Goal: Task Accomplishment & Management: Manage account settings

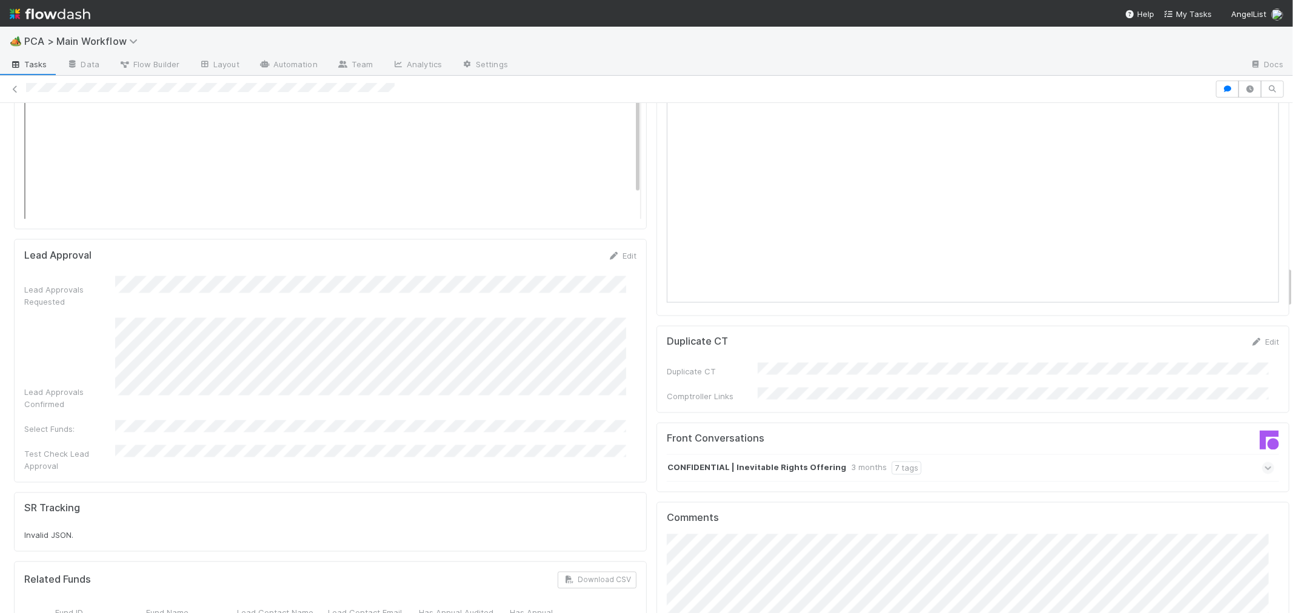
scroll to position [1683, 0]
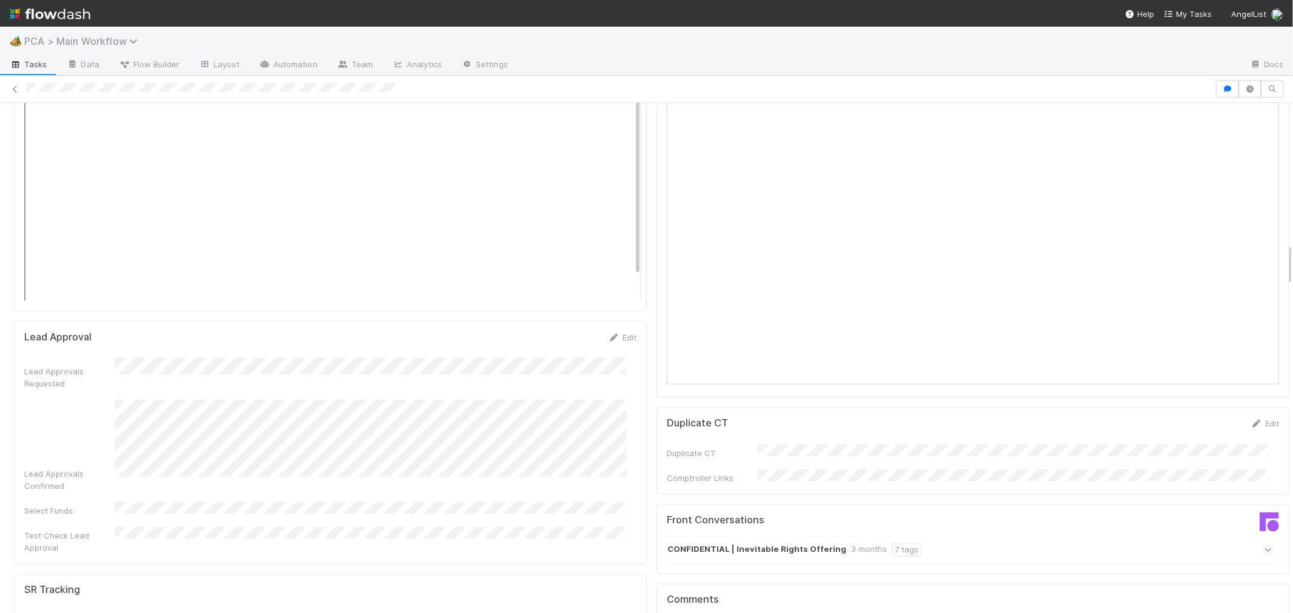
click at [106, 38] on span "PCA > Main Workflow" at bounding box center [83, 41] width 119 height 12
click at [97, 64] on div "Search workflows" at bounding box center [146, 65] width 278 height 19
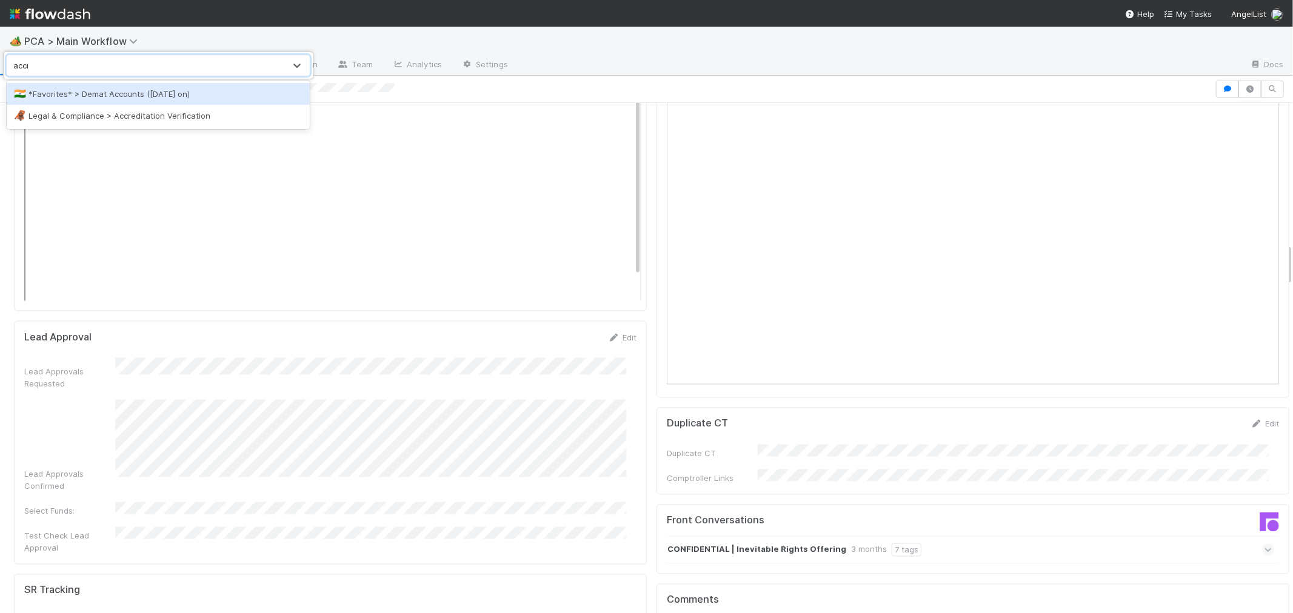
type input "accre"
click at [111, 85] on div "🦧 Legal & Compliance > Accreditation Verification" at bounding box center [158, 94] width 303 height 22
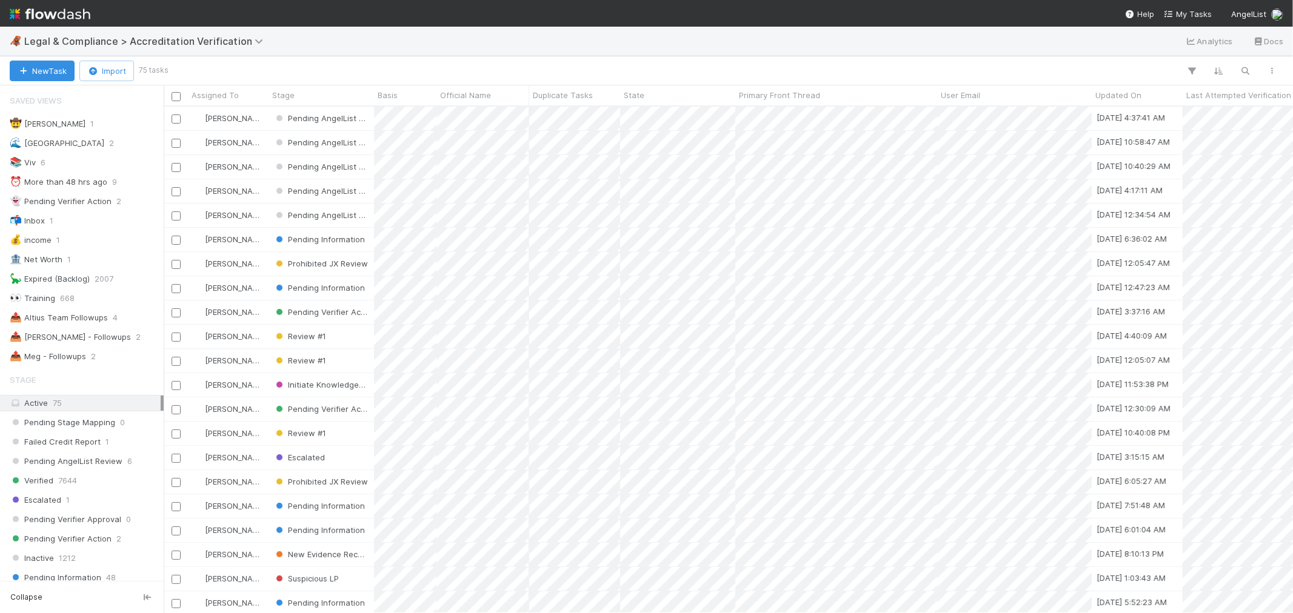
scroll to position [10, 10]
click at [125, 340] on div "📤 Roselyn - Followups 2" at bounding box center [85, 337] width 151 height 15
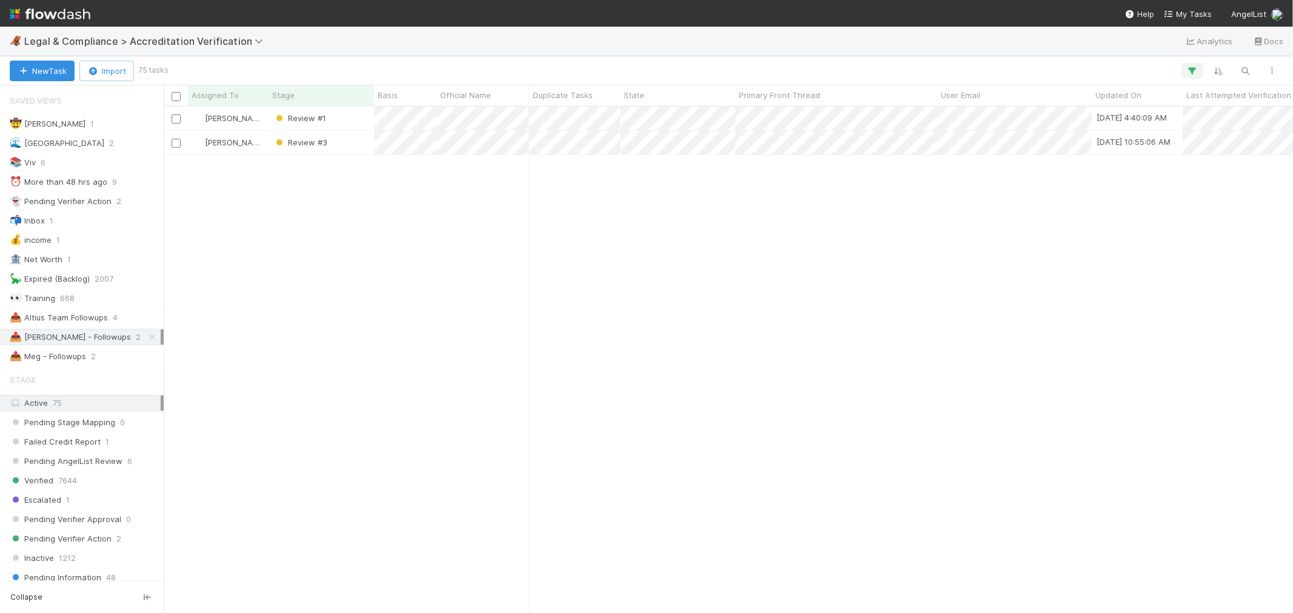
scroll to position [496, 1119]
click at [792, 208] on div at bounding box center [646, 306] width 1293 height 613
click at [550, 119] on div at bounding box center [646, 306] width 1293 height 613
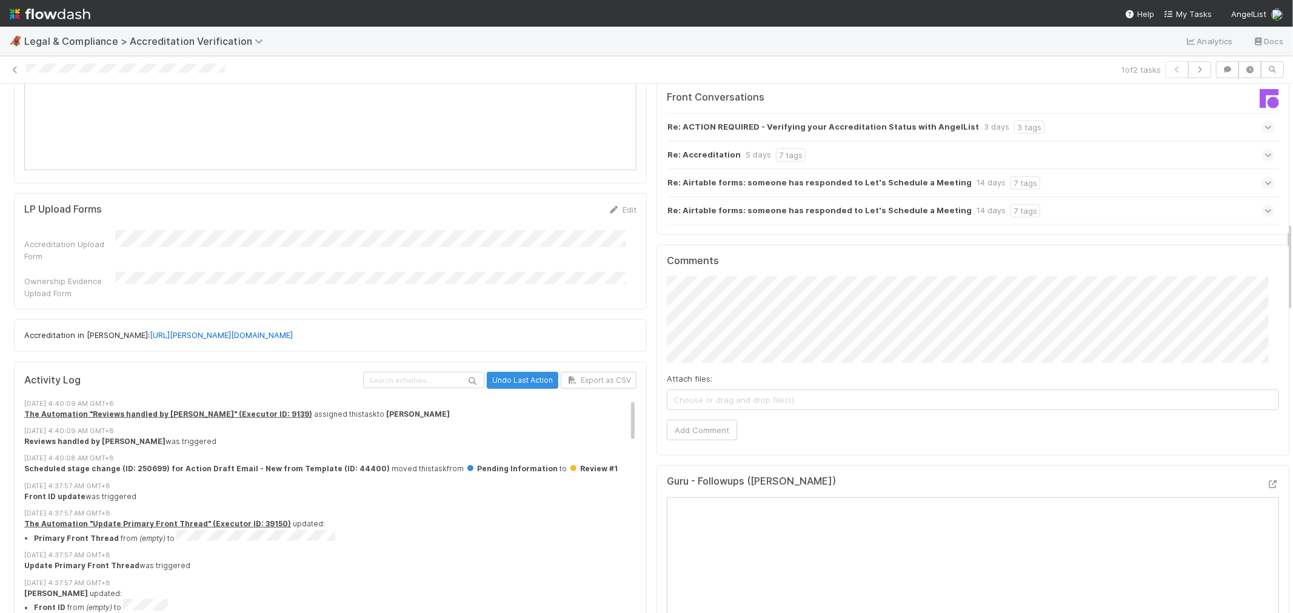
scroll to position [808, 0]
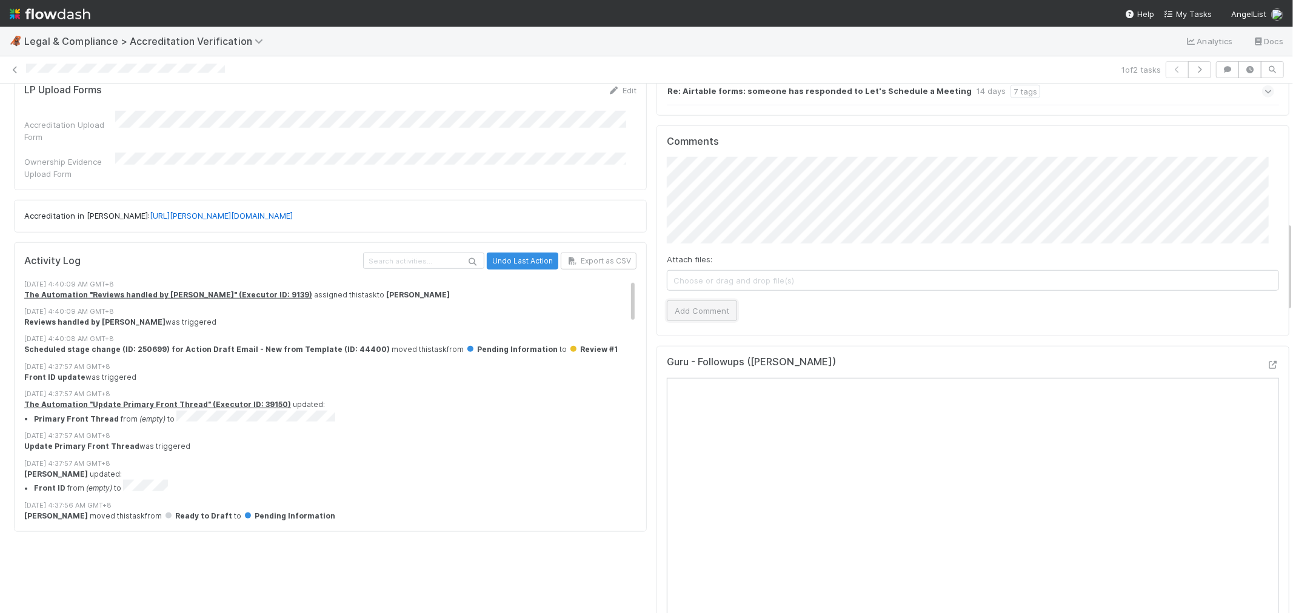
click at [696, 301] on button "Add Comment" at bounding box center [702, 311] width 70 height 21
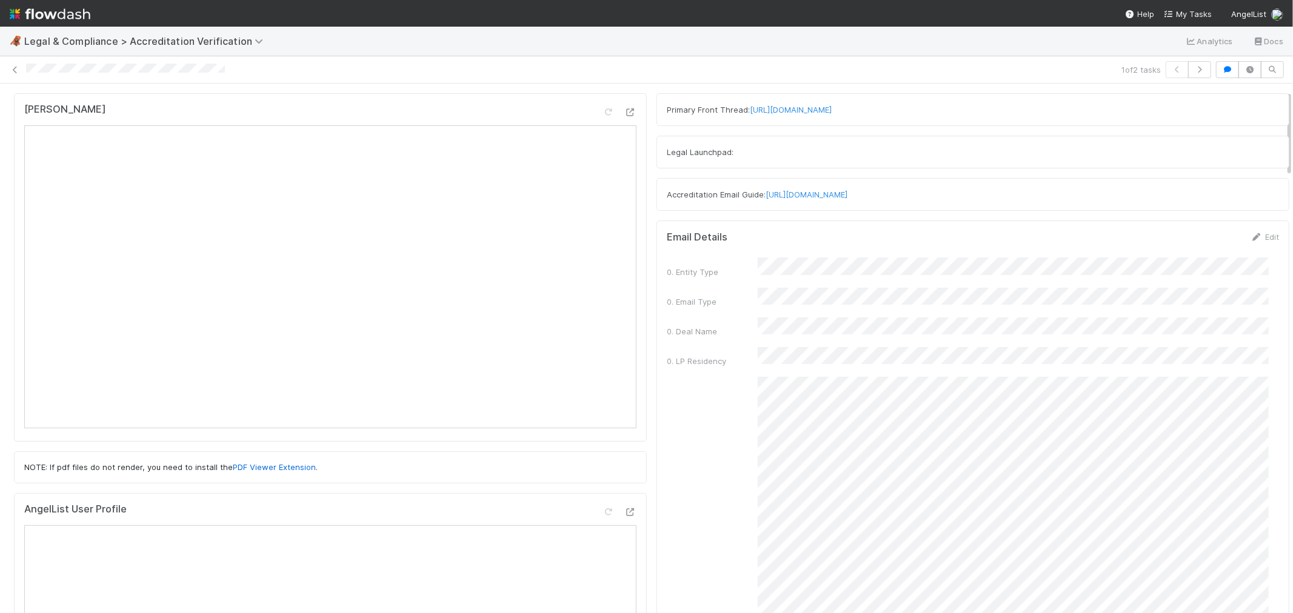
scroll to position [0, 0]
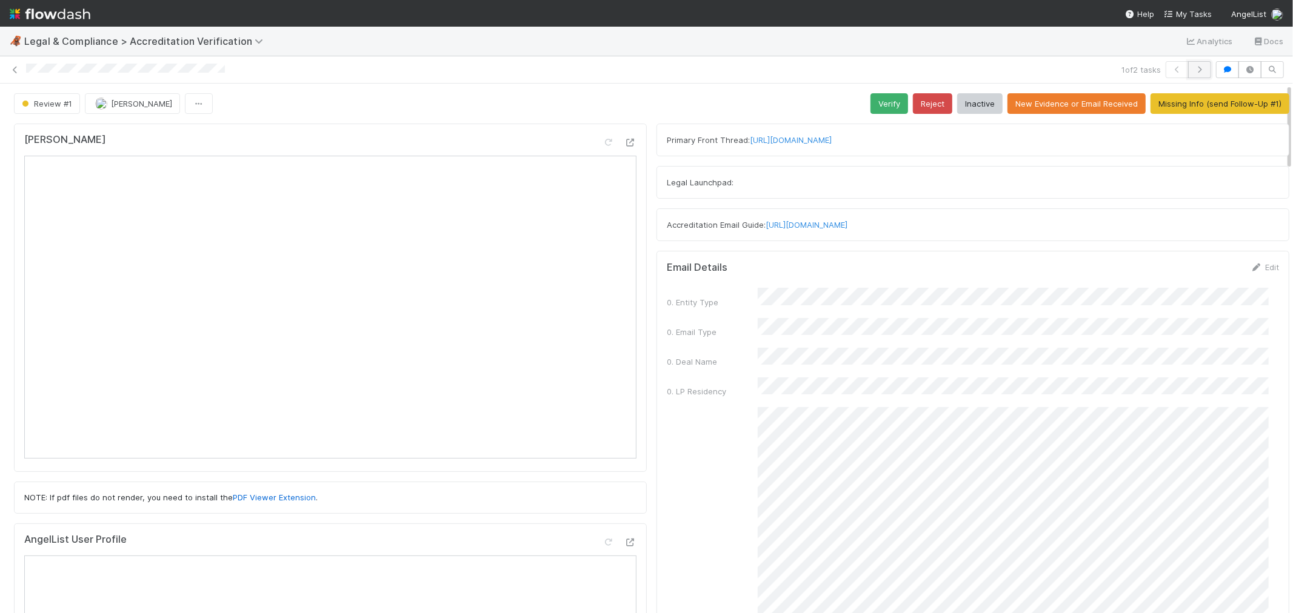
click at [1193, 70] on icon "button" at bounding box center [1199, 69] width 12 height 7
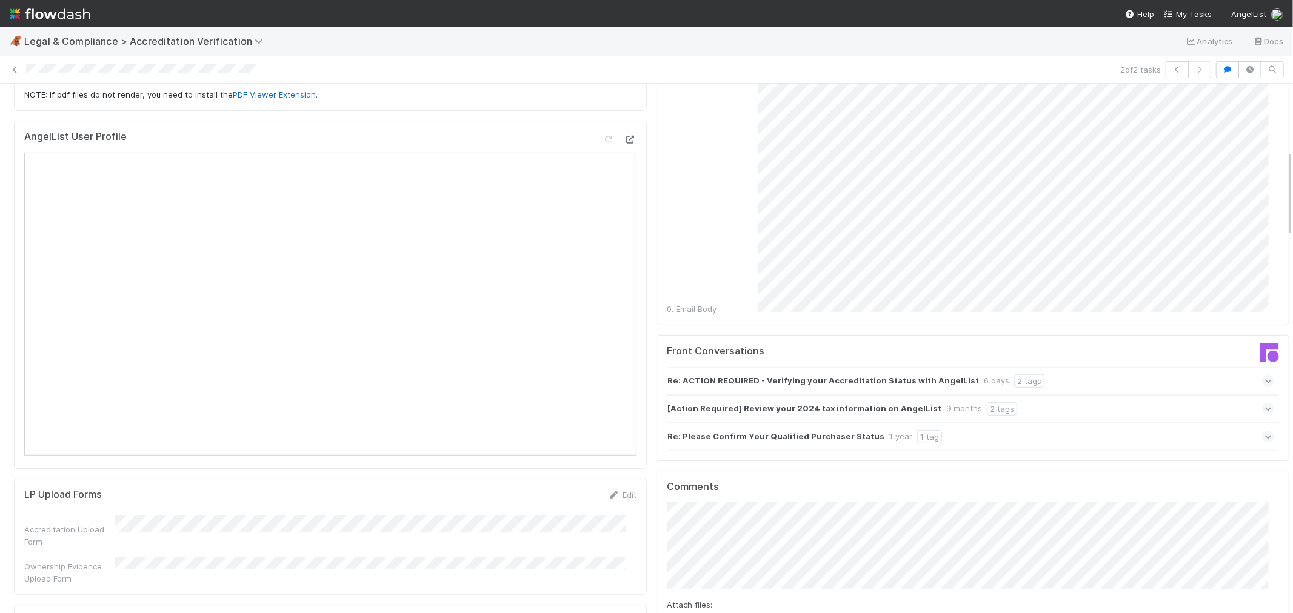
scroll to position [404, 0]
click at [1264, 375] on icon at bounding box center [1268, 381] width 8 height 12
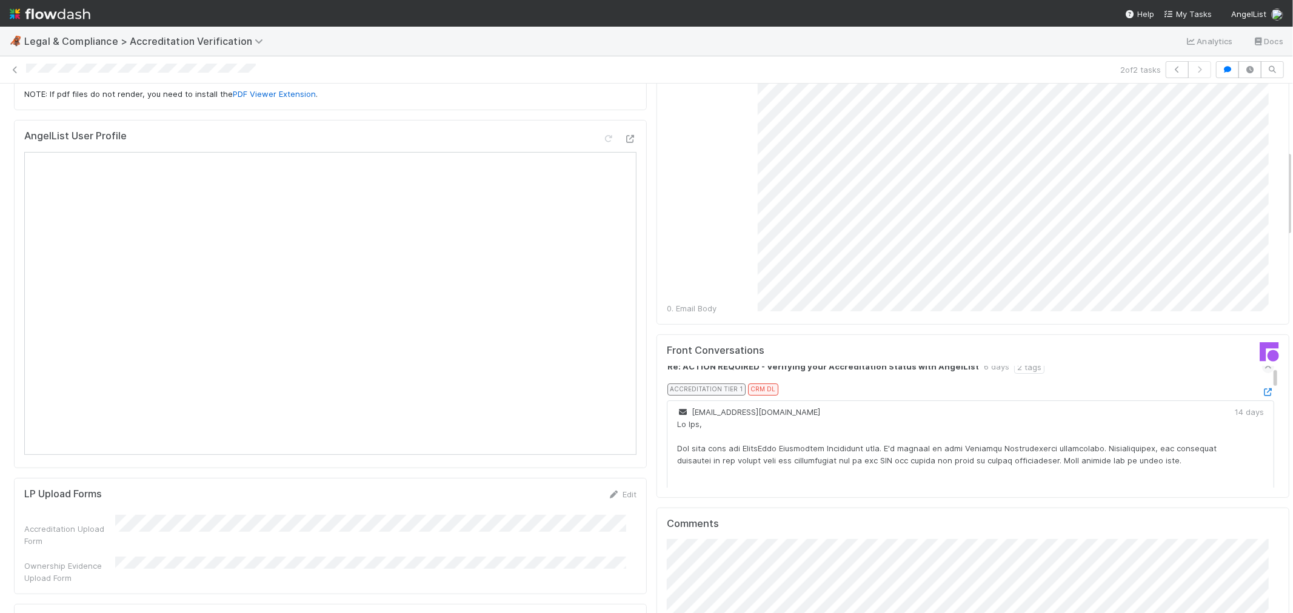
scroll to position [0, 0]
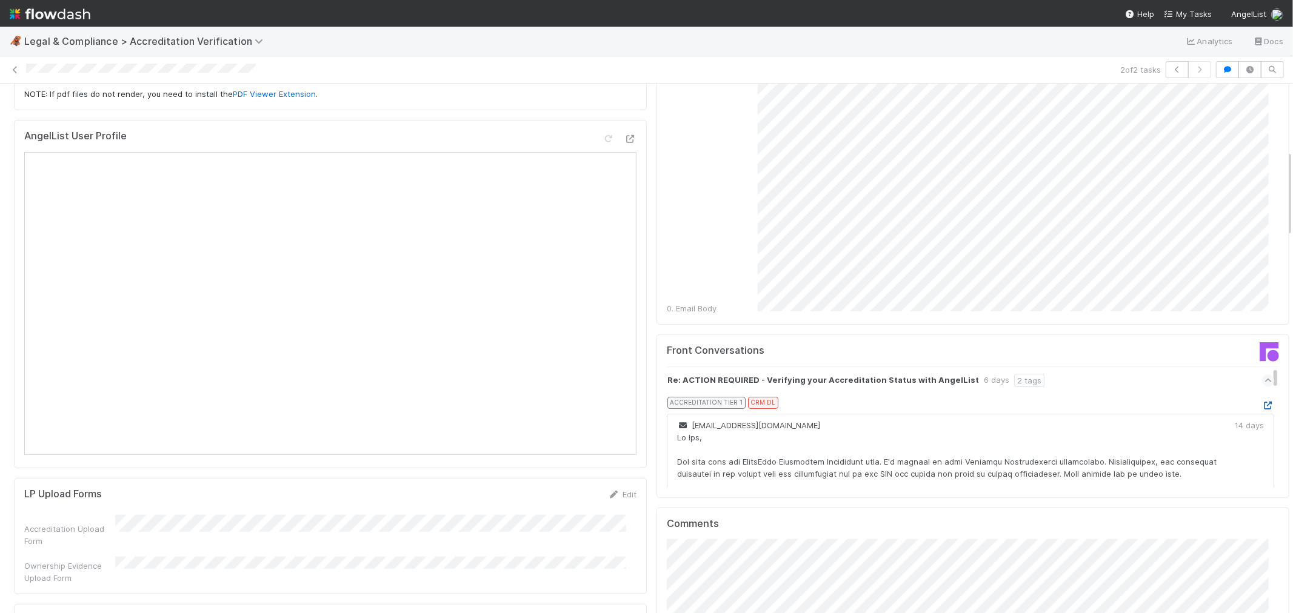
click at [1262, 402] on icon at bounding box center [1268, 406] width 12 height 8
click at [1264, 375] on icon at bounding box center [1268, 381] width 8 height 12
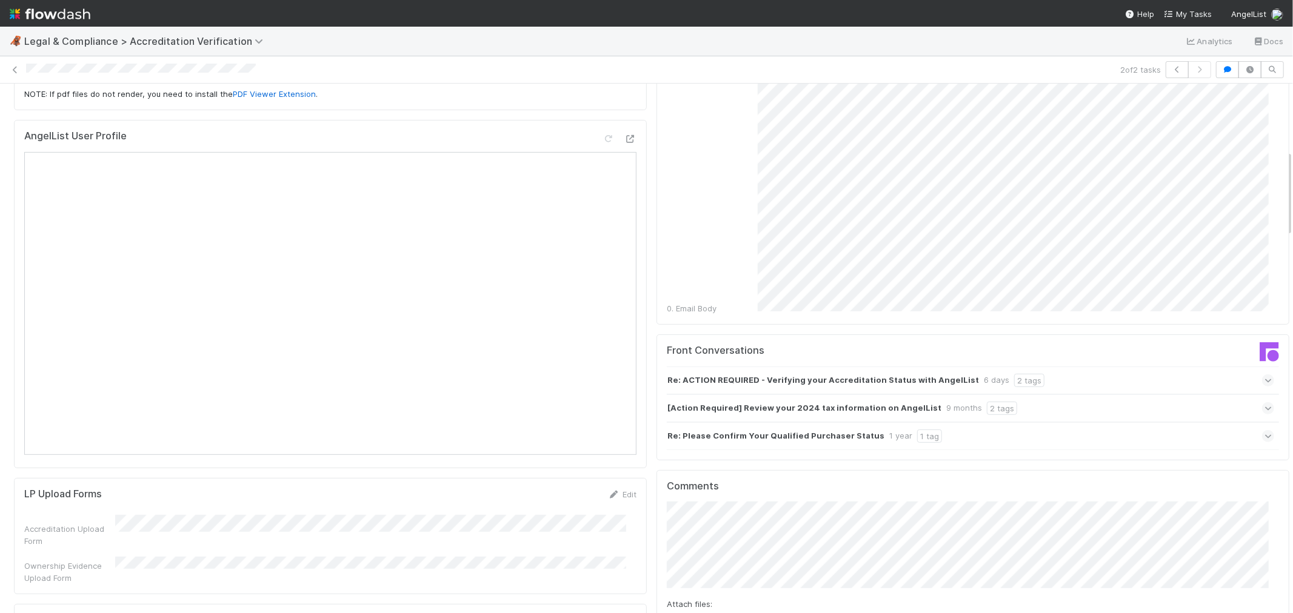
click at [1264, 402] on icon at bounding box center [1268, 408] width 8 height 12
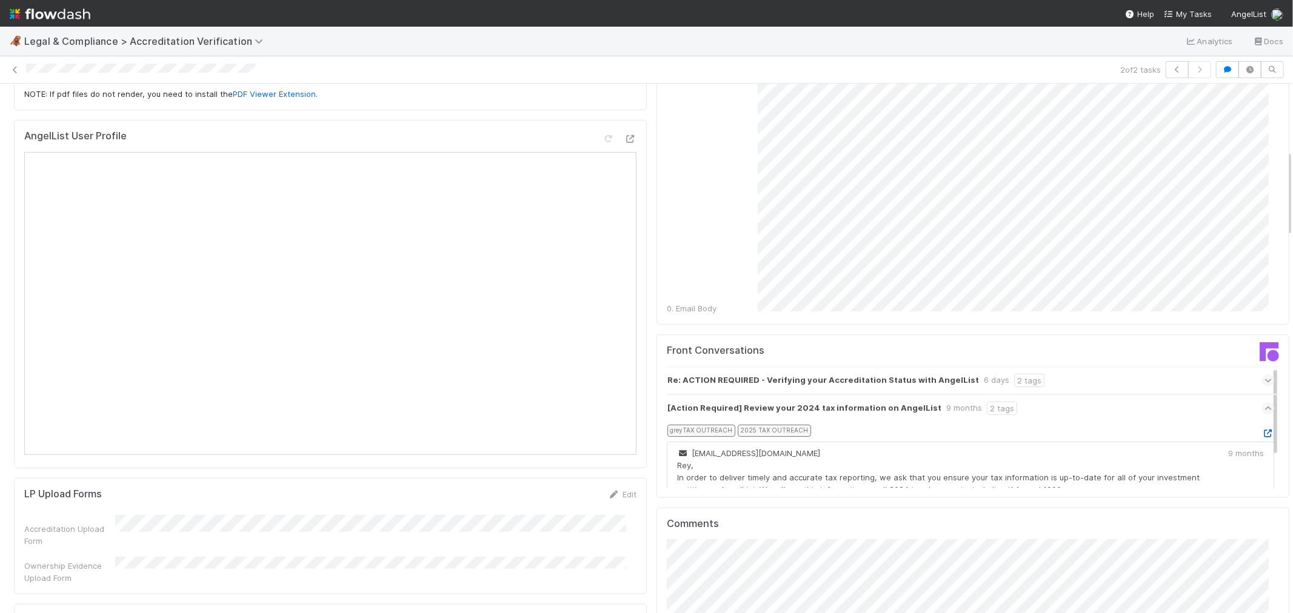
click at [1262, 430] on icon at bounding box center [1268, 434] width 12 height 8
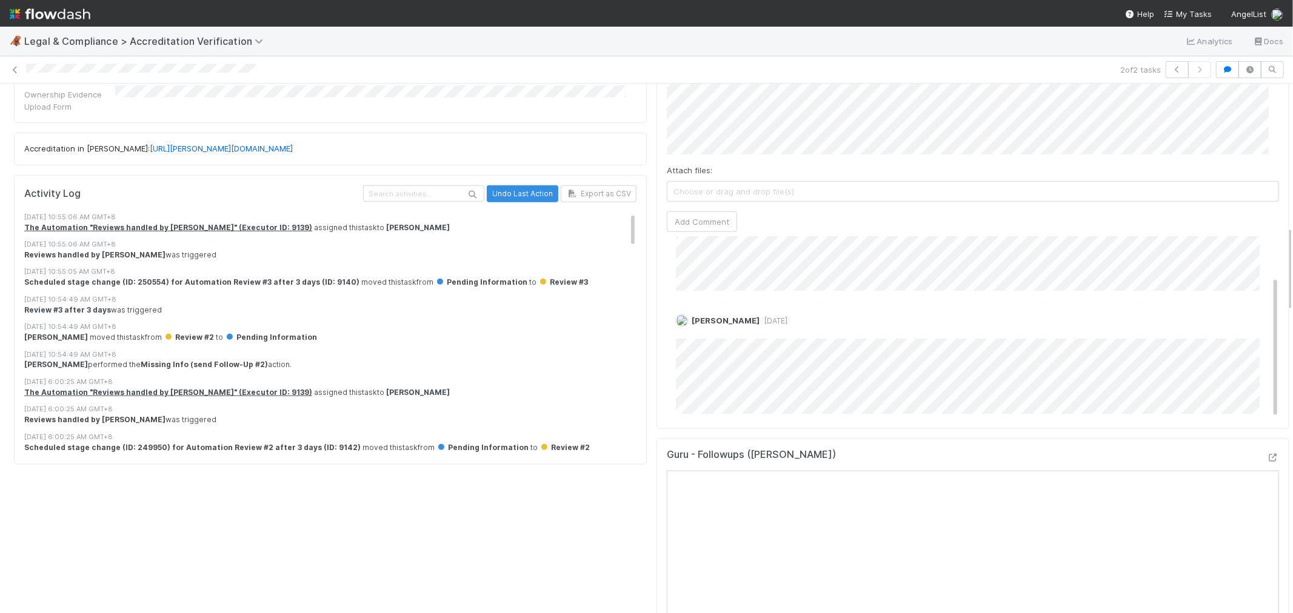
scroll to position [50, 0]
click at [685, 319] on link "Edit" at bounding box center [692, 324] width 14 height 10
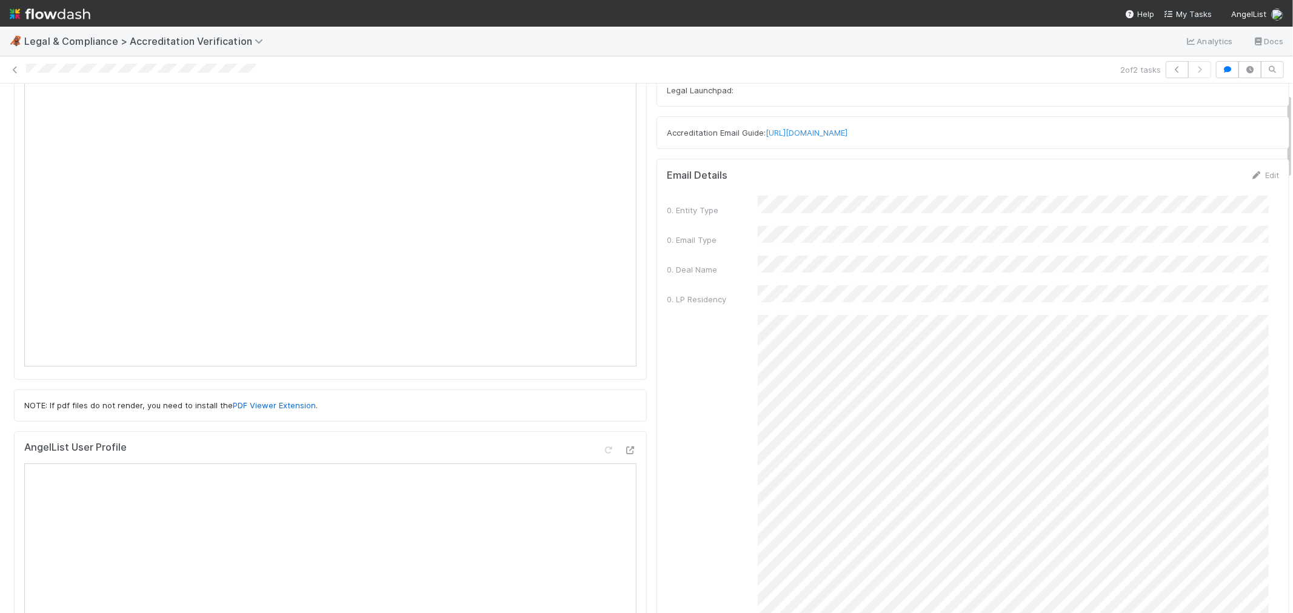
scroll to position [0, 0]
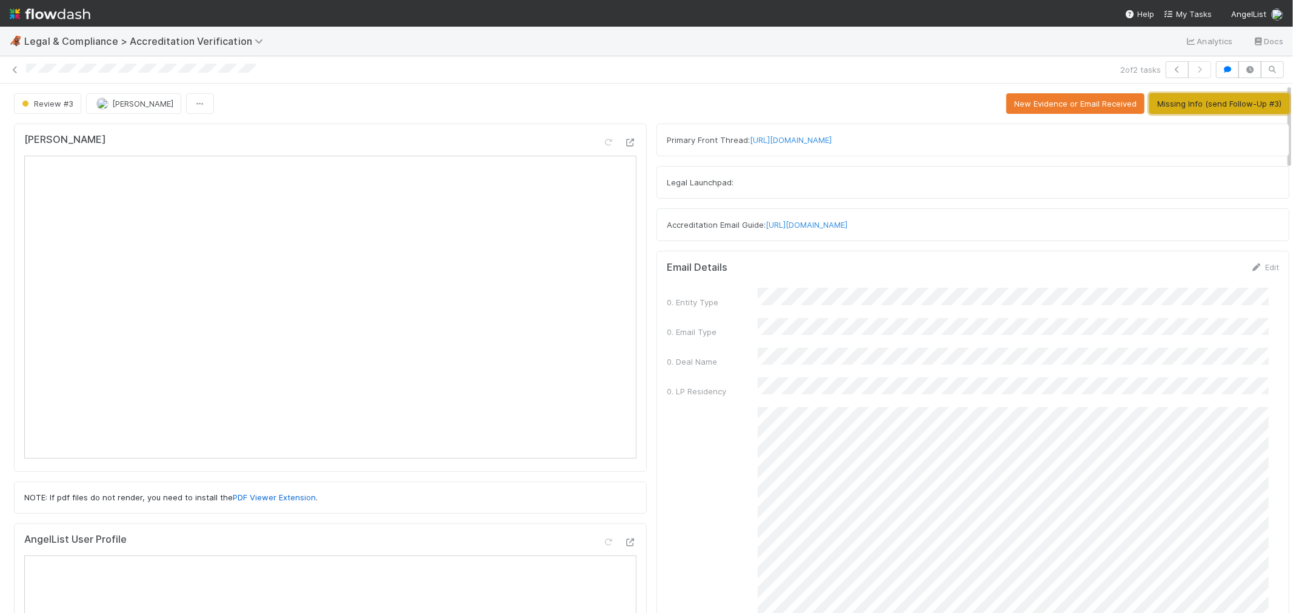
click at [1203, 107] on button "Missing Info (send Follow-Up #3)" at bounding box center [1219, 103] width 140 height 21
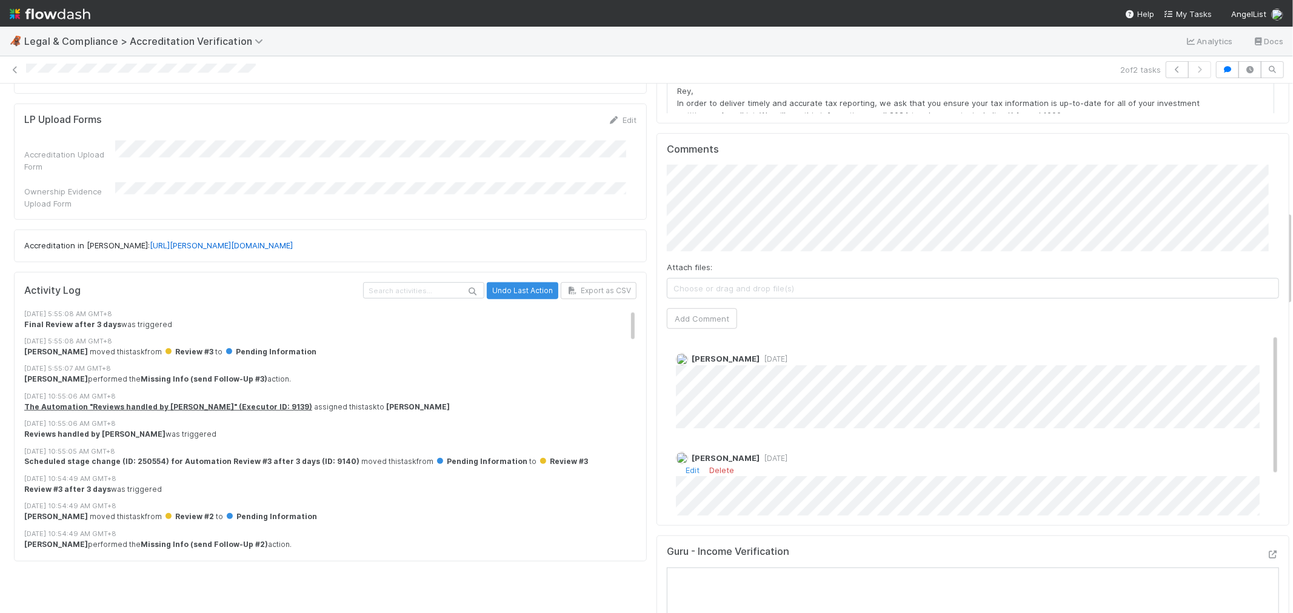
scroll to position [875, 0]
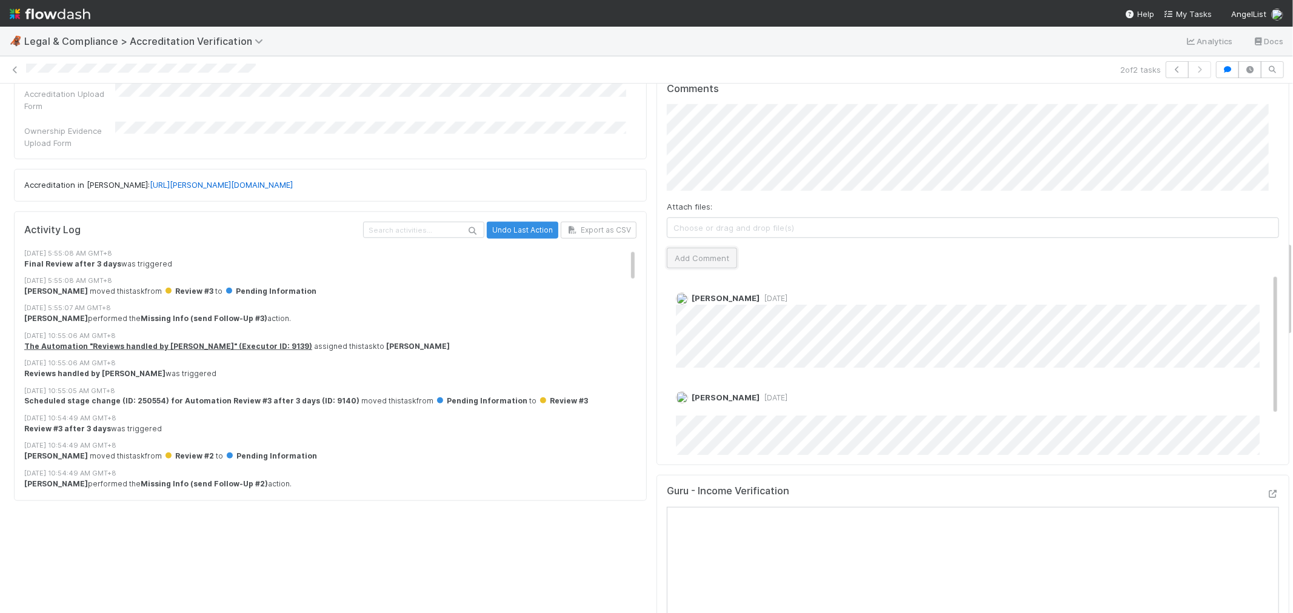
click at [705, 248] on button "Add Comment" at bounding box center [702, 258] width 70 height 21
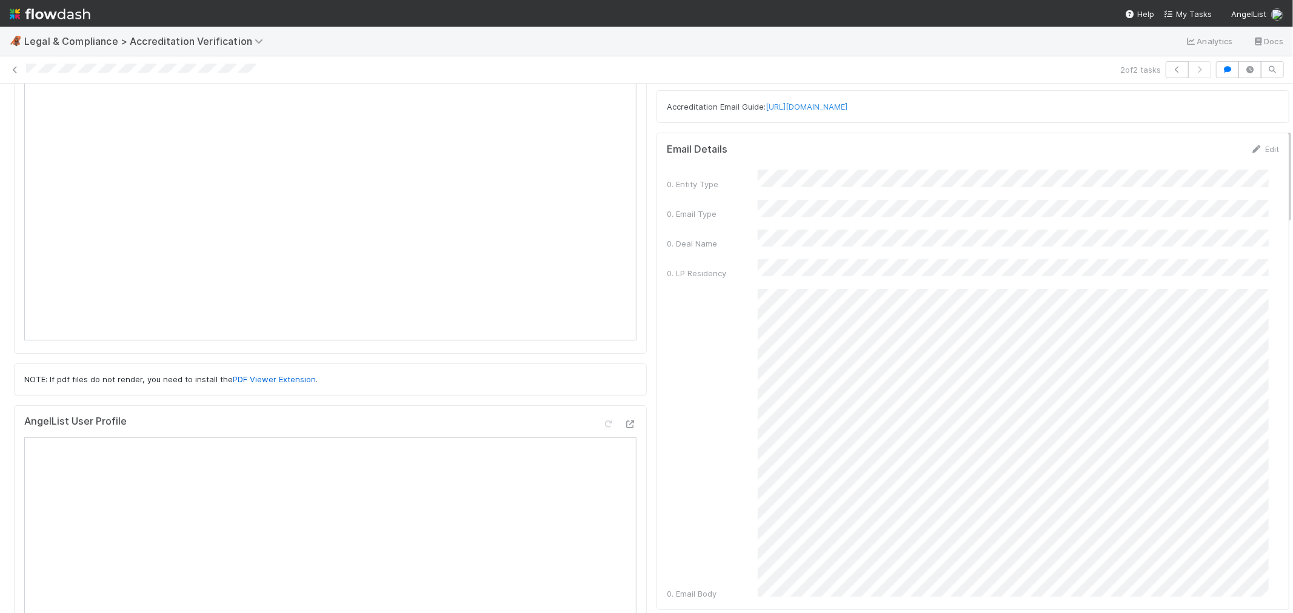
scroll to position [0, 0]
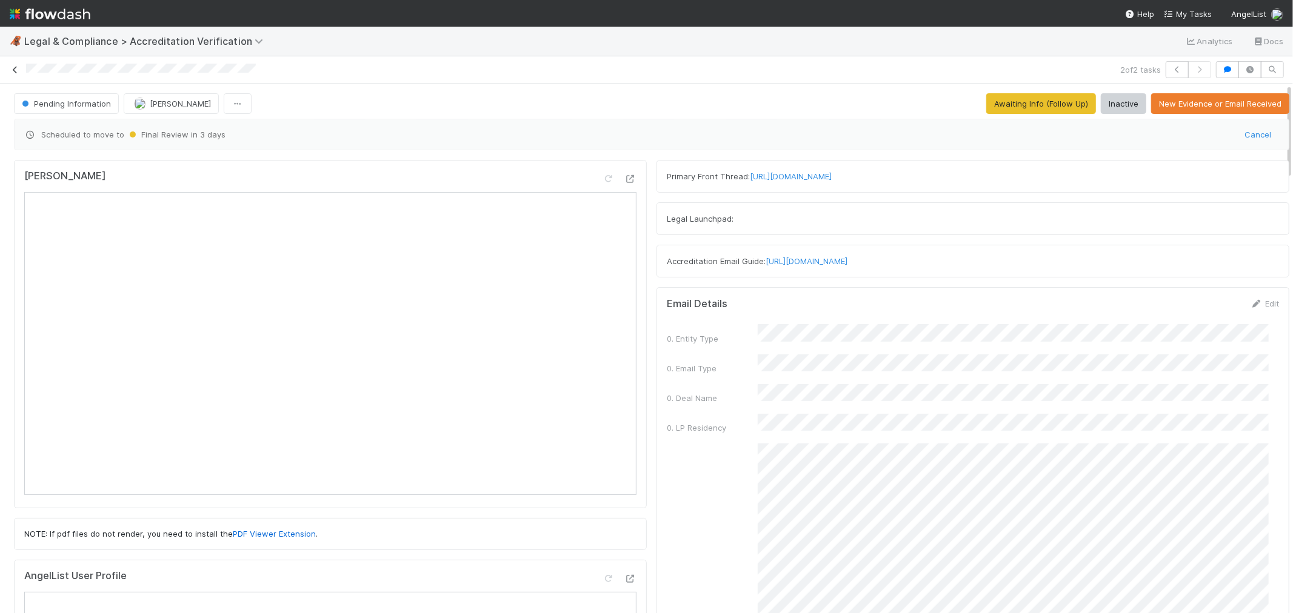
click at [11, 73] on icon at bounding box center [15, 70] width 12 height 8
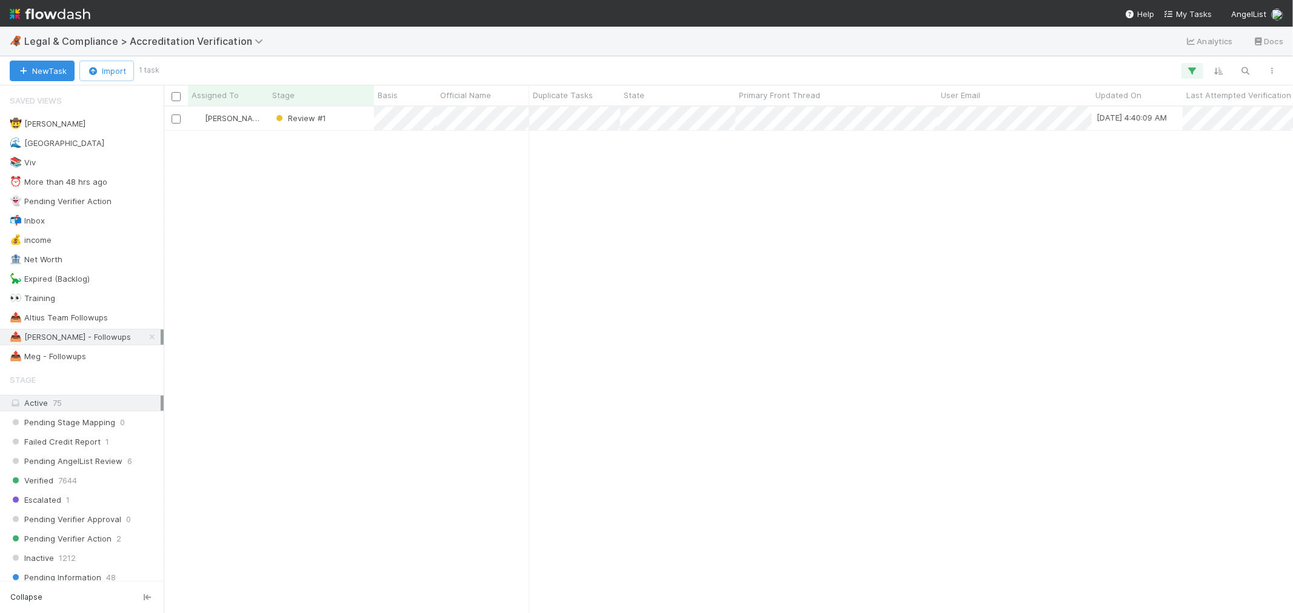
scroll to position [496, 1119]
click at [152, 44] on span "Legal & Compliance > Accreditation Verification" at bounding box center [146, 41] width 245 height 12
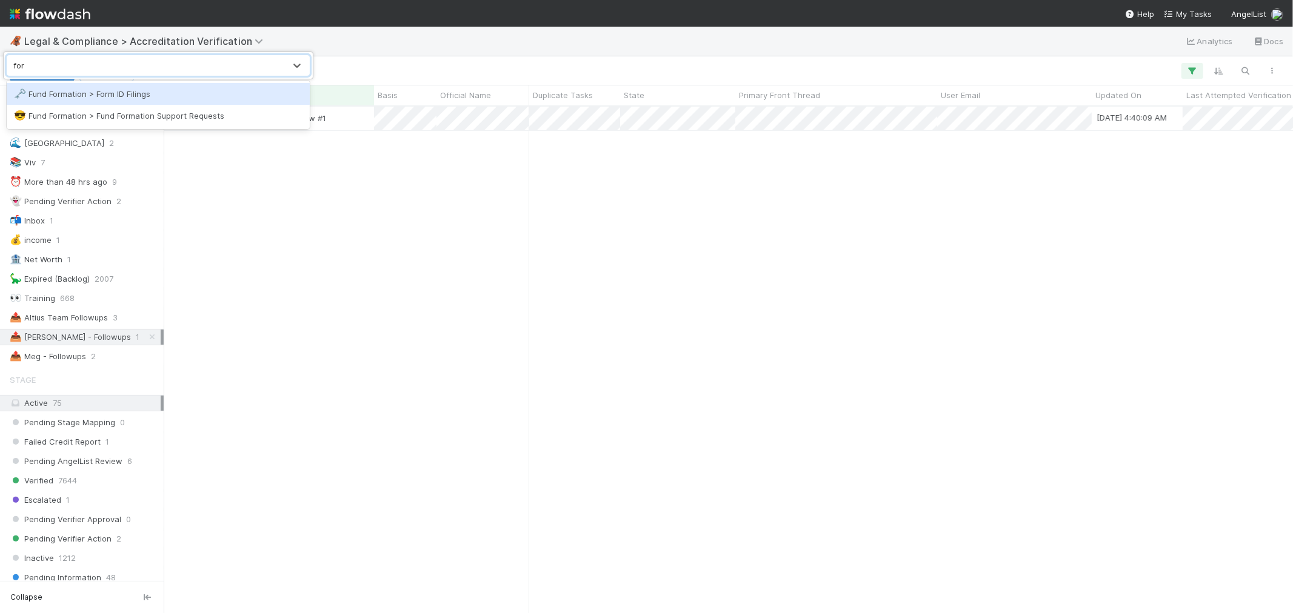
type input "form"
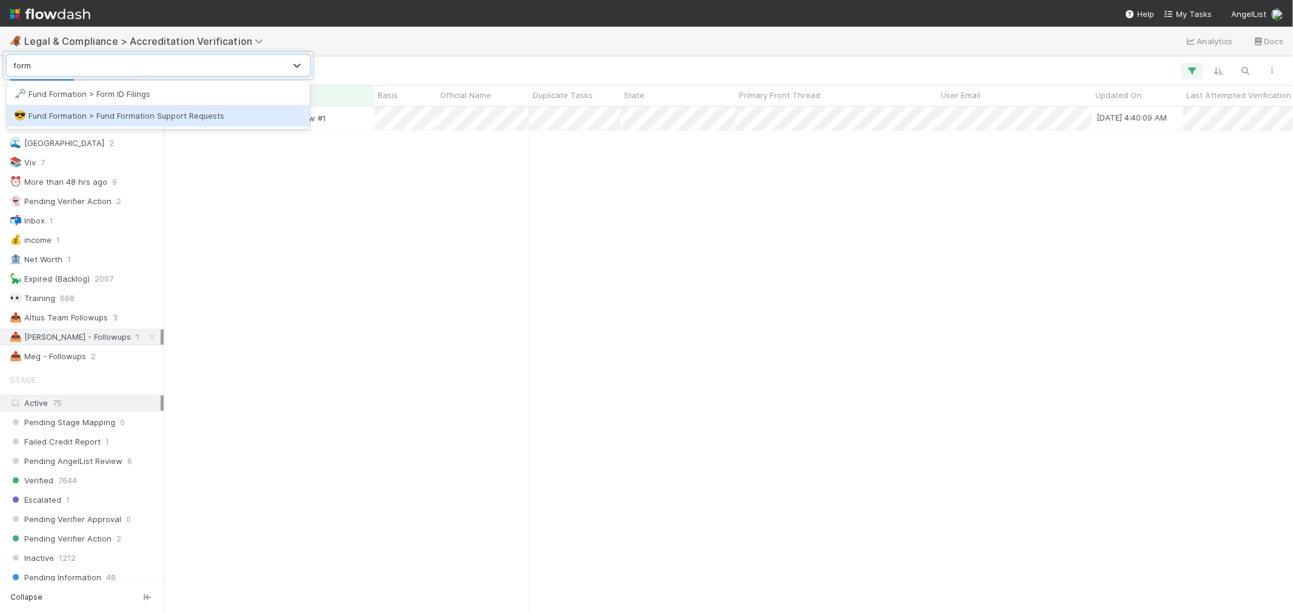
click at [147, 106] on div "😎 Fund Formation > Fund Formation Support Requests" at bounding box center [158, 116] width 303 height 22
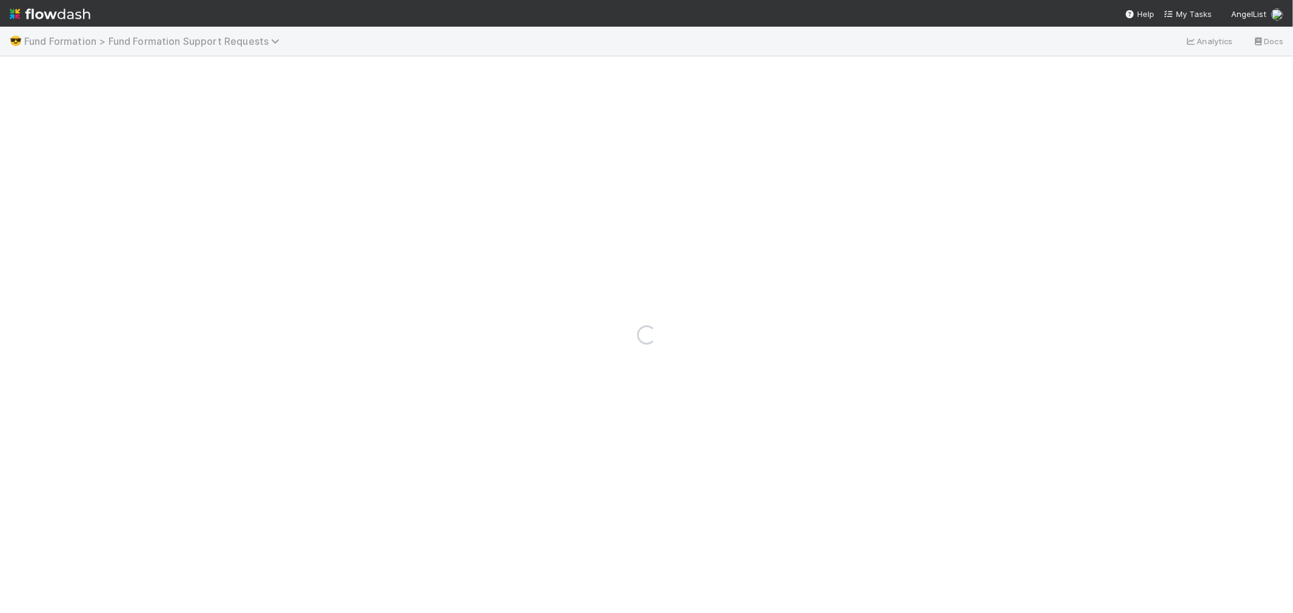
click at [170, 41] on span "Fund Formation > Fund Formation Support Requests" at bounding box center [154, 41] width 261 height 12
click at [141, 69] on div "Search workflows" at bounding box center [149, 65] width 278 height 19
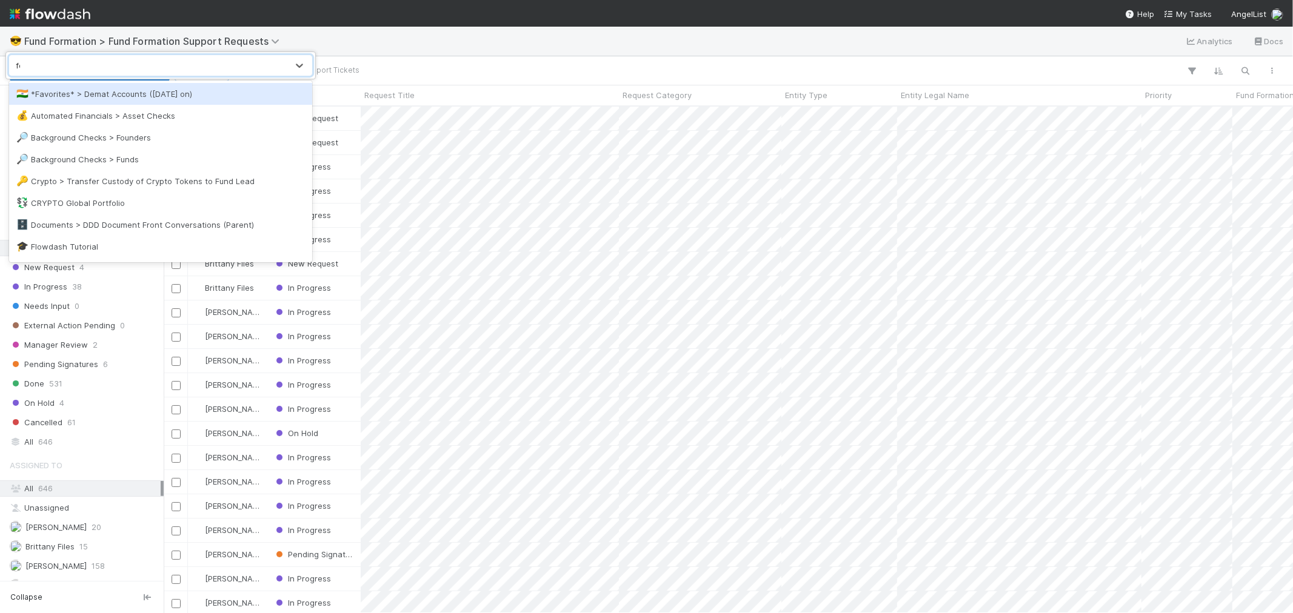
scroll to position [496, 1119]
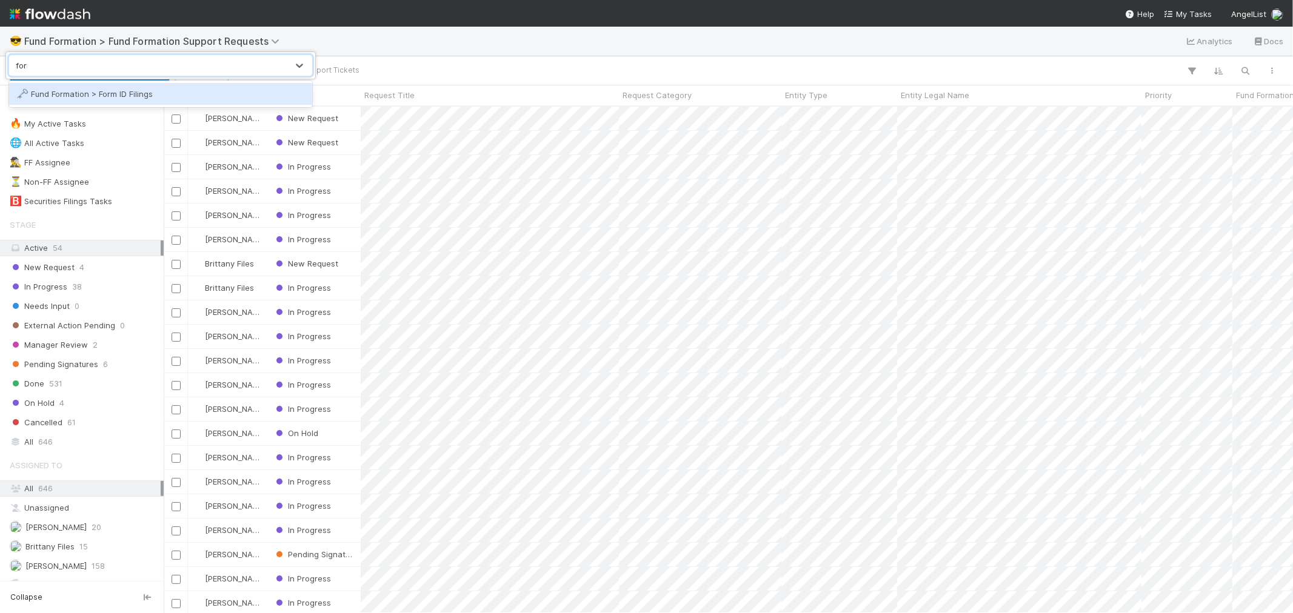
type input "form"
click at [147, 89] on div "🗝️ Fund Formation > Form ID Filings" at bounding box center [160, 94] width 289 height 12
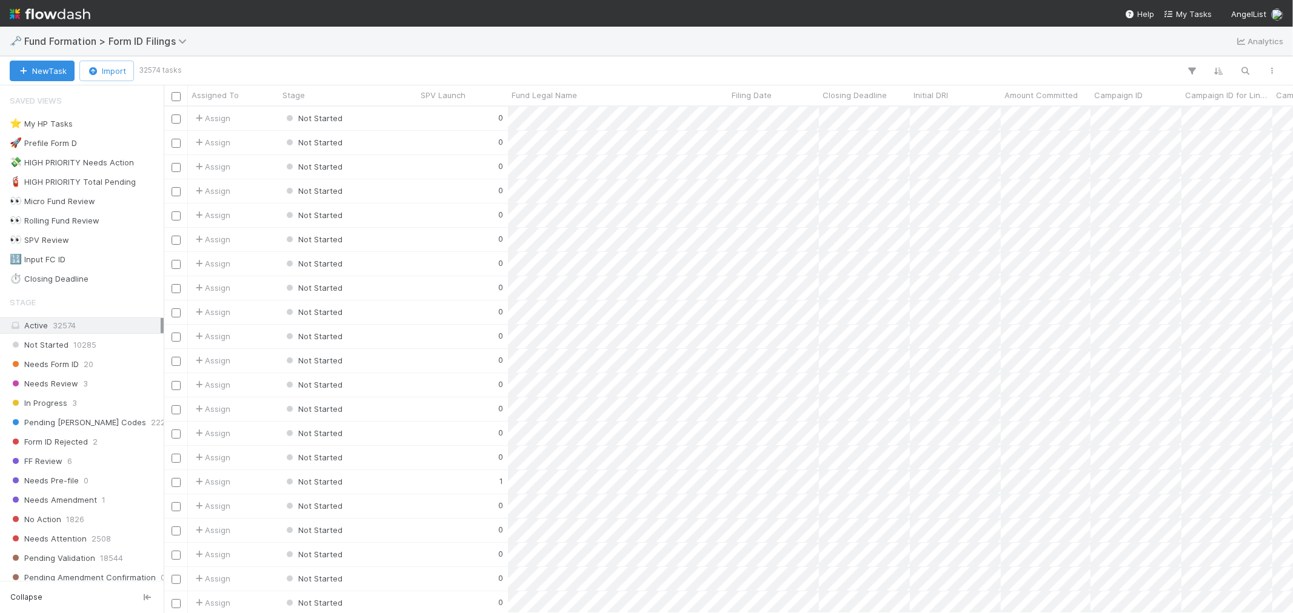
scroll to position [496, 1119]
click at [87, 122] on div "⭐ My HP Tasks 1" at bounding box center [85, 123] width 151 height 15
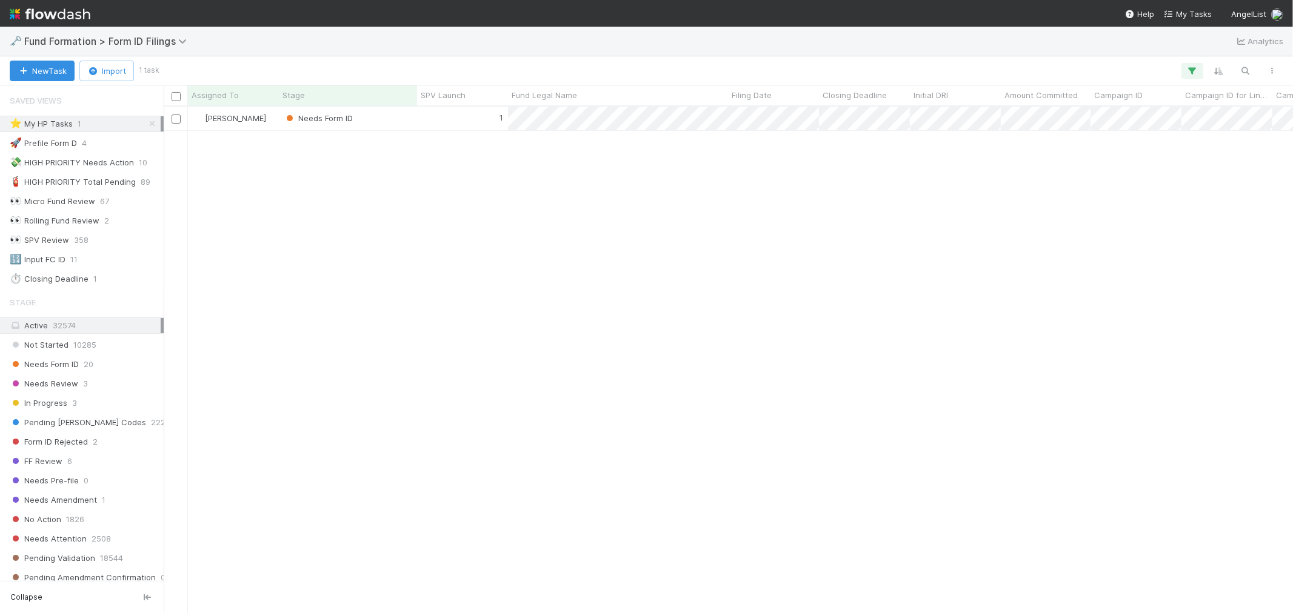
scroll to position [496, 1119]
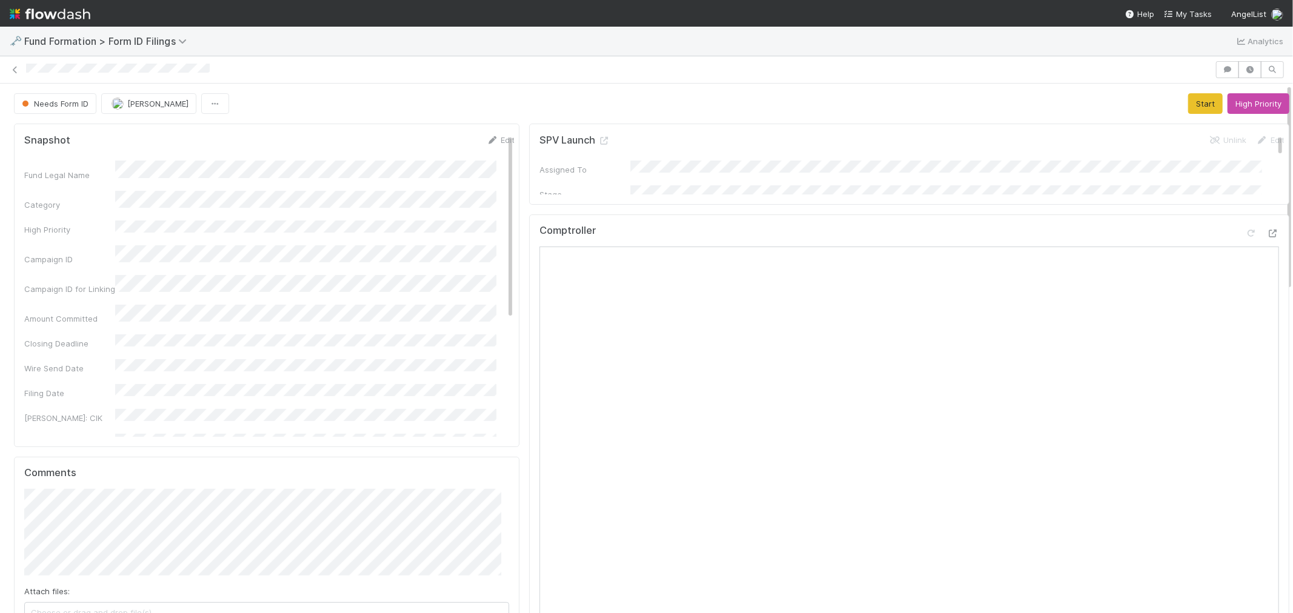
click at [171, 43] on span "Fund Formation > Form ID Filings" at bounding box center [108, 41] width 168 height 12
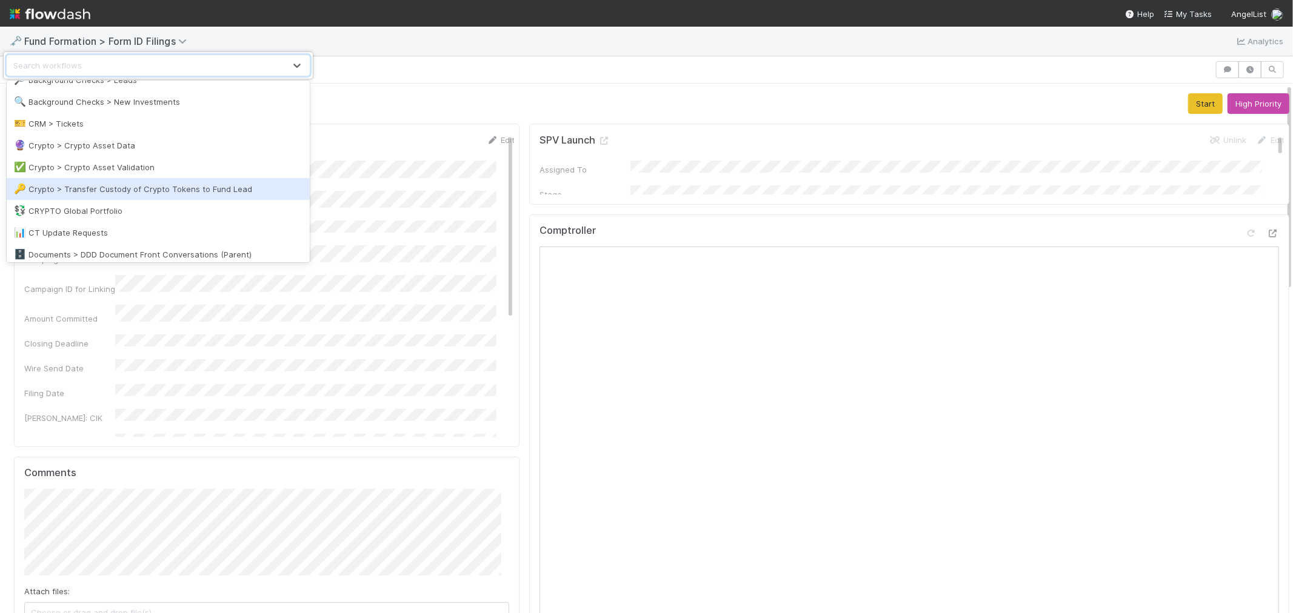
scroll to position [135, 0]
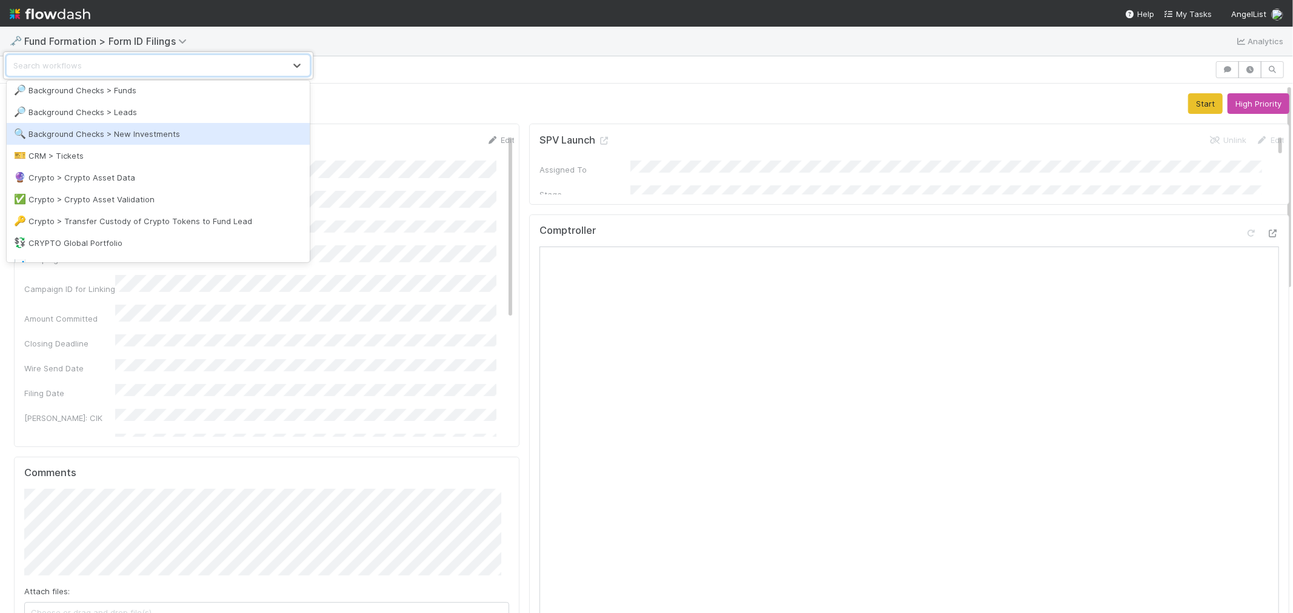
click at [195, 139] on div "🔍 Background Checks > New Investments" at bounding box center [158, 134] width 289 height 12
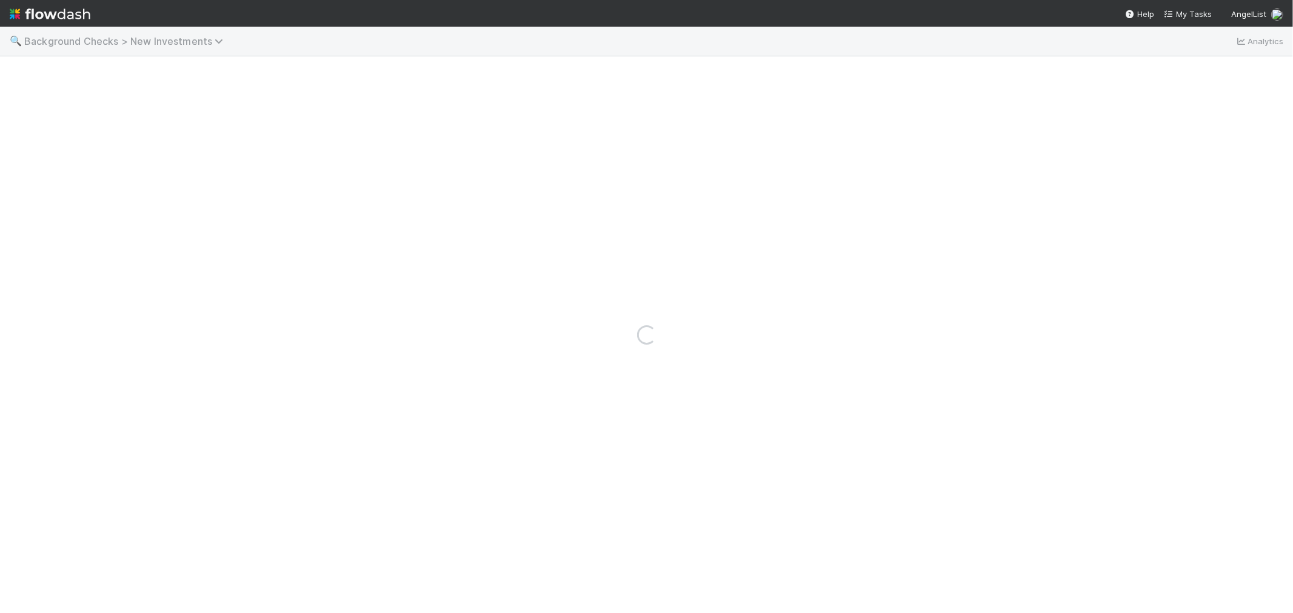
click at [202, 36] on span "Background Checks > New Investments" at bounding box center [126, 41] width 205 height 12
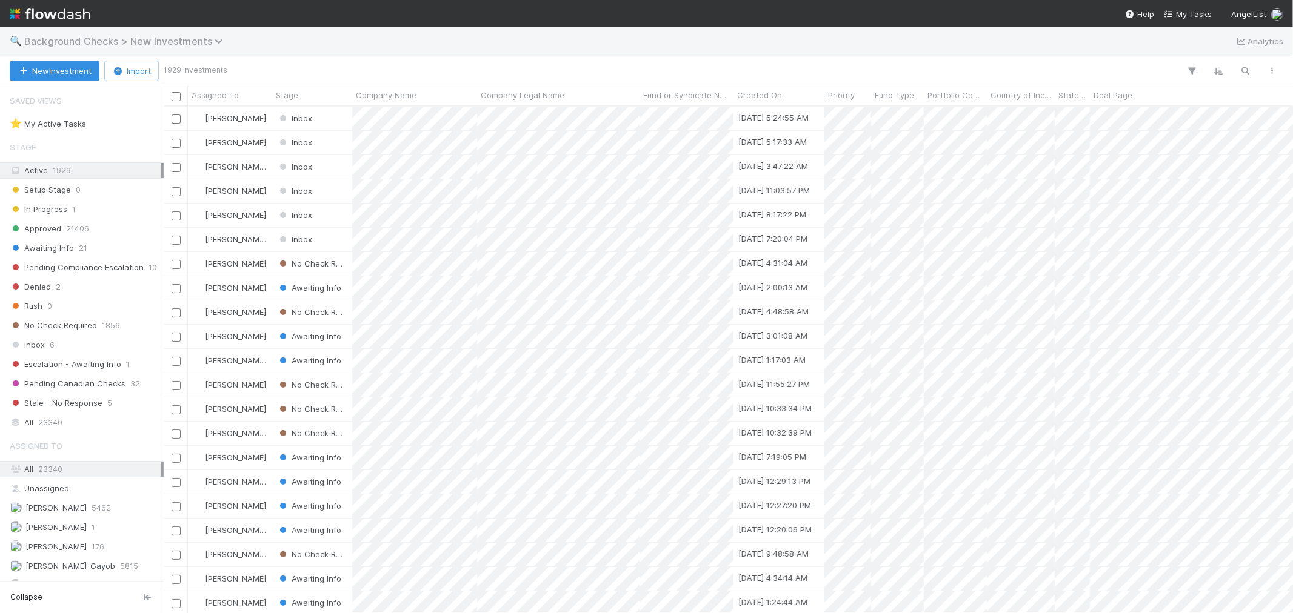
scroll to position [496, 1119]
click at [166, 41] on span "Background Checks > New Investments" at bounding box center [126, 41] width 205 height 12
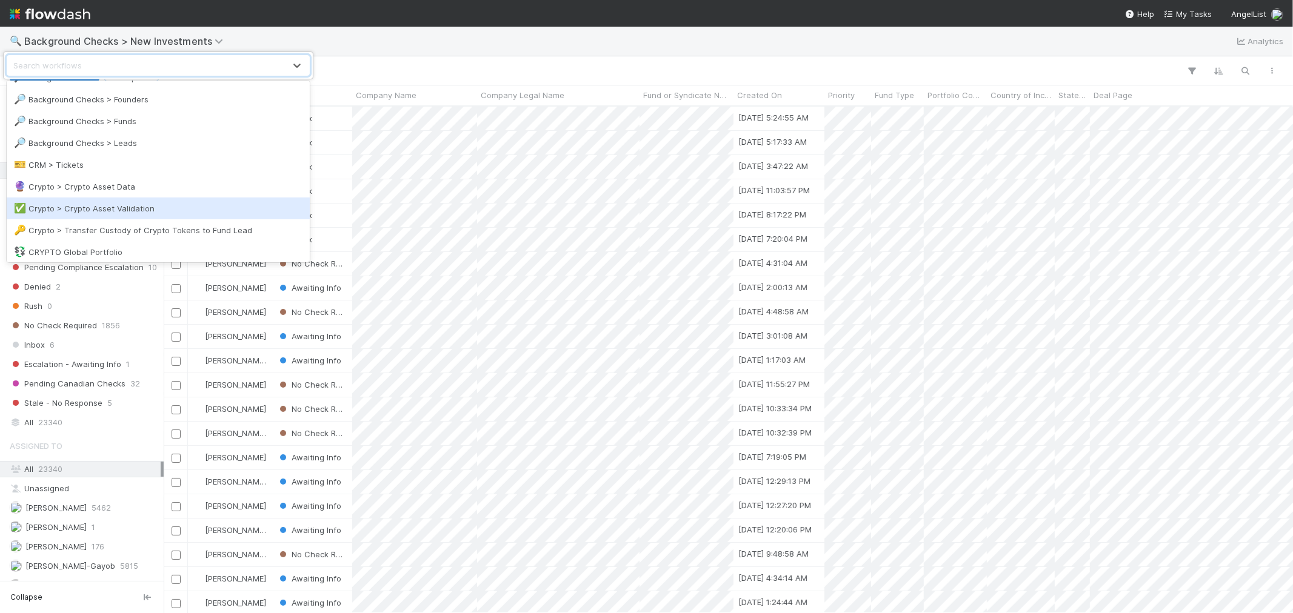
scroll to position [202, 0]
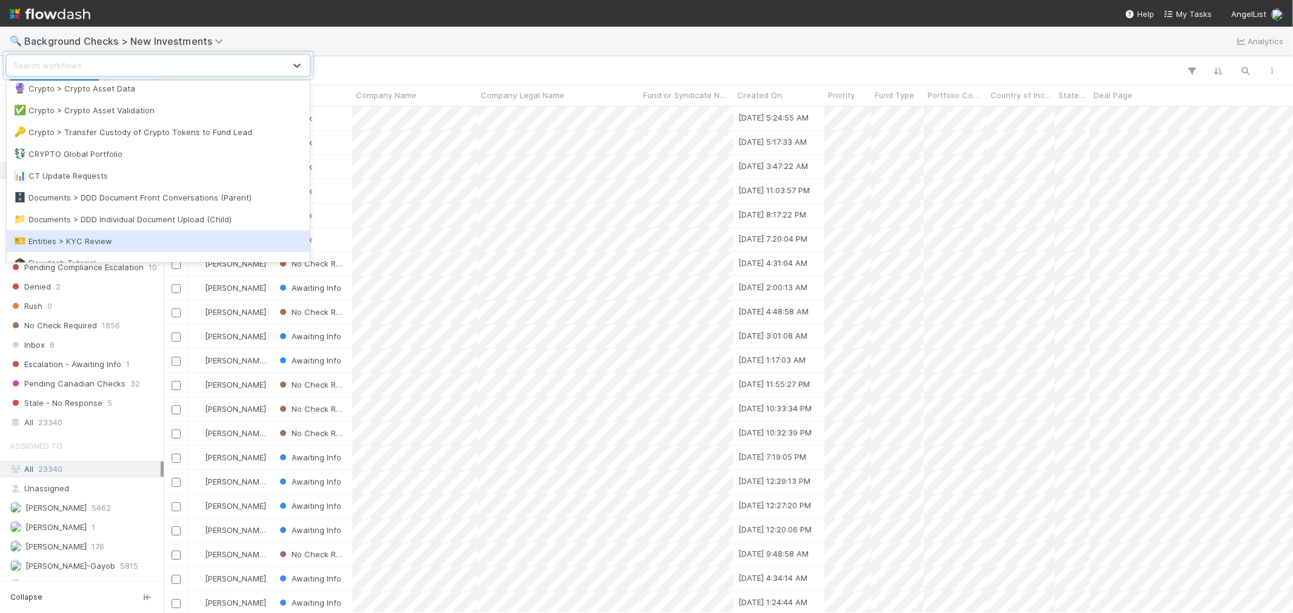
click at [100, 233] on div "🎫 Entities > KYC Review" at bounding box center [158, 241] width 303 height 22
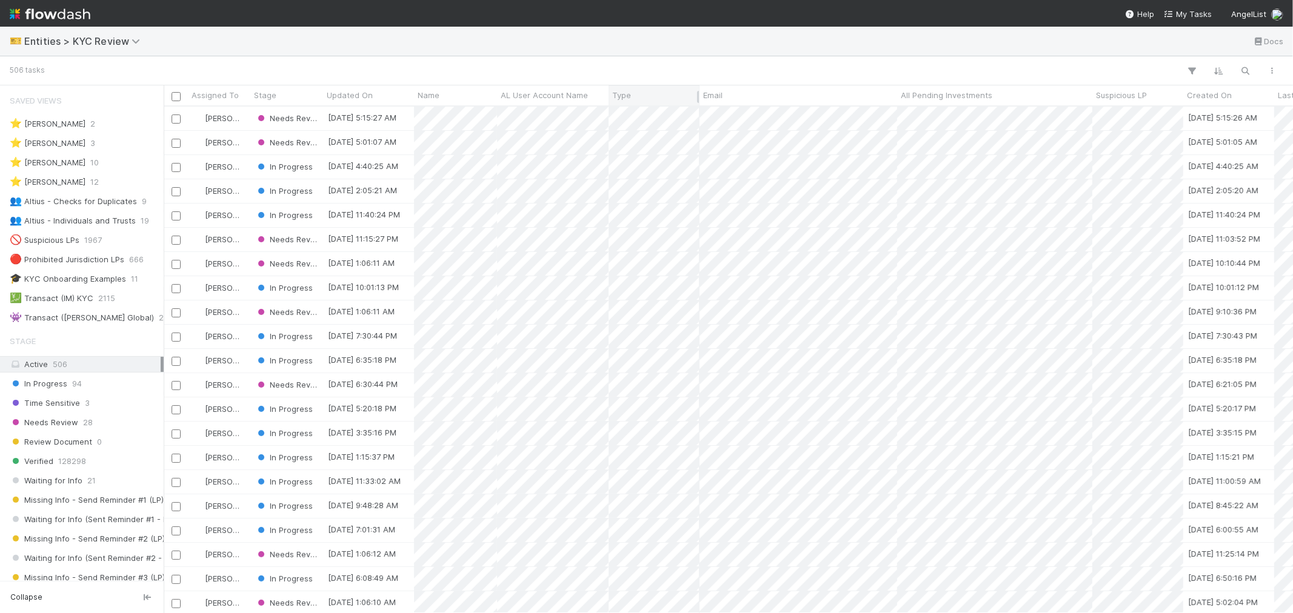
scroll to position [496, 1119]
click at [86, 382] on div "In Progress 94" at bounding box center [85, 383] width 151 height 15
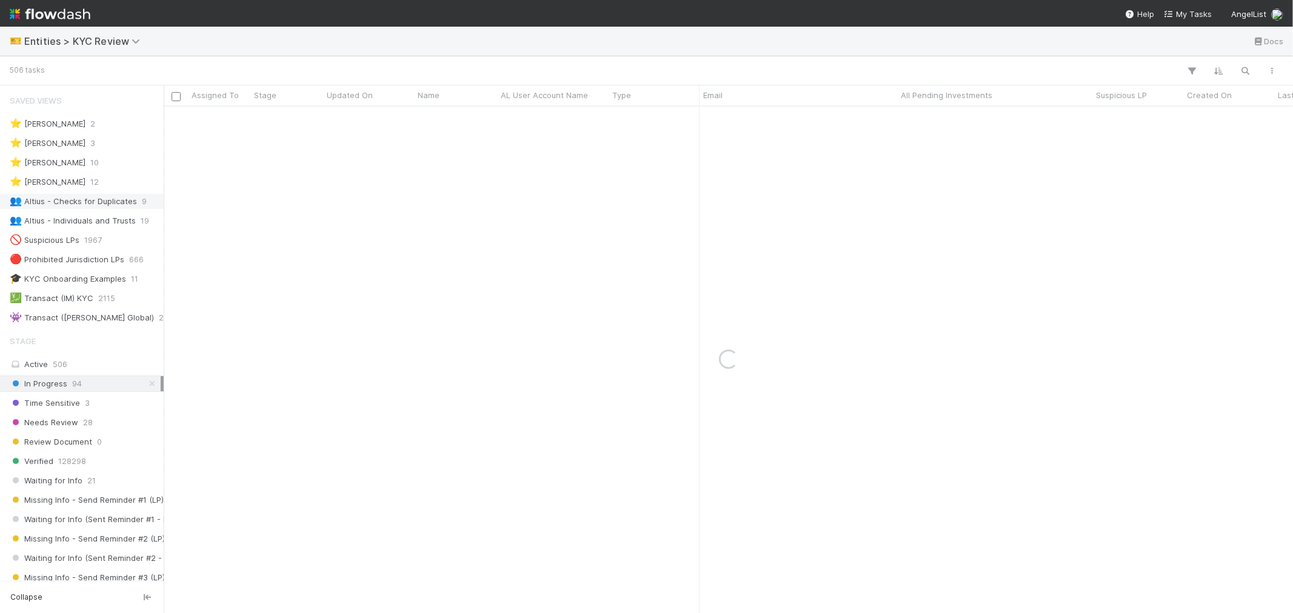
click at [125, 201] on div "👥 Altius - Checks for Duplicates" at bounding box center [73, 201] width 127 height 15
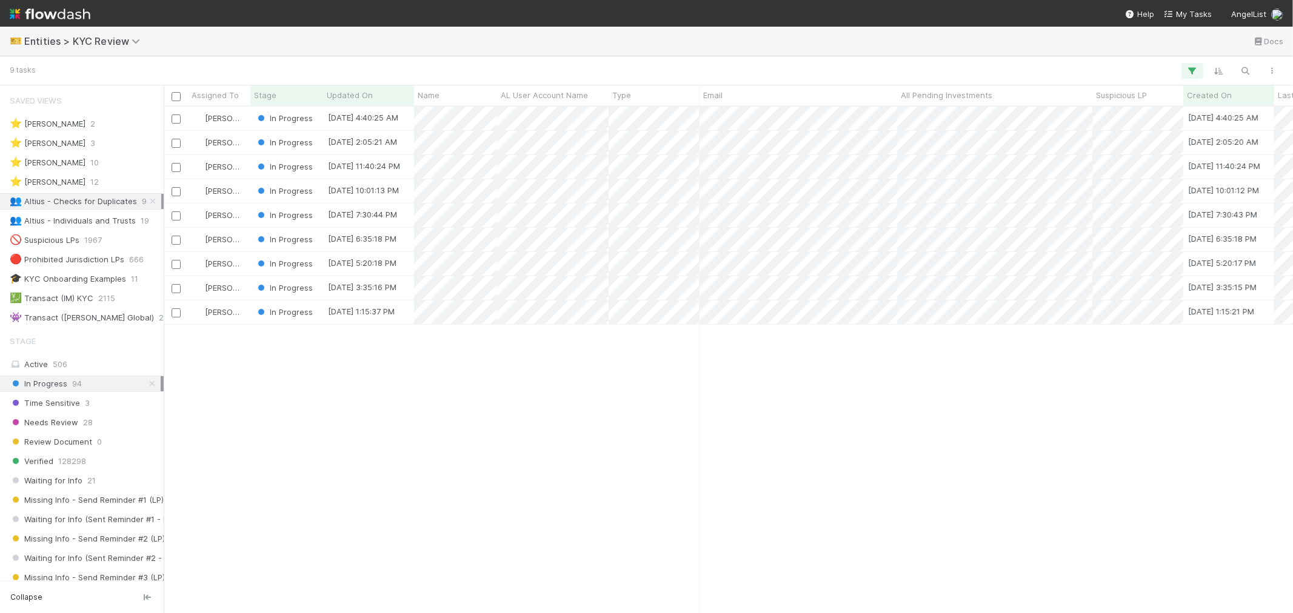
scroll to position [10, 10]
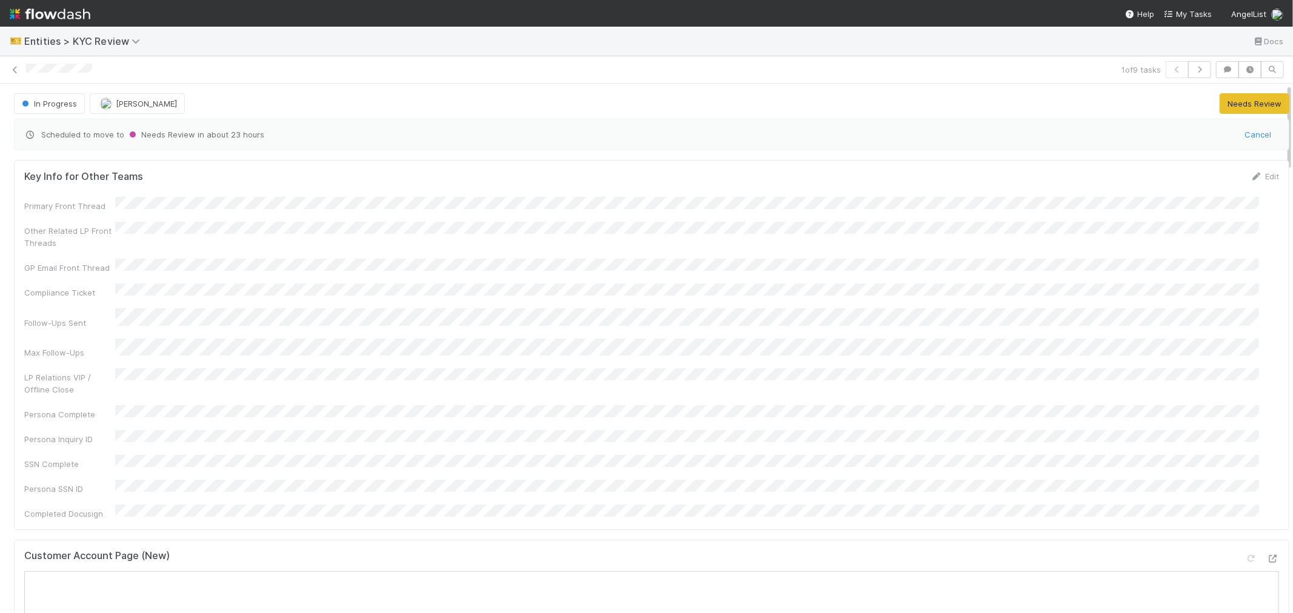
click at [611, 550] on div "Customer Account Page (New)" at bounding box center [651, 561] width 1255 height 22
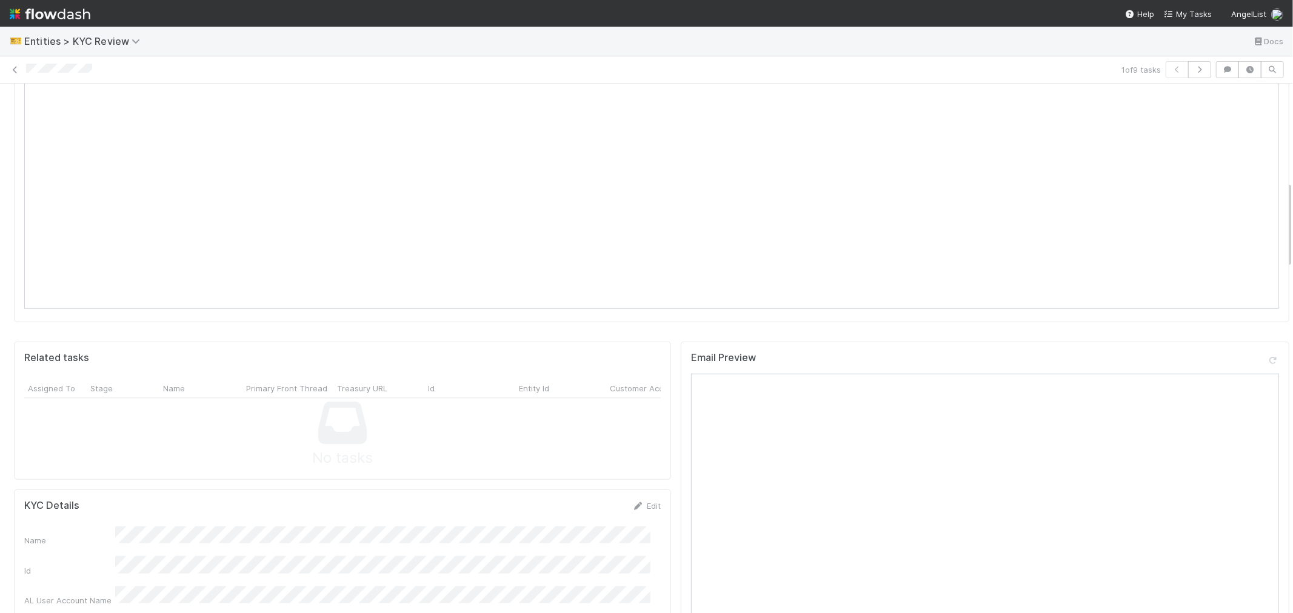
scroll to position [875, 0]
click at [644, 373] on link "Edit" at bounding box center [646, 378] width 28 height 10
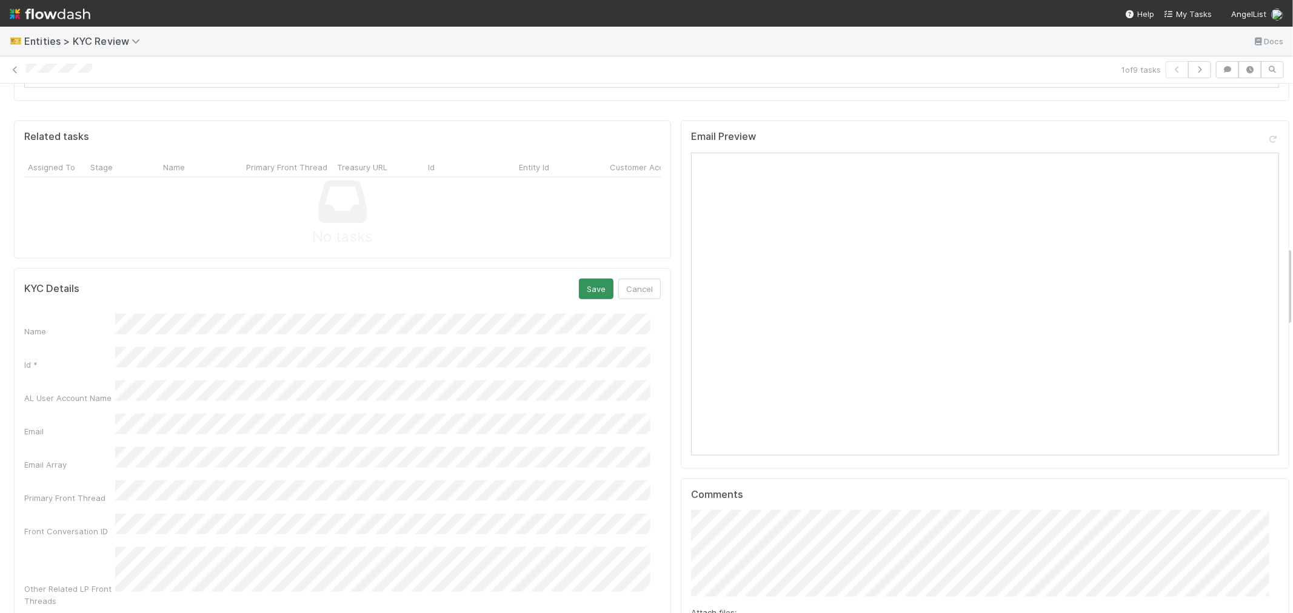
scroll to position [808, 0]
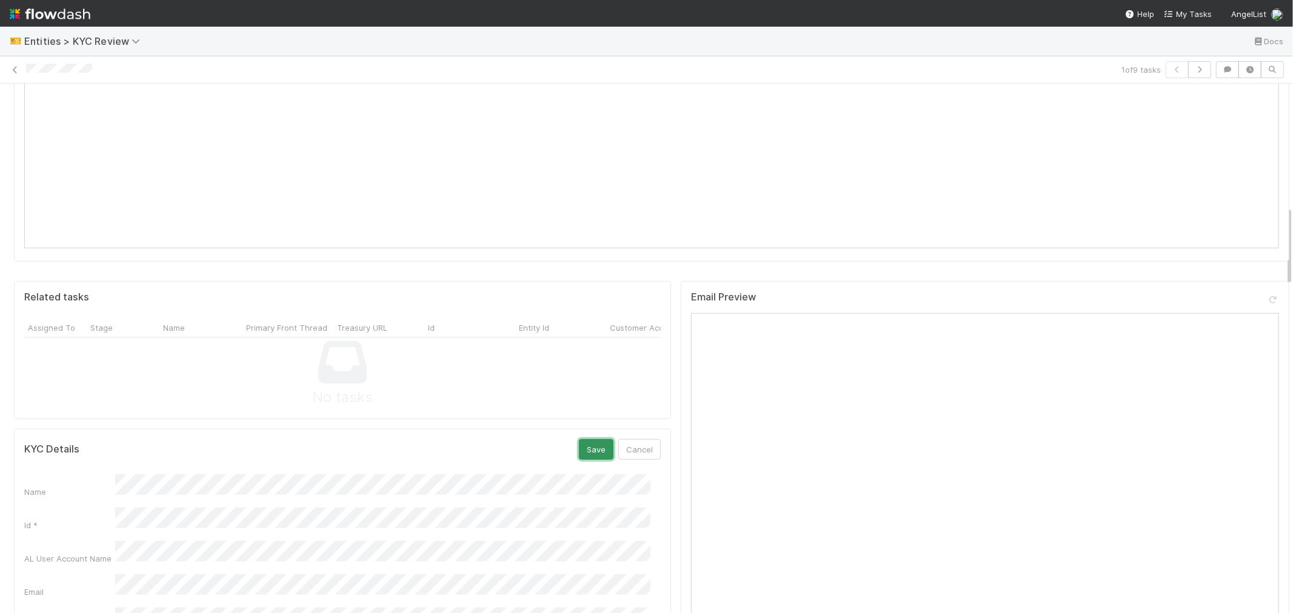
click at [579, 439] on button "Save" at bounding box center [596, 449] width 35 height 21
click at [1193, 69] on icon "button" at bounding box center [1199, 69] width 12 height 7
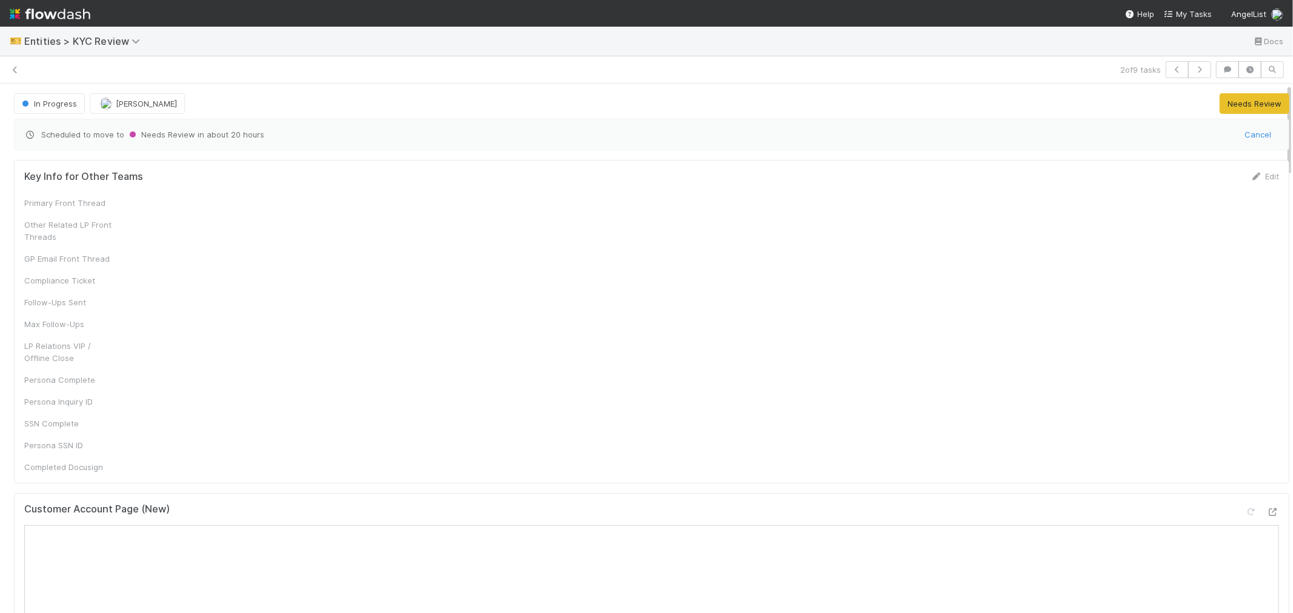
click at [55, 75] on div at bounding box center [570, 70] width 1089 height 12
click at [55, 75] on div at bounding box center [570, 70] width 1089 height 13
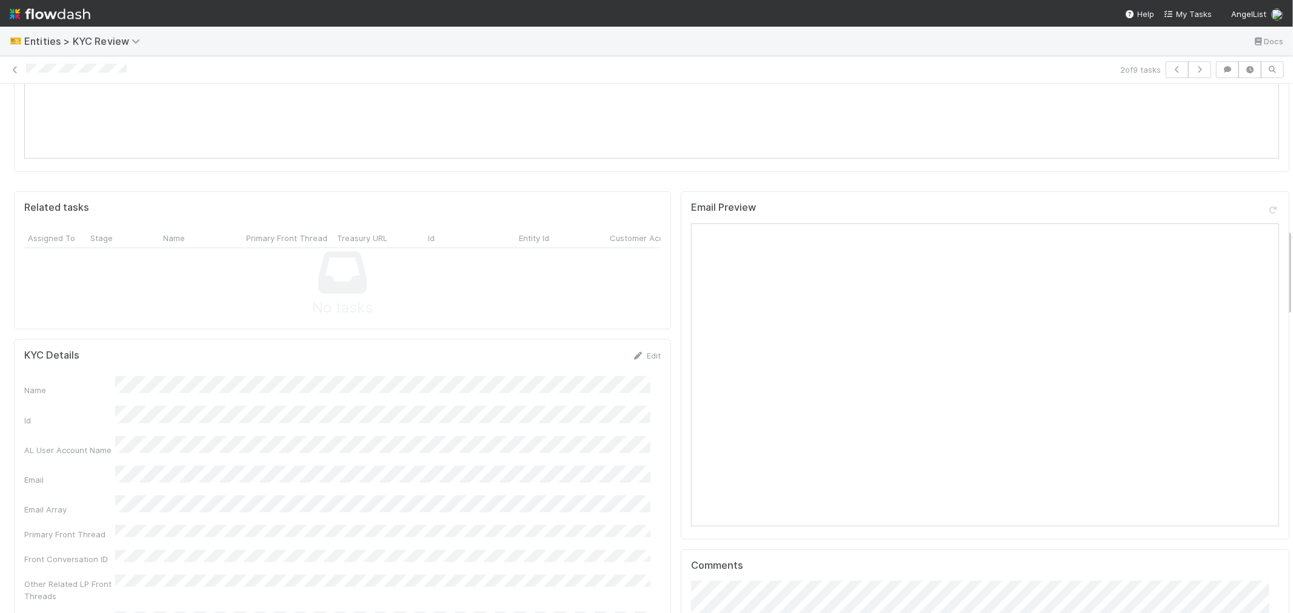
scroll to position [875, 0]
click at [639, 373] on link "Edit" at bounding box center [646, 378] width 28 height 10
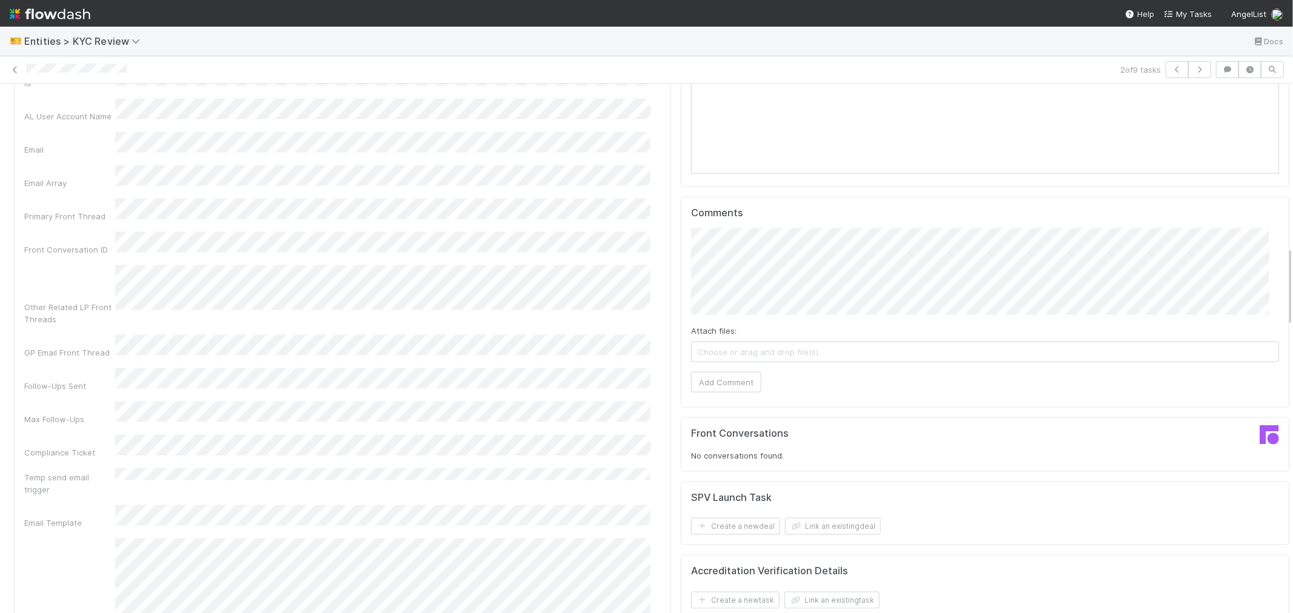
scroll to position [1077, 0]
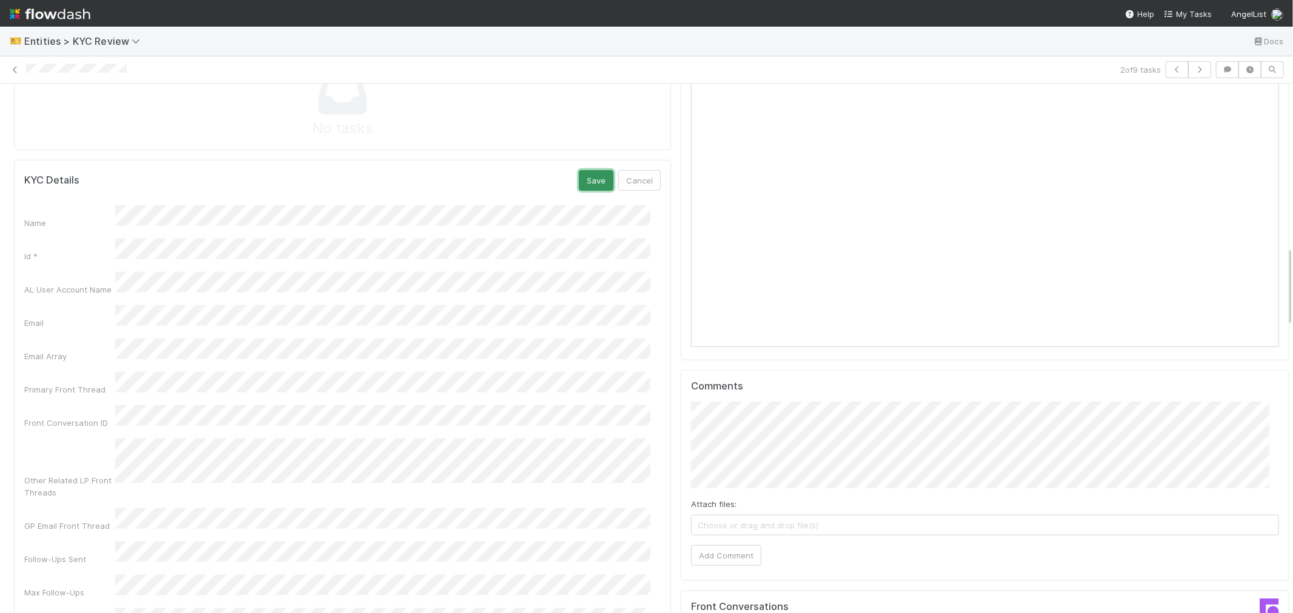
click at [590, 170] on button "Save" at bounding box center [596, 180] width 35 height 21
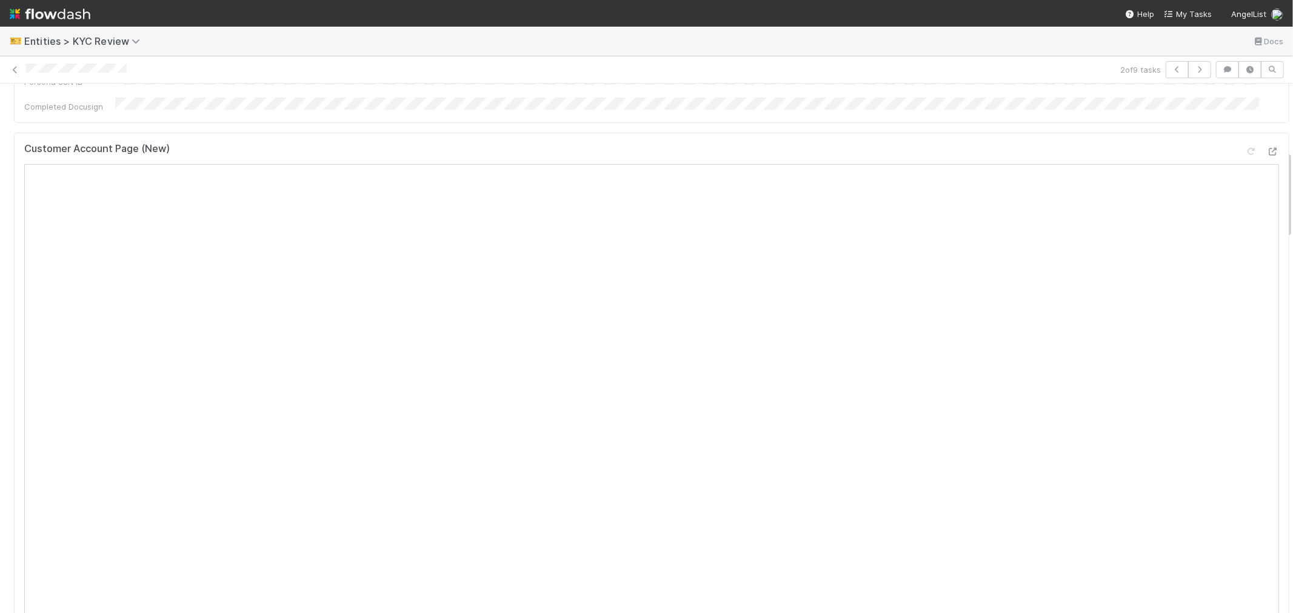
scroll to position [336, 0]
click at [1193, 71] on icon "button" at bounding box center [1199, 69] width 12 height 7
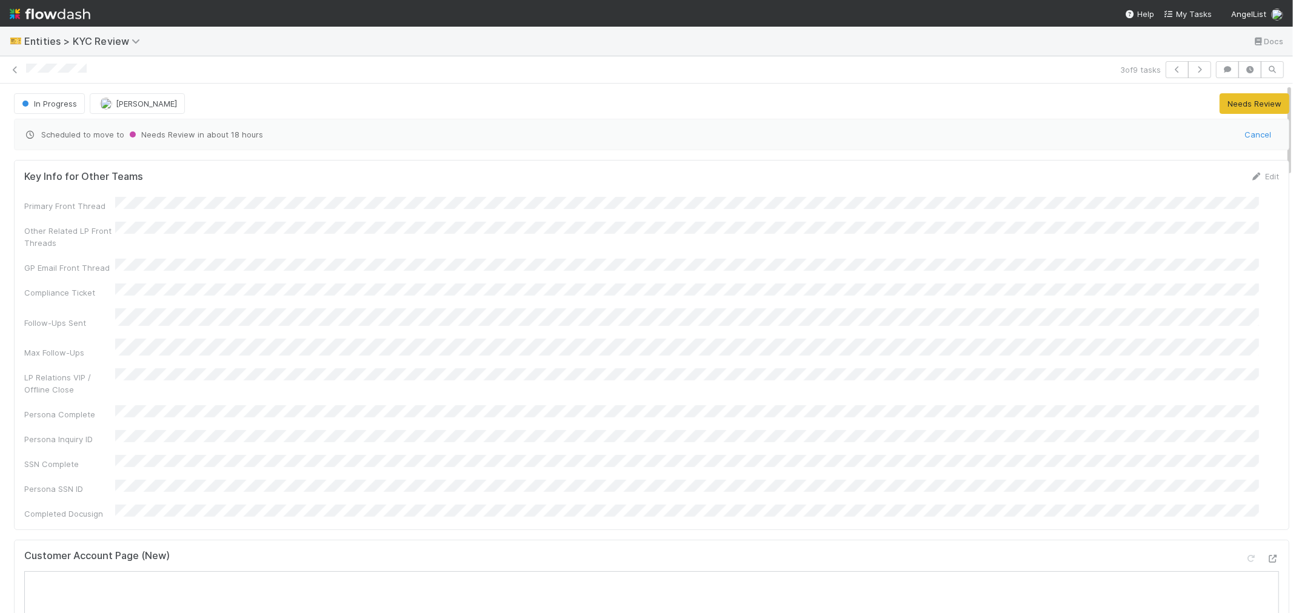
click at [530, 550] on div "Customer Account Page (New)" at bounding box center [651, 561] width 1255 height 22
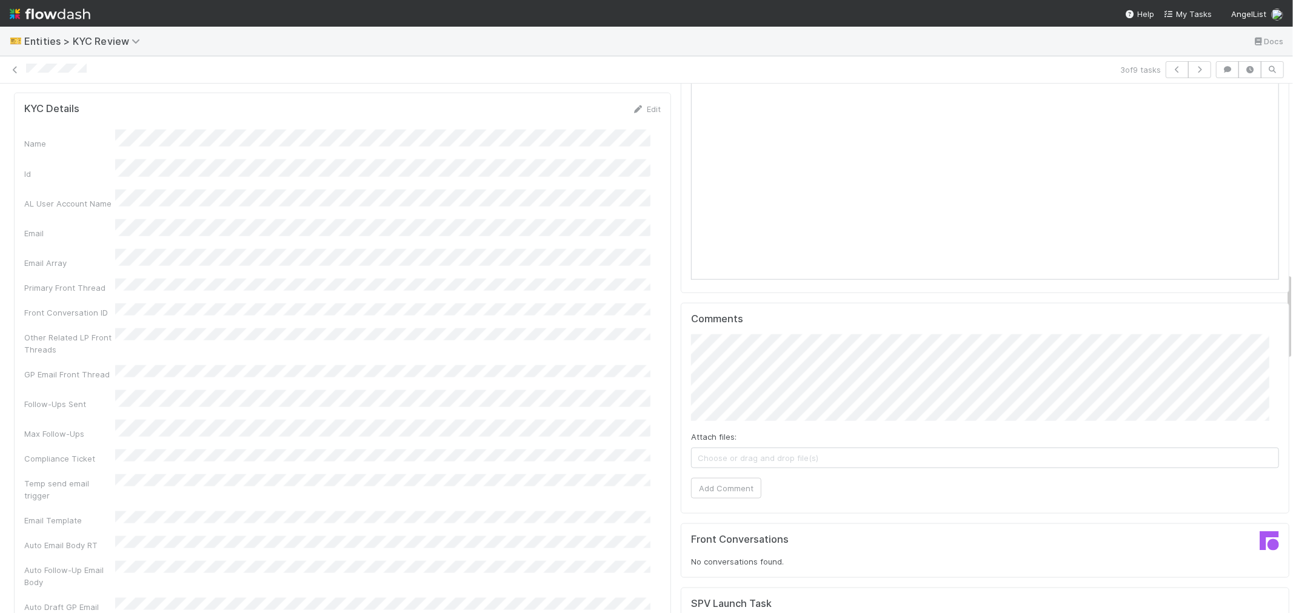
scroll to position [942, 0]
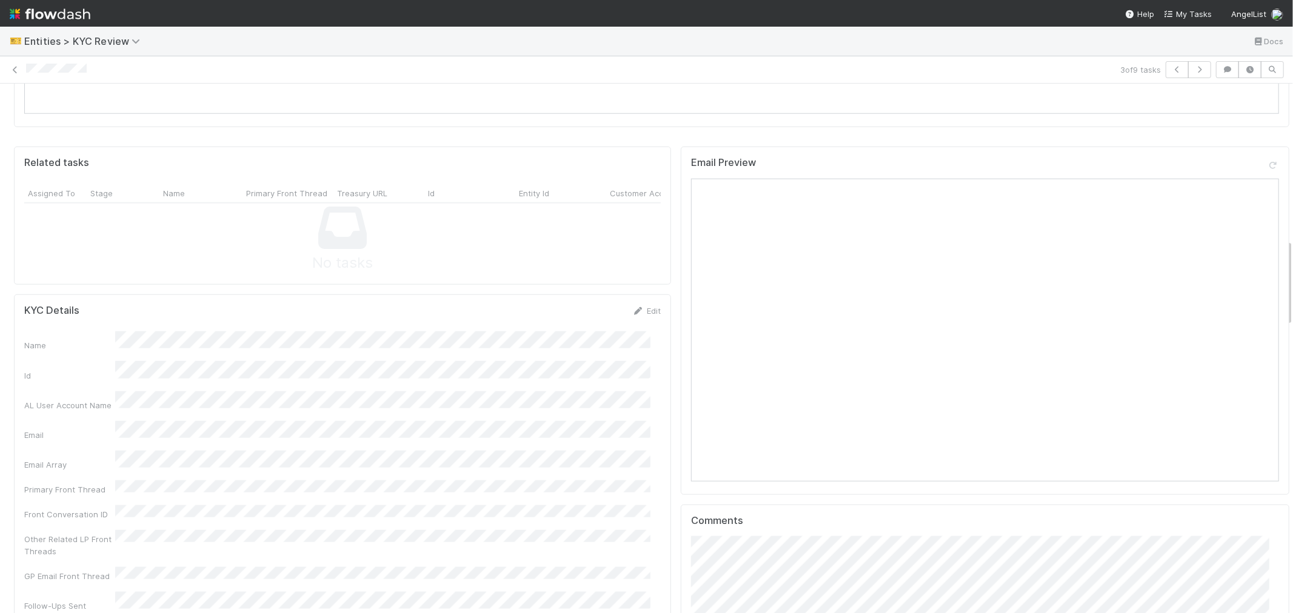
drag, startPoint x: 638, startPoint y: 274, endPoint x: 400, endPoint y: 325, distance: 243.0
click at [638, 306] on link "Edit" at bounding box center [646, 311] width 28 height 10
click at [586, 305] on button "Save" at bounding box center [596, 315] width 35 height 21
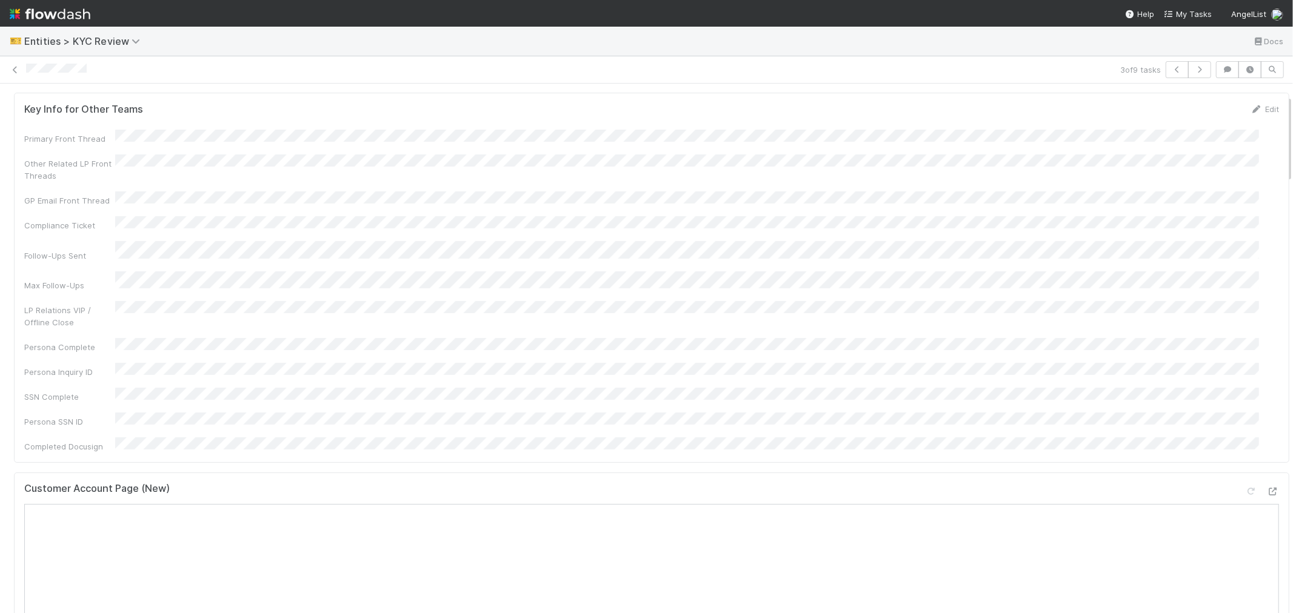
scroll to position [0, 0]
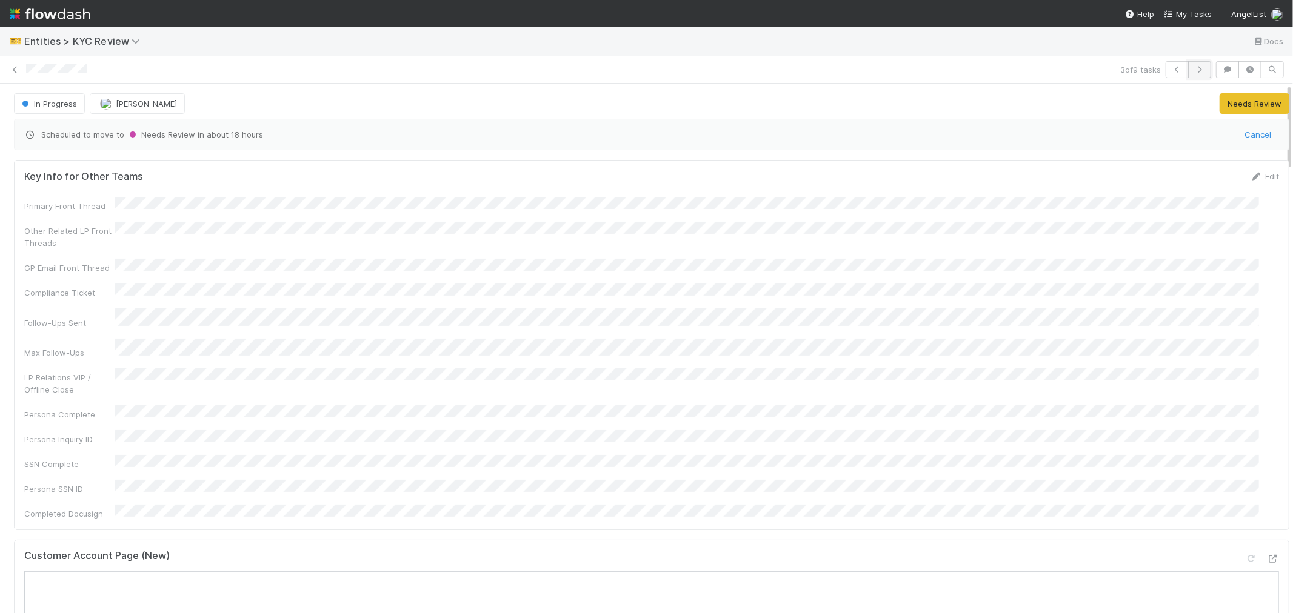
click at [1193, 68] on icon "button" at bounding box center [1199, 69] width 12 height 7
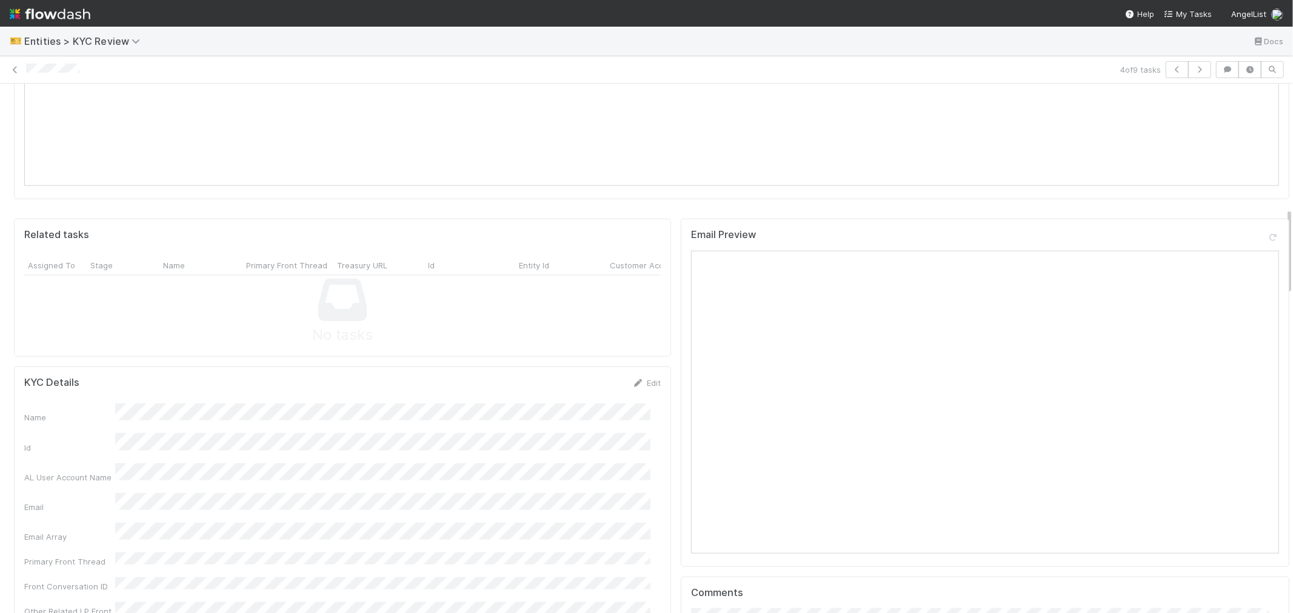
scroll to position [1077, 0]
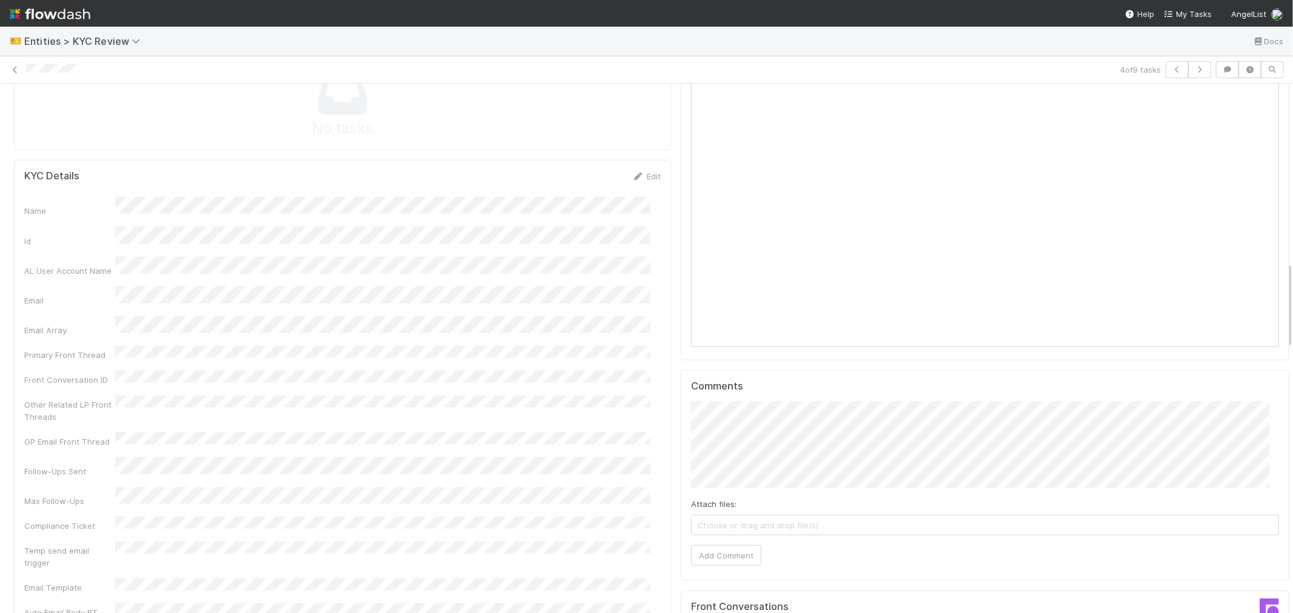
click at [641, 172] on link "Edit" at bounding box center [646, 177] width 28 height 10
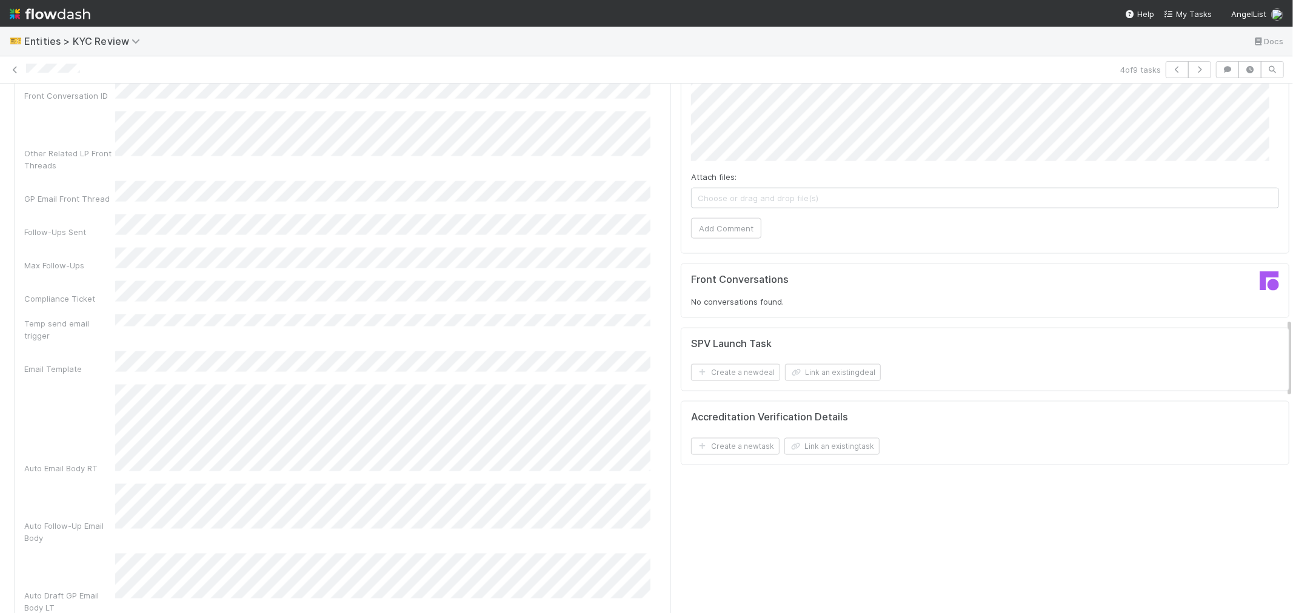
scroll to position [1010, 0]
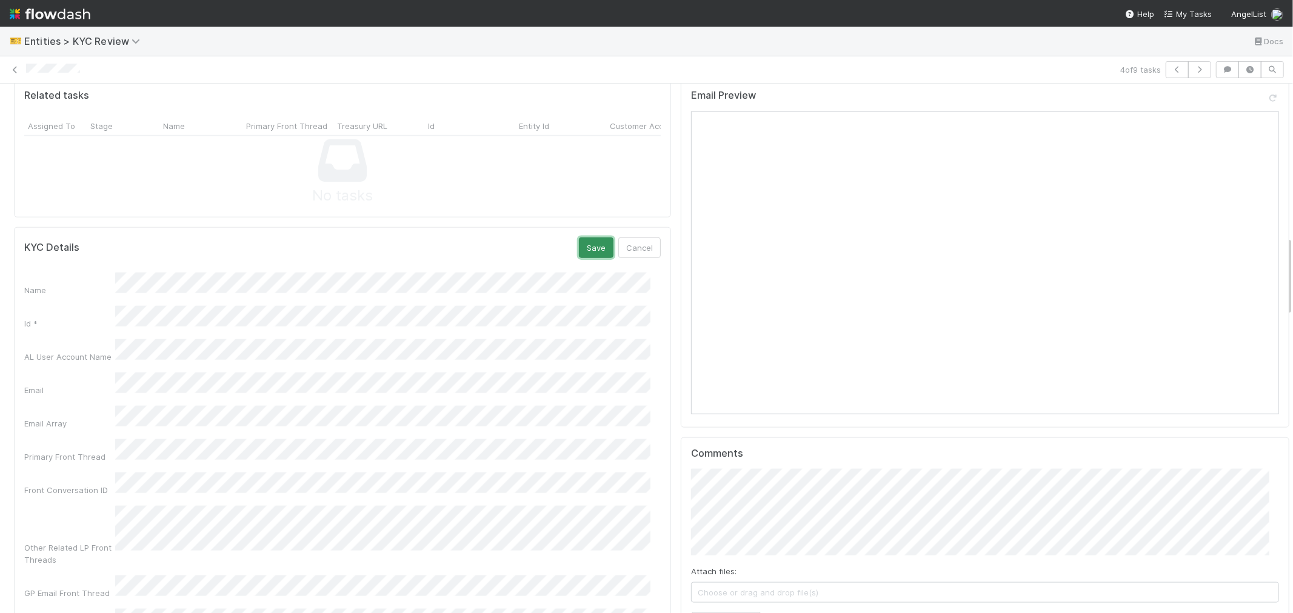
click at [589, 238] on button "Save" at bounding box center [596, 248] width 35 height 21
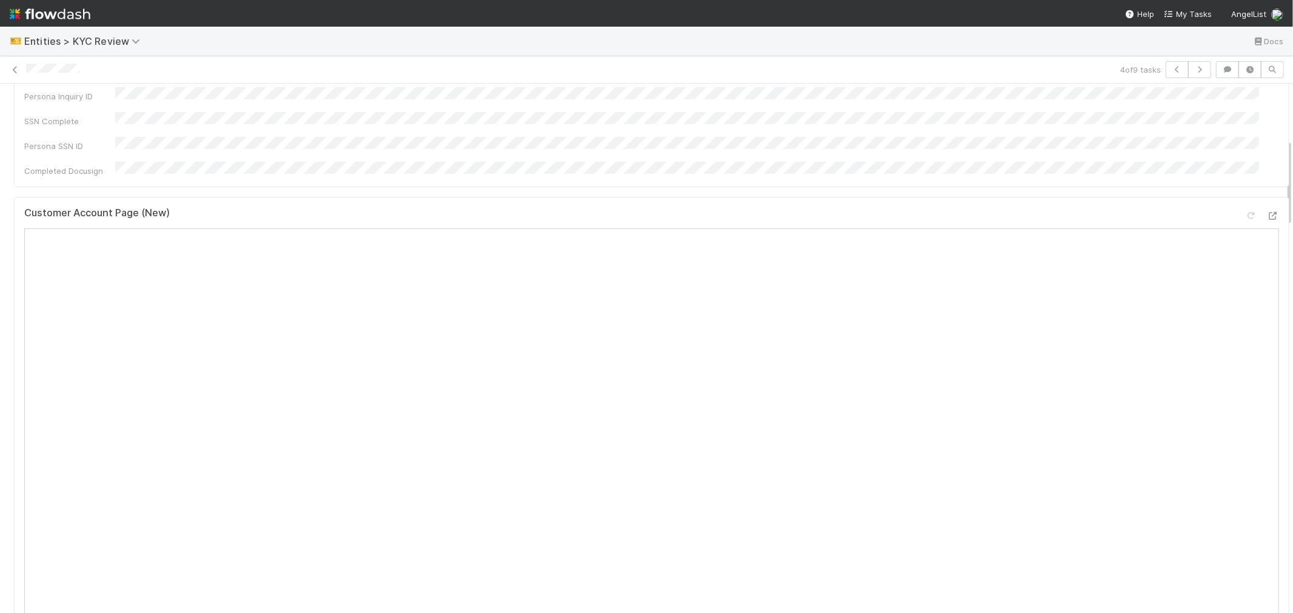
scroll to position [336, 0]
click at [1188, 76] on button "button" at bounding box center [1199, 69] width 23 height 17
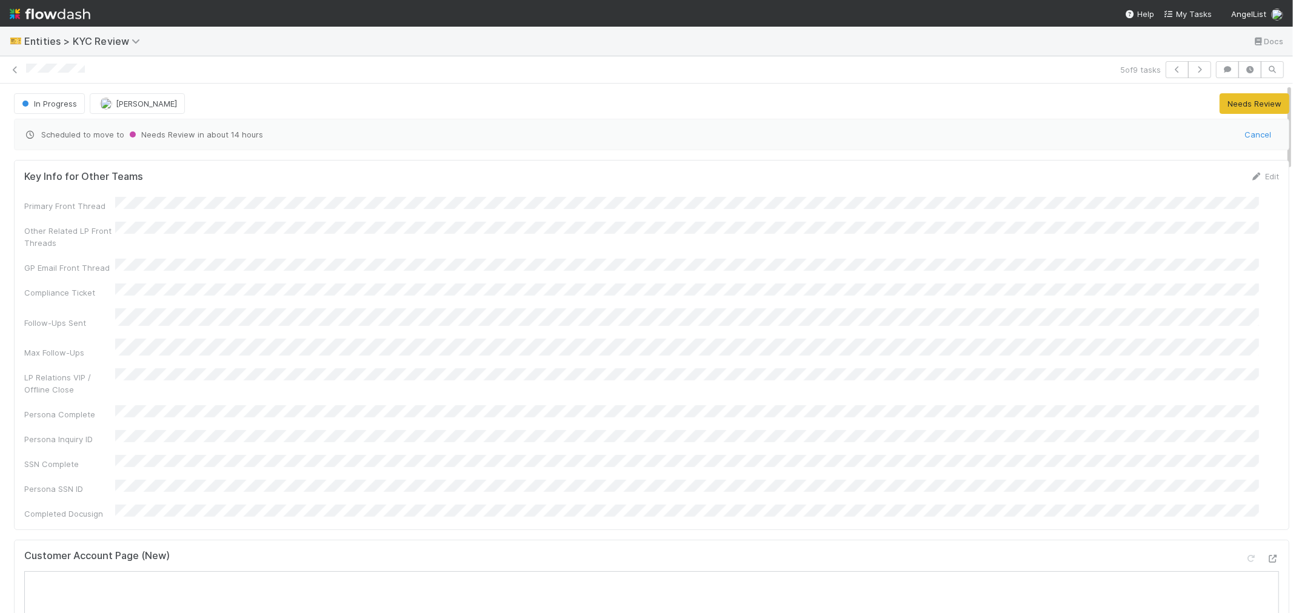
click at [505, 550] on div "Customer Account Page (New)" at bounding box center [651, 561] width 1255 height 22
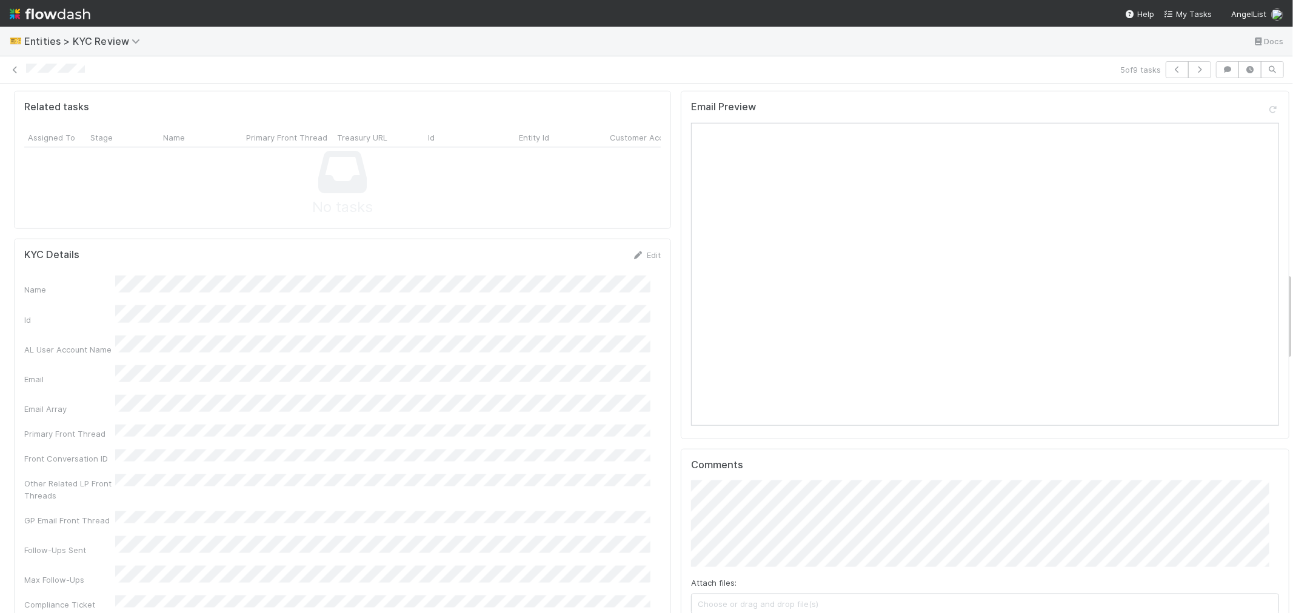
scroll to position [942, 0]
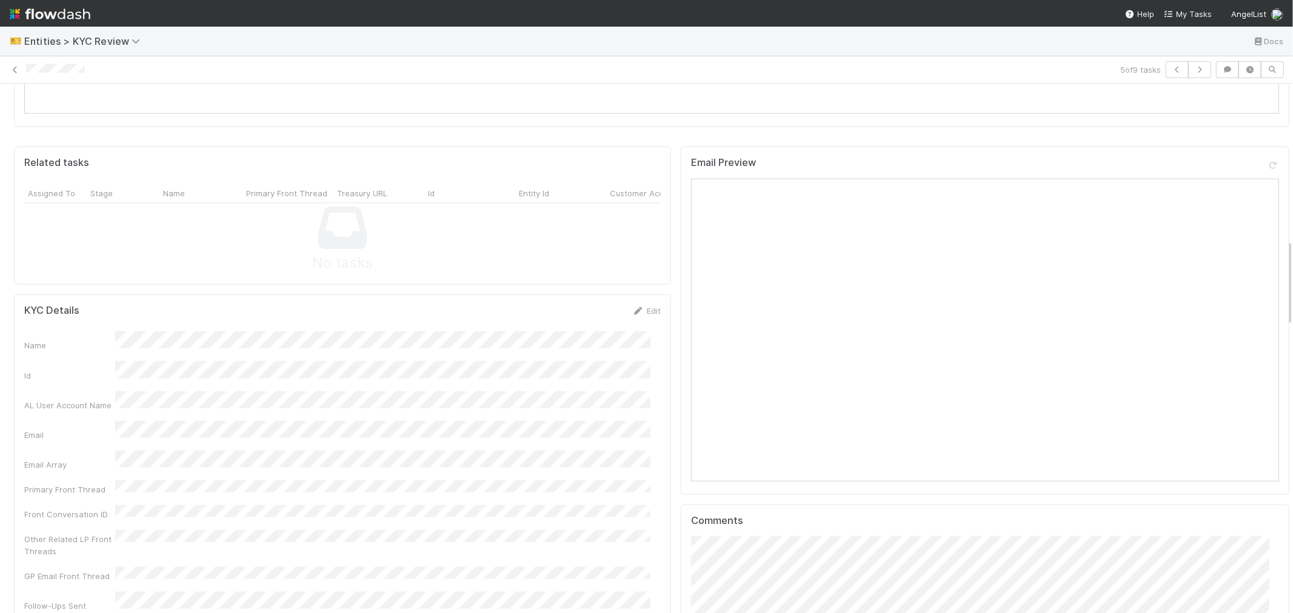
drag, startPoint x: 644, startPoint y: 275, endPoint x: 483, endPoint y: 328, distance: 169.8
click at [644, 306] on link "Edit" at bounding box center [646, 311] width 28 height 10
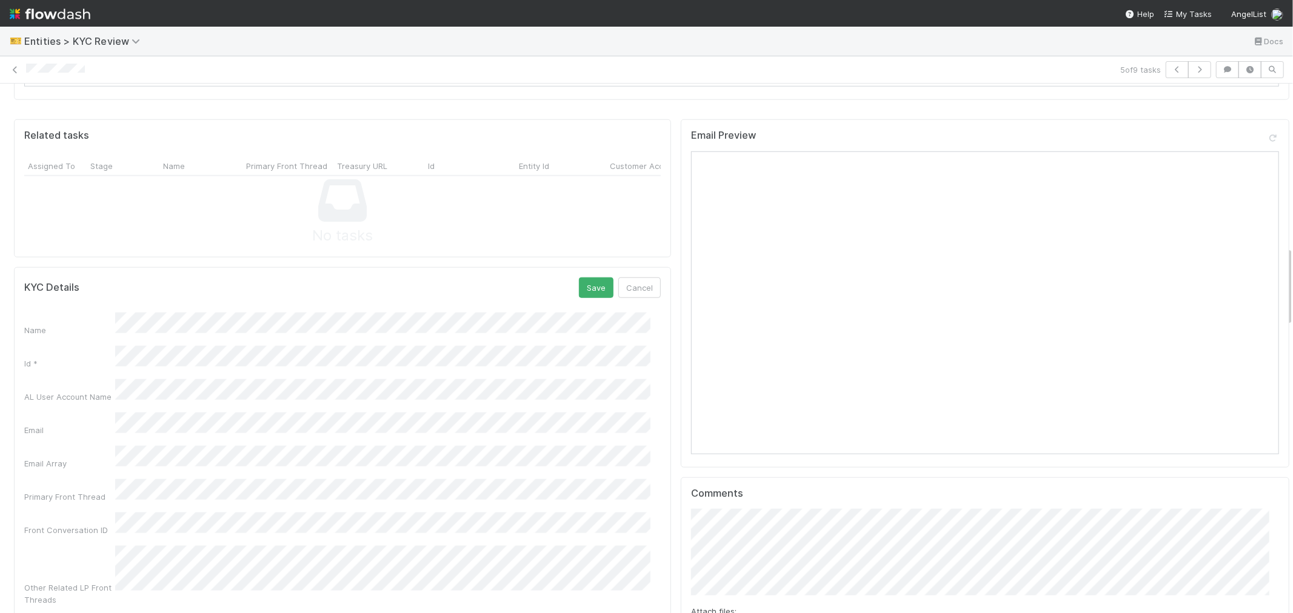
scroll to position [808, 0]
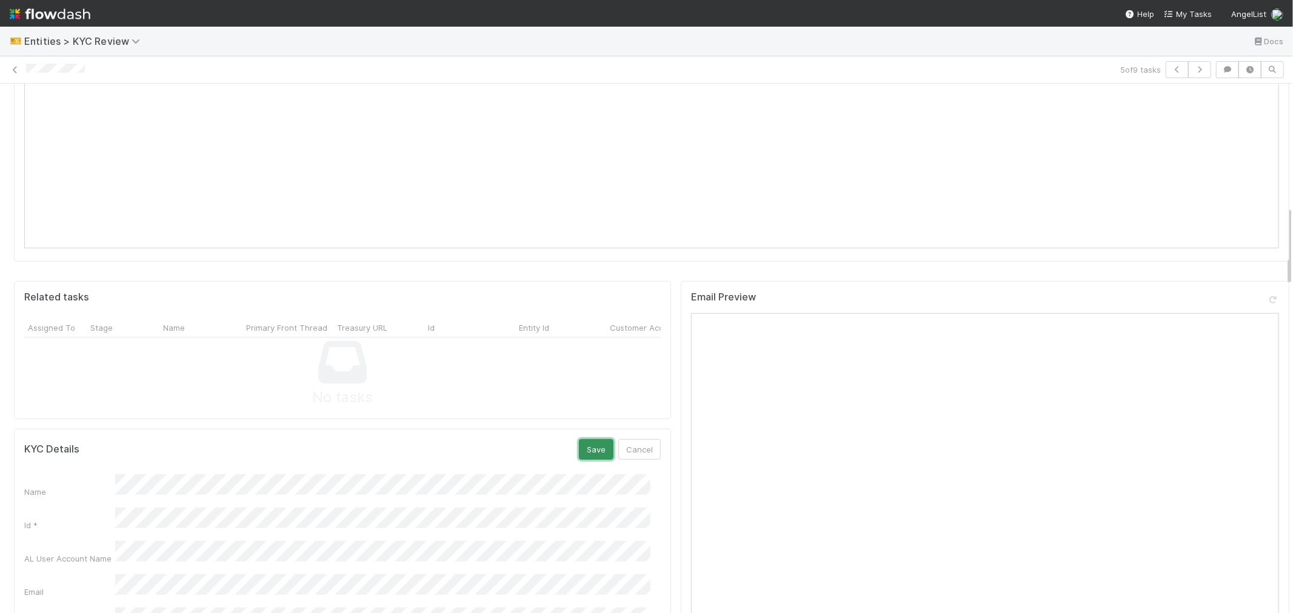
click at [584, 439] on button "Save" at bounding box center [596, 449] width 35 height 21
click at [1193, 72] on icon "button" at bounding box center [1199, 69] width 12 height 7
click at [62, 70] on div "Loading..." at bounding box center [646, 320] width 1293 height 587
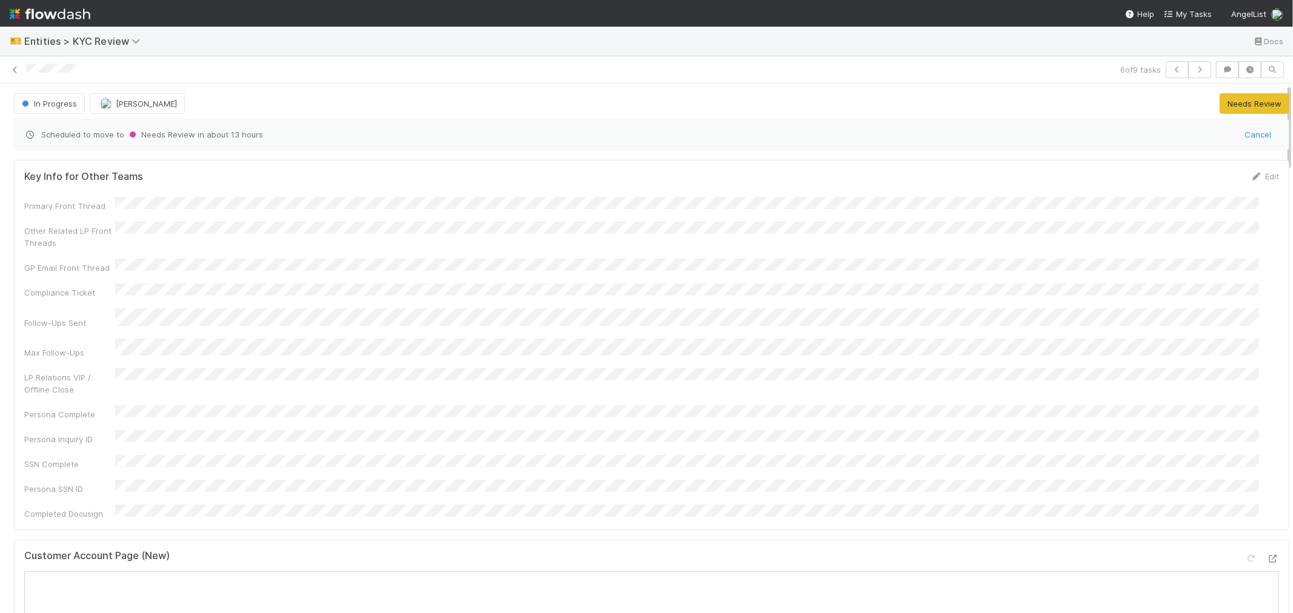
copy span
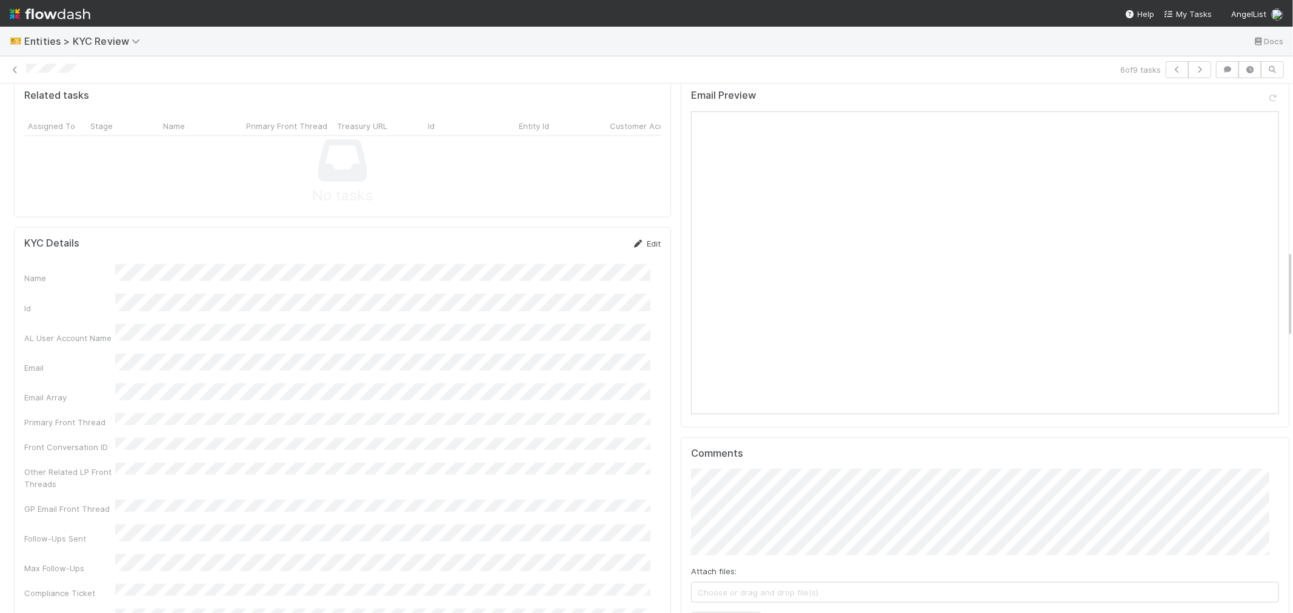
click at [643, 239] on link "Edit" at bounding box center [646, 244] width 28 height 10
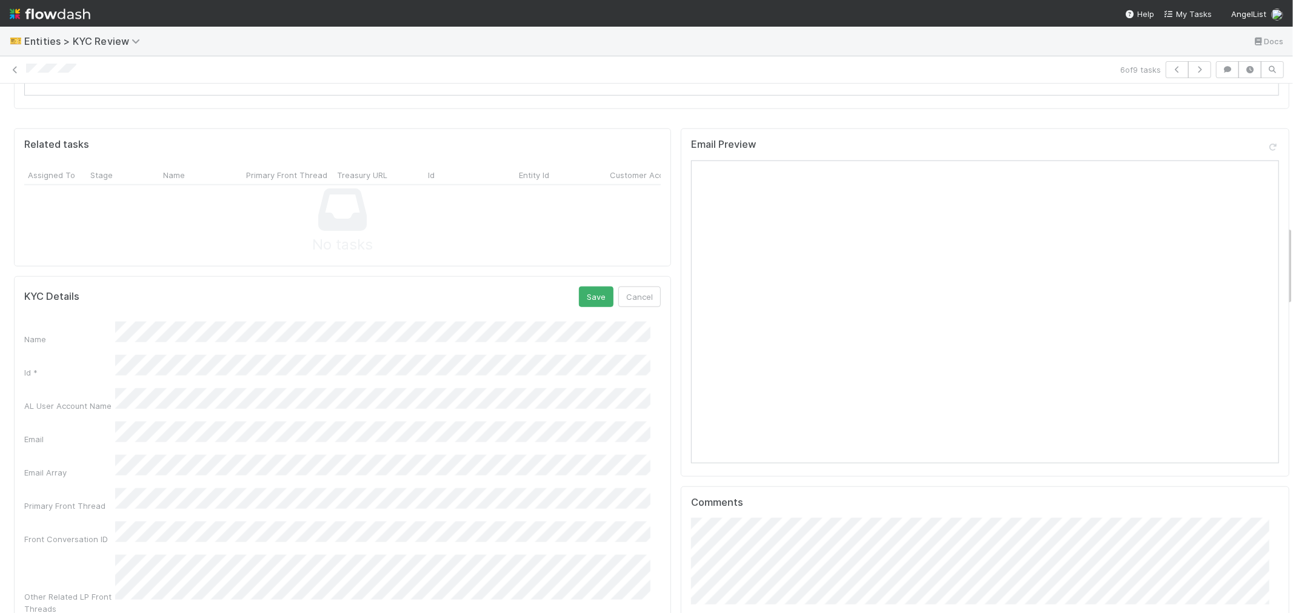
scroll to position [942, 0]
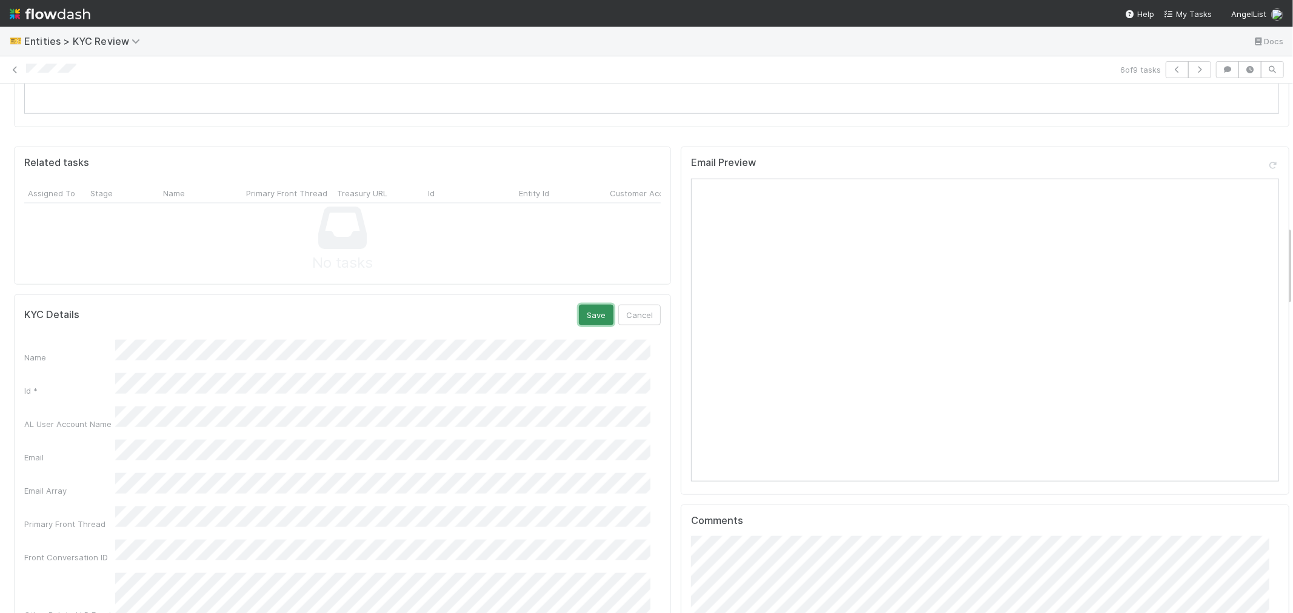
click at [586, 305] on button "Save" at bounding box center [596, 315] width 35 height 21
click at [1198, 69] on button "button" at bounding box center [1199, 69] width 23 height 17
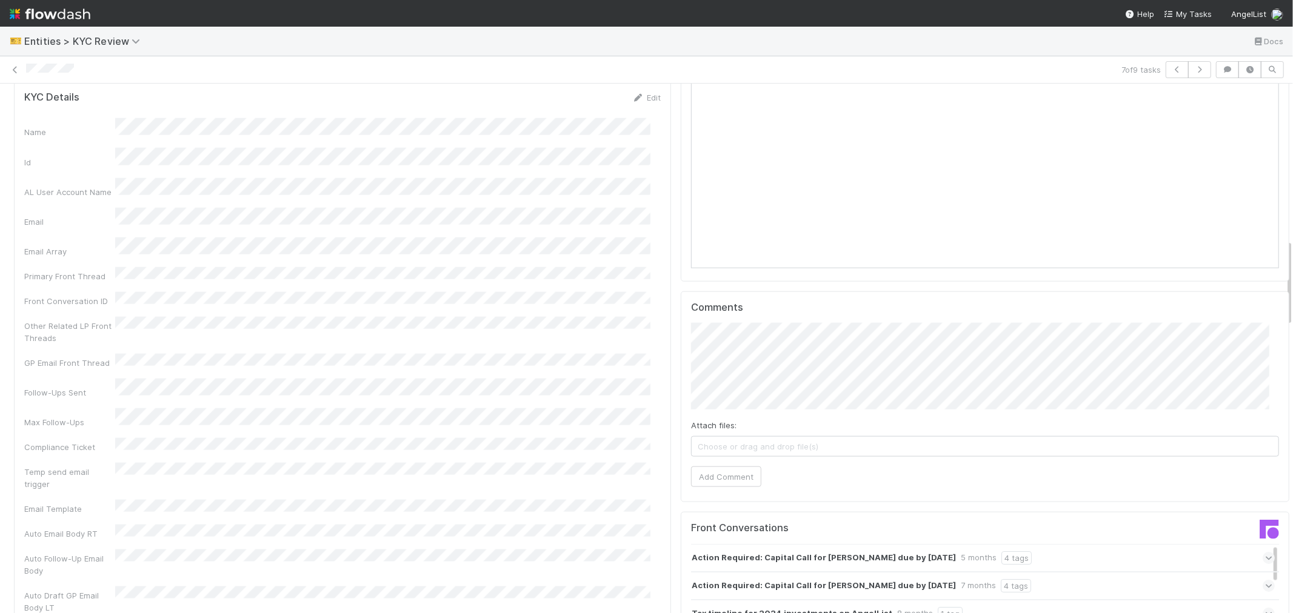
scroll to position [942, 0]
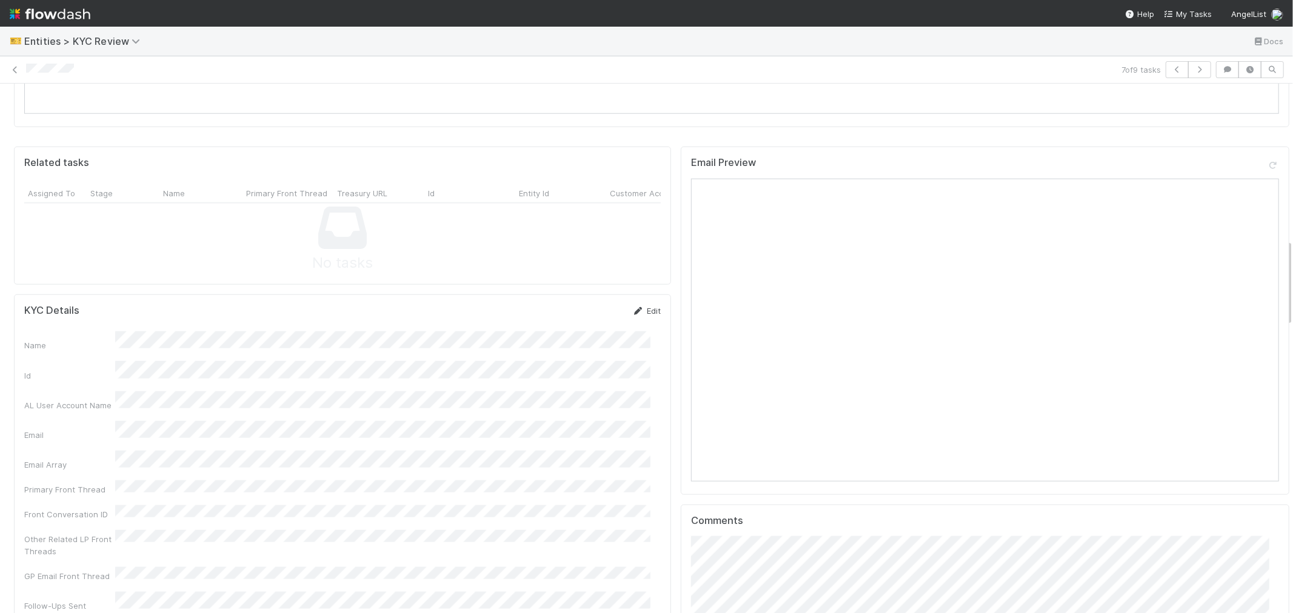
click at [636, 306] on link "Edit" at bounding box center [646, 311] width 28 height 10
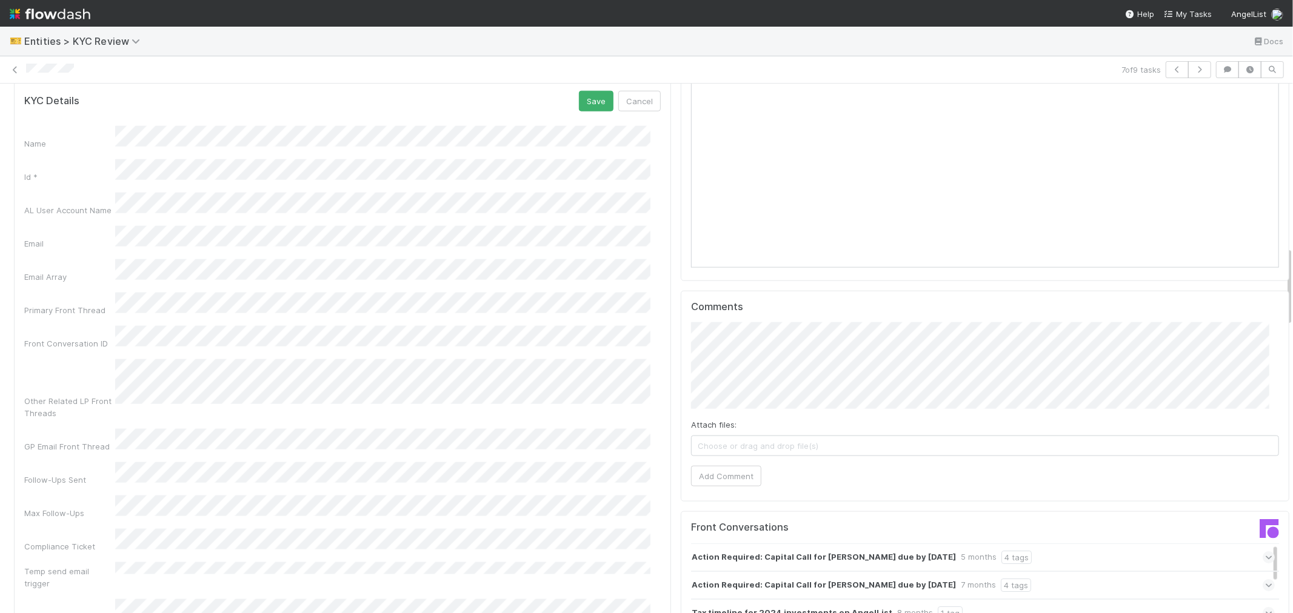
scroll to position [1077, 0]
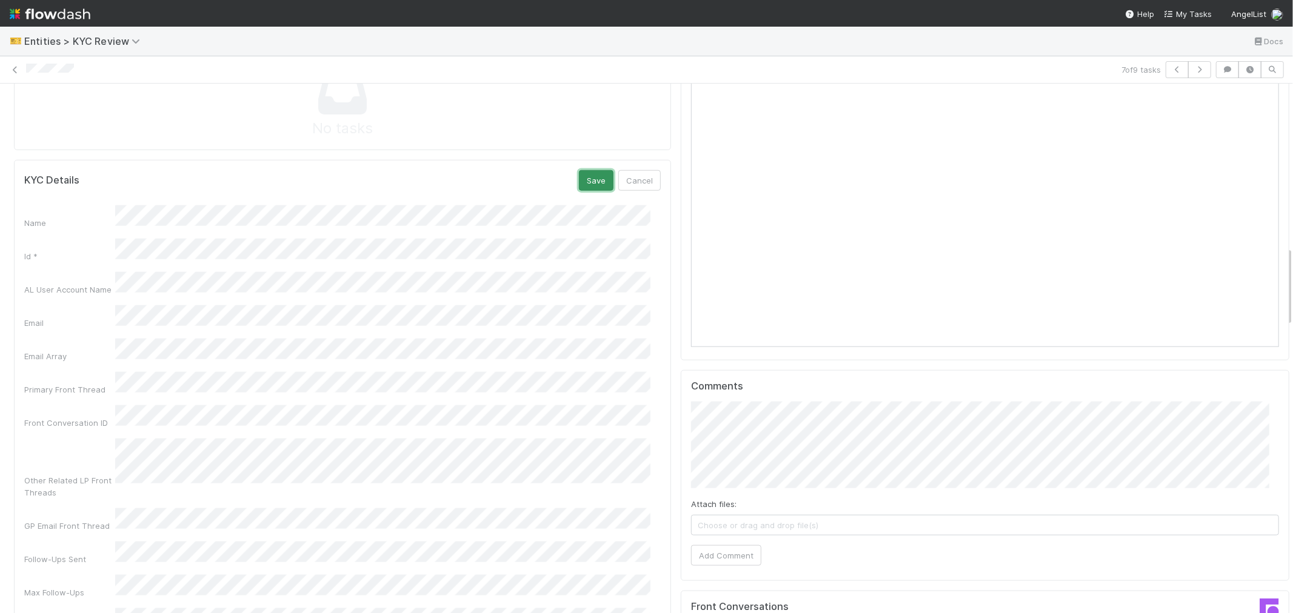
click at [588, 170] on button "Save" at bounding box center [596, 180] width 35 height 21
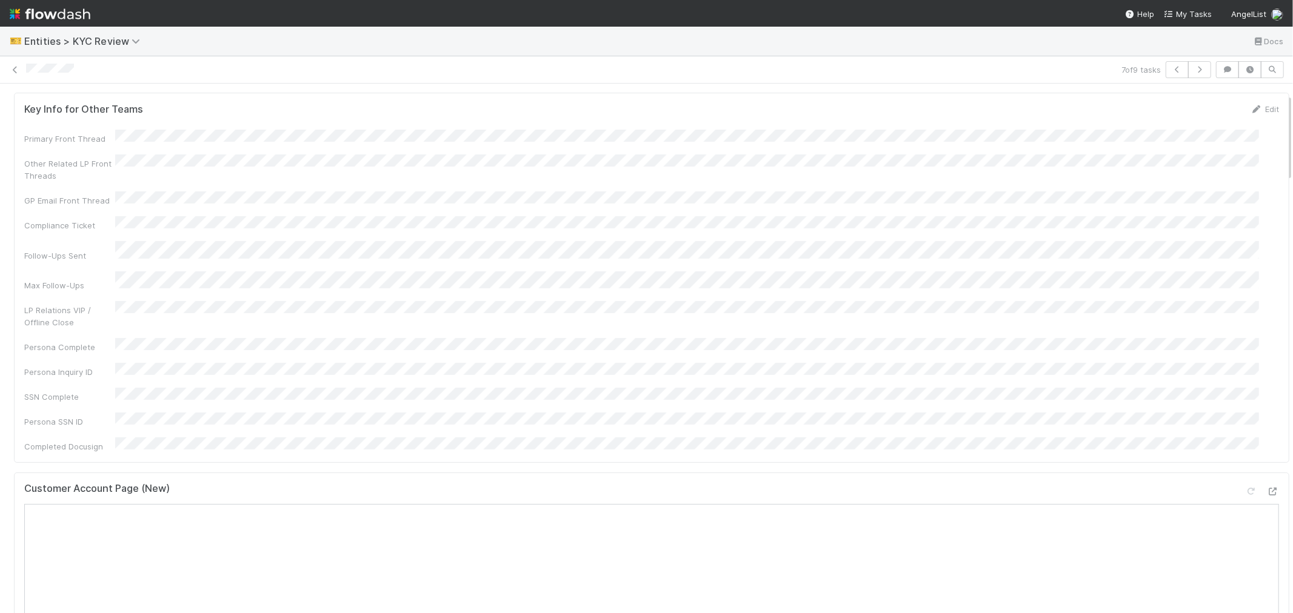
scroll to position [0, 0]
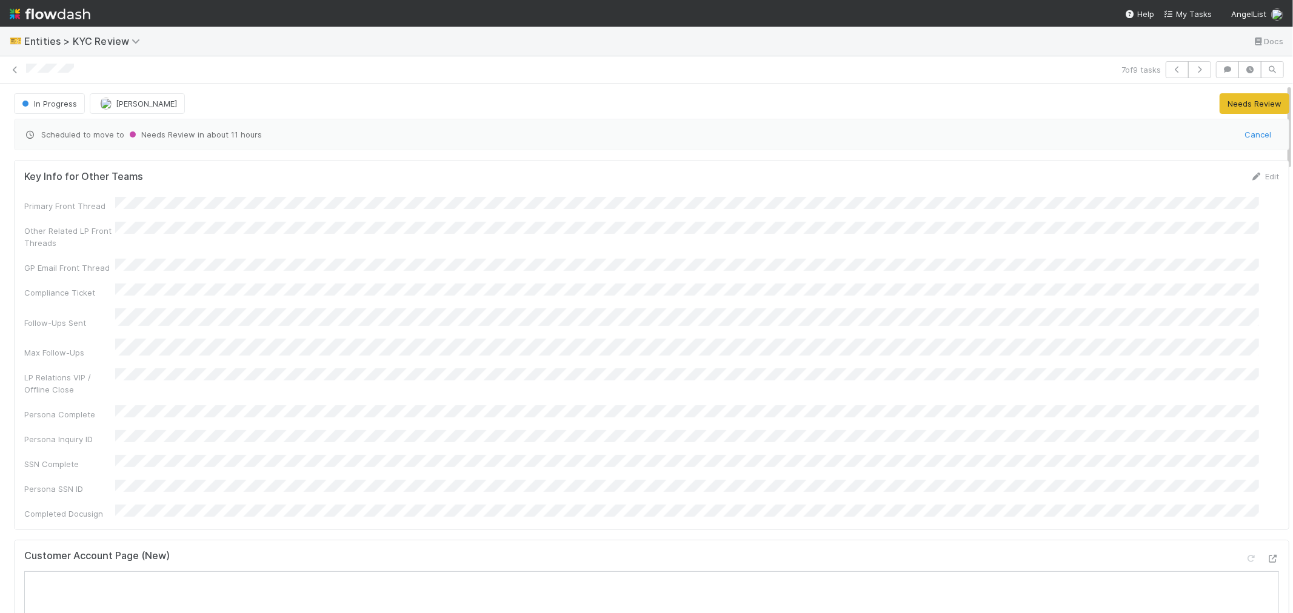
click at [618, 550] on div "Customer Account Page (New)" at bounding box center [651, 561] width 1255 height 22
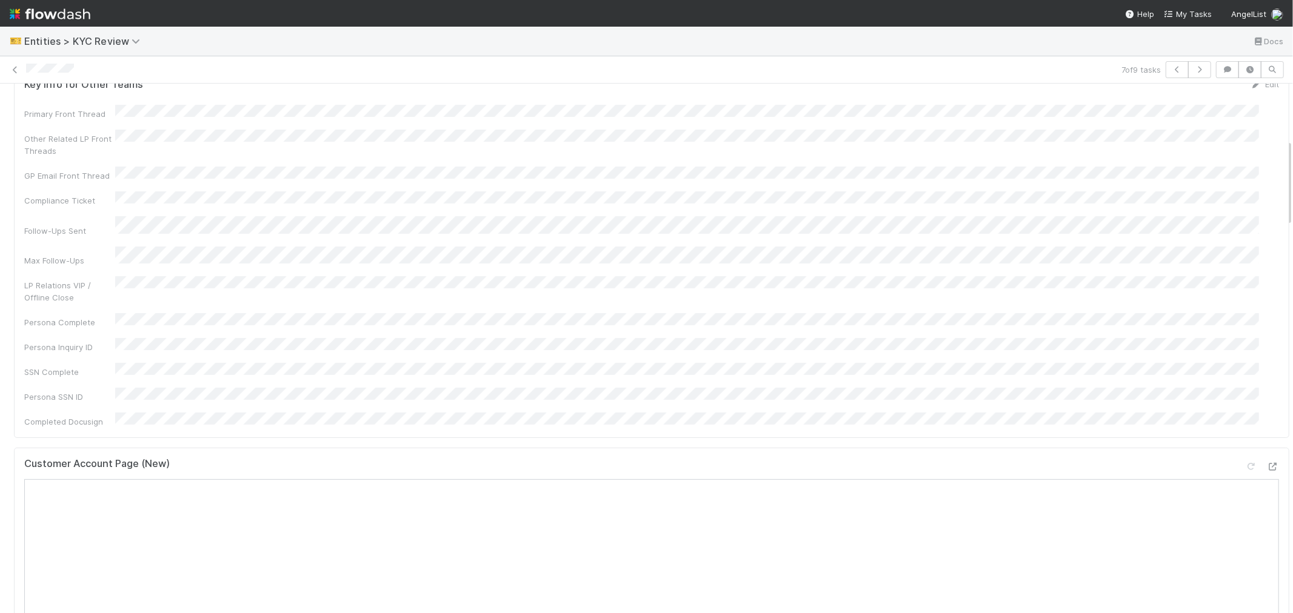
scroll to position [336, 0]
click at [1194, 72] on icon "button" at bounding box center [1199, 69] width 12 height 7
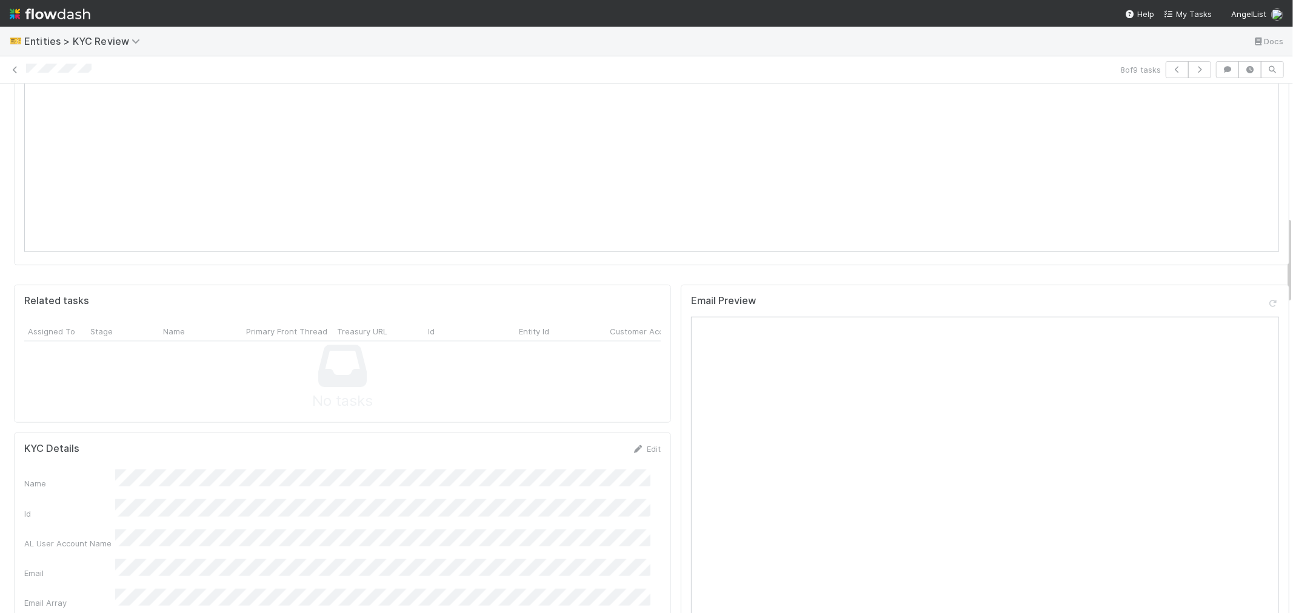
scroll to position [942, 0]
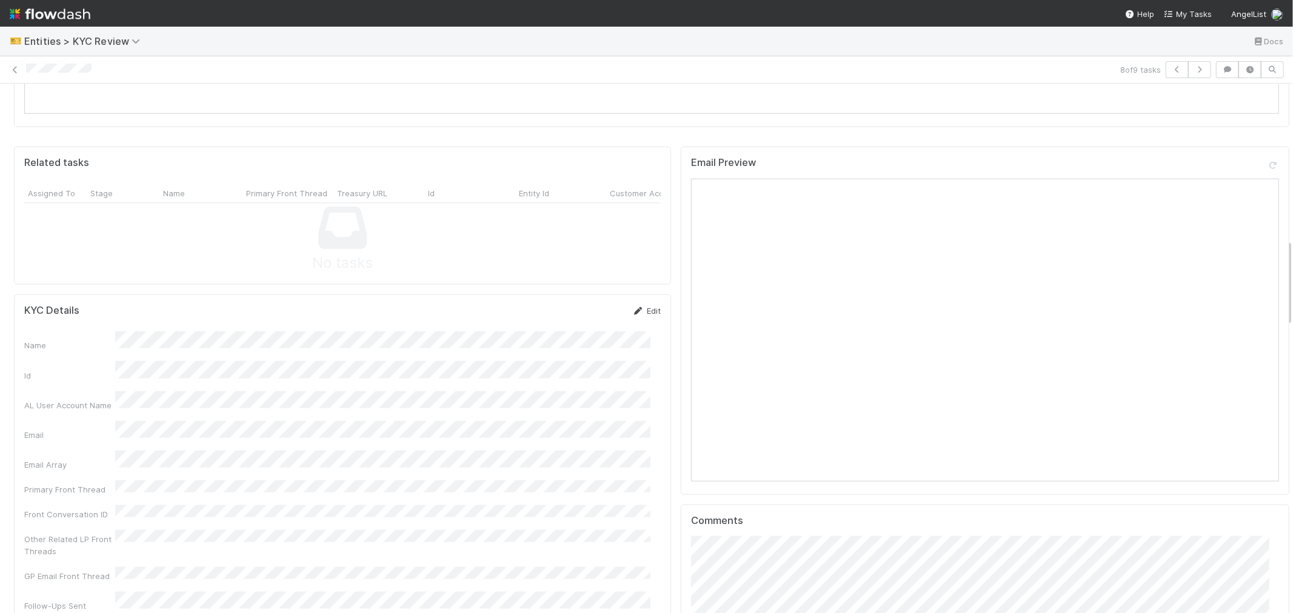
click at [644, 306] on link "Edit" at bounding box center [646, 311] width 28 height 10
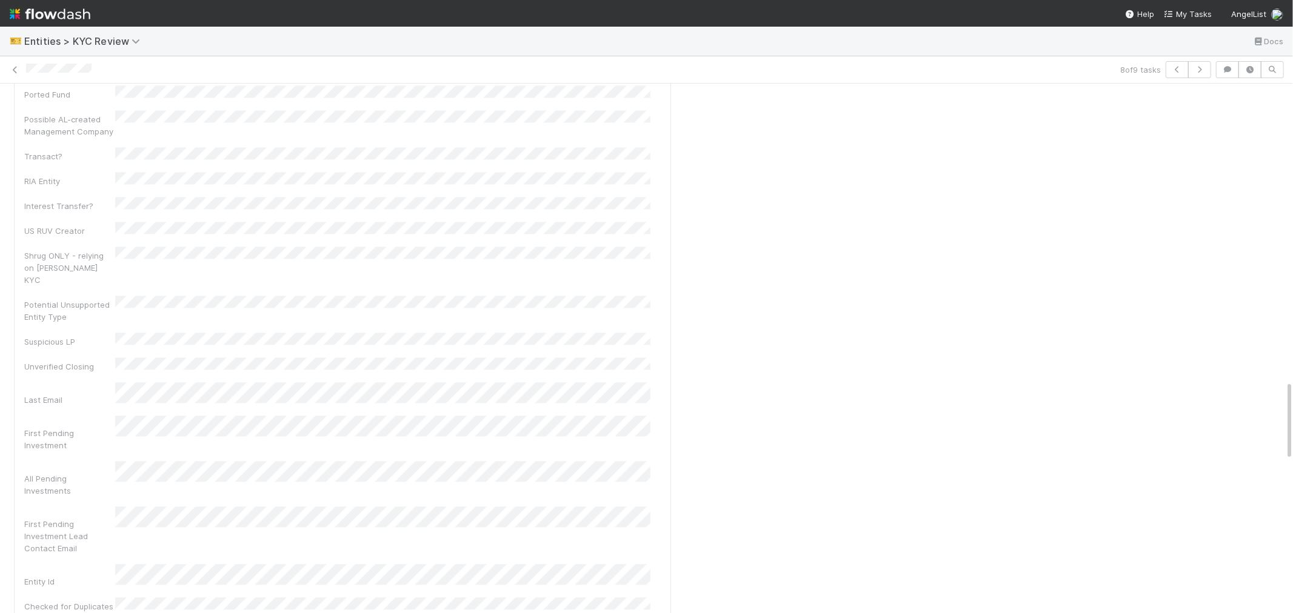
scroll to position [2155, 0]
click at [579, 372] on button "Save" at bounding box center [596, 382] width 35 height 21
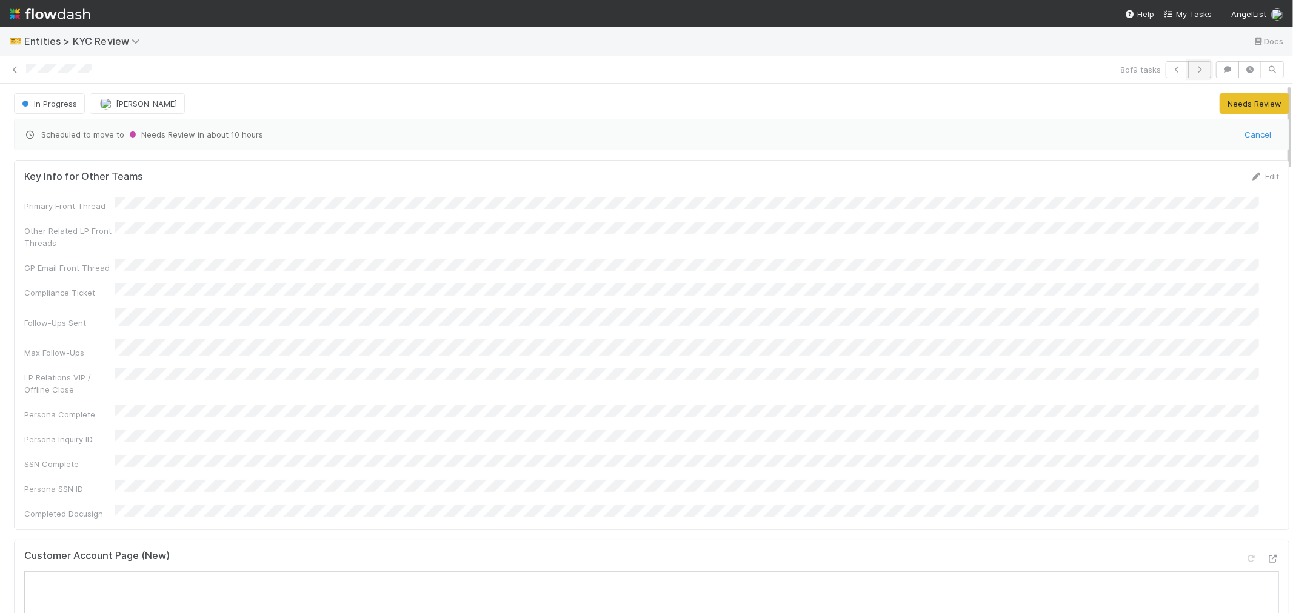
click at [1191, 75] on button "button" at bounding box center [1199, 69] width 23 height 17
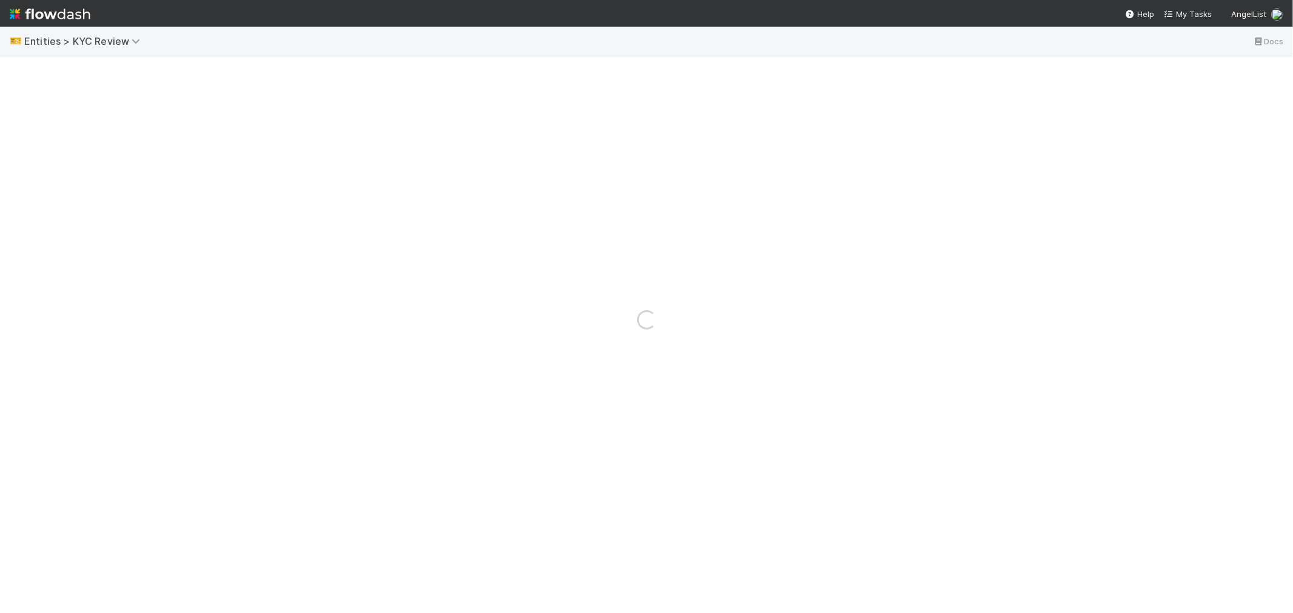
click at [53, 70] on div "Loading..." at bounding box center [646, 320] width 1293 height 587
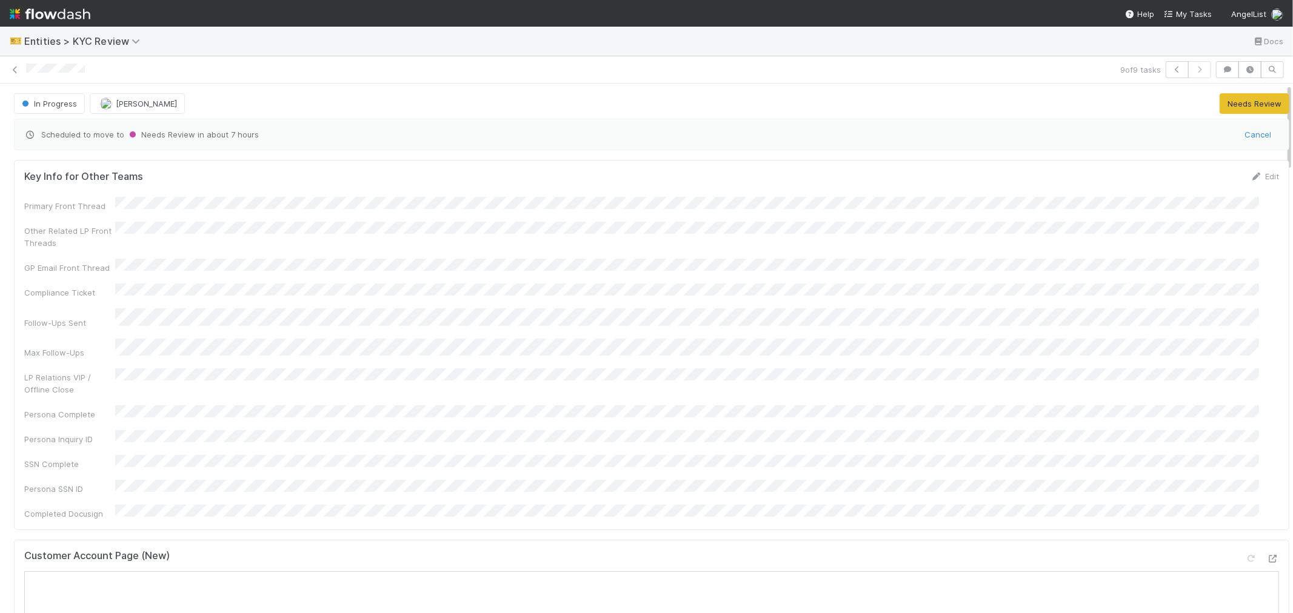
copy span
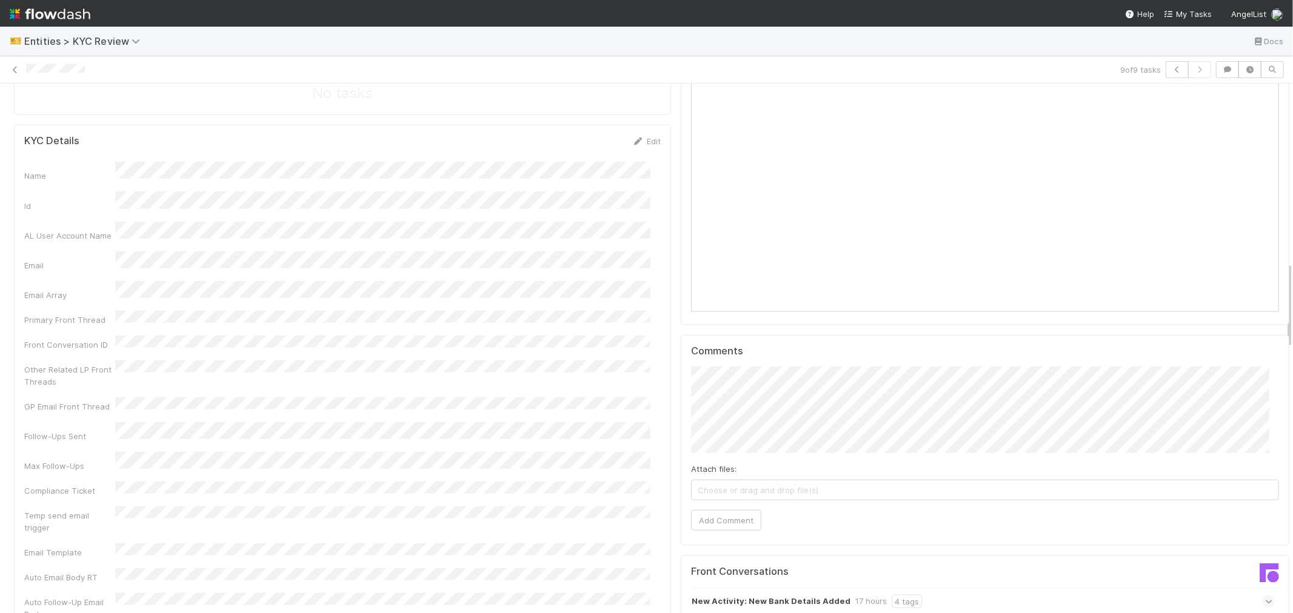
scroll to position [1077, 0]
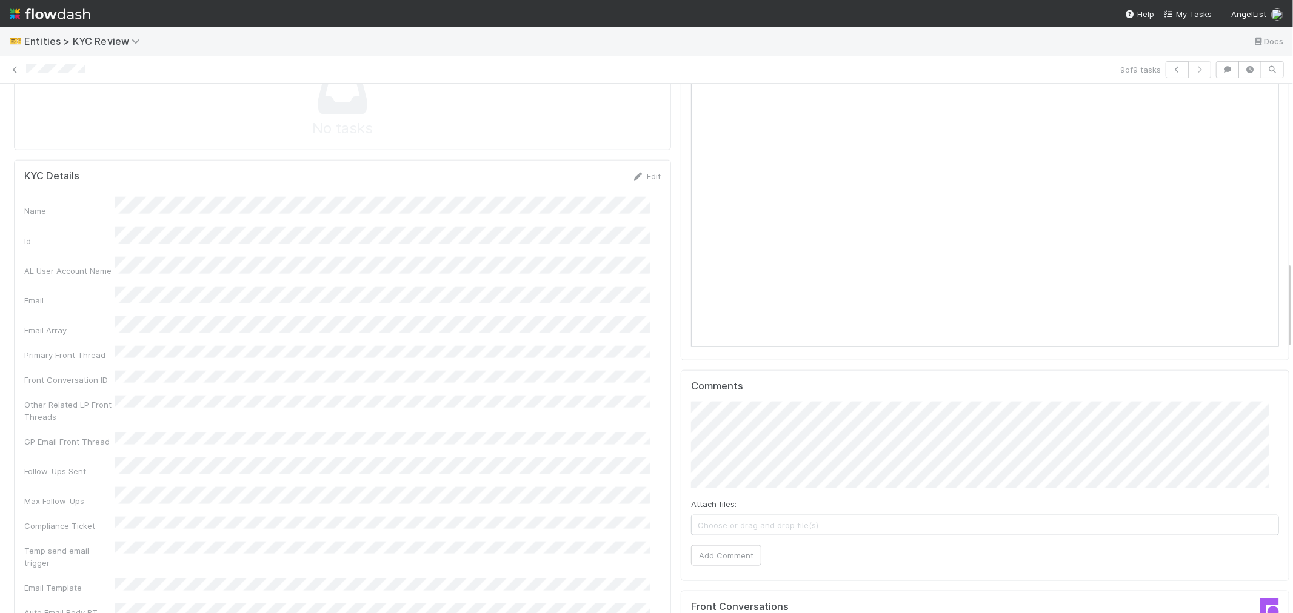
drag, startPoint x: 638, startPoint y: 142, endPoint x: 499, endPoint y: 168, distance: 141.1
click at [638, 172] on link "Edit" at bounding box center [646, 177] width 28 height 10
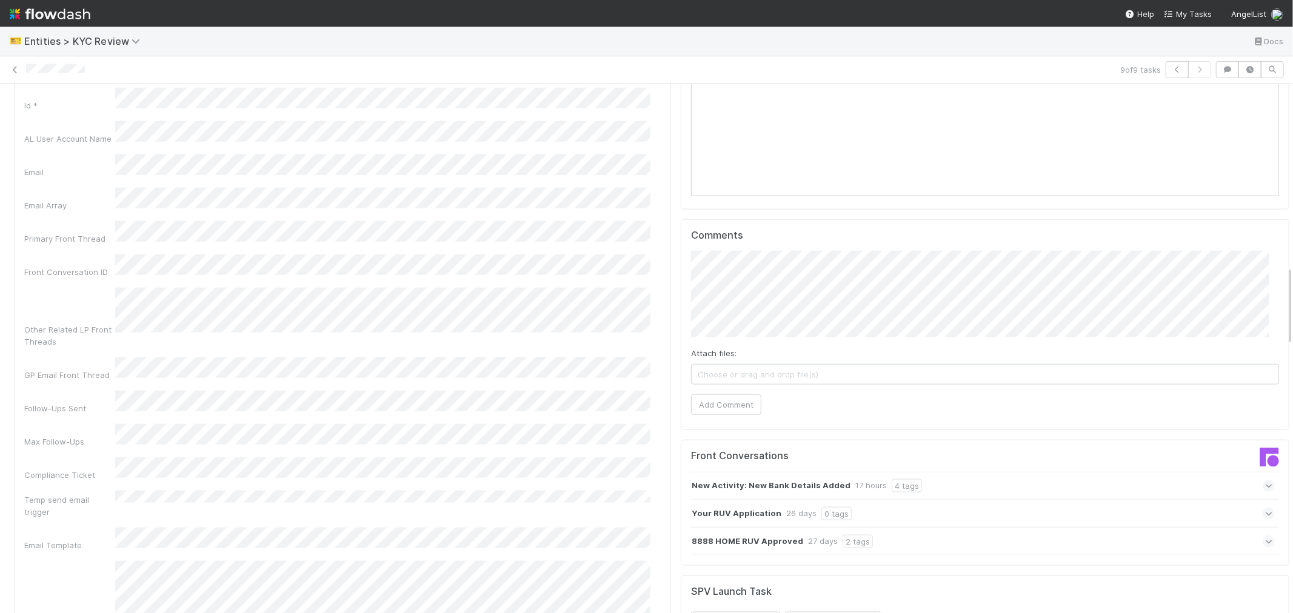
scroll to position [942, 0]
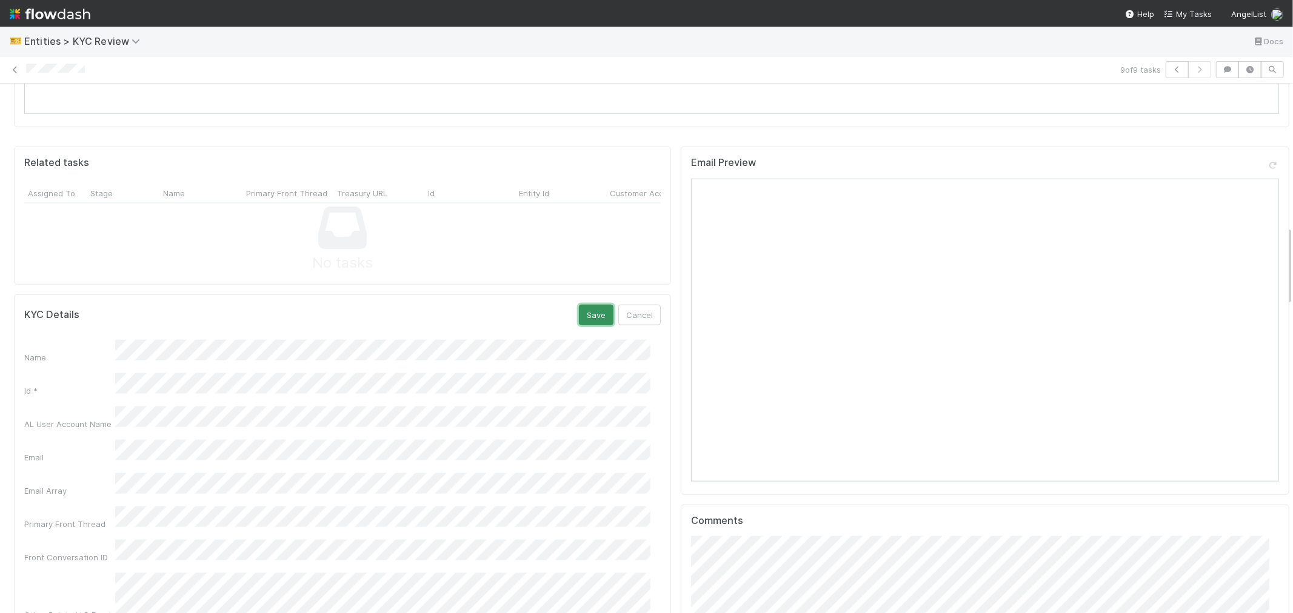
click at [580, 305] on button "Save" at bounding box center [596, 315] width 35 height 21
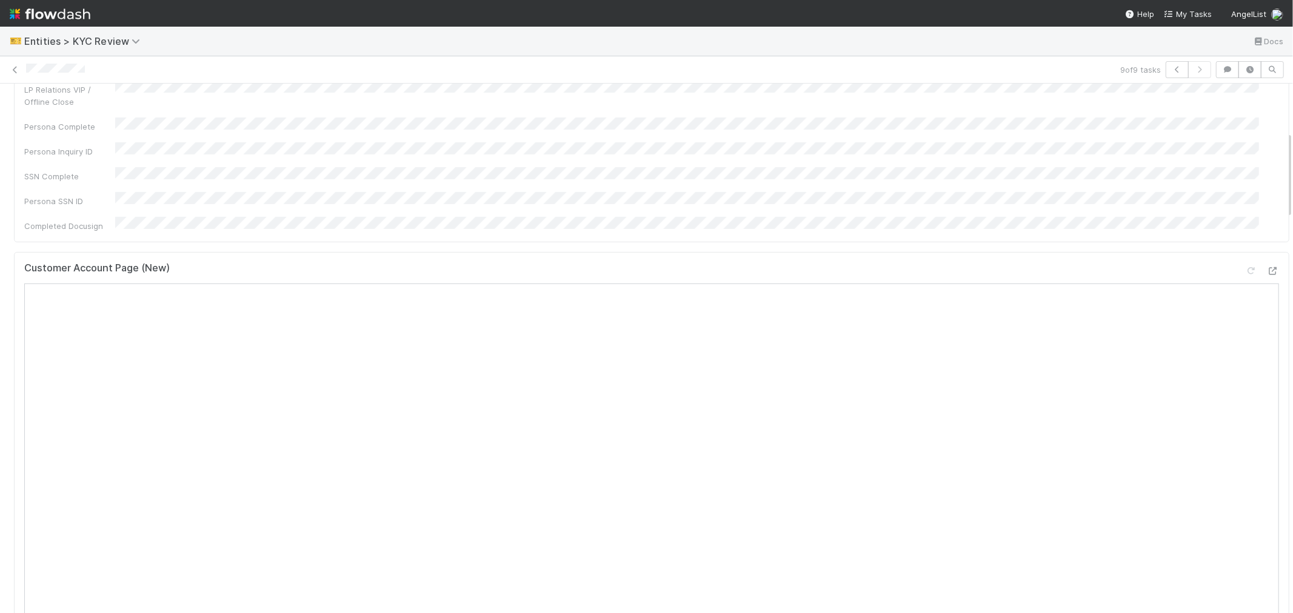
scroll to position [269, 0]
click at [13, 70] on icon at bounding box center [15, 70] width 12 height 8
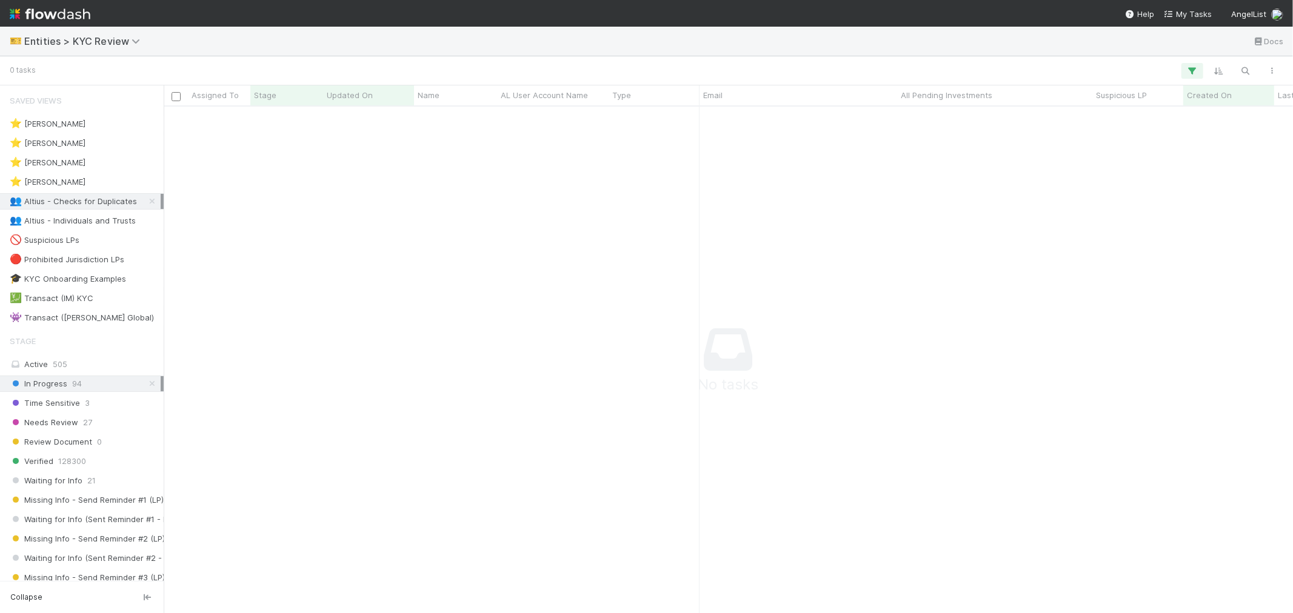
scroll to position [10, 10]
click at [132, 40] on icon at bounding box center [138, 41] width 12 height 10
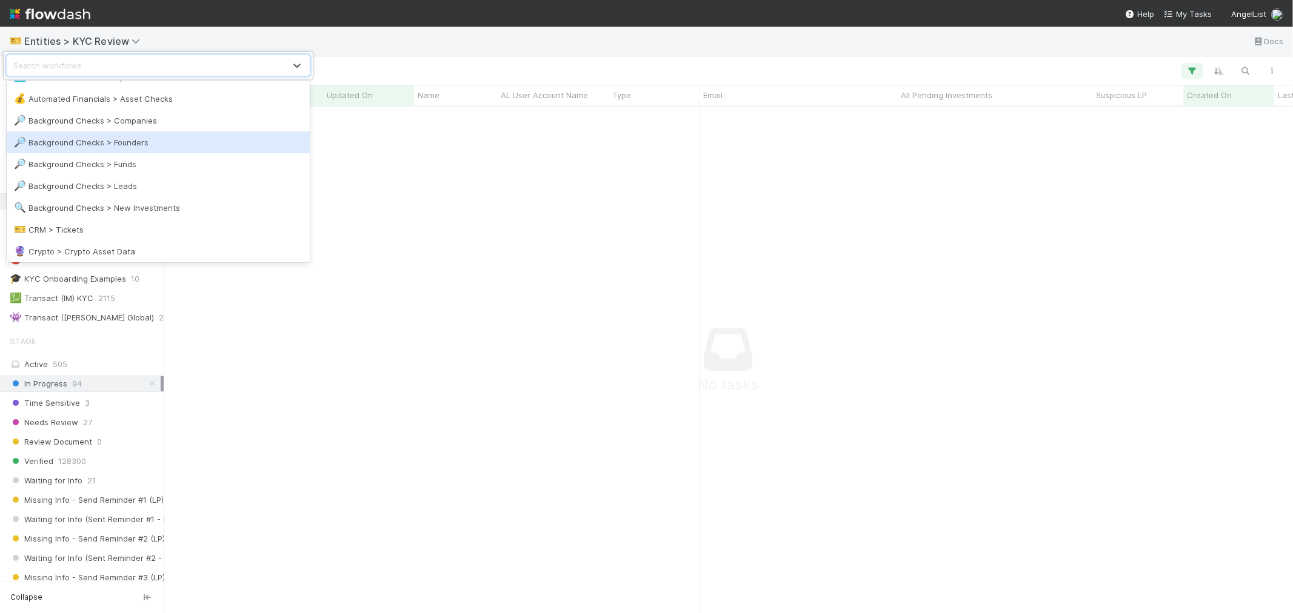
scroll to position [135, 0]
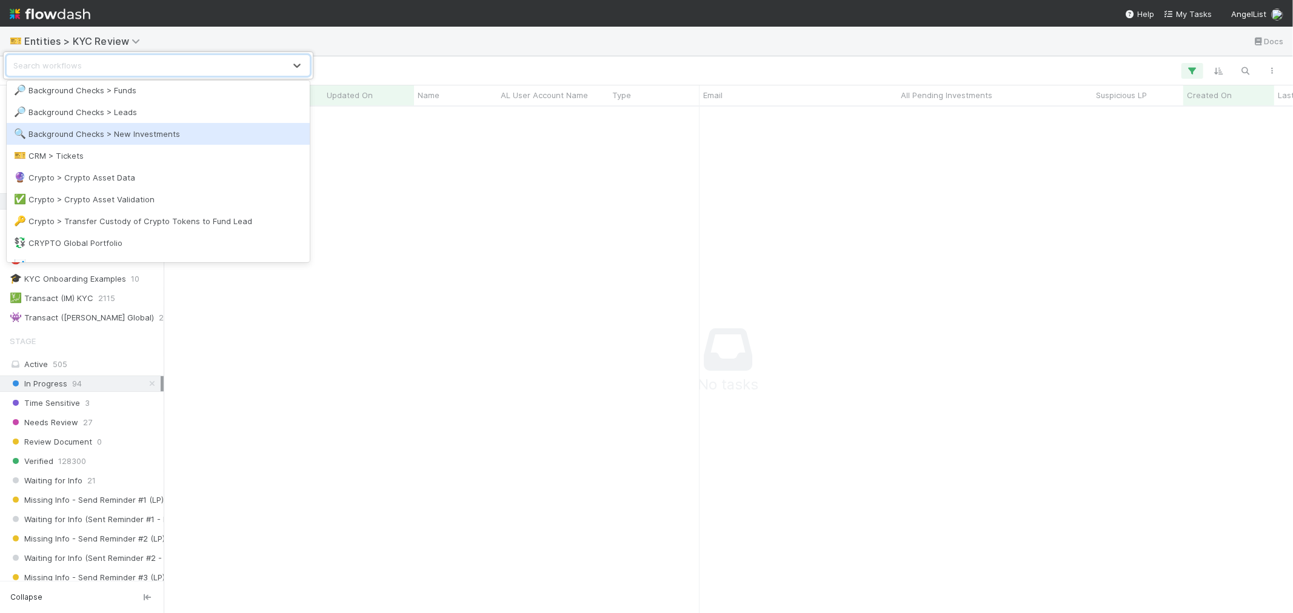
click at [167, 135] on div "🔍 Background Checks > New Investments" at bounding box center [158, 134] width 289 height 12
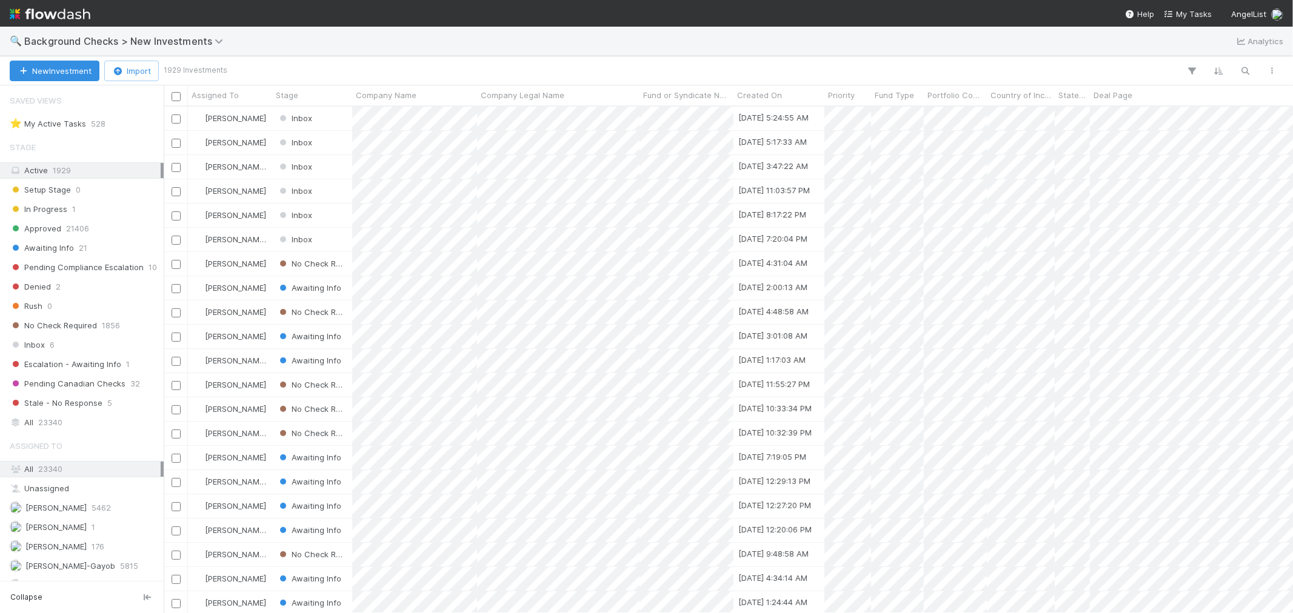
scroll to position [10, 10]
click at [64, 345] on div "Inbox 6" at bounding box center [85, 345] width 151 height 15
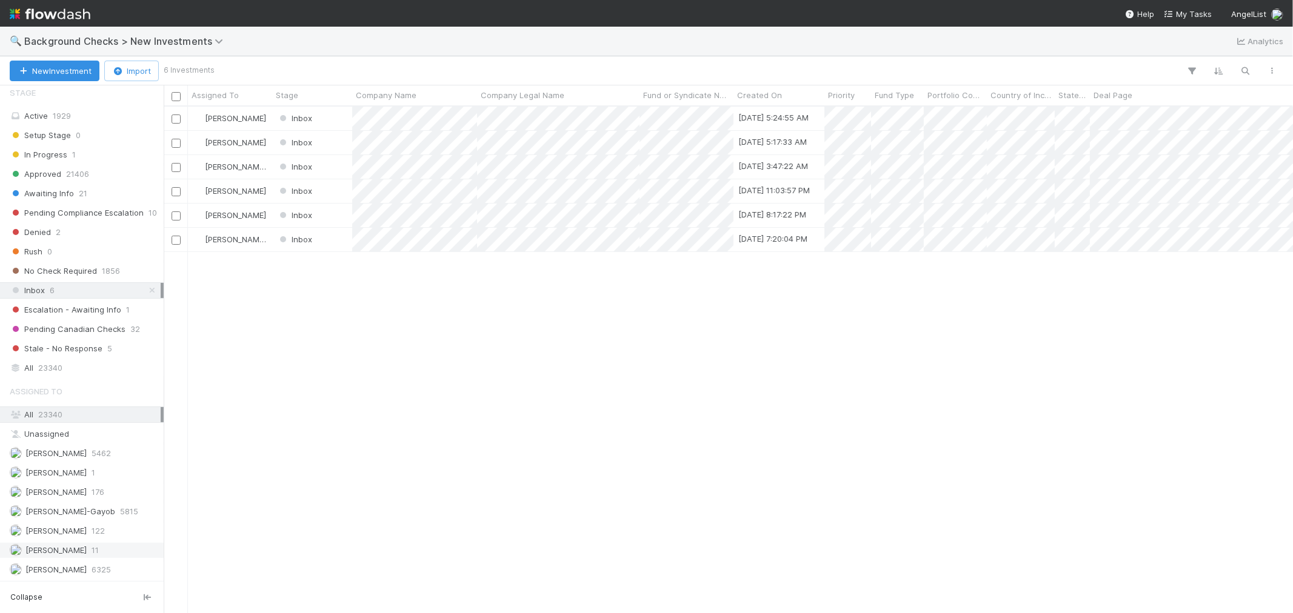
scroll to position [58, 0]
drag, startPoint x: 59, startPoint y: 567, endPoint x: 46, endPoint y: 564, distance: 13.7
click at [59, 567] on span "[PERSON_NAME]" at bounding box center [55, 570] width 61 height 10
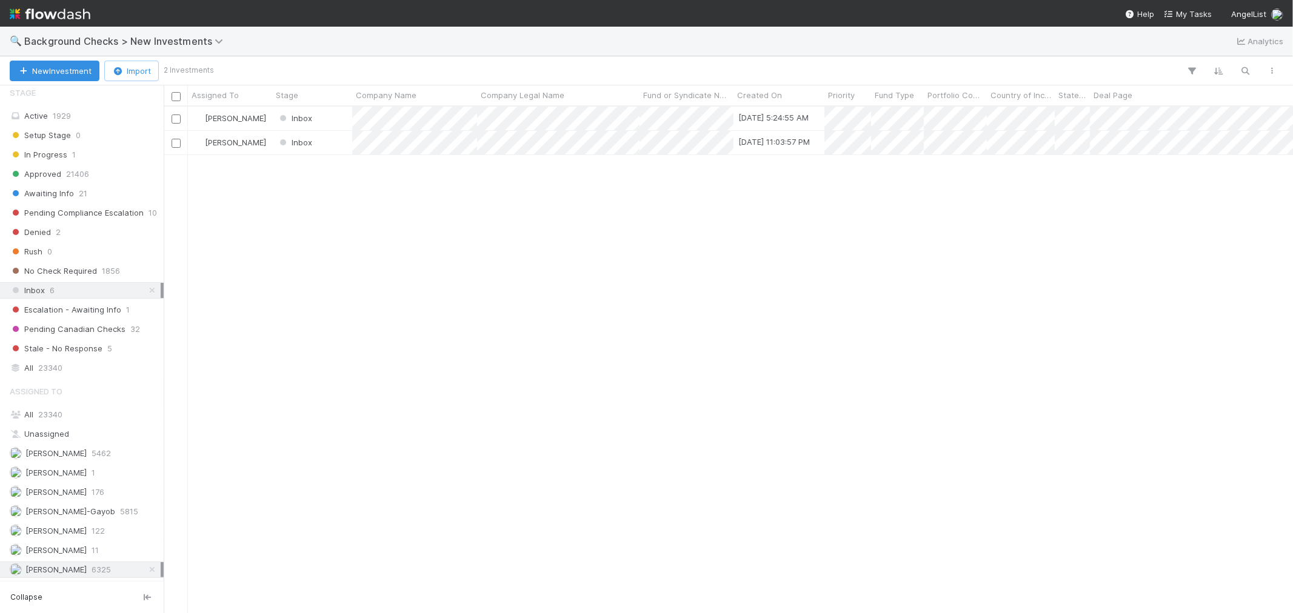
scroll to position [496, 1119]
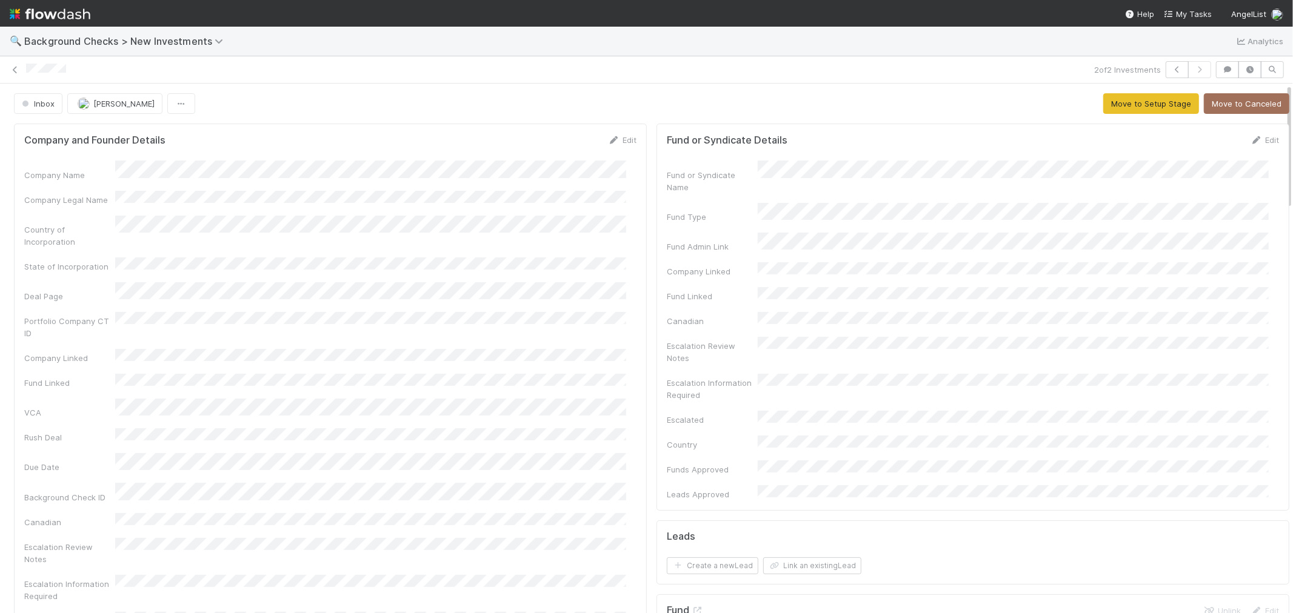
click at [577, 347] on div "Company Name Company Legal Name Country of Incorporation State of Incorporation…" at bounding box center [330, 431] width 612 height 541
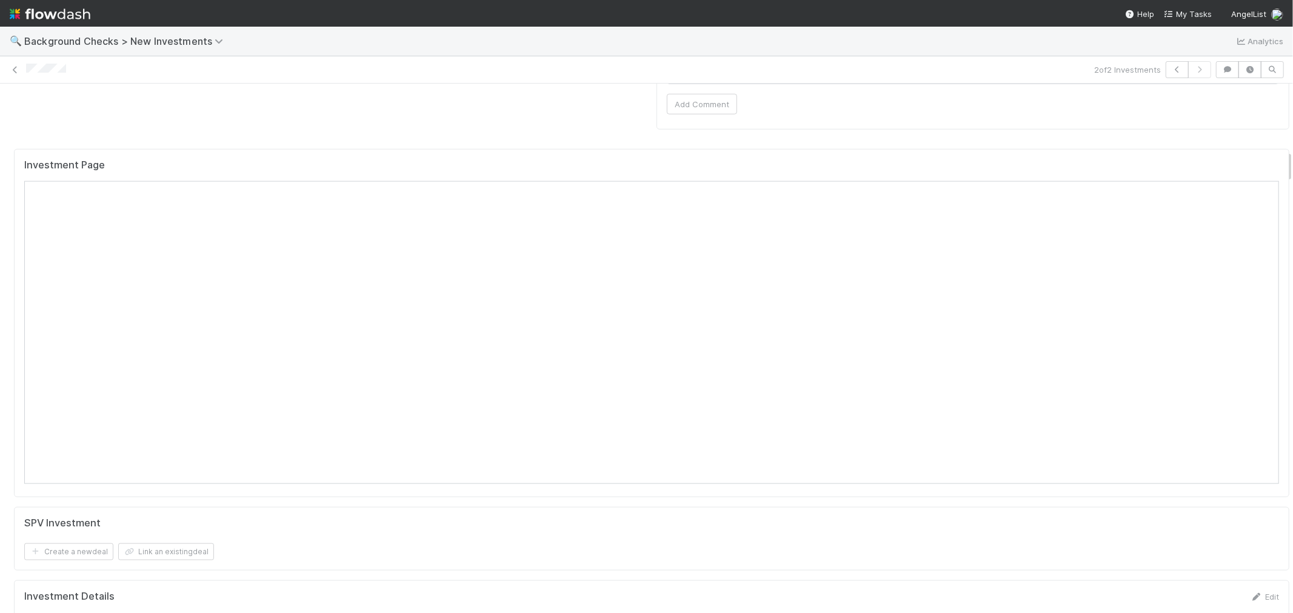
scroll to position [1010, 0]
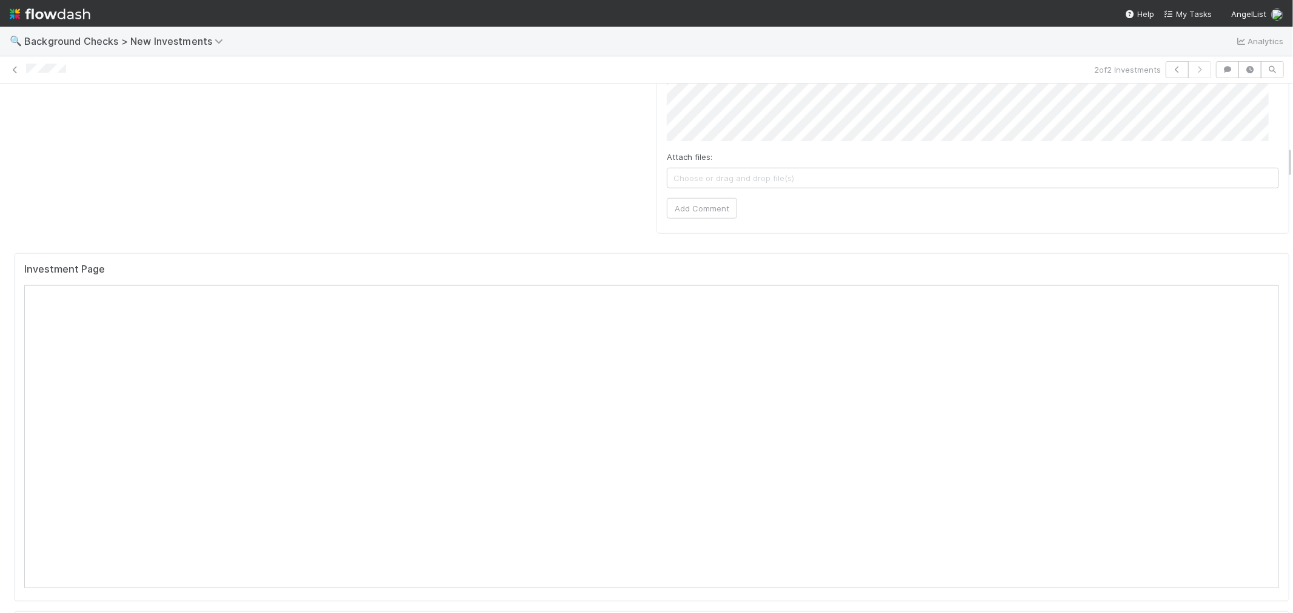
drag, startPoint x: 543, startPoint y: 136, endPoint x: 536, endPoint y: 141, distance: 8.4
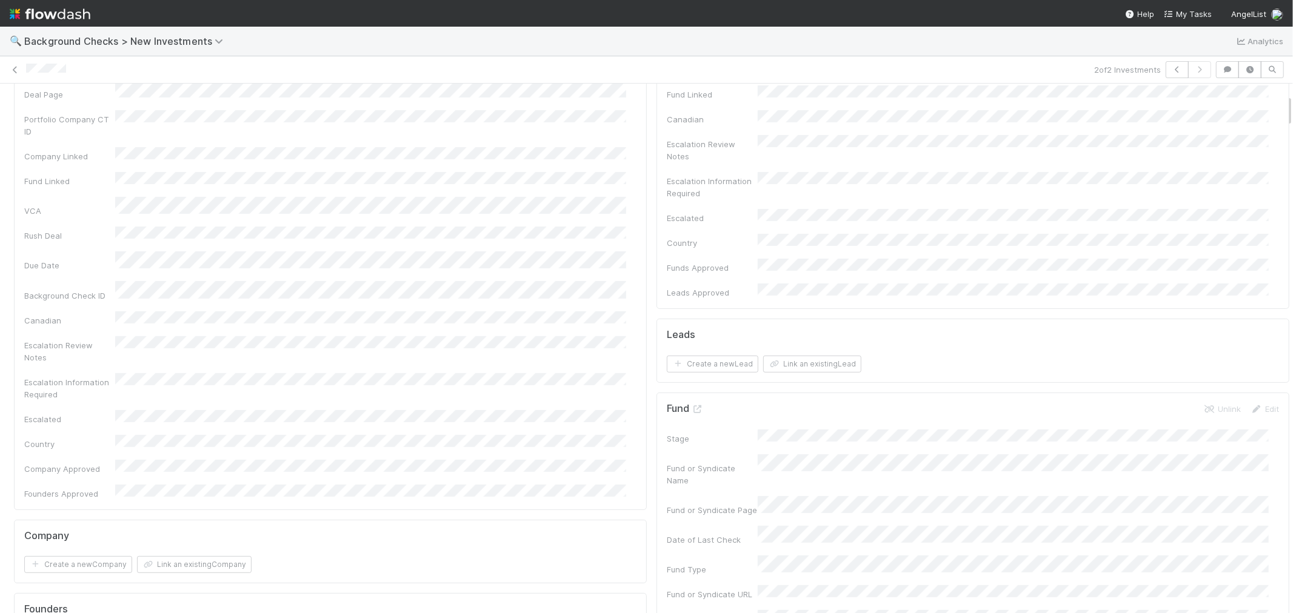
scroll to position [0, 0]
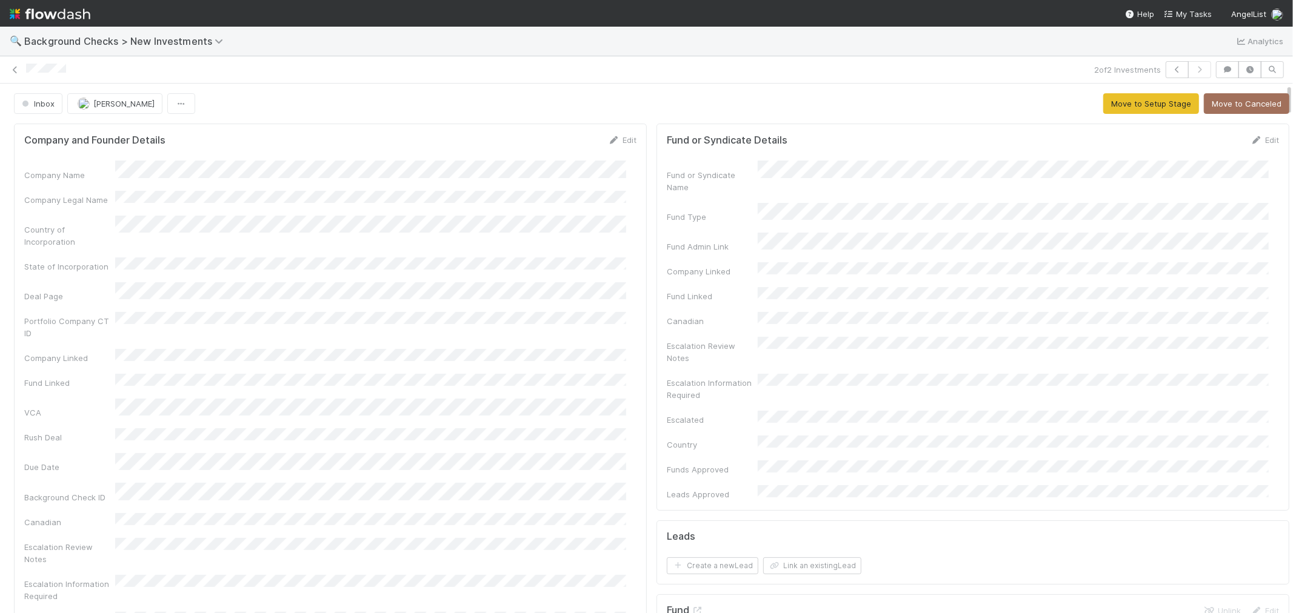
drag, startPoint x: 622, startPoint y: 140, endPoint x: 555, endPoint y: 155, distance: 69.0
click at [622, 140] on link "Edit" at bounding box center [622, 140] width 28 height 10
click at [566, 146] on button "Save" at bounding box center [572, 144] width 35 height 21
click at [1133, 100] on button "Move to Setup Stage" at bounding box center [1151, 103] width 96 height 21
click at [634, 110] on div "Setup Stage Roselyn de Villa Loading..." at bounding box center [651, 103] width 1275 height 21
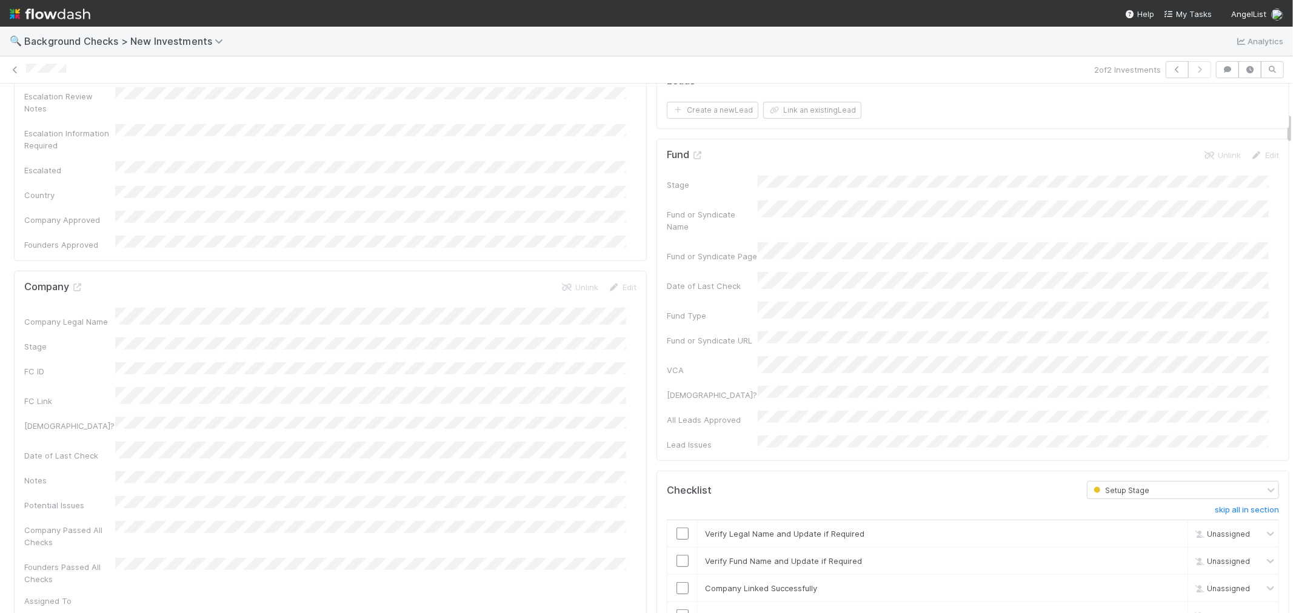
scroll to position [471, 0]
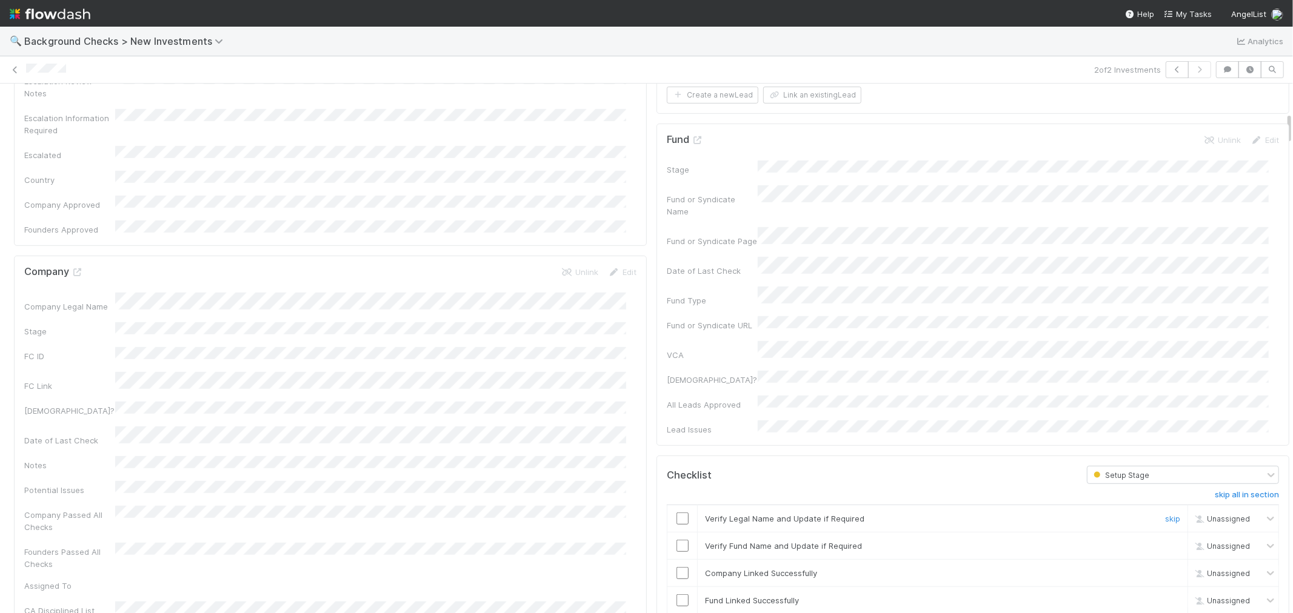
click at [676, 513] on input "checkbox" at bounding box center [682, 519] width 12 height 12
click at [676, 540] on input "checkbox" at bounding box center [682, 546] width 12 height 12
click at [676, 567] on input "checkbox" at bounding box center [682, 573] width 12 height 12
click at [676, 595] on input "checkbox" at bounding box center [682, 601] width 12 height 12
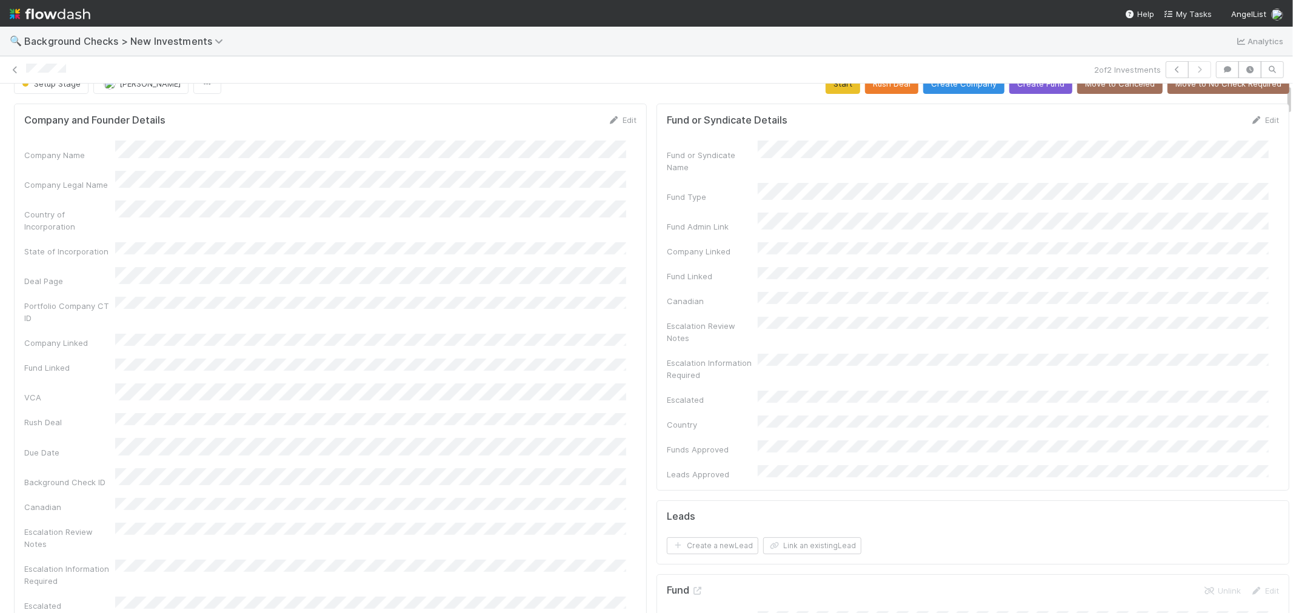
scroll to position [0, 0]
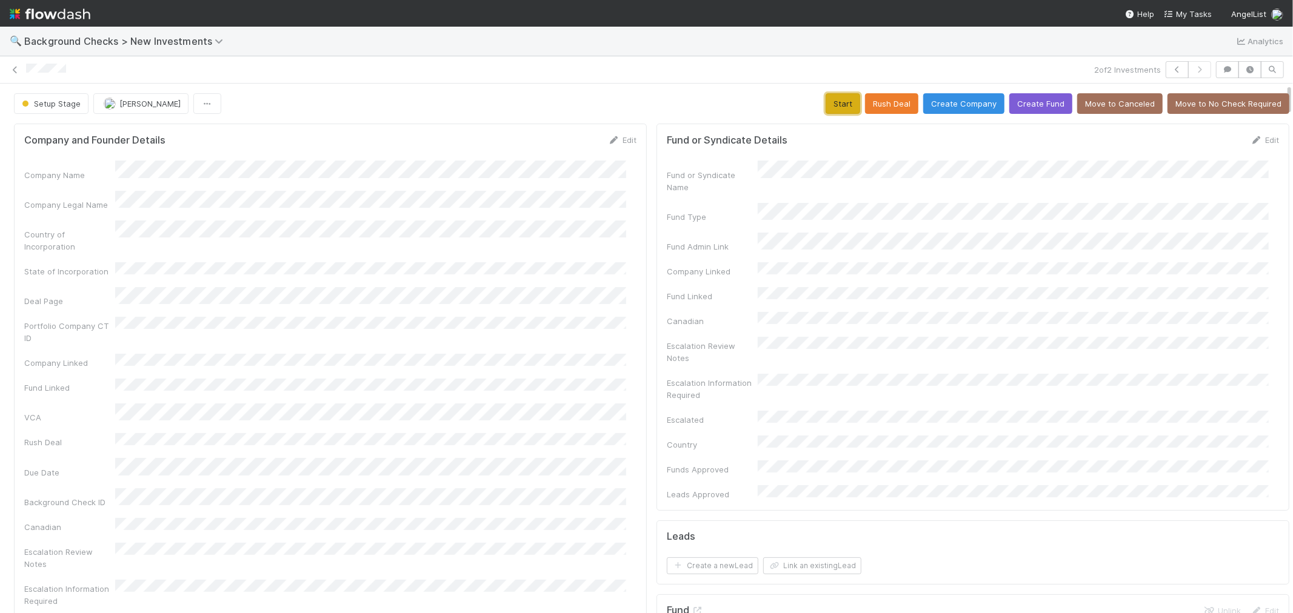
click at [826, 101] on button "Start" at bounding box center [843, 103] width 35 height 21
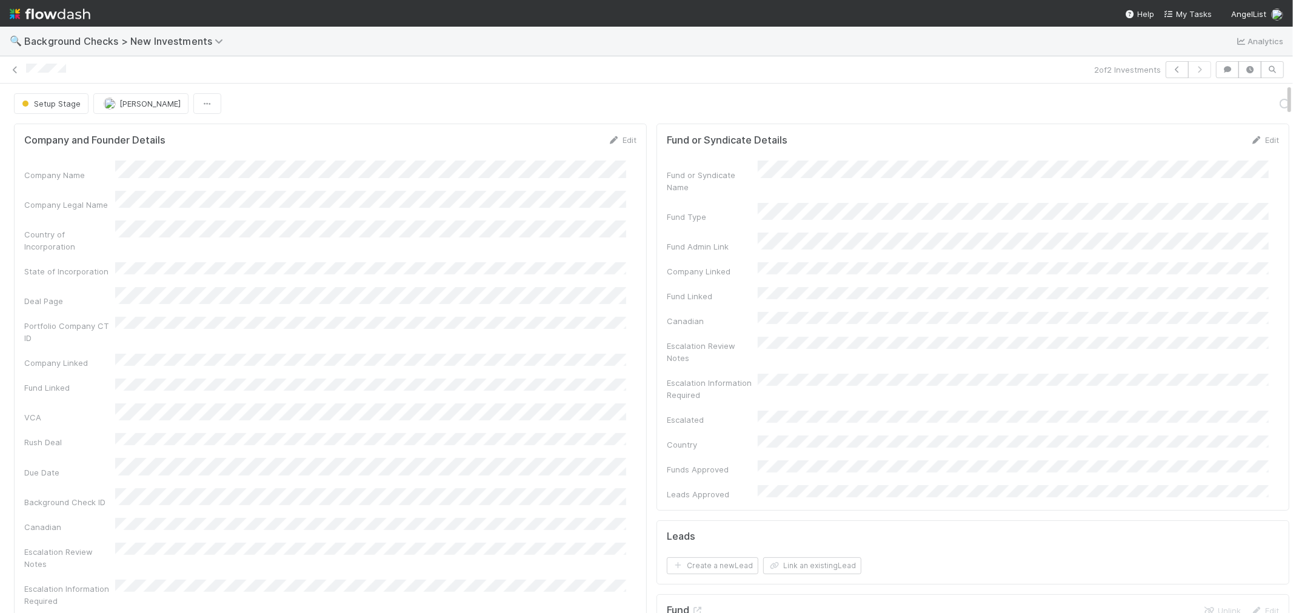
click at [607, 272] on div "Company Name Company Legal Name Country of Incorporation State of Incorporation…" at bounding box center [330, 433] width 612 height 545
click at [1246, 107] on link "Actions" at bounding box center [1264, 103] width 50 height 21
click at [1195, 248] on button "Link Lead" at bounding box center [1222, 247] width 135 height 17
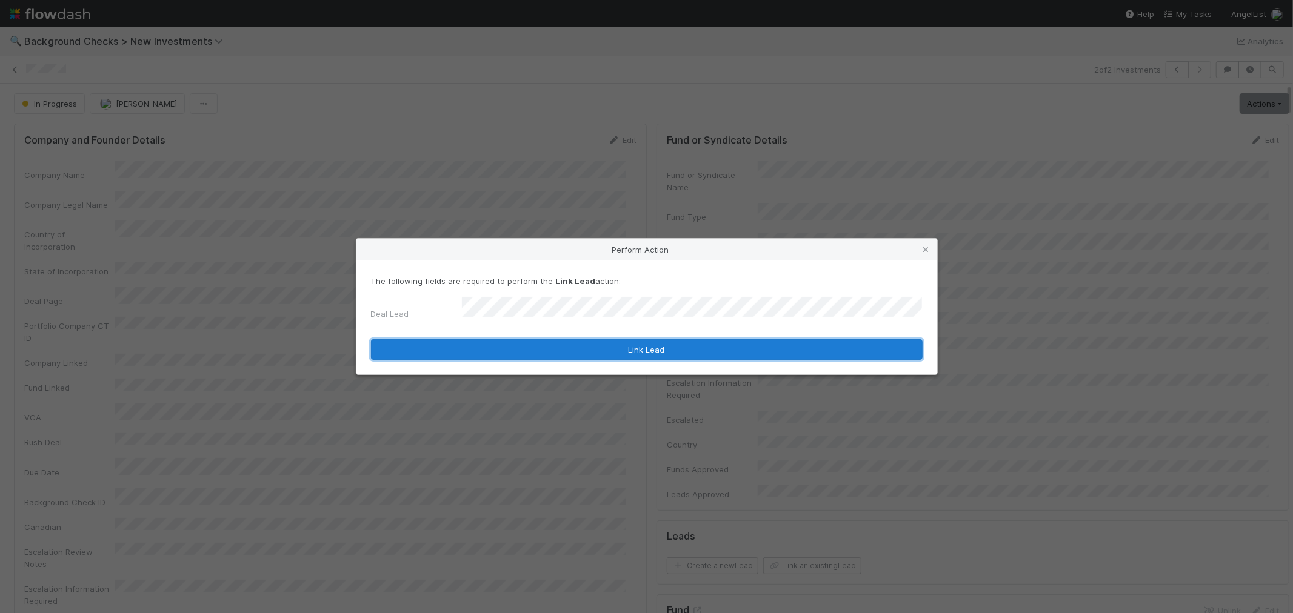
click at [609, 342] on button "Link Lead" at bounding box center [647, 349] width 552 height 21
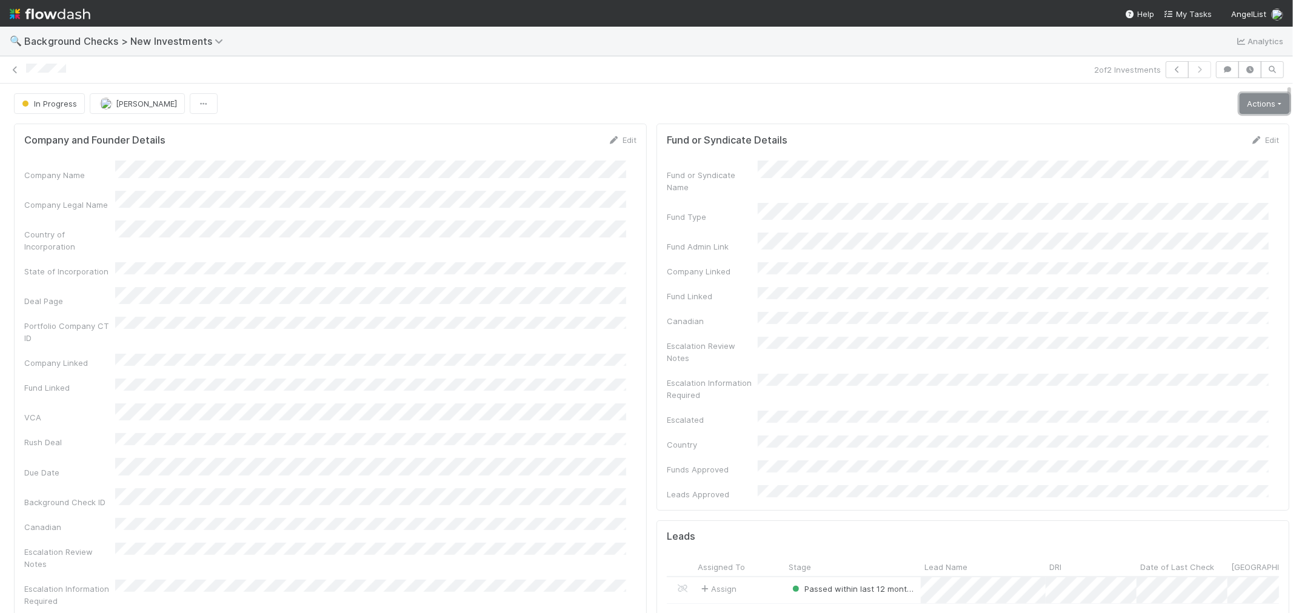
click at [1239, 100] on link "Actions" at bounding box center [1264, 103] width 50 height 21
click at [1182, 128] on button "Finish" at bounding box center [1222, 129] width 135 height 17
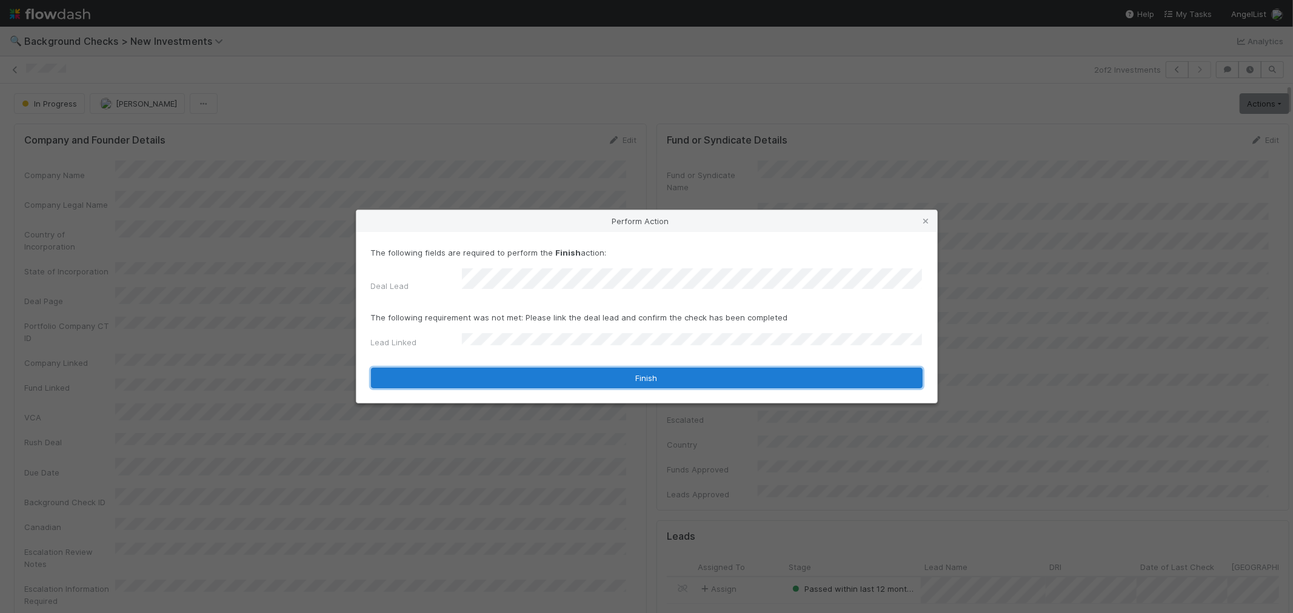
click at [473, 378] on button "Finish" at bounding box center [647, 378] width 552 height 21
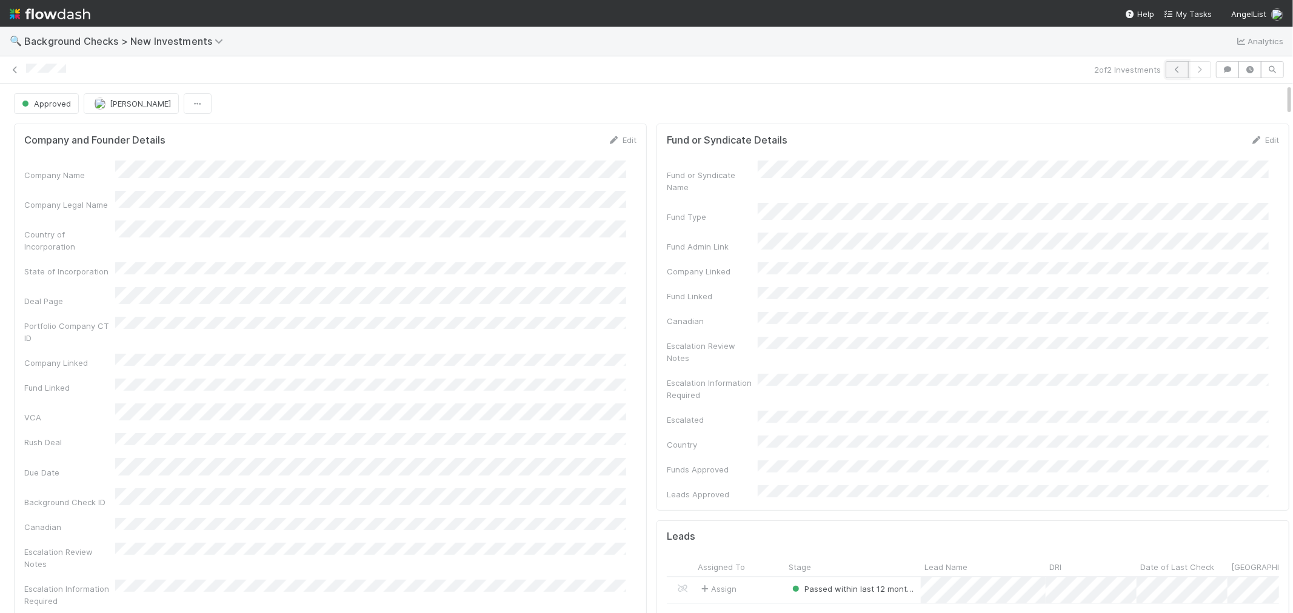
click at [1171, 70] on icon "button" at bounding box center [1177, 69] width 12 height 7
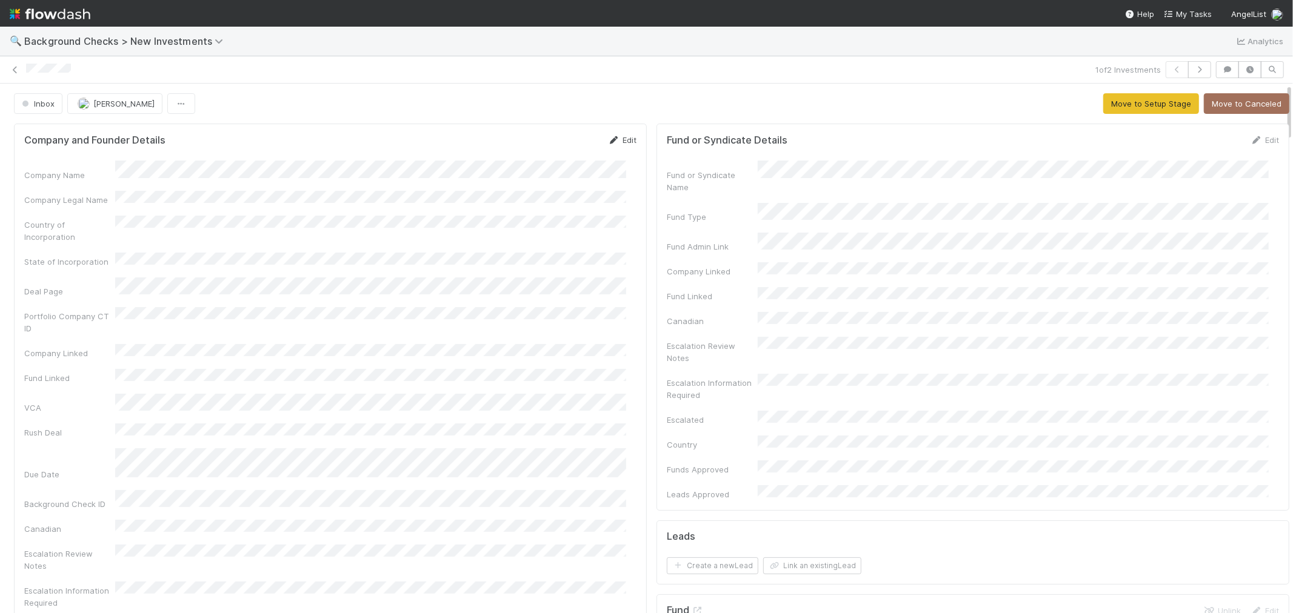
click at [615, 137] on link "Edit" at bounding box center [622, 140] width 28 height 10
drag, startPoint x: 562, startPoint y: 147, endPoint x: 679, endPoint y: 150, distance: 116.4
click at [562, 147] on button "Save" at bounding box center [572, 144] width 35 height 21
click at [1110, 104] on button "Move to Setup Stage" at bounding box center [1151, 103] width 96 height 21
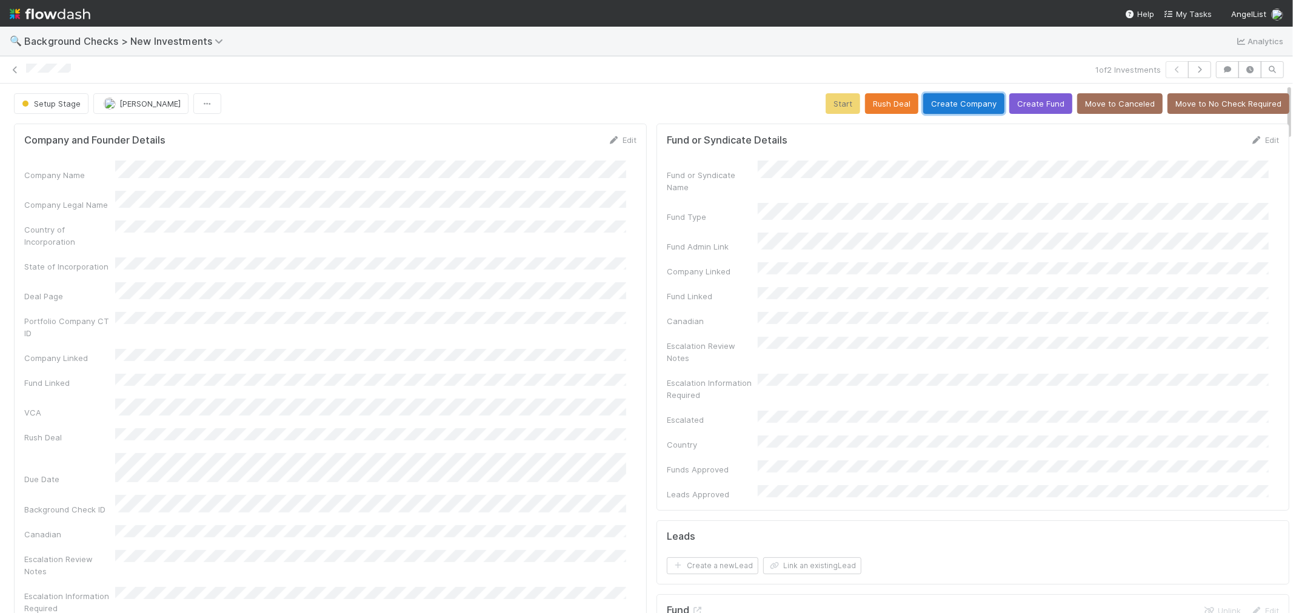
drag, startPoint x: 959, startPoint y: 101, endPoint x: 933, endPoint y: 101, distance: 26.1
click at [959, 101] on button "Create Company" at bounding box center [963, 103] width 81 height 21
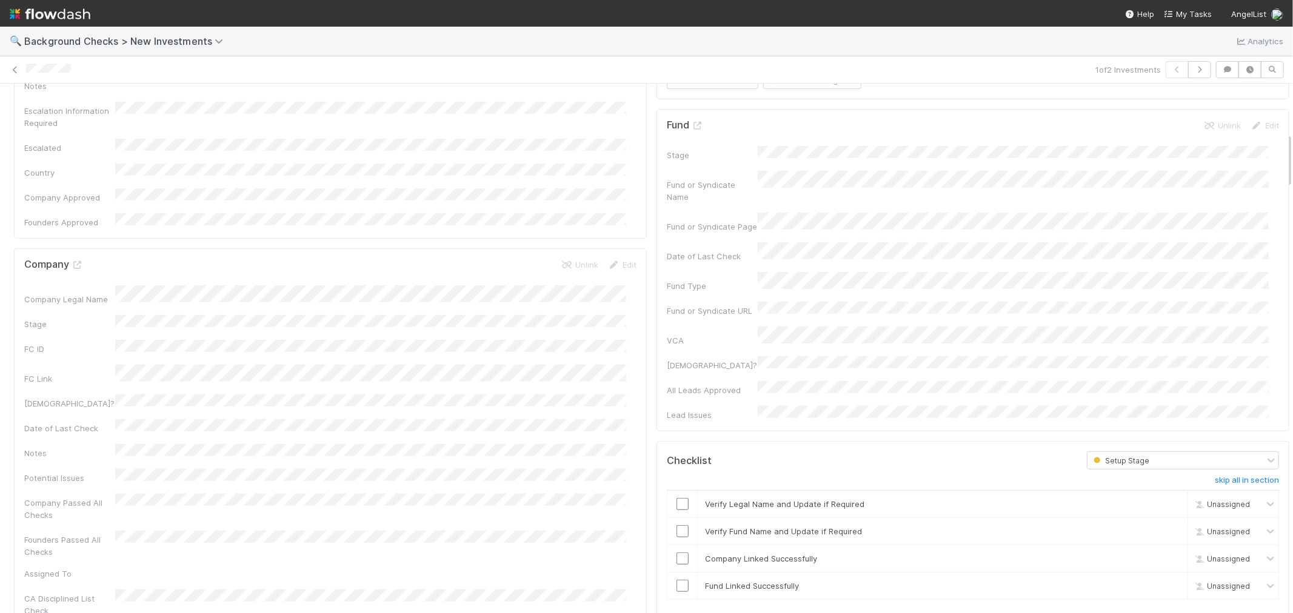
scroll to position [538, 0]
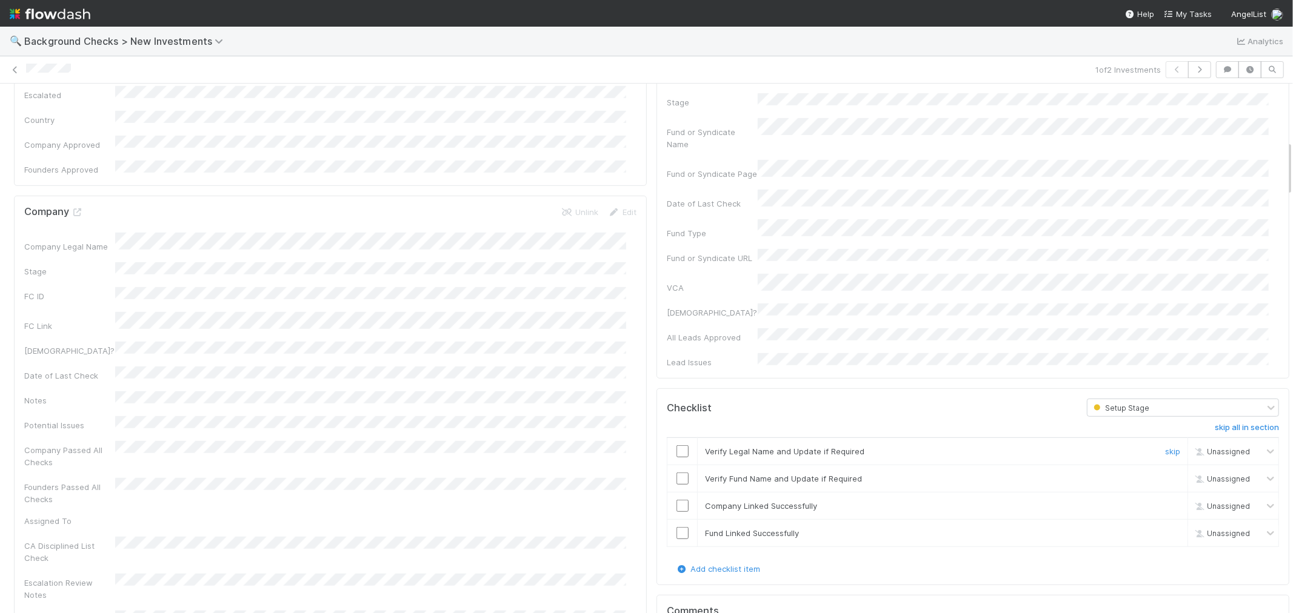
click at [676, 445] on input "checkbox" at bounding box center [682, 451] width 12 height 12
drag, startPoint x: 675, startPoint y: 407, endPoint x: 670, endPoint y: 415, distance: 9.3
click at [676, 473] on input "checkbox" at bounding box center [682, 479] width 12 height 12
click at [676, 500] on input "checkbox" at bounding box center [682, 506] width 12 height 12
click at [676, 527] on input "checkbox" at bounding box center [682, 533] width 12 height 12
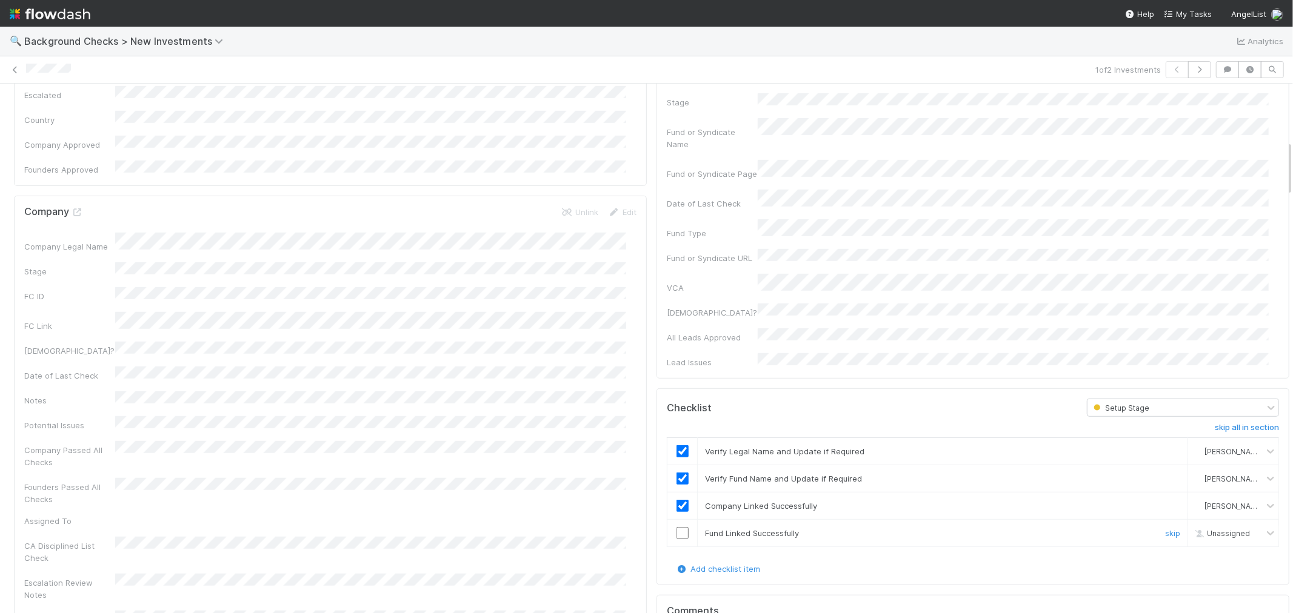
click at [676, 527] on input "checkbox" at bounding box center [682, 533] width 12 height 12
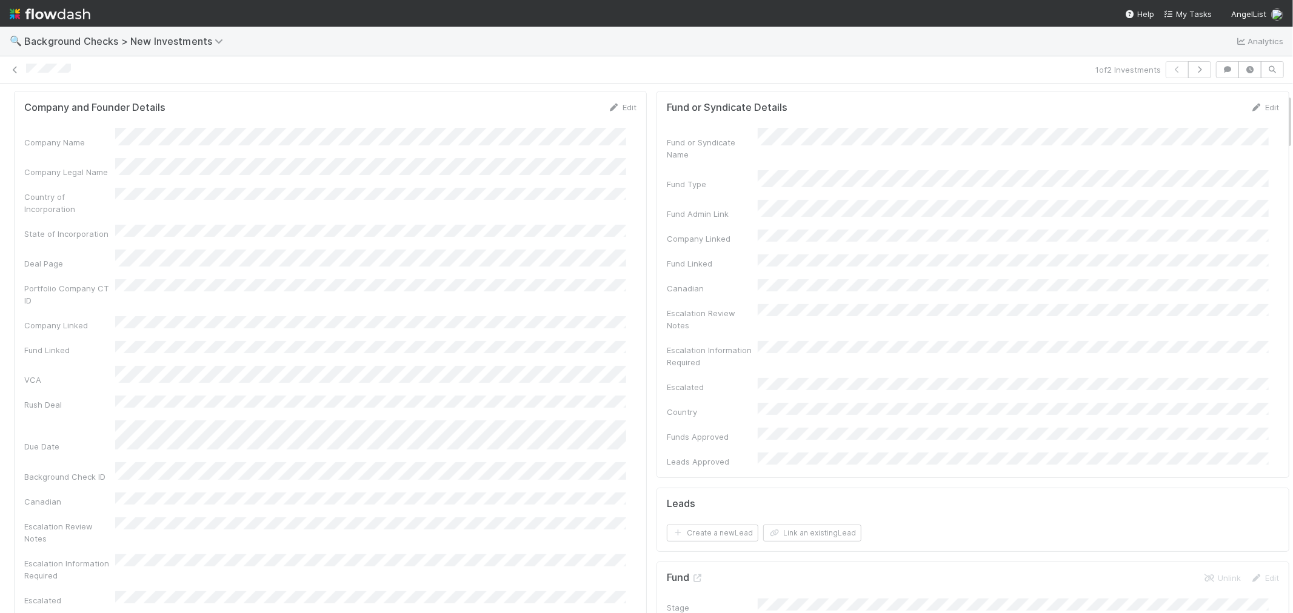
scroll to position [0, 0]
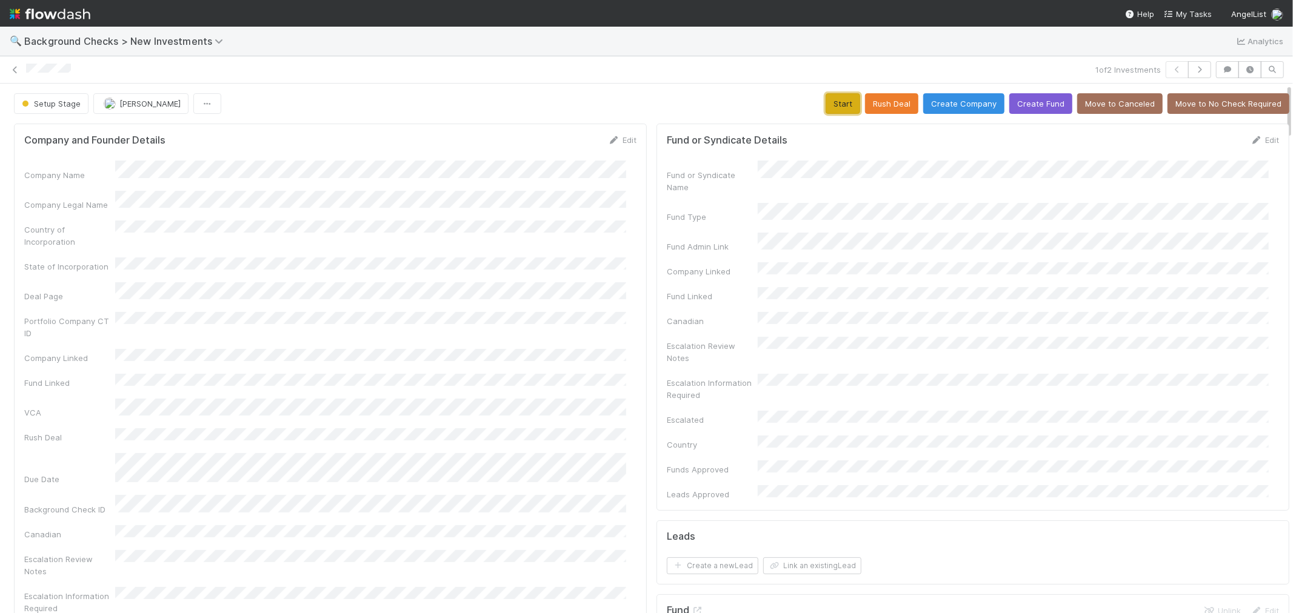
click at [832, 105] on button "Start" at bounding box center [843, 103] width 35 height 21
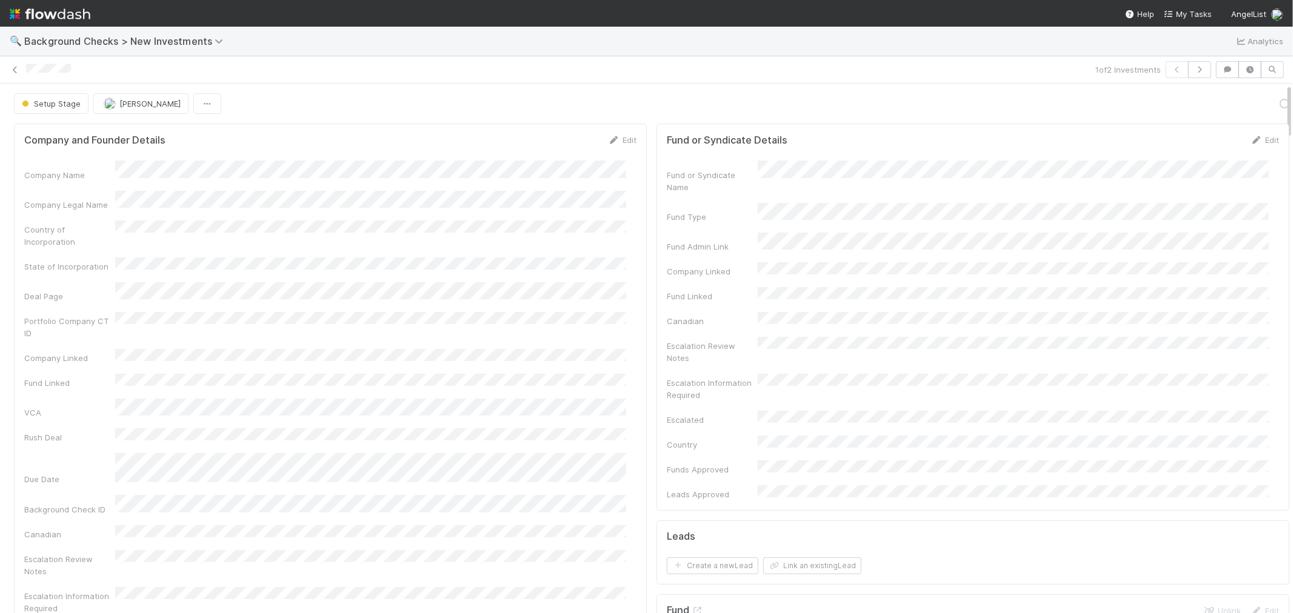
click at [609, 295] on div "Company Name Company Legal Name Country of Incorporation State of Incorporation…" at bounding box center [330, 437] width 612 height 553
click at [1239, 112] on link "Actions" at bounding box center [1264, 103] width 50 height 21
click at [1172, 246] on button "Link Lead" at bounding box center [1222, 247] width 135 height 17
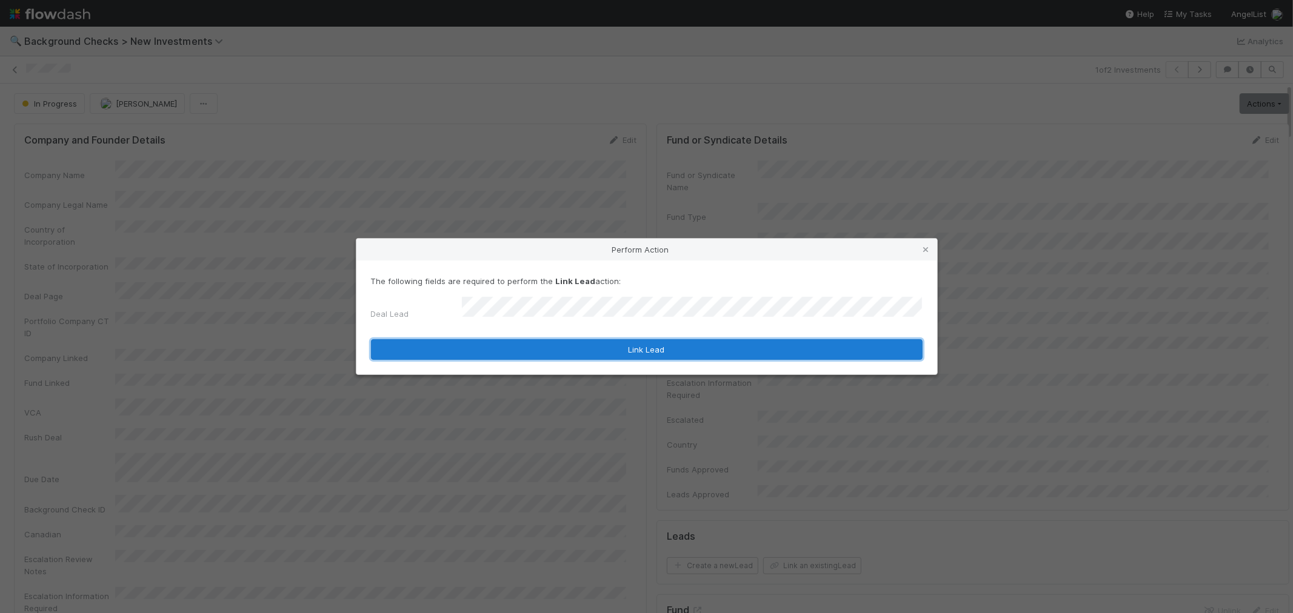
click at [758, 339] on button "Link Lead" at bounding box center [647, 349] width 552 height 21
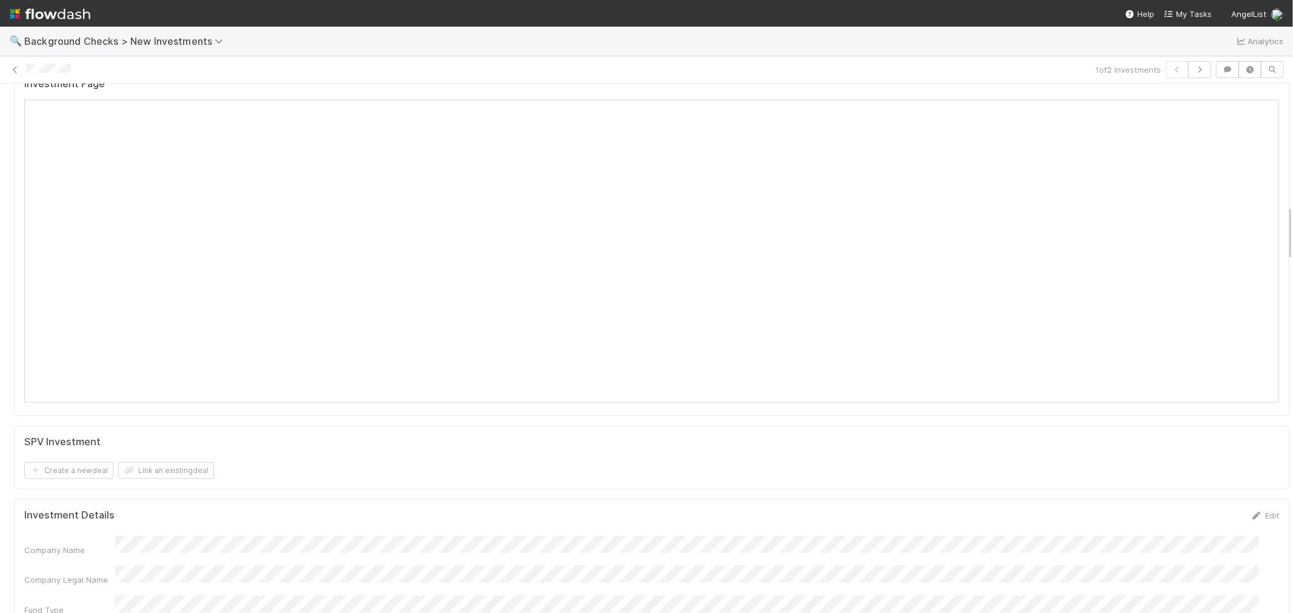
scroll to position [1144, 0]
click at [348, 544] on form "SPV Investment Create a new deal Link an existing deal" at bounding box center [651, 566] width 1255 height 44
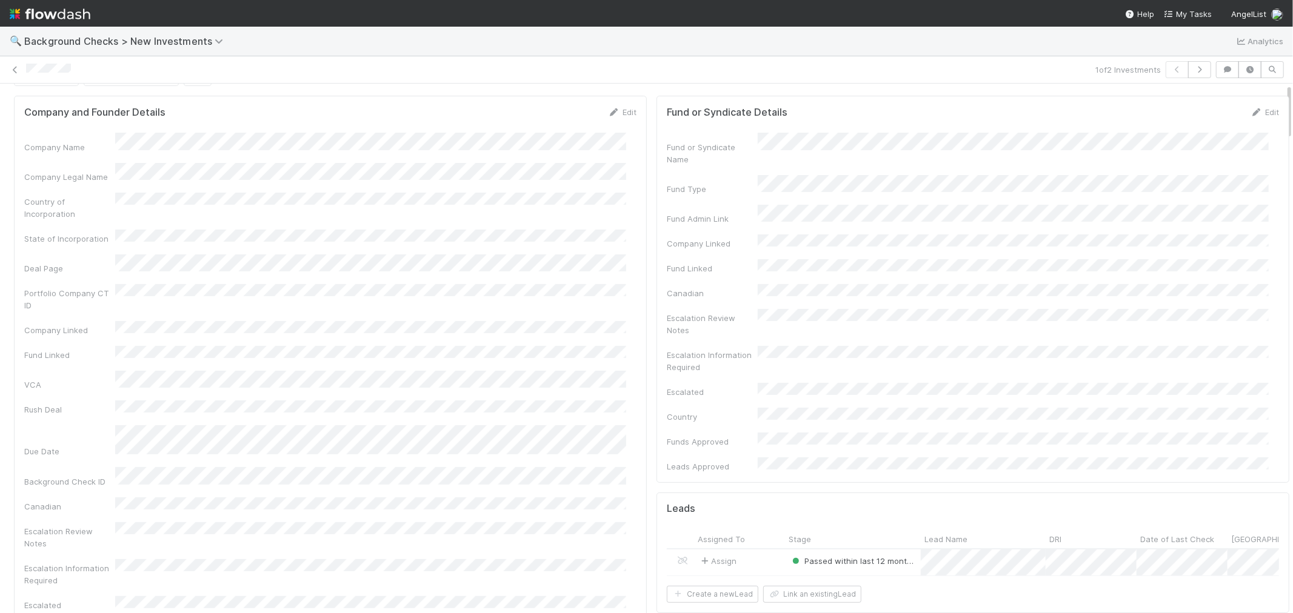
scroll to position [0, 0]
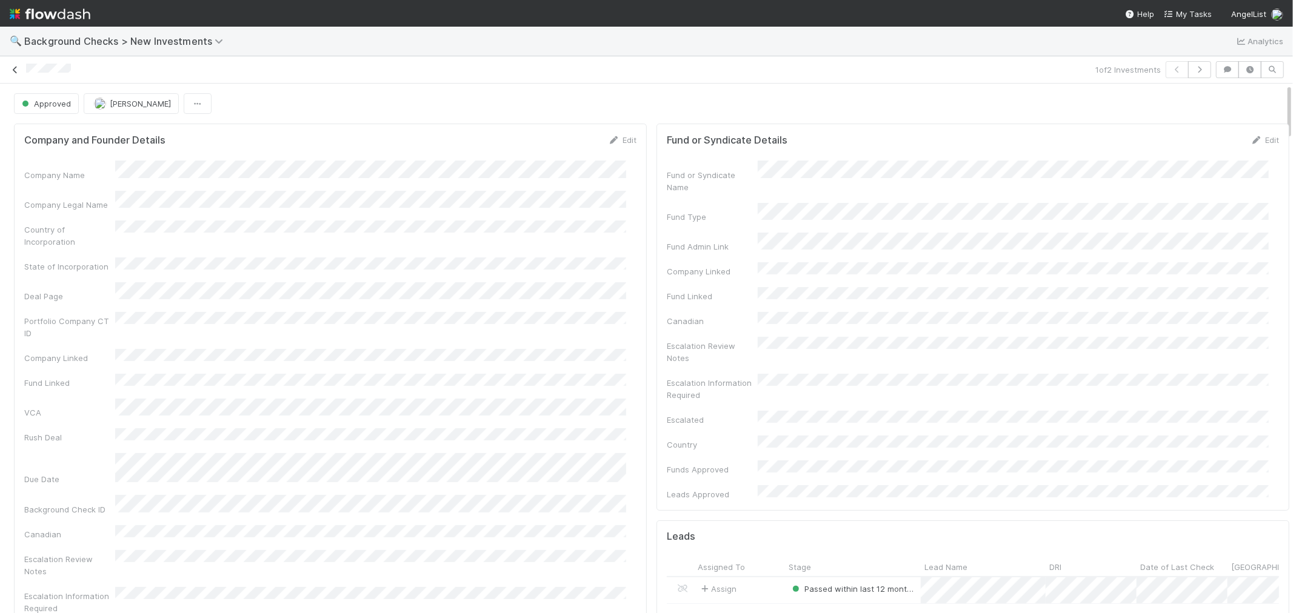
click at [13, 66] on icon at bounding box center [15, 70] width 12 height 8
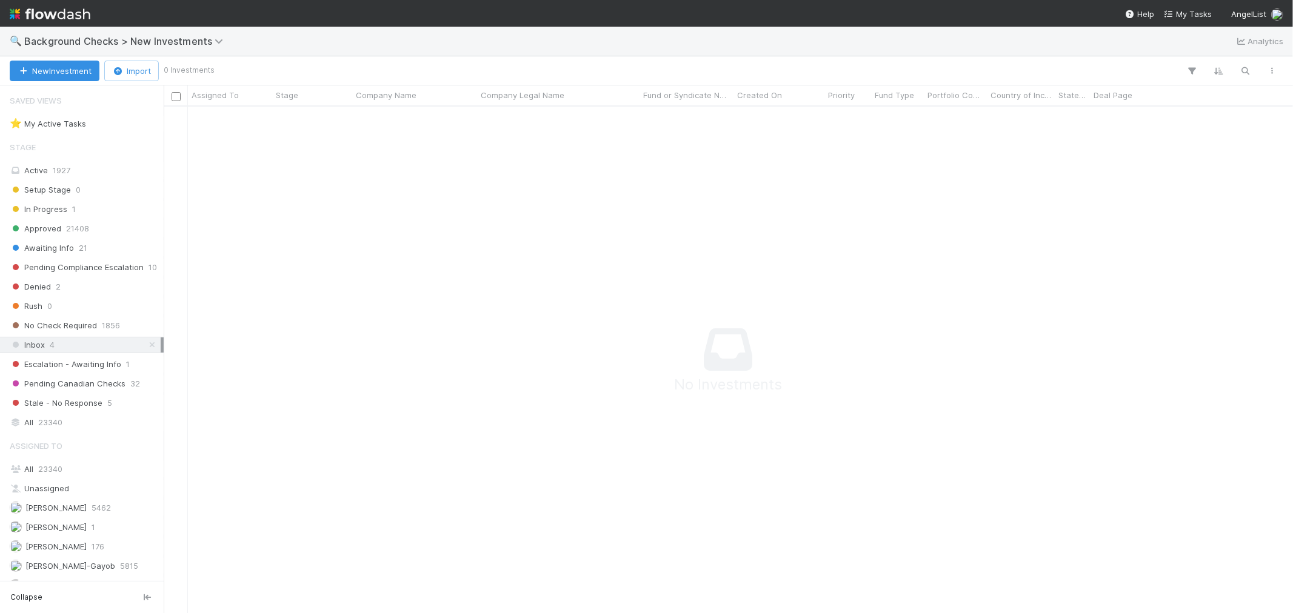
scroll to position [10, 10]
click at [101, 253] on div "Awaiting Info 21" at bounding box center [85, 248] width 151 height 15
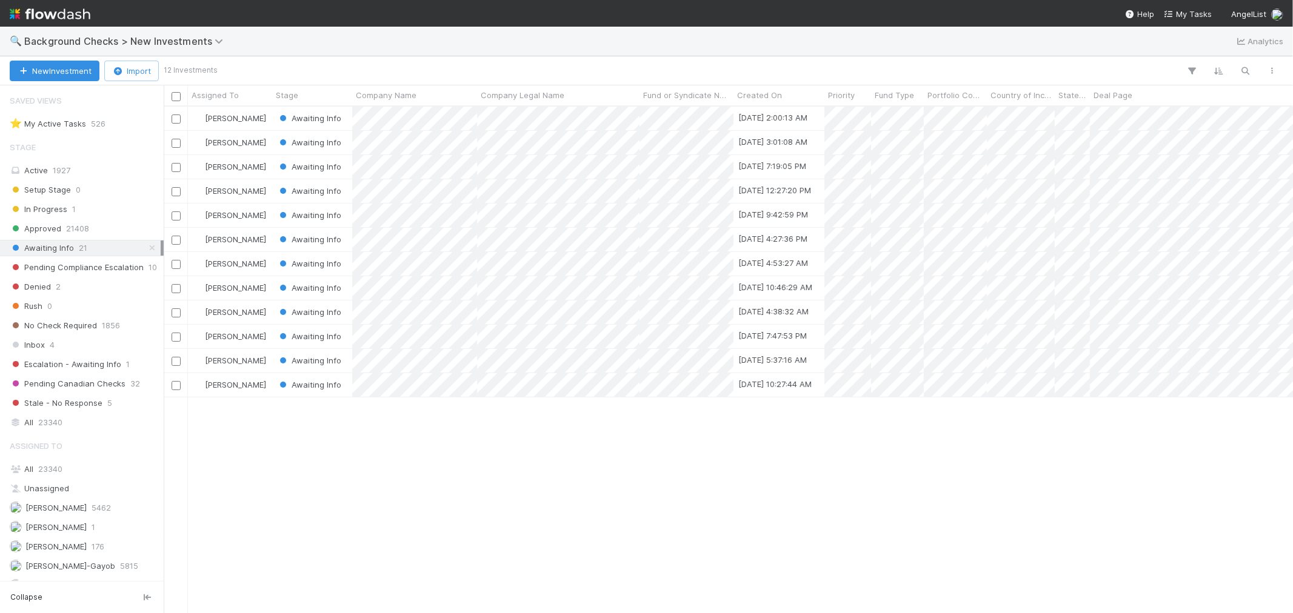
scroll to position [496, 1119]
click at [161, 40] on span "Background Checks > New Investments" at bounding box center [126, 41] width 205 height 12
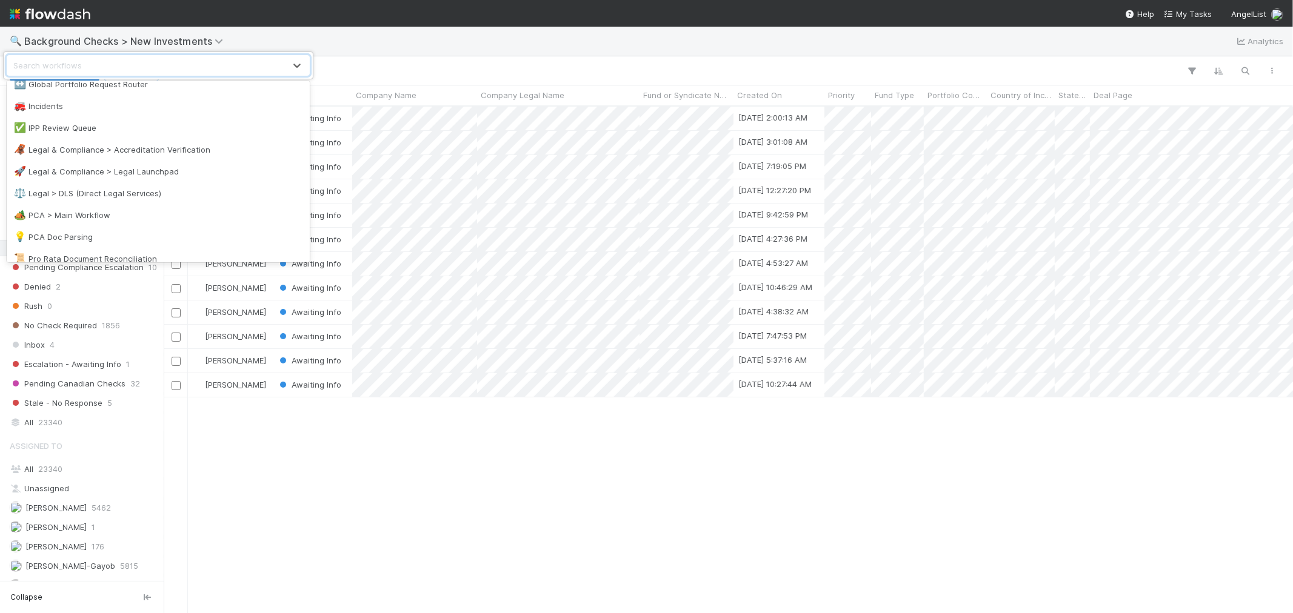
scroll to position [493, 0]
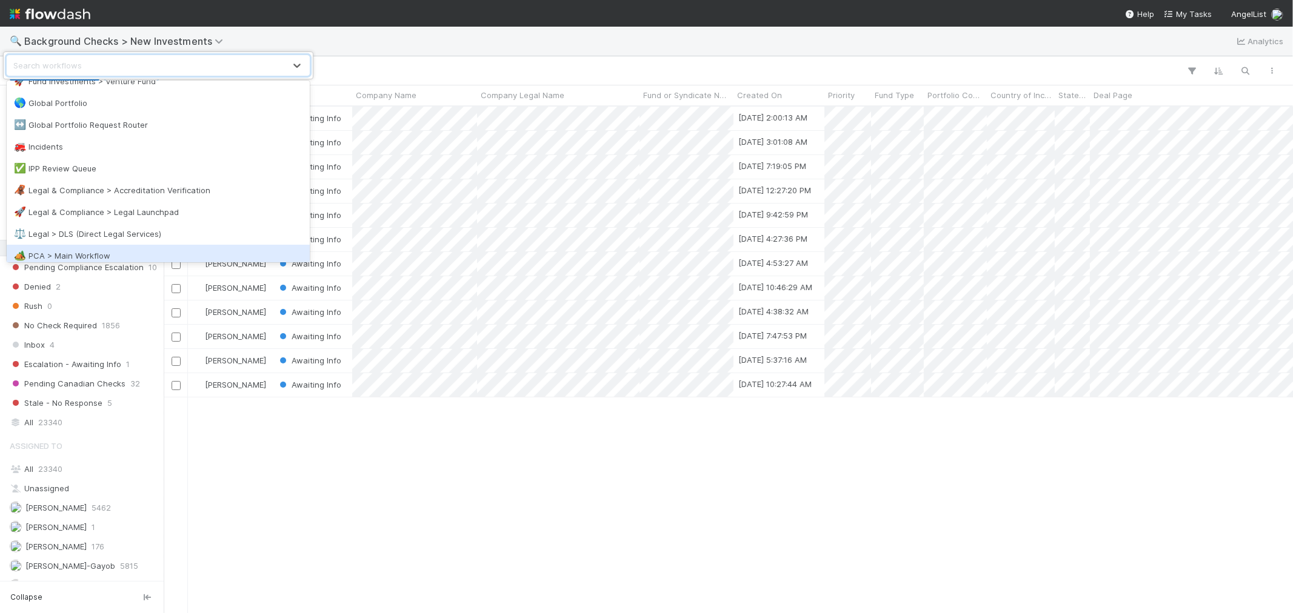
click at [92, 250] on div "🏕️ PCA > Main Workflow" at bounding box center [158, 256] width 289 height 12
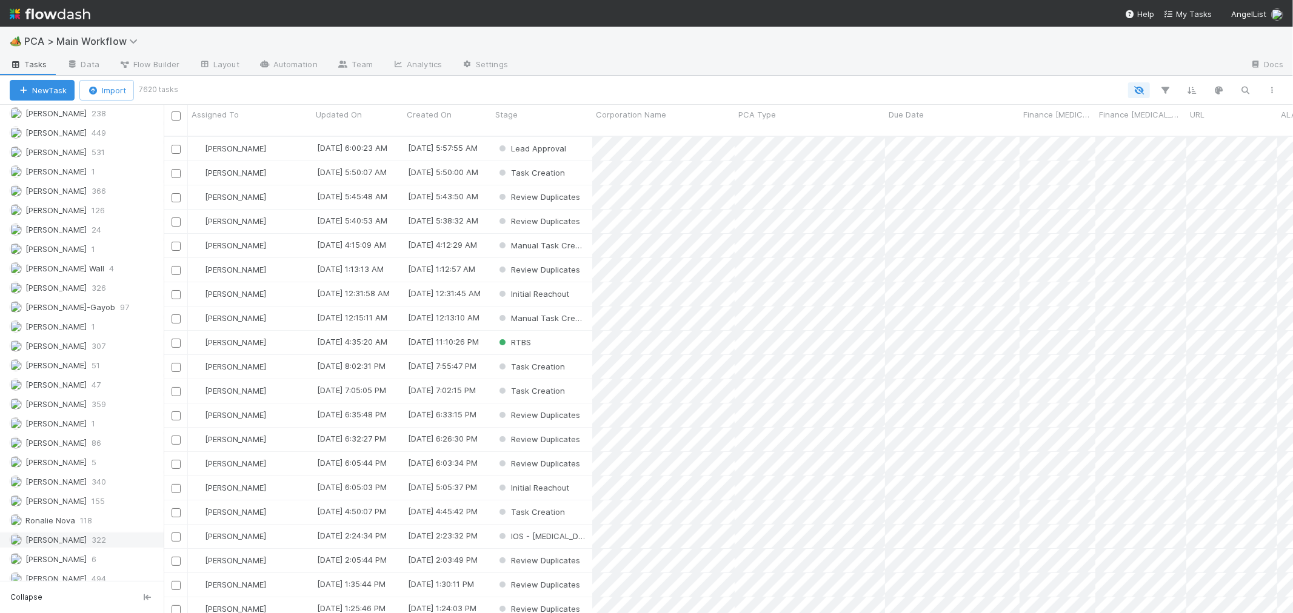
scroll to position [1718, 0]
click at [98, 513] on span "322" at bounding box center [99, 511] width 15 height 15
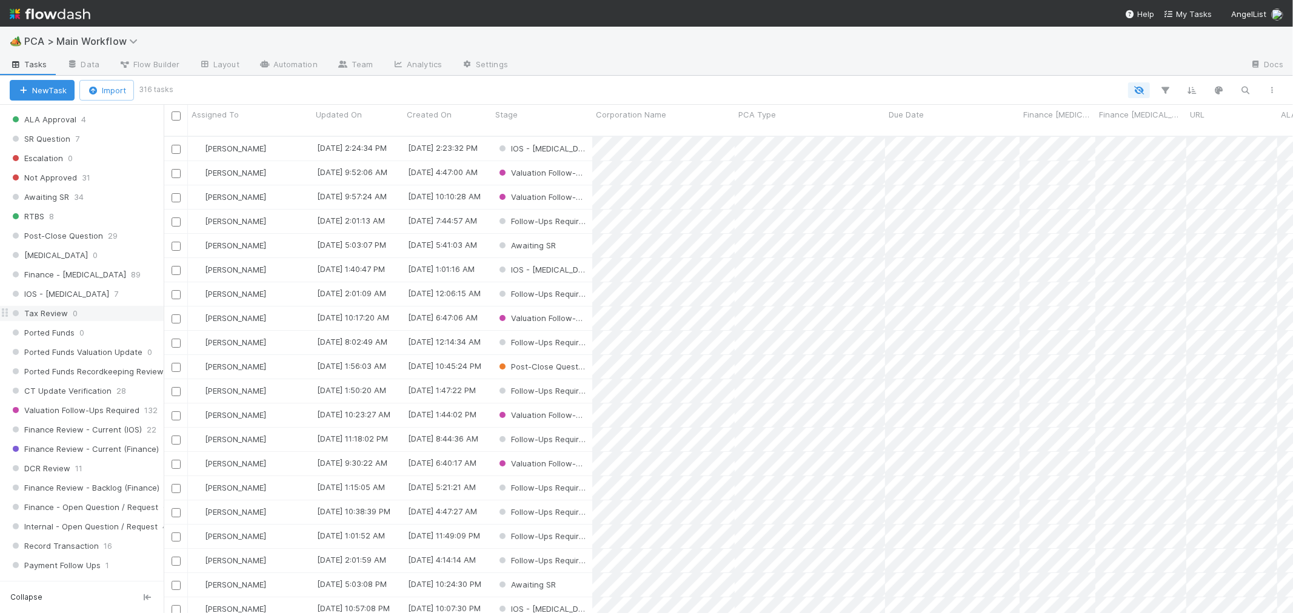
scroll to position [573, 0]
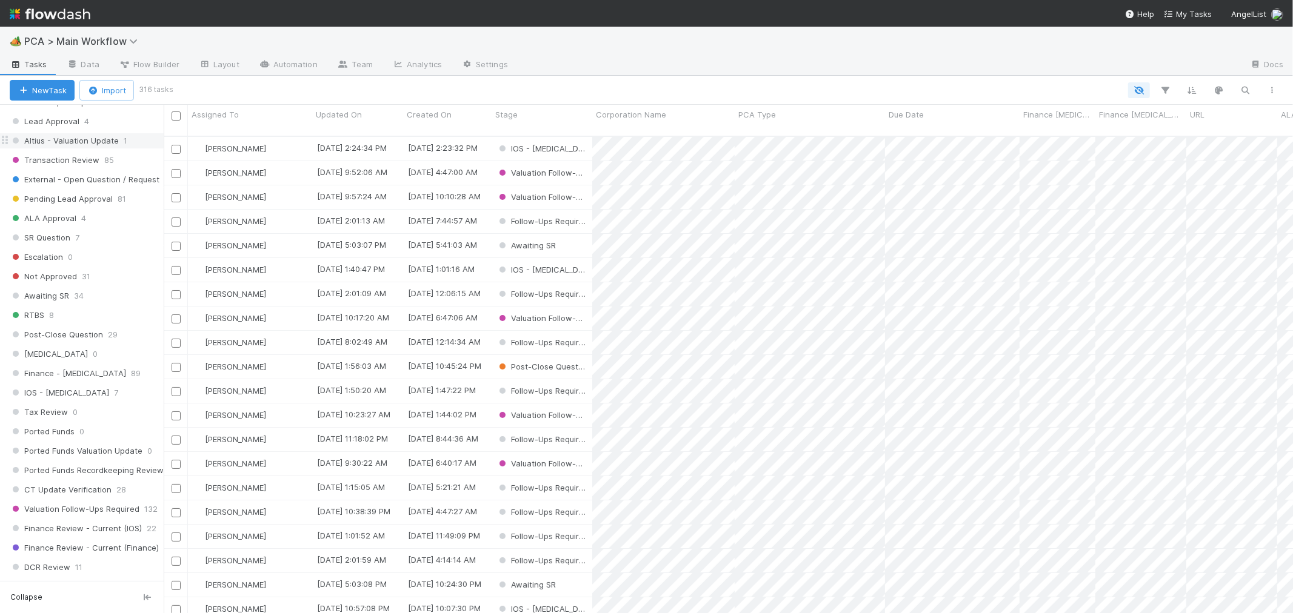
click at [115, 143] on span "Altius - Valuation Update" at bounding box center [64, 140] width 109 height 15
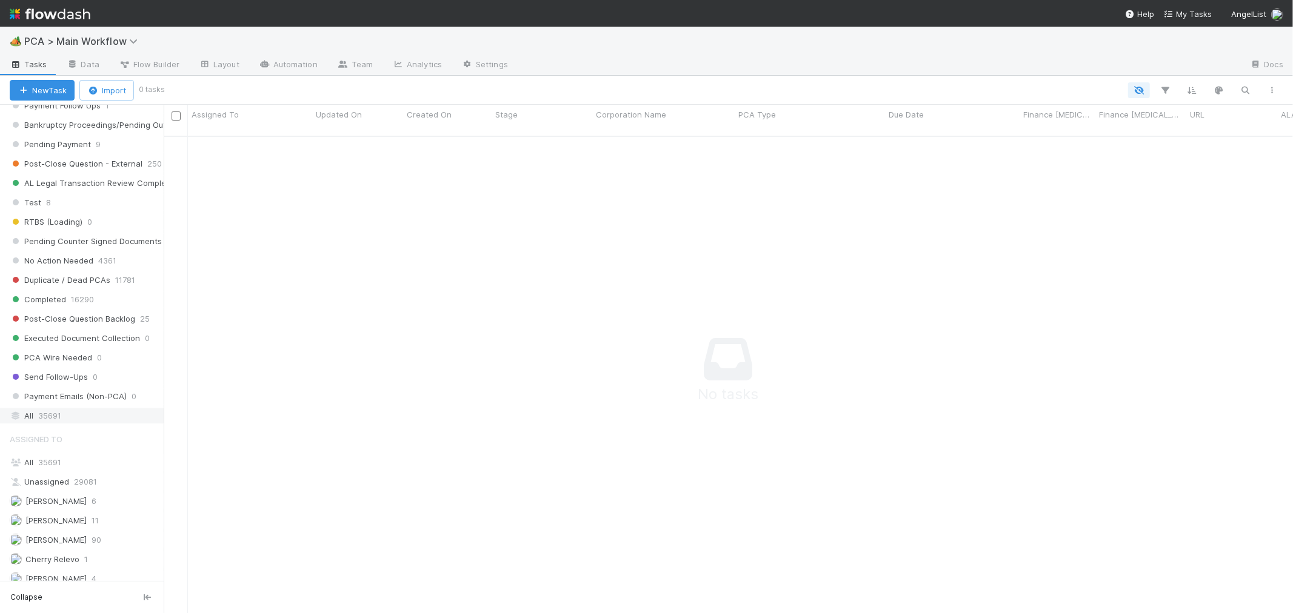
scroll to position [977, 0]
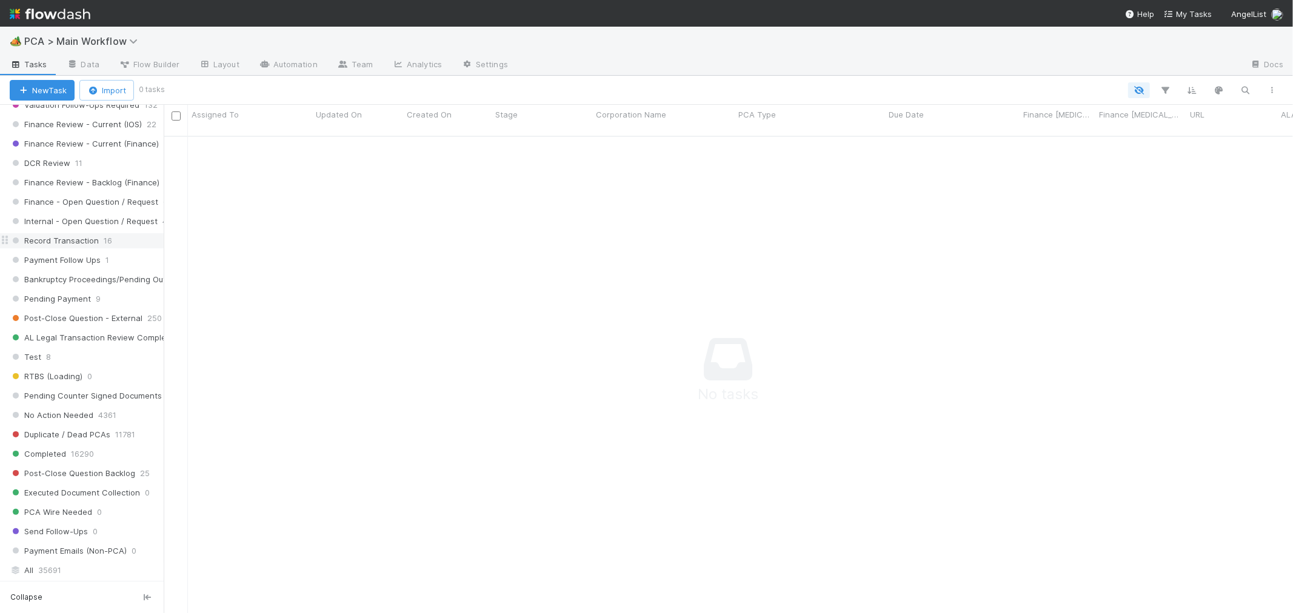
click at [92, 248] on span "Record Transaction" at bounding box center [54, 240] width 89 height 15
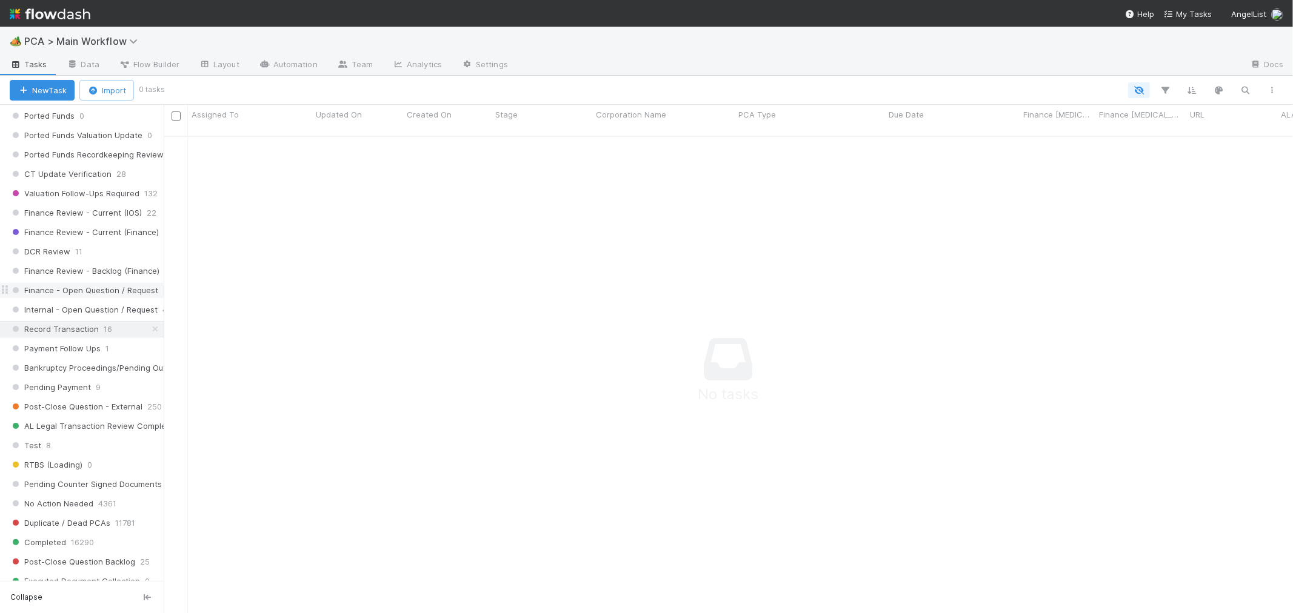
scroll to position [775, 0]
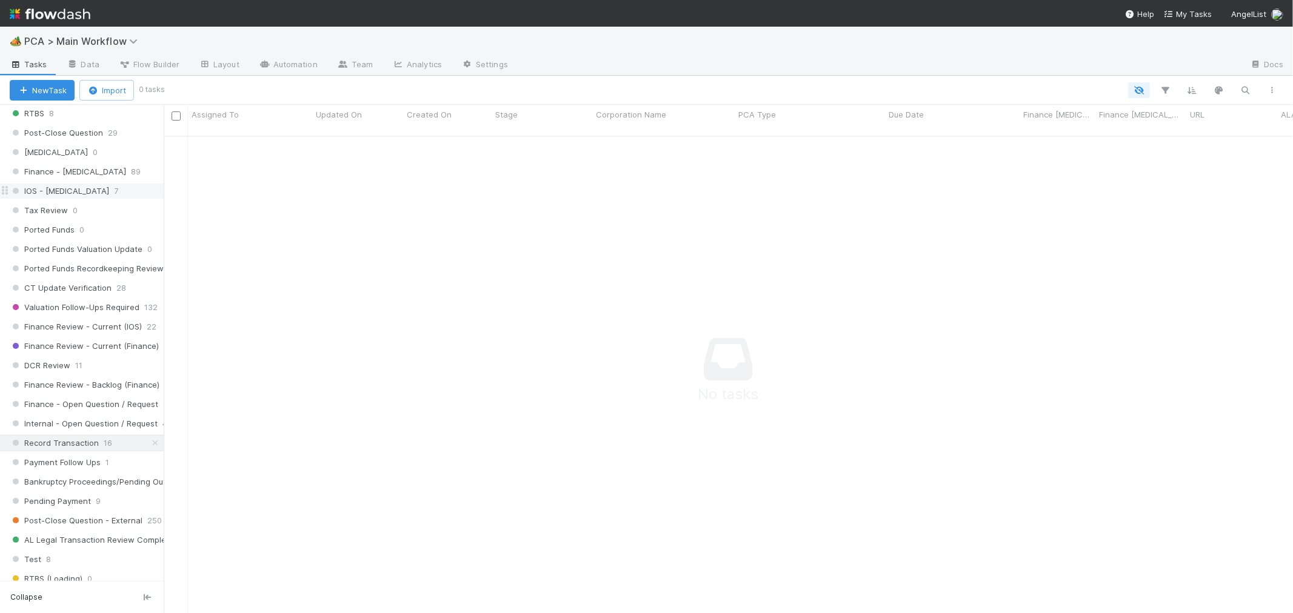
click at [81, 198] on div "IOS - ICU 7" at bounding box center [87, 191] width 154 height 15
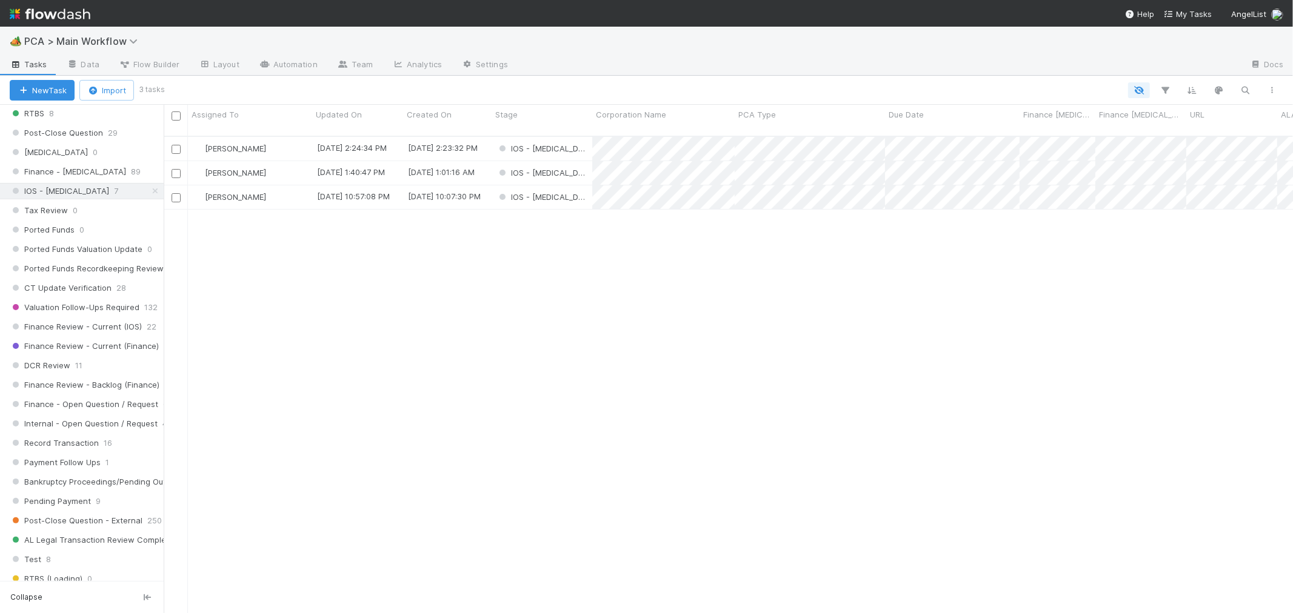
scroll to position [477, 1119]
click at [573, 190] on div "IOS - [MEDICAL_DATA]" at bounding box center [542, 197] width 101 height 24
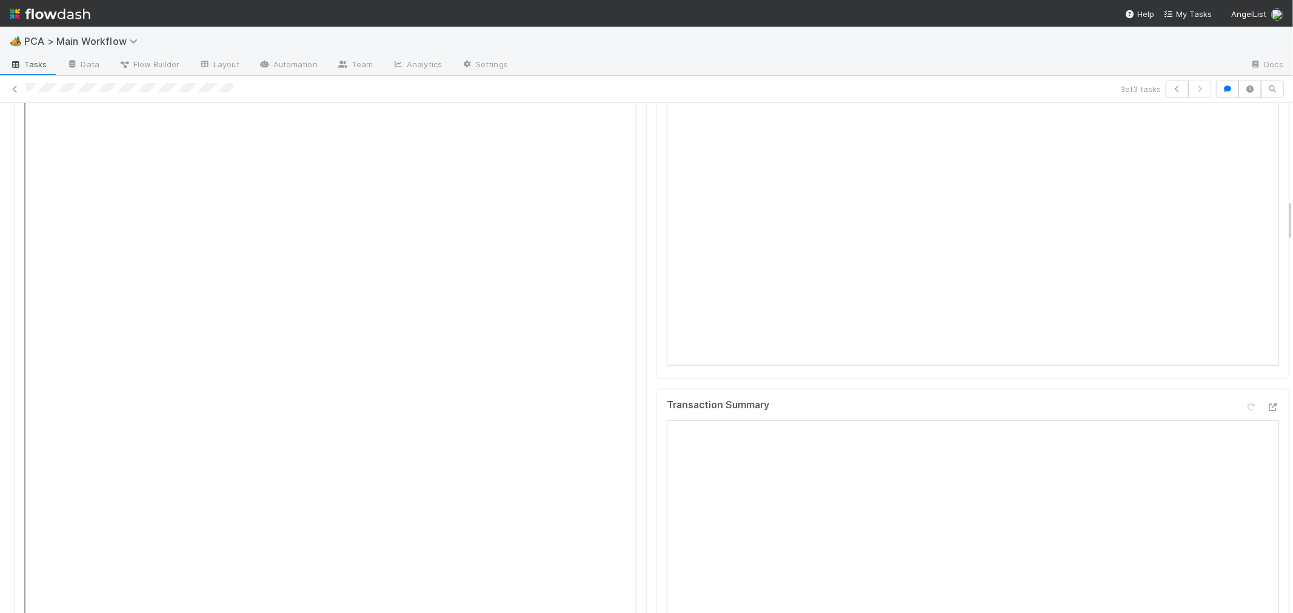
scroll to position [1077, 0]
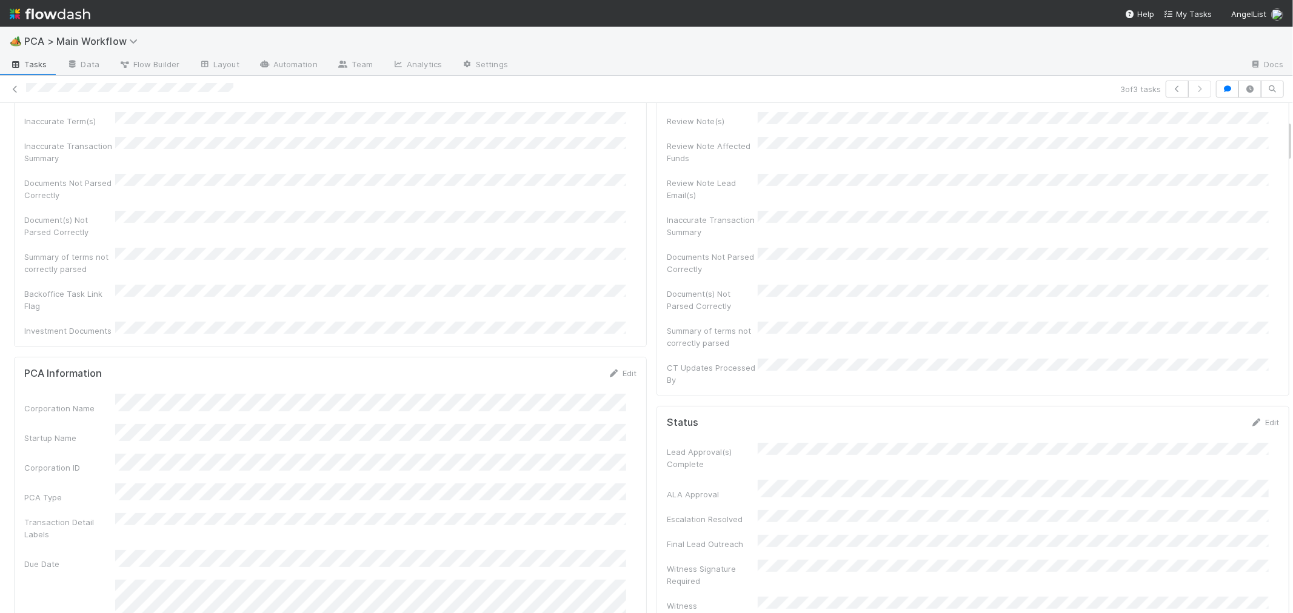
scroll to position [0, 0]
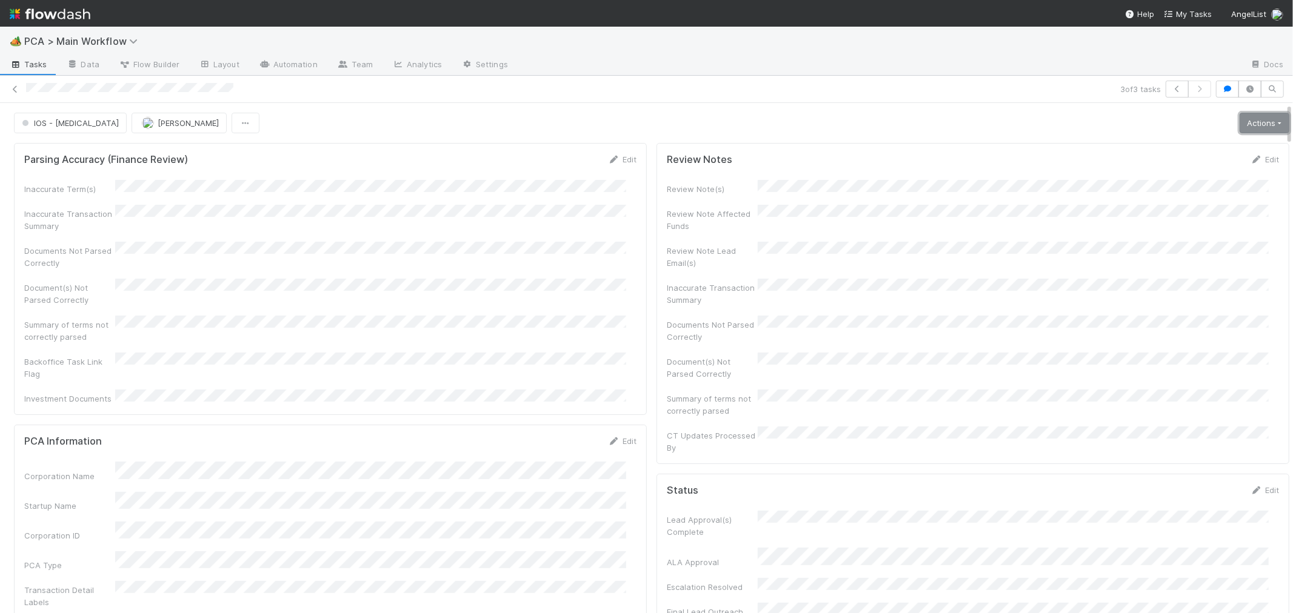
click at [1251, 125] on link "Actions" at bounding box center [1264, 123] width 50 height 21
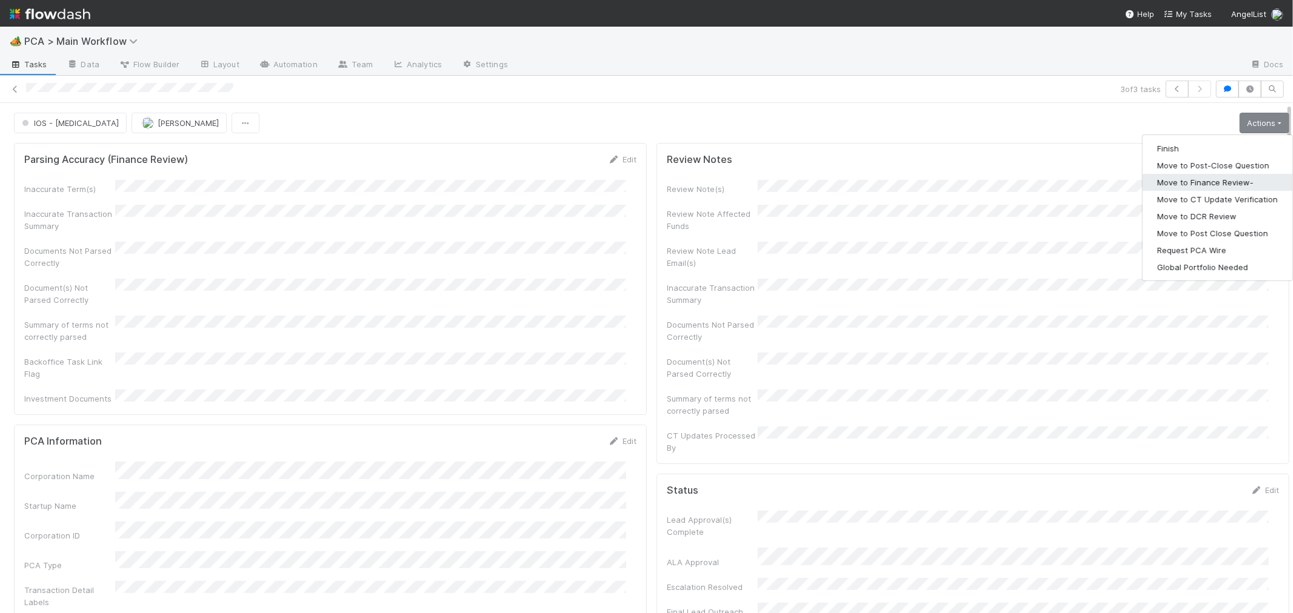
click at [1201, 182] on button "Move to Finance Review-" at bounding box center [1217, 182] width 150 height 17
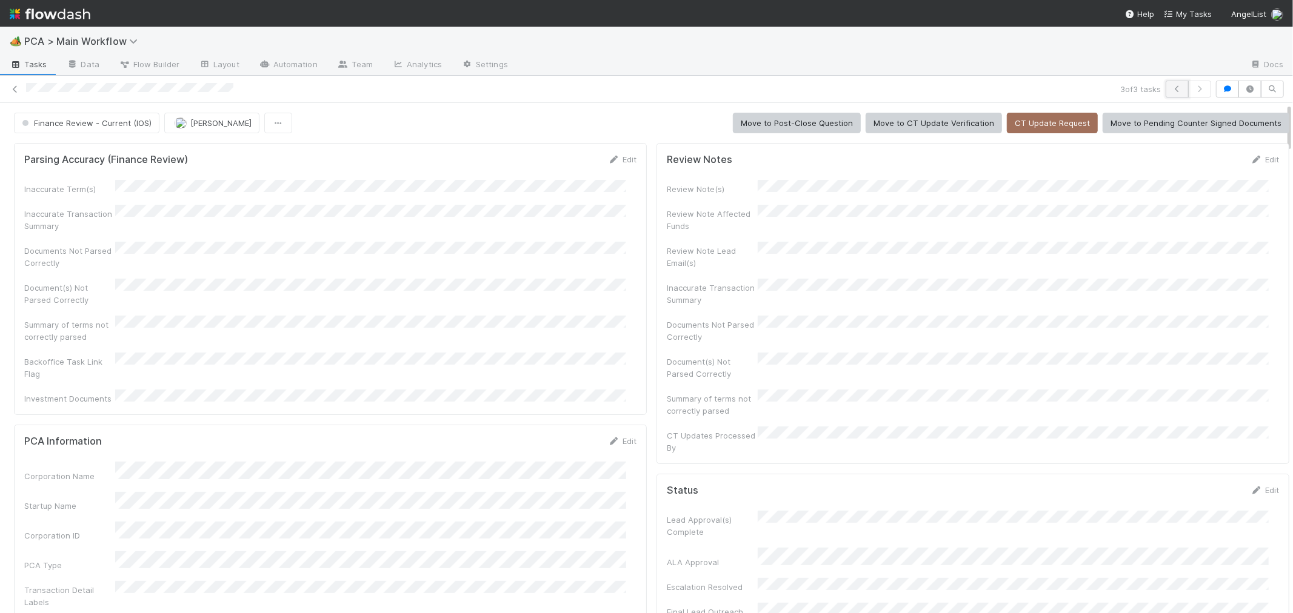
click at [1171, 88] on icon "button" at bounding box center [1177, 88] width 12 height 7
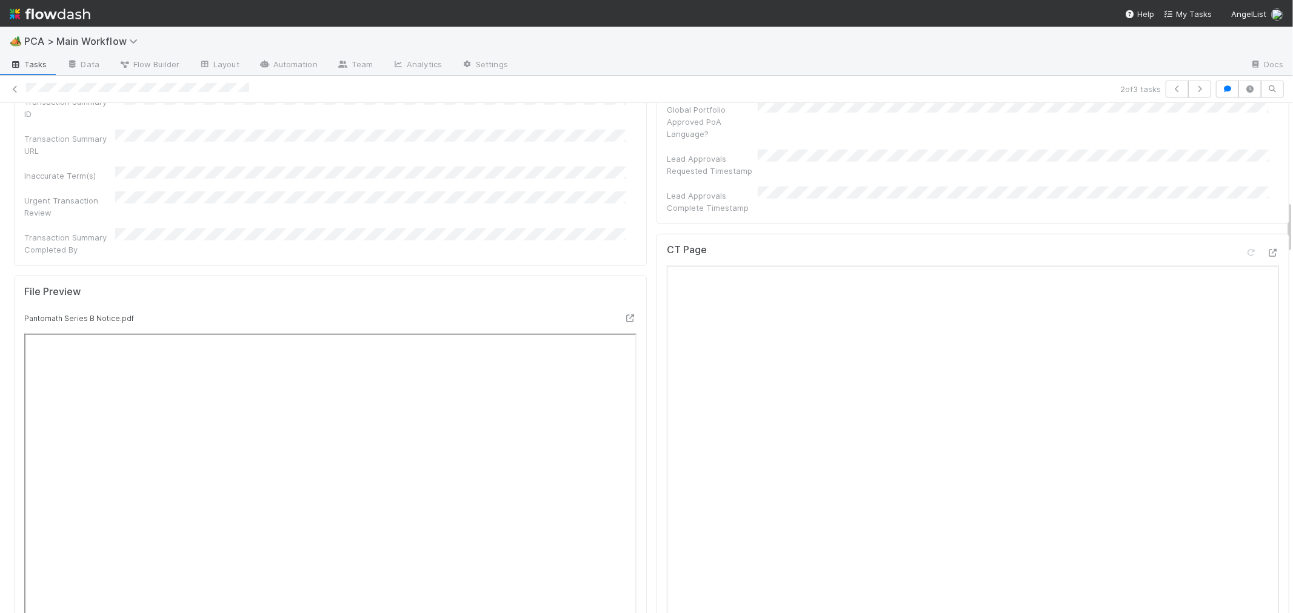
scroll to position [942, 0]
click at [1267, 248] on icon at bounding box center [1273, 252] width 12 height 8
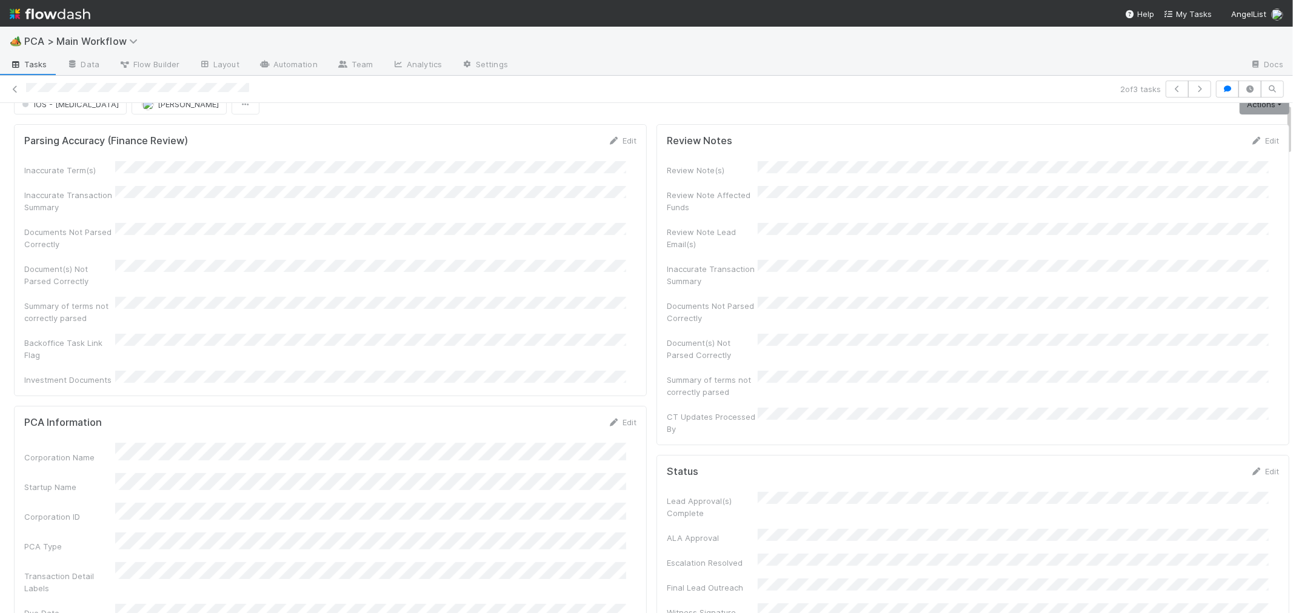
scroll to position [0, 0]
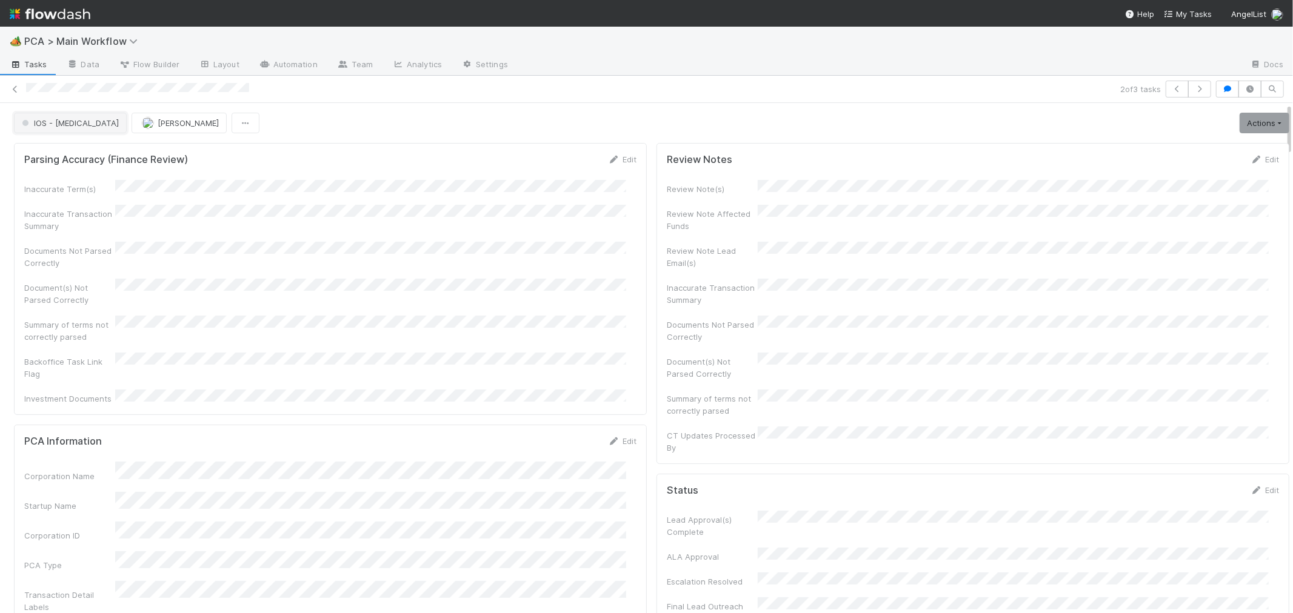
click at [51, 124] on span "IOS - [MEDICAL_DATA]" at bounding box center [68, 123] width 99 height 10
click at [69, 152] on span "Internal - Open Question / Request" at bounding box center [91, 154] width 148 height 10
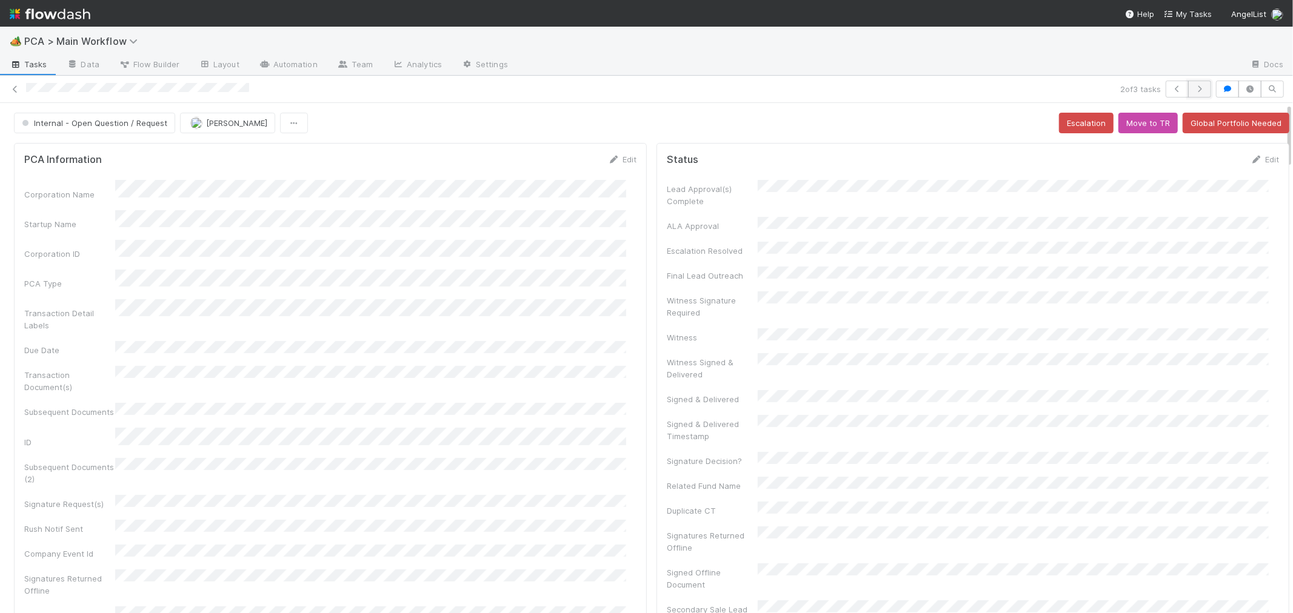
click at [1193, 89] on icon "button" at bounding box center [1199, 88] width 12 height 7
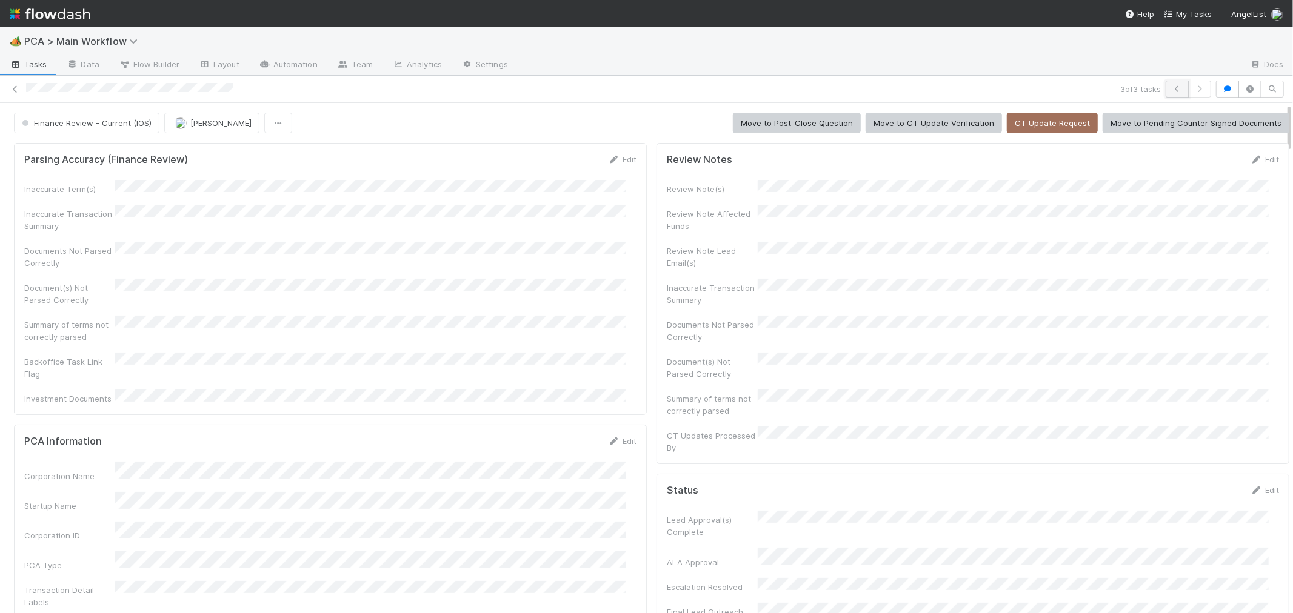
click at [1171, 87] on icon "button" at bounding box center [1177, 88] width 12 height 7
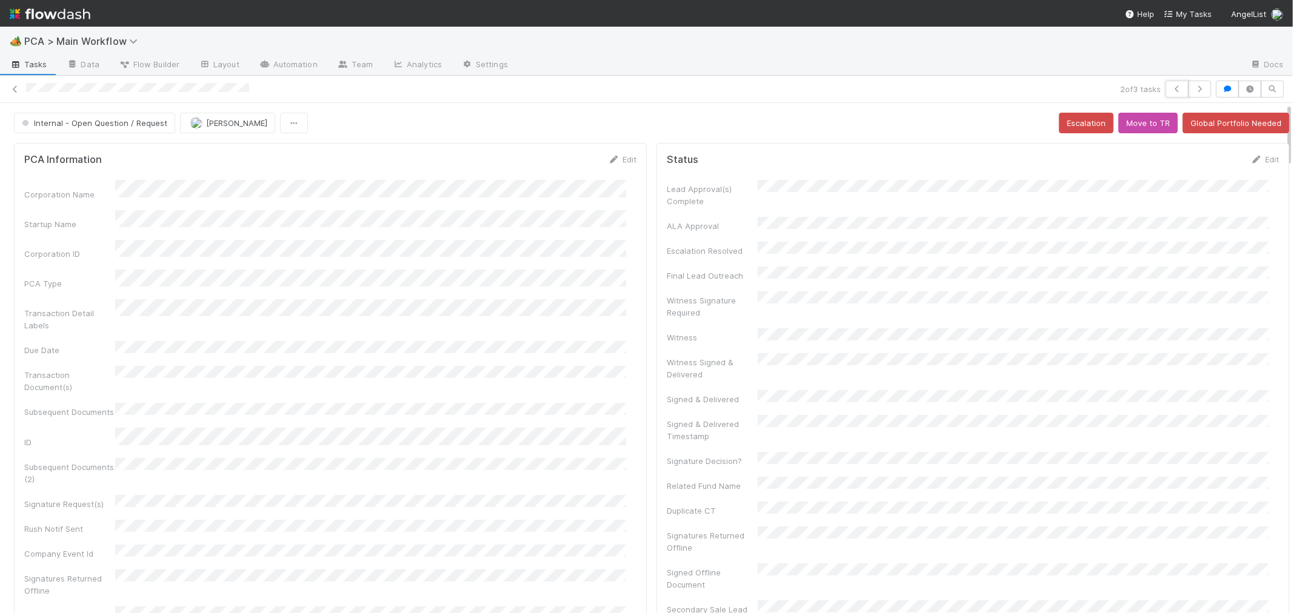
click at [1171, 87] on icon "button" at bounding box center [1177, 88] width 12 height 7
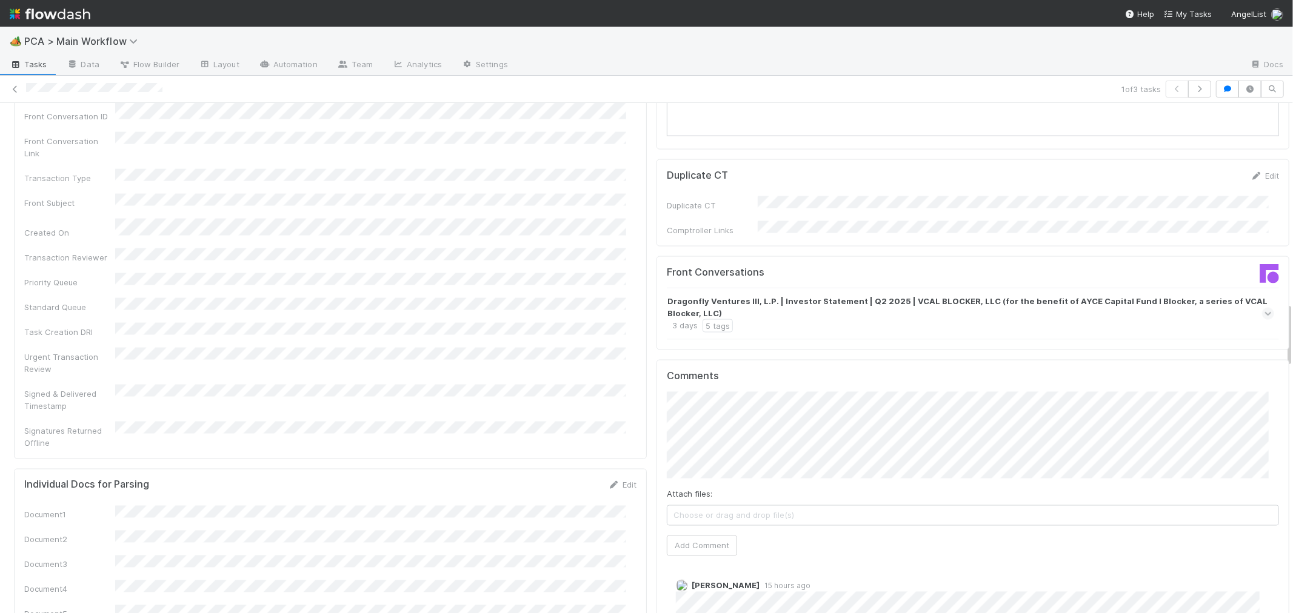
scroll to position [1549, 0]
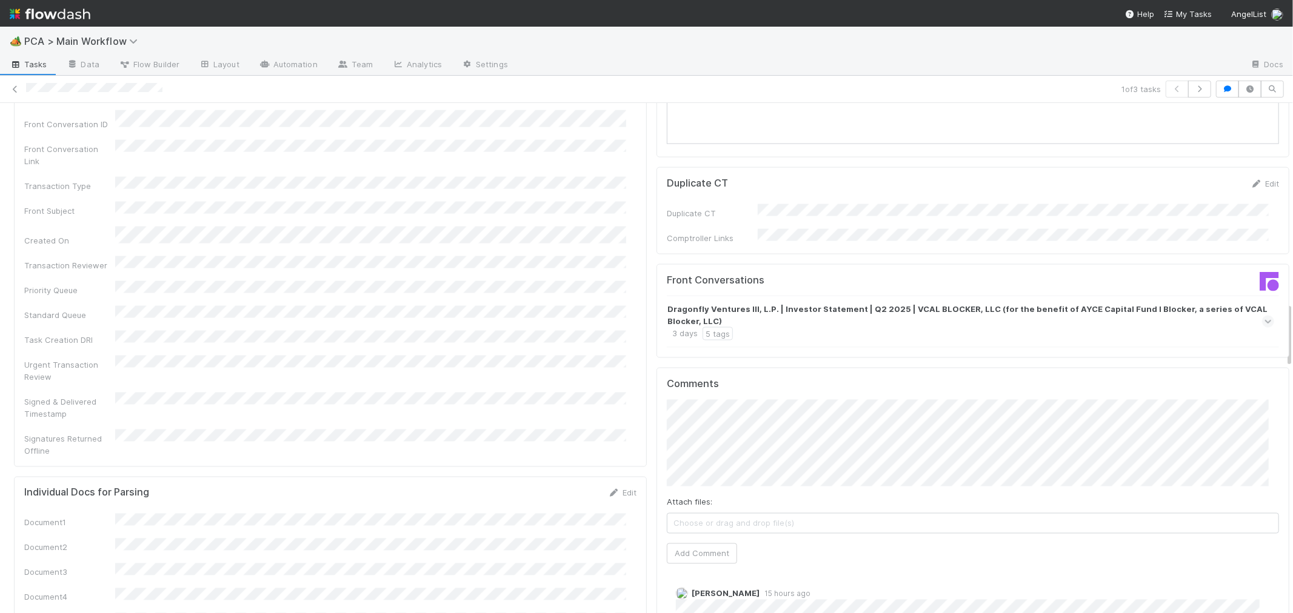
click at [1264, 316] on icon at bounding box center [1268, 322] width 8 height 12
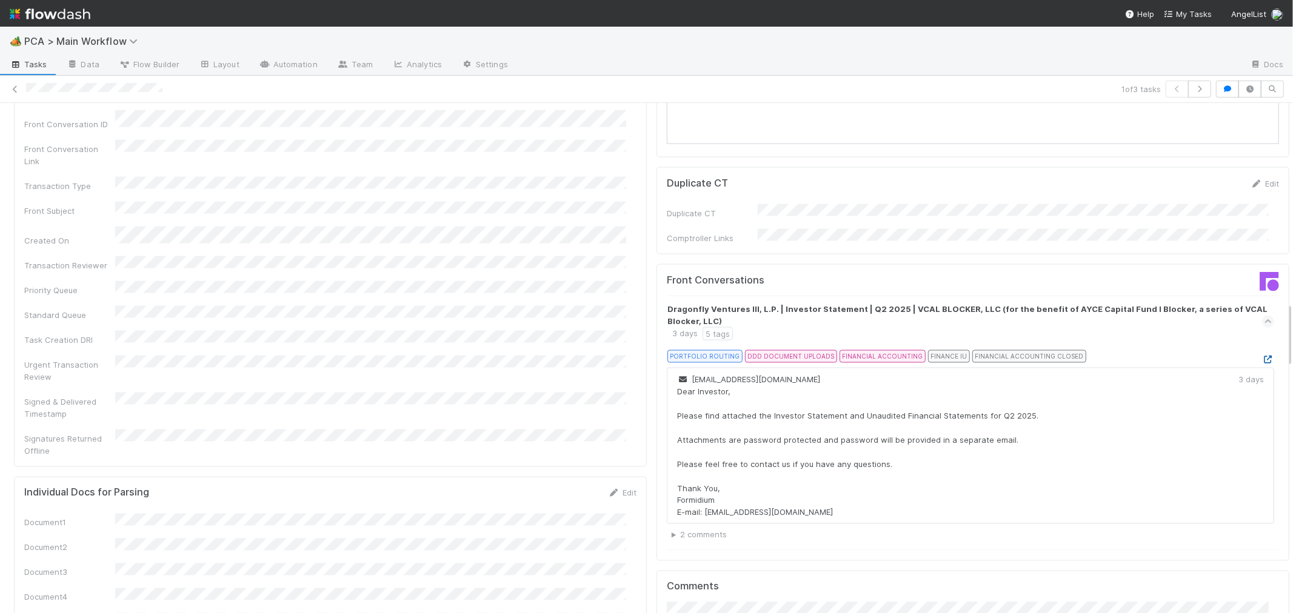
click at [1262, 356] on icon at bounding box center [1268, 360] width 12 height 8
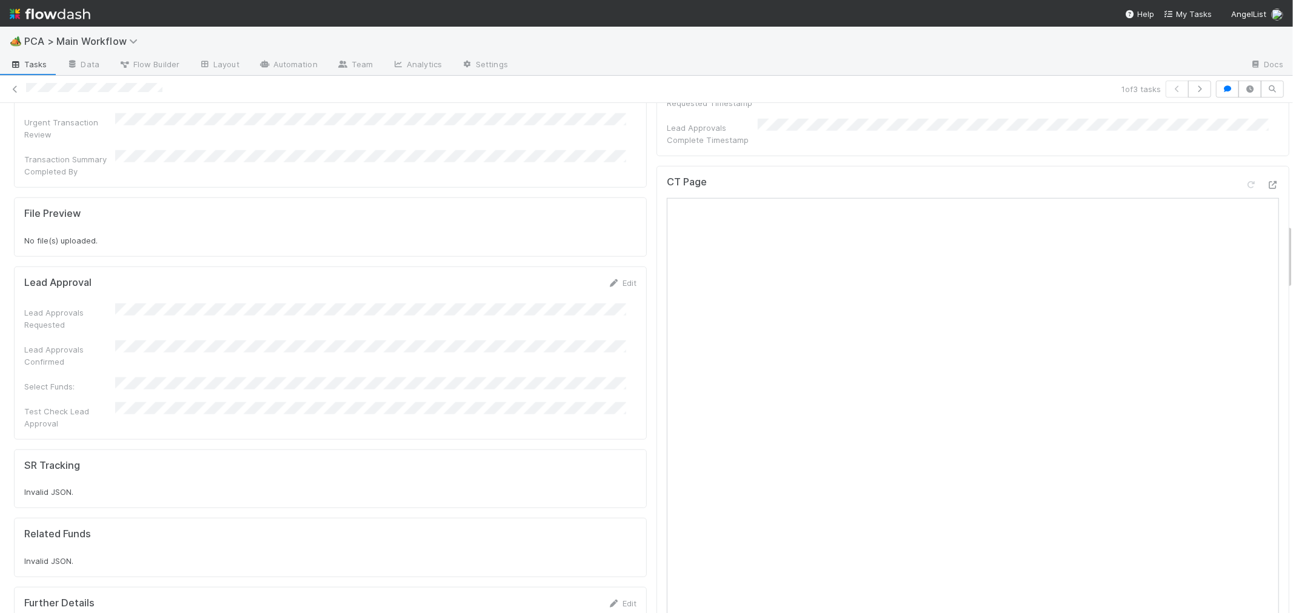
scroll to position [942, 0]
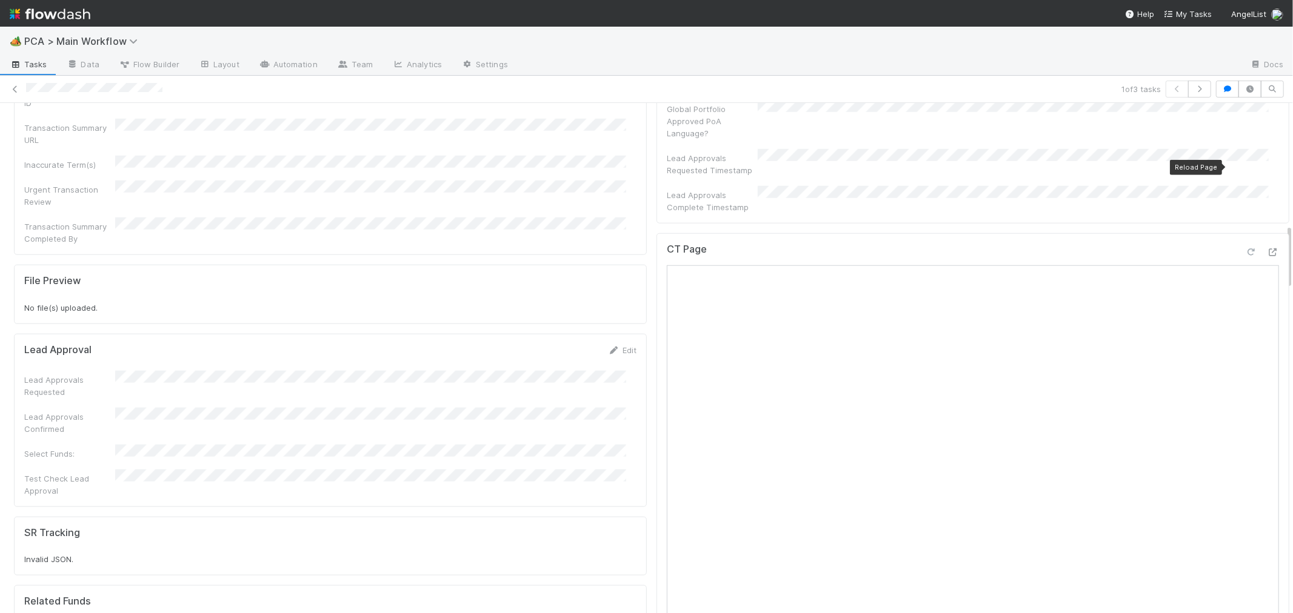
click at [1245, 248] on icon at bounding box center [1251, 252] width 12 height 8
click at [1267, 248] on icon at bounding box center [1273, 252] width 12 height 8
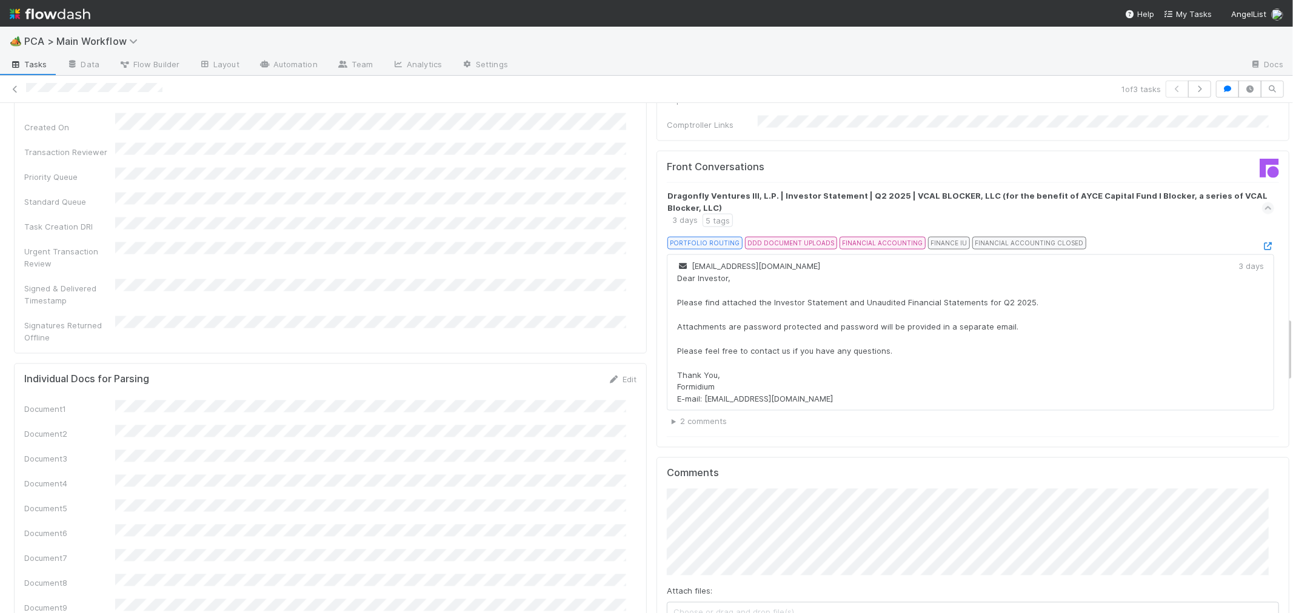
scroll to position [1818, 0]
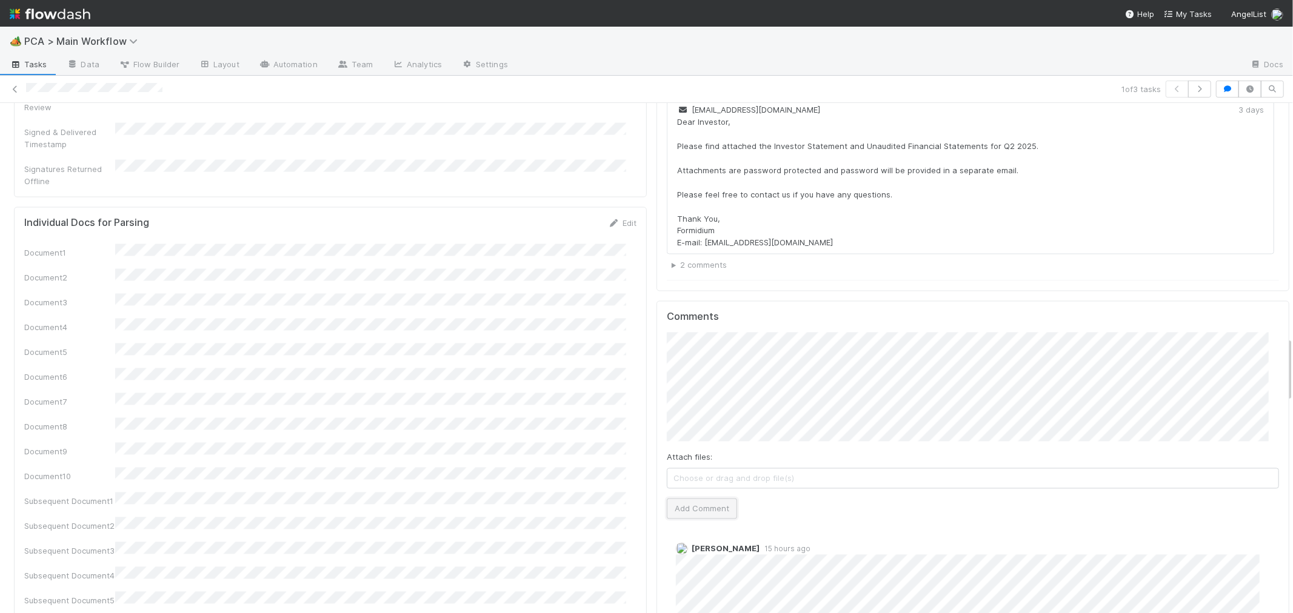
click at [687, 499] on button "Add Comment" at bounding box center [702, 509] width 70 height 21
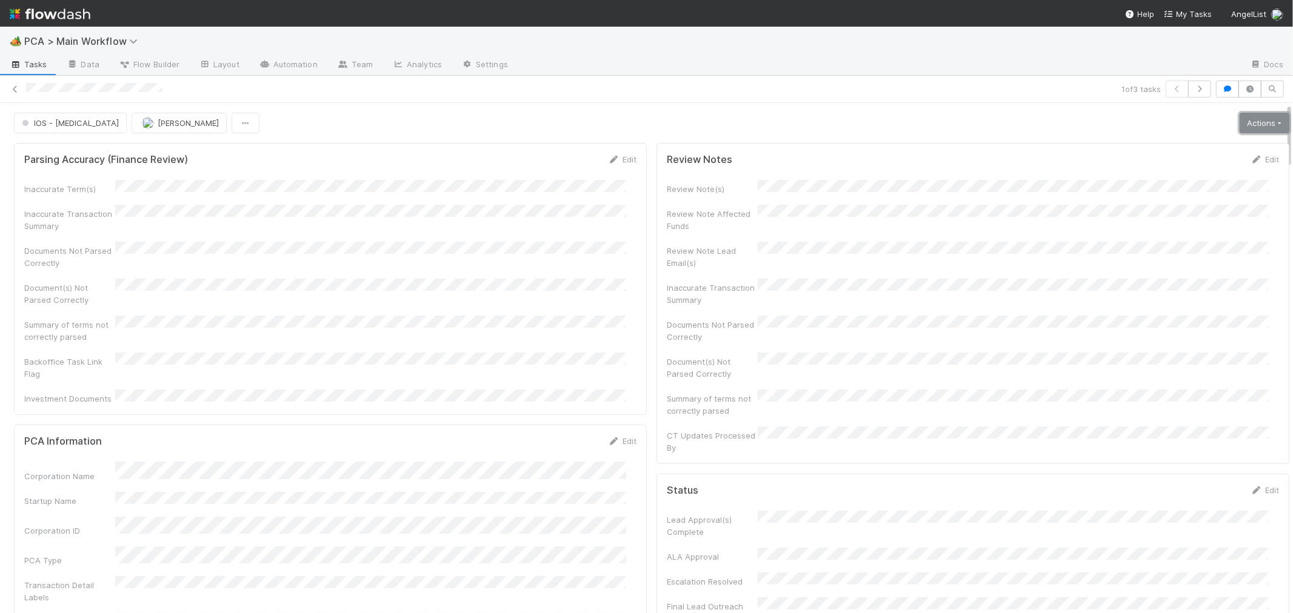
click at [1242, 122] on link "Actions" at bounding box center [1264, 123] width 50 height 21
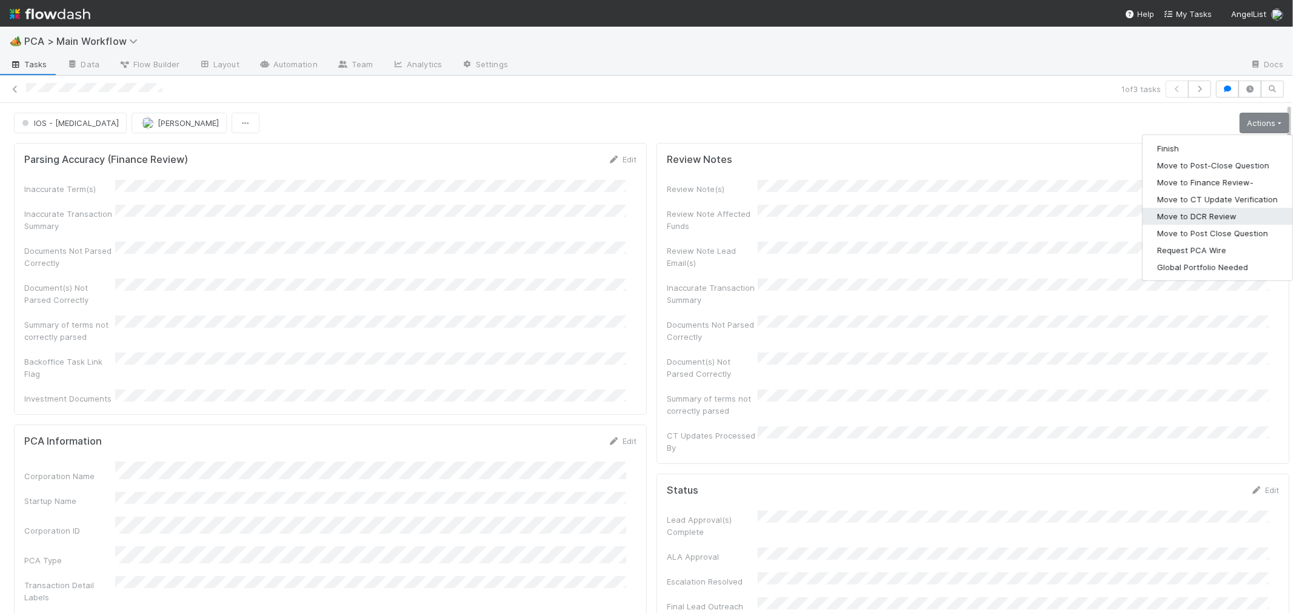
click at [1181, 220] on button "Move to DCR Review" at bounding box center [1217, 216] width 150 height 17
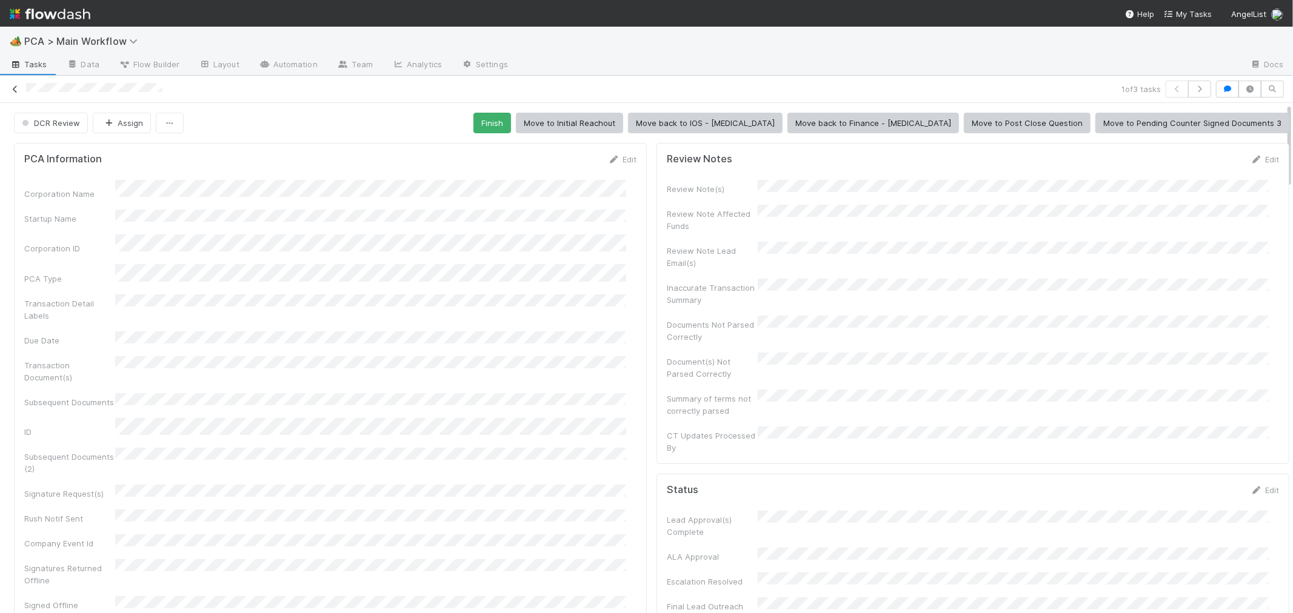
click at [16, 87] on icon at bounding box center [15, 89] width 12 height 8
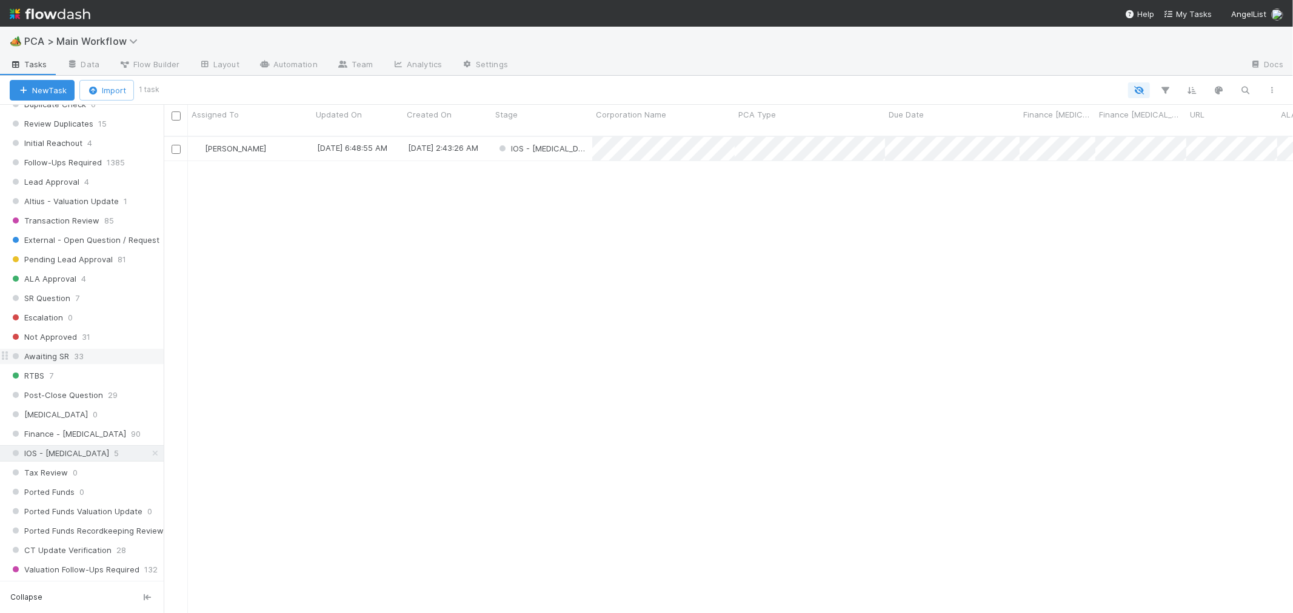
scroll to position [538, 0]
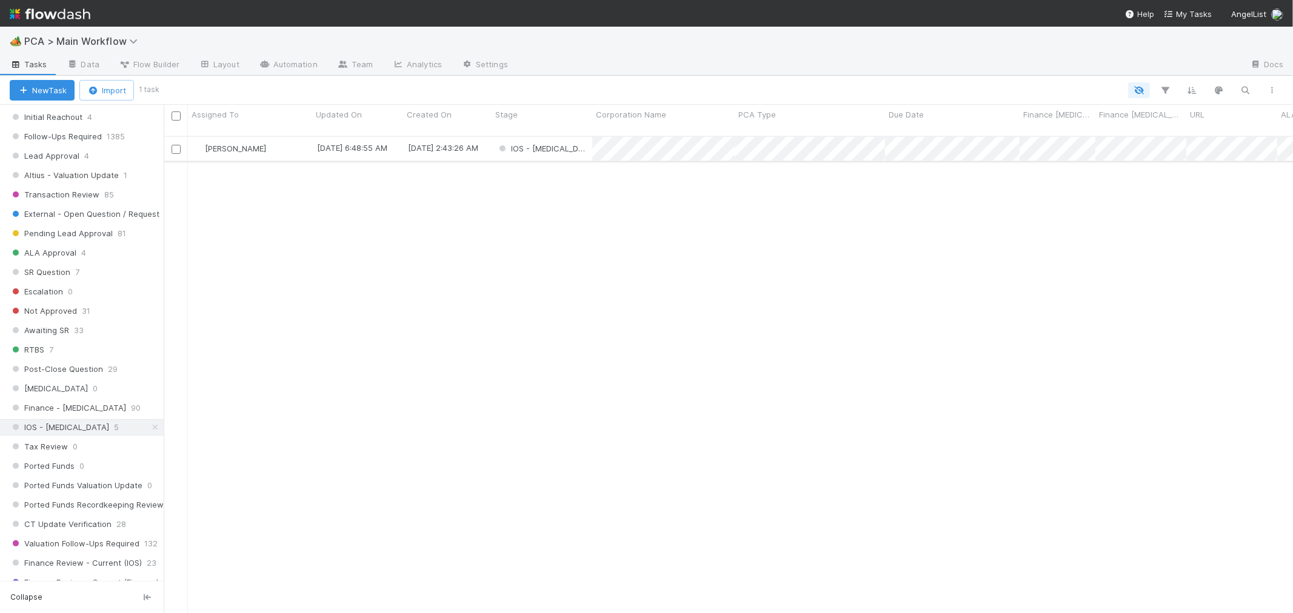
click at [559, 139] on div "IOS - [MEDICAL_DATA]" at bounding box center [542, 149] width 101 height 24
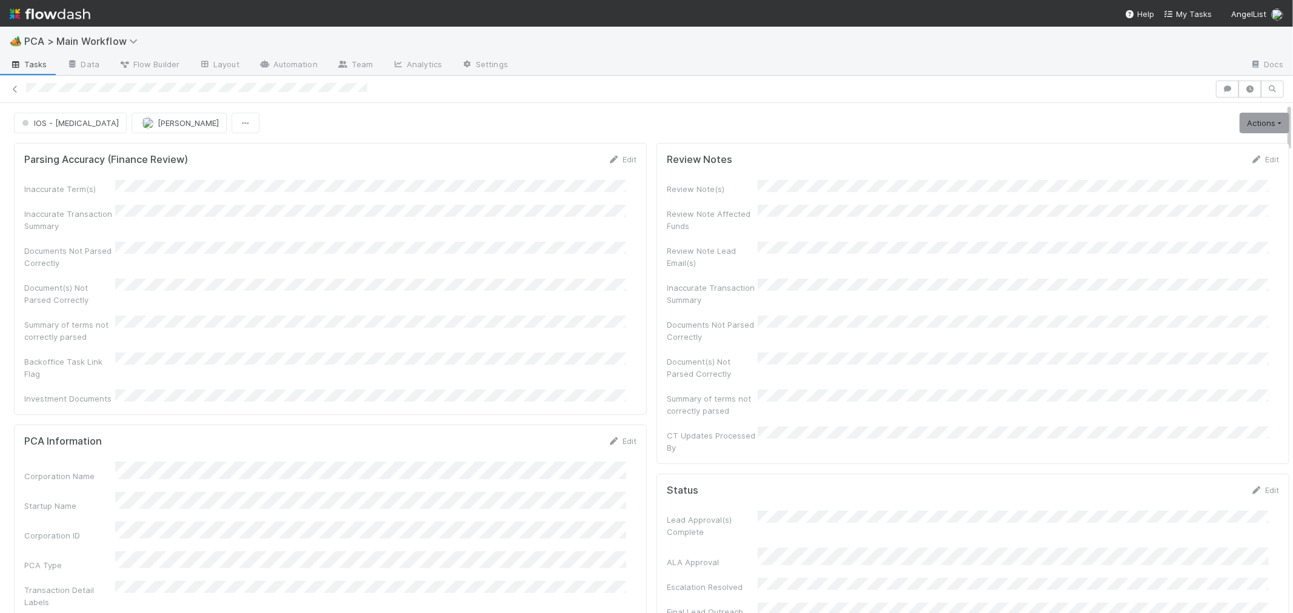
click at [553, 296] on div "Inaccurate Term(s) Inaccurate Transaction Summary Documents Not Parsed Correctl…" at bounding box center [330, 292] width 612 height 225
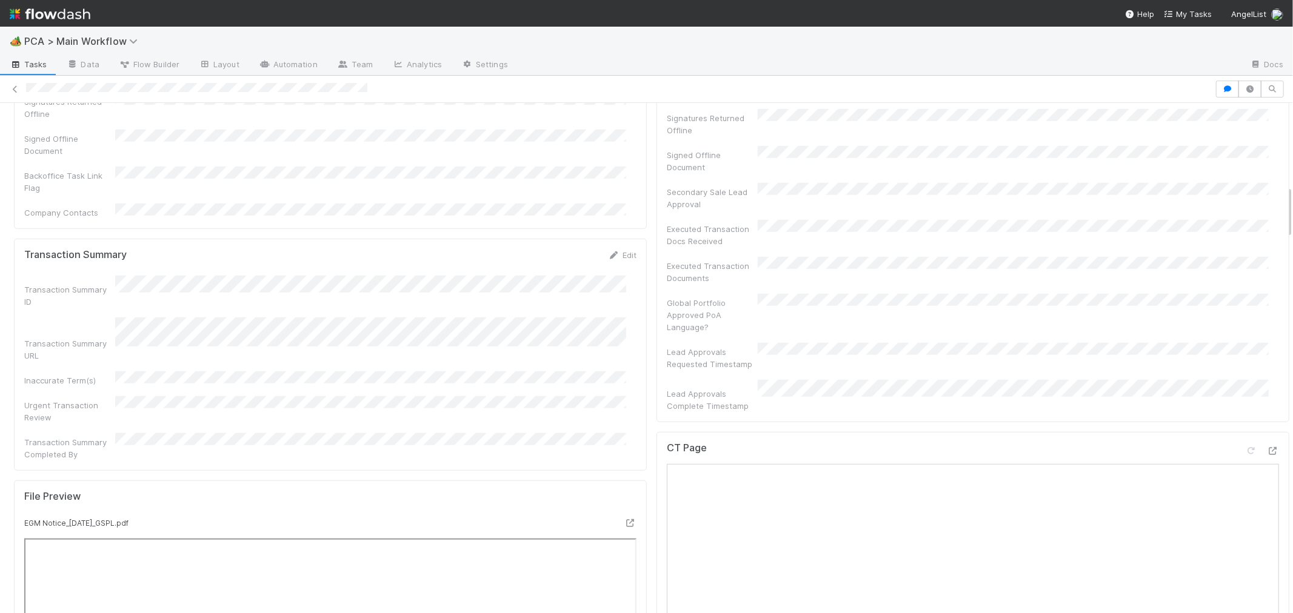
scroll to position [942, 0]
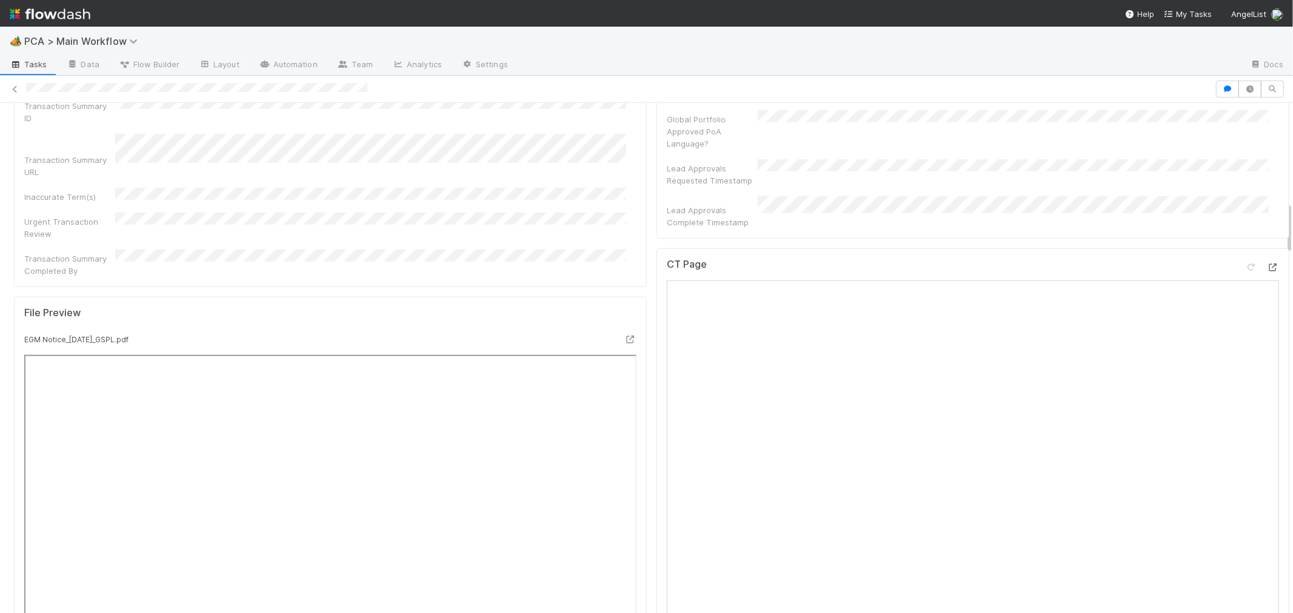
click at [1267, 264] on icon at bounding box center [1273, 268] width 12 height 8
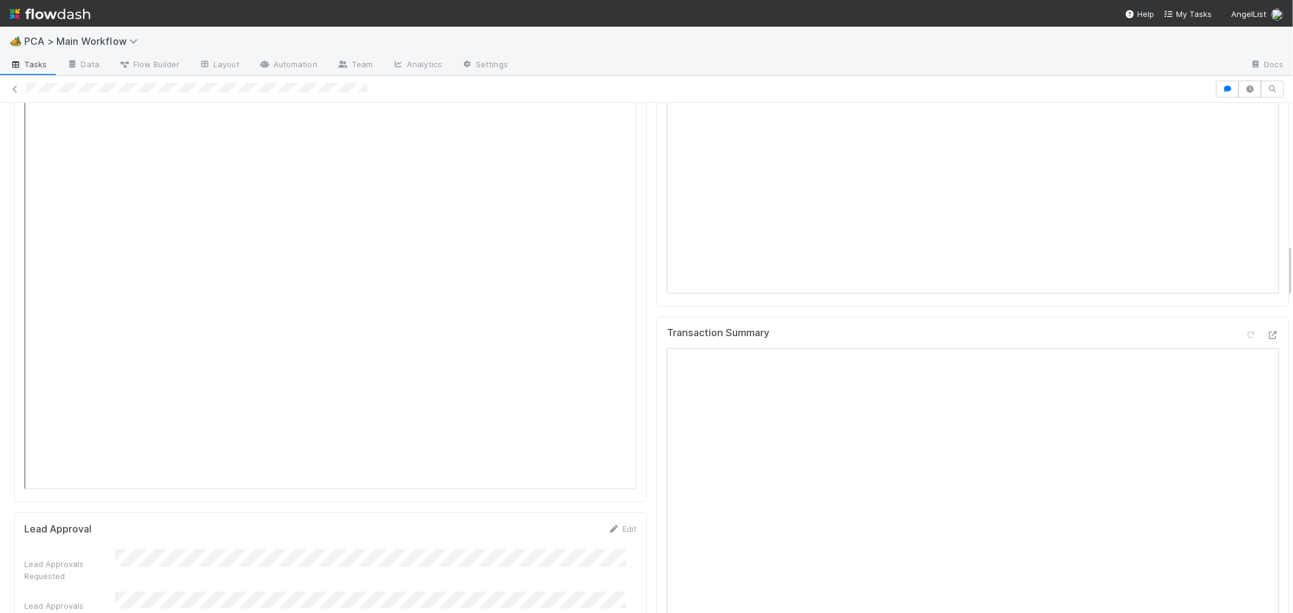
scroll to position [1347, 0]
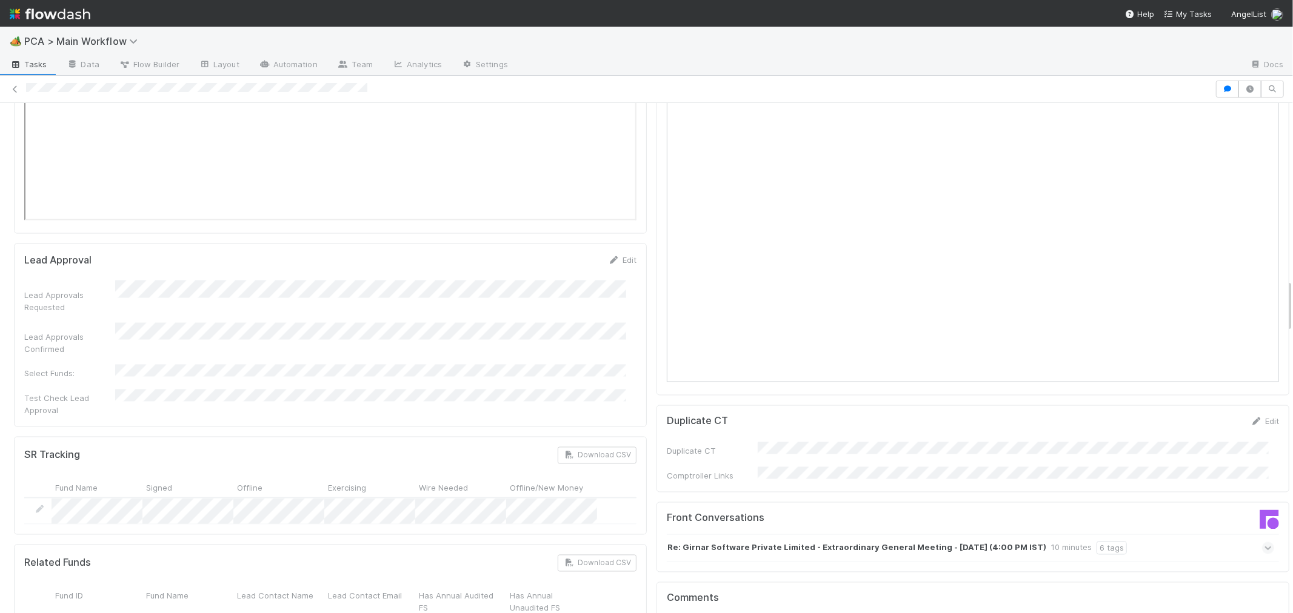
scroll to position [1953, 0]
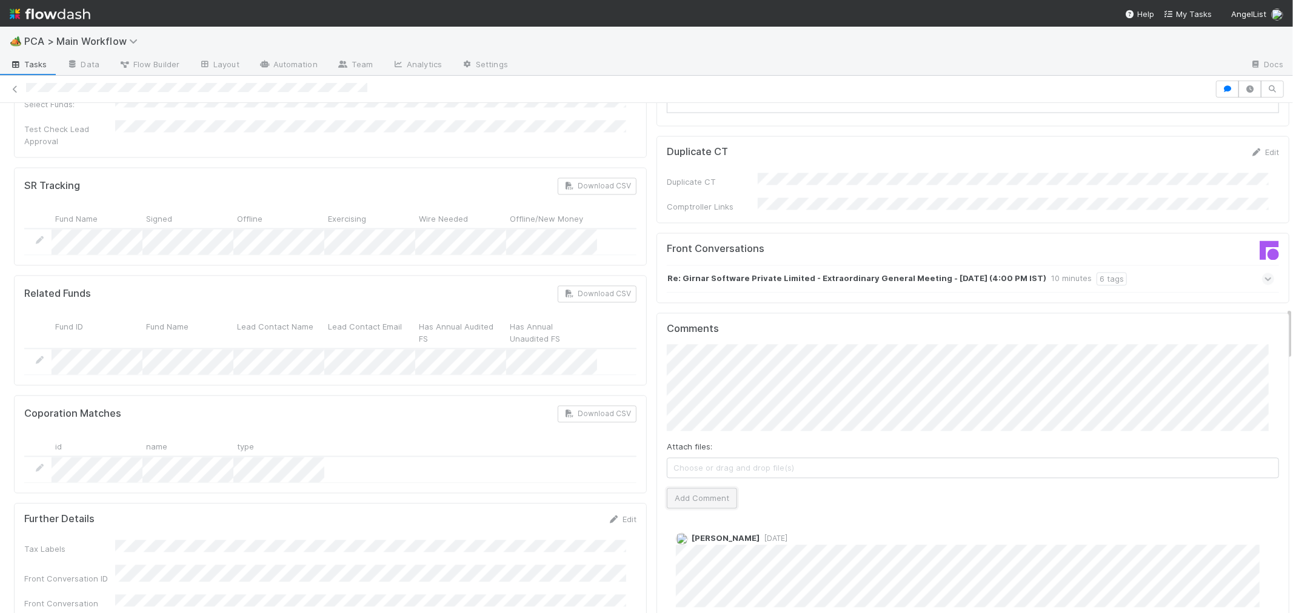
click at [699, 488] on button "Add Comment" at bounding box center [702, 498] width 70 height 21
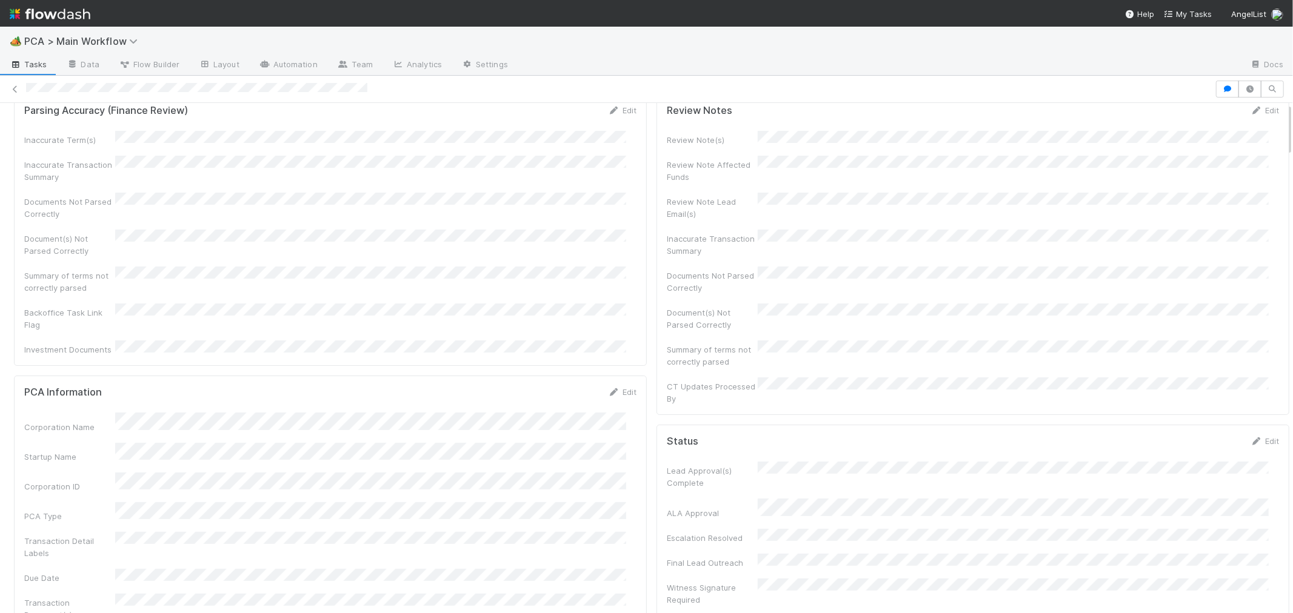
scroll to position [0, 0]
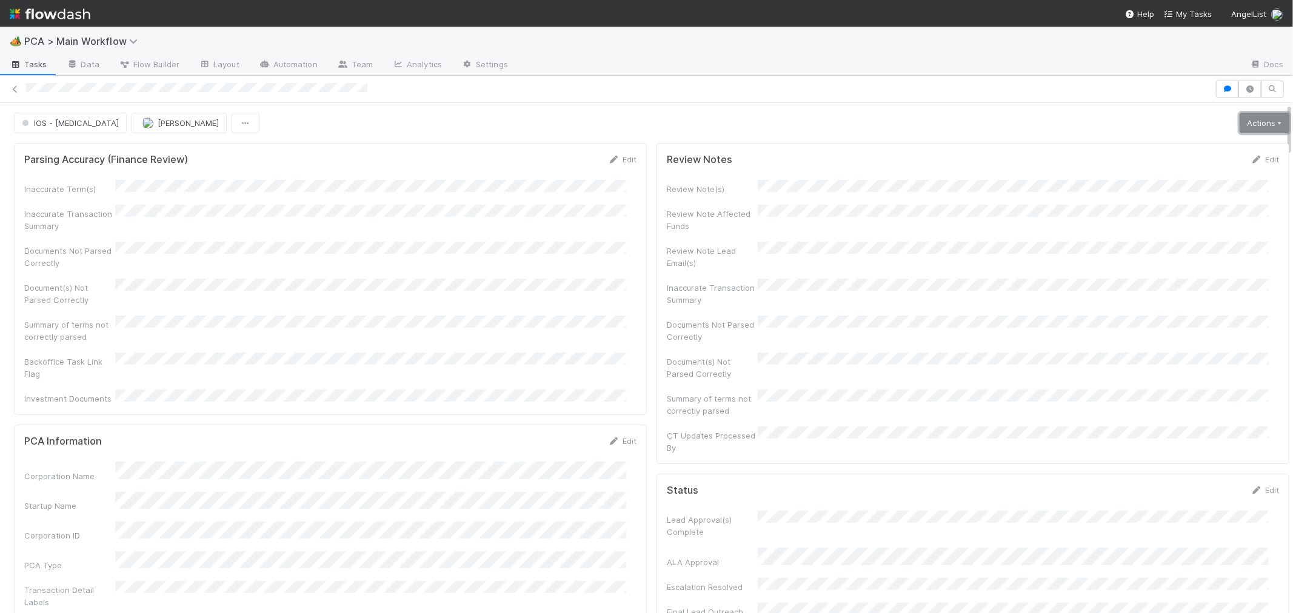
click at [1239, 122] on link "Actions" at bounding box center [1264, 123] width 50 height 21
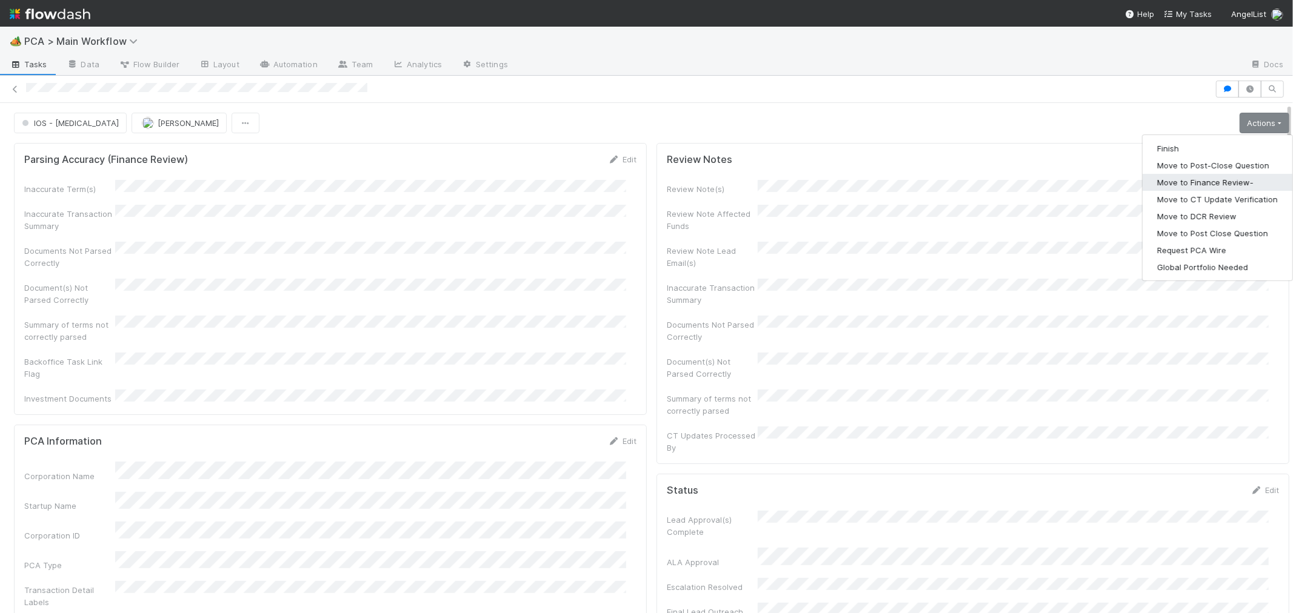
click at [1182, 187] on button "Move to Finance Review-" at bounding box center [1217, 182] width 150 height 17
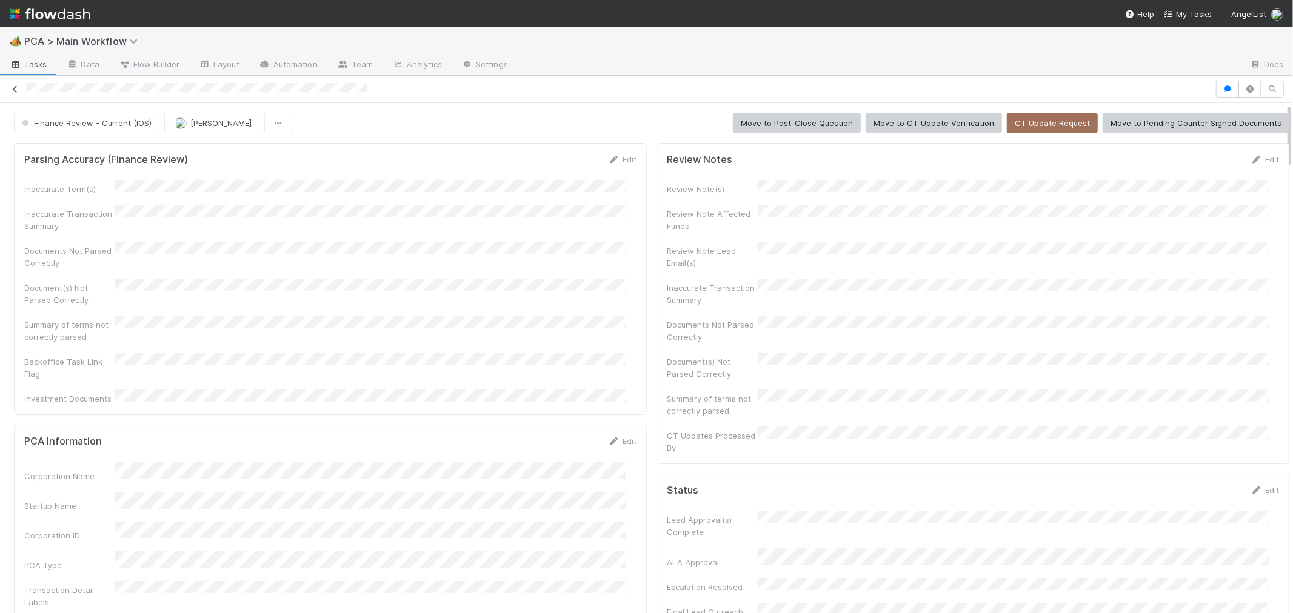
click at [17, 88] on icon at bounding box center [15, 89] width 12 height 8
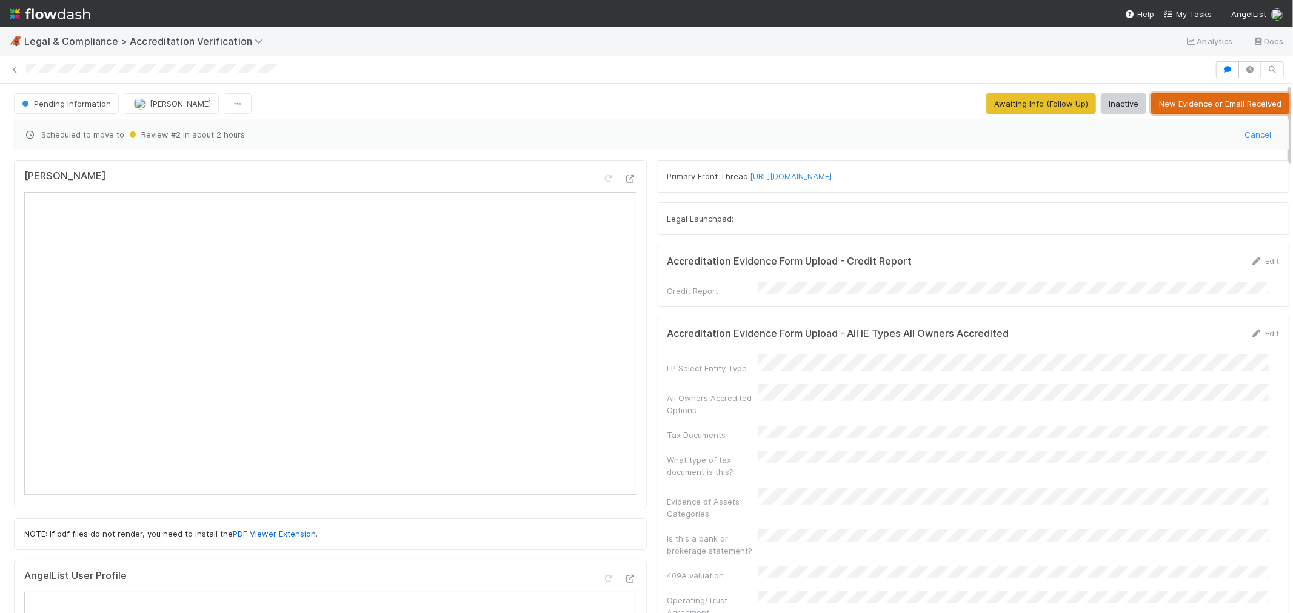
click at [1177, 99] on button "New Evidence or Email Received" at bounding box center [1220, 103] width 138 height 21
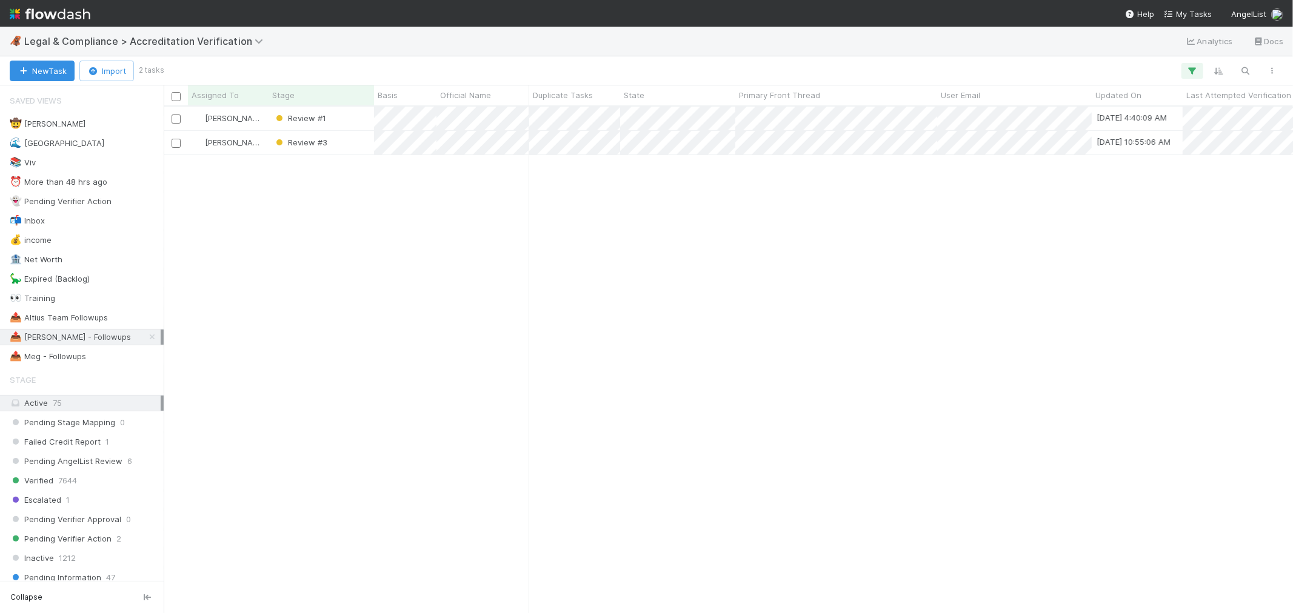
scroll to position [496, 1119]
click at [1253, 67] on button "button" at bounding box center [1246, 71] width 22 height 16
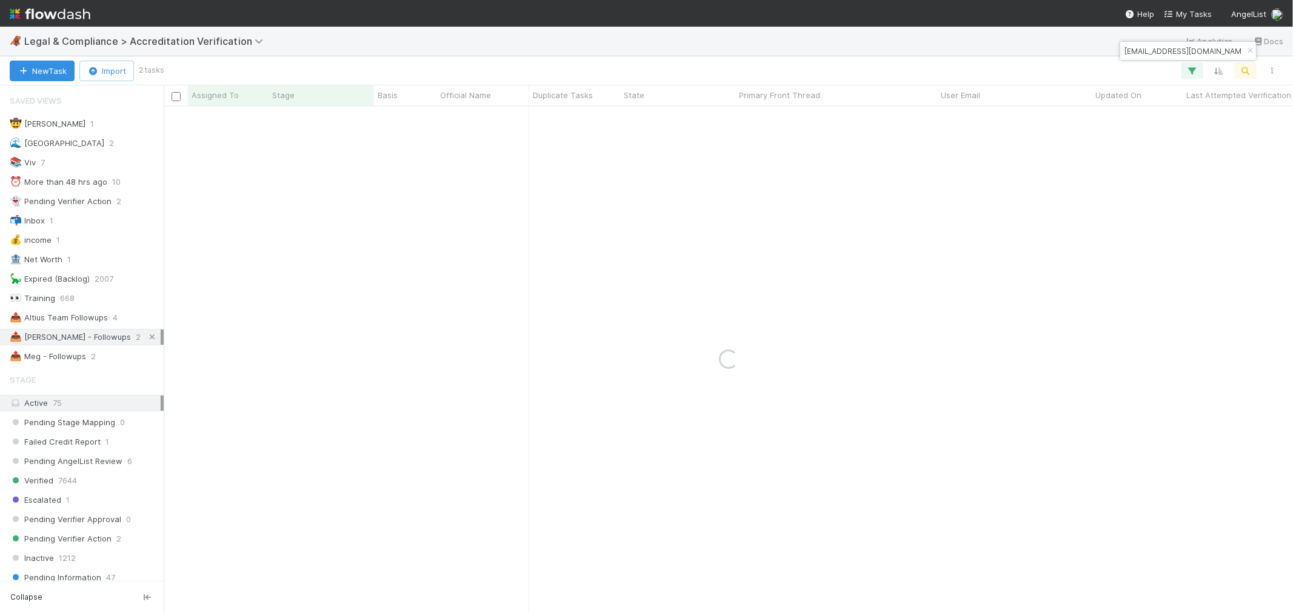
click at [146, 336] on icon at bounding box center [152, 337] width 12 height 8
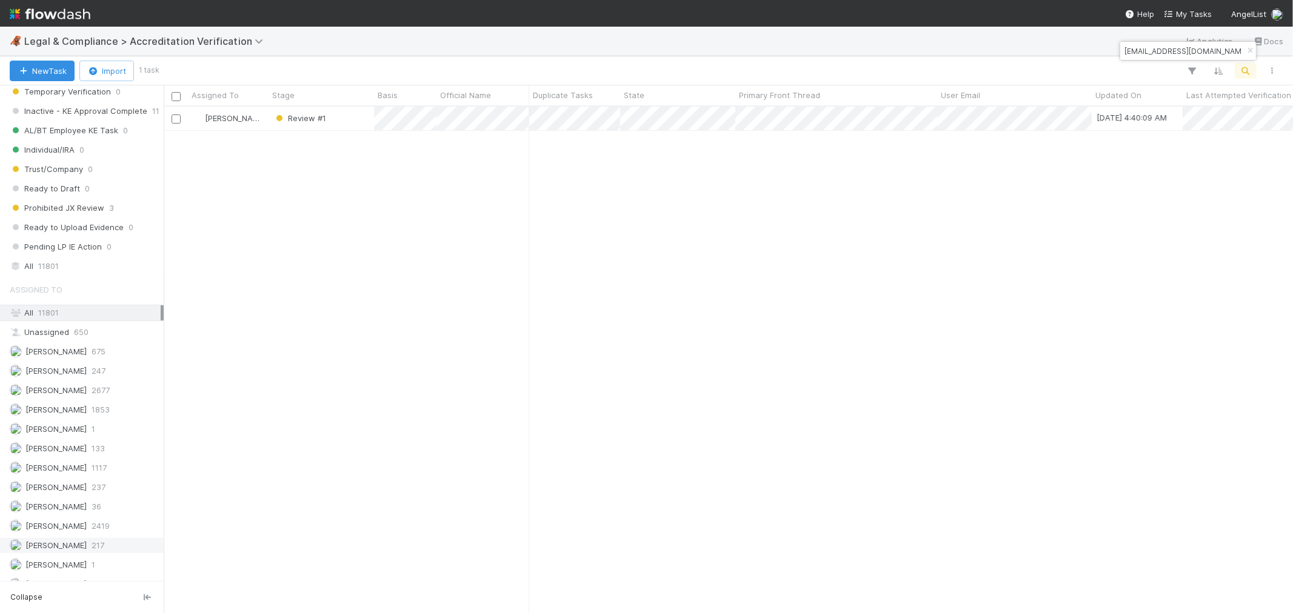
scroll to position [496, 1119]
click at [55, 272] on span "11801" at bounding box center [48, 266] width 21 height 15
click at [1142, 51] on input "saadetania@gmail.com" at bounding box center [1182, 51] width 121 height 15
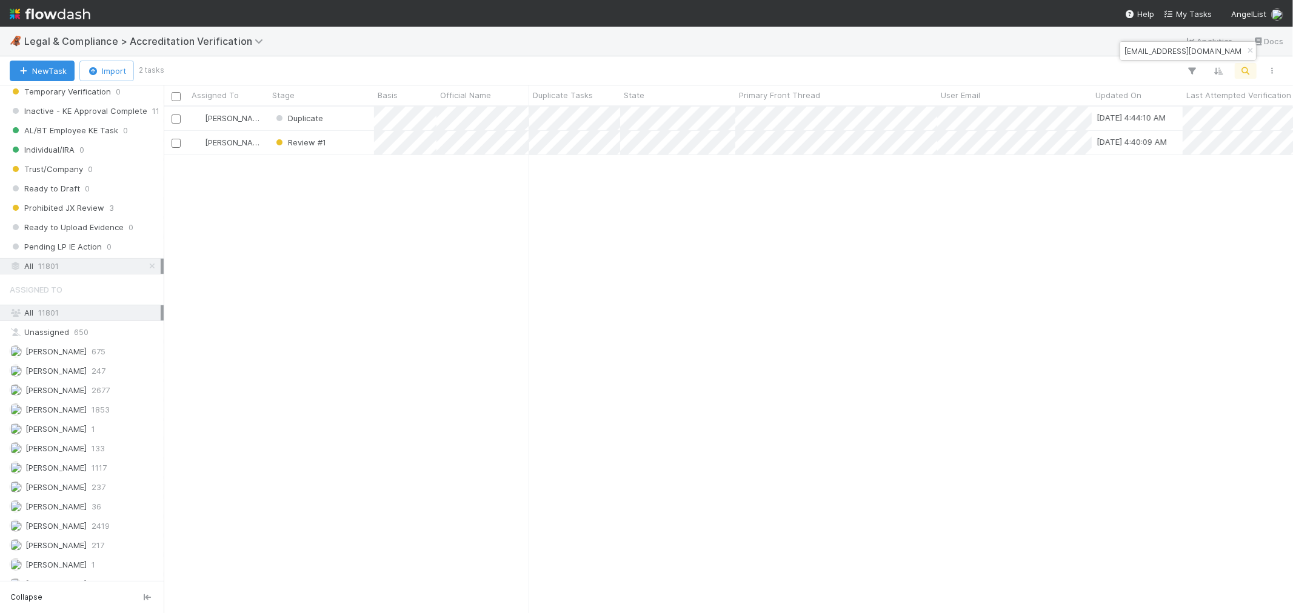
click at [1142, 51] on input "saadetania@gmail.com" at bounding box center [1182, 51] width 121 height 15
paste input "reynaldito.cruz2"
type input "reynaldito.cruz2@gmail.com"
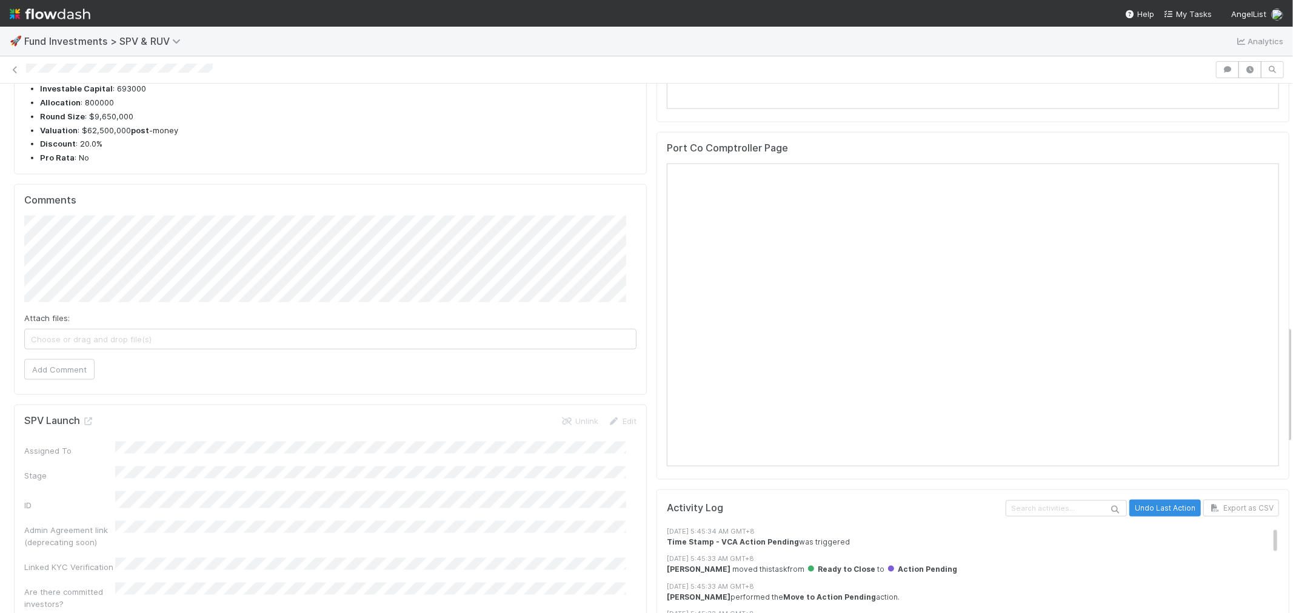
scroll to position [1549, 0]
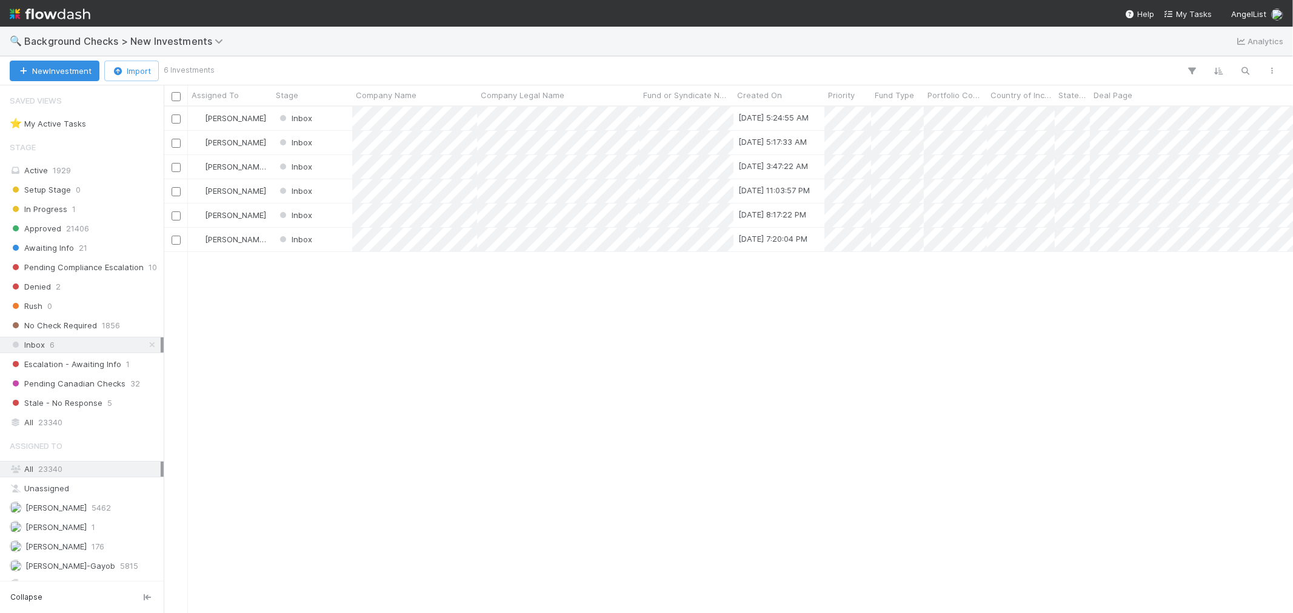
scroll to position [496, 1119]
drag, startPoint x: 141, startPoint y: 348, endPoint x: 69, endPoint y: 403, distance: 90.8
click at [146, 348] on icon at bounding box center [152, 345] width 12 height 8
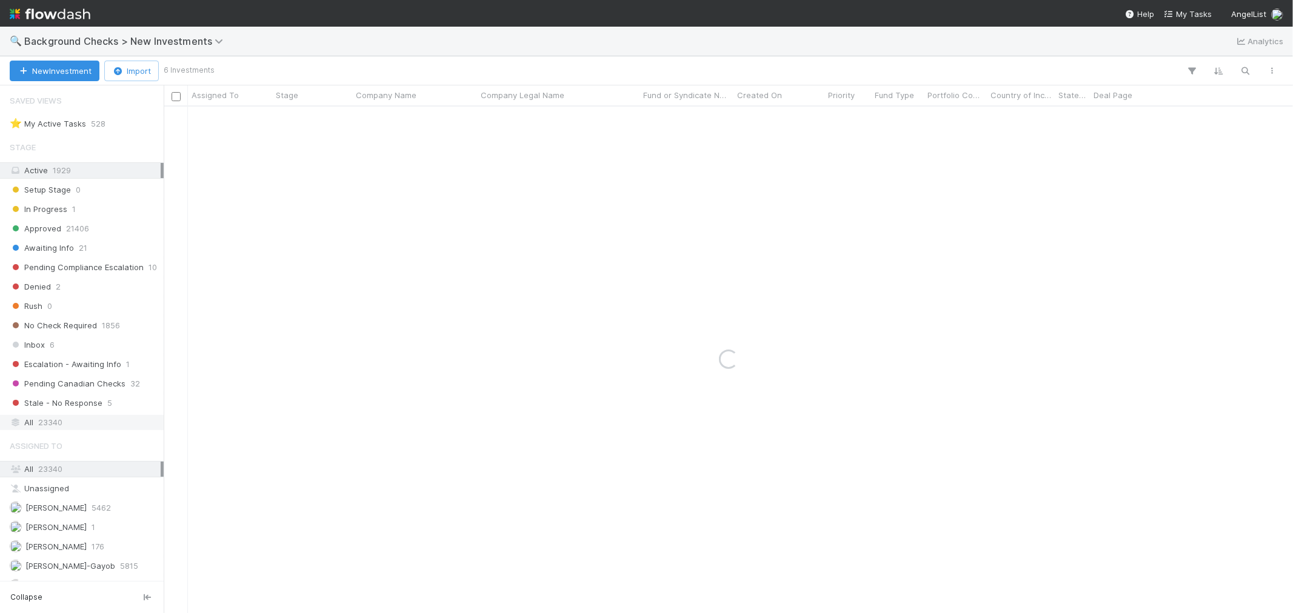
click at [53, 420] on span "23340" at bounding box center [50, 422] width 24 height 15
click at [1242, 68] on icon "button" at bounding box center [1245, 70] width 12 height 11
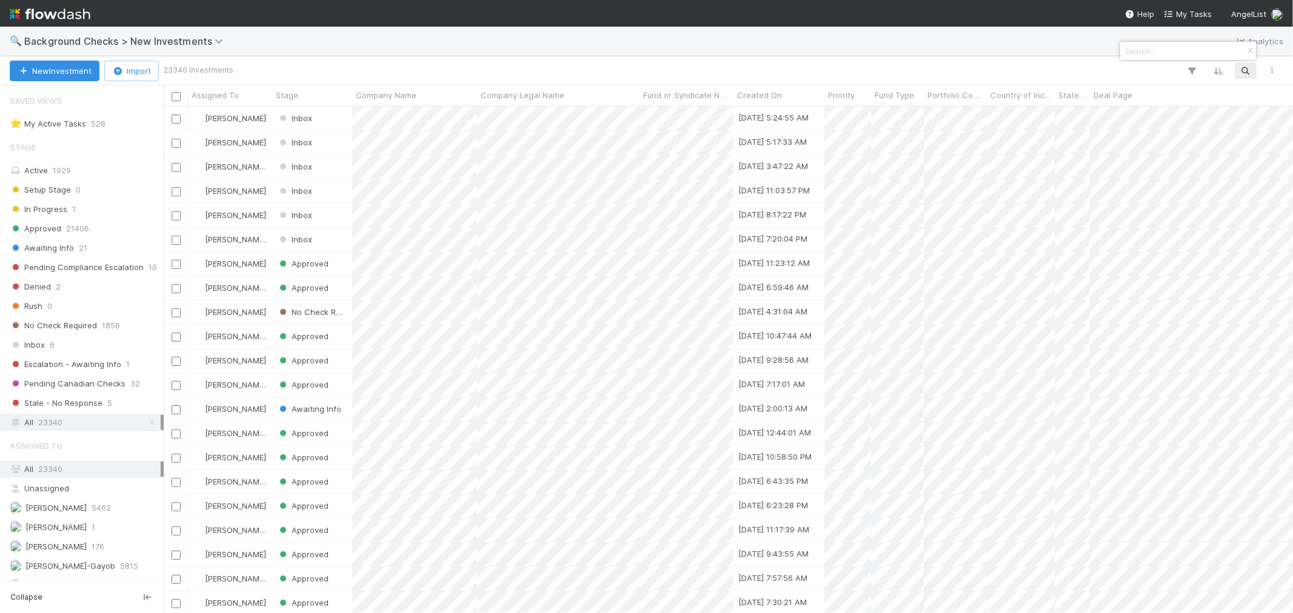
click at [1182, 50] on input at bounding box center [1182, 51] width 121 height 15
paste input "Giant Labs"
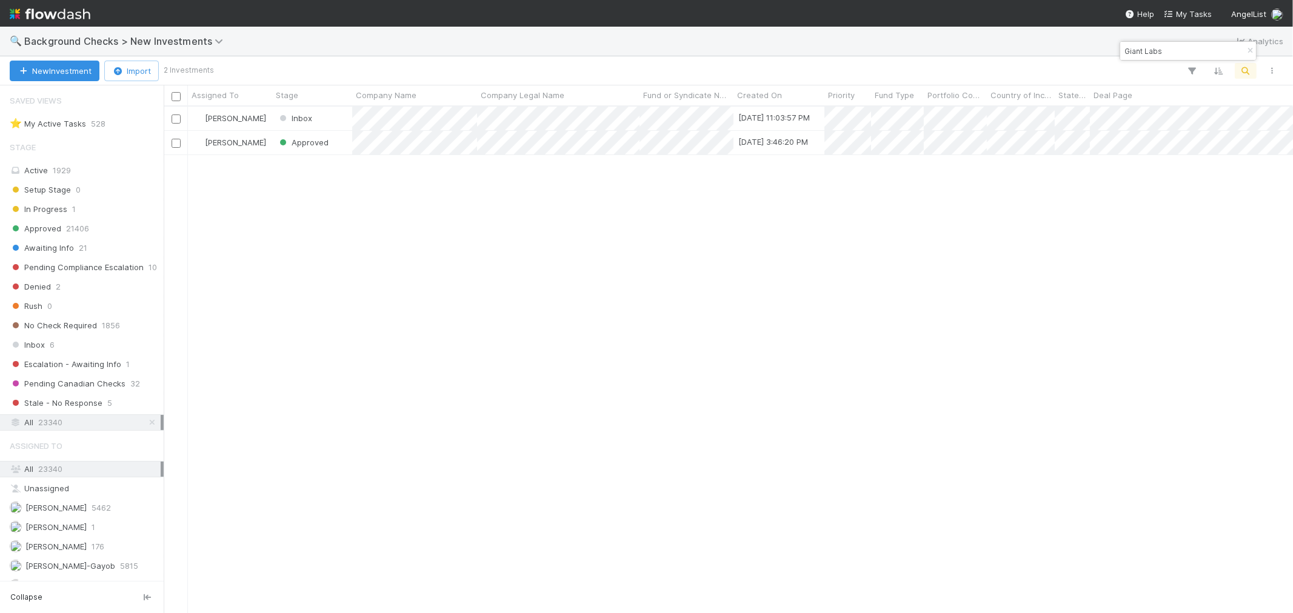
scroll to position [496, 1119]
click at [687, 335] on div at bounding box center [646, 306] width 1293 height 613
click at [1142, 53] on input "Giant Labs" at bounding box center [1182, 51] width 121 height 15
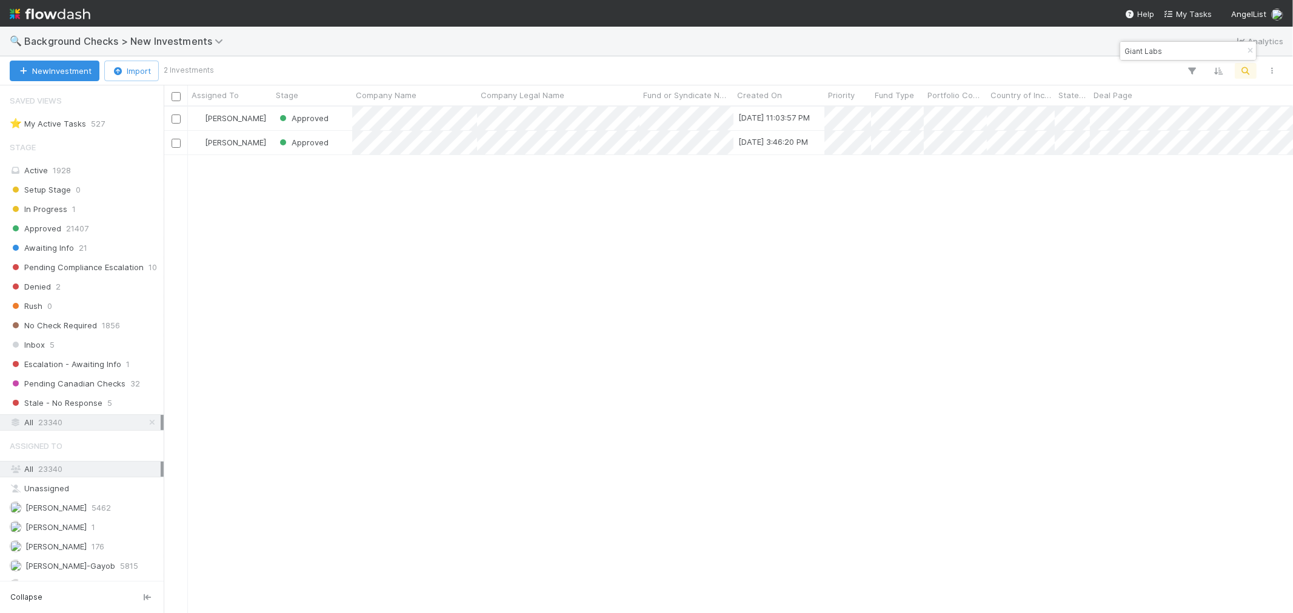
paste input "Snapp Stat"
type input "Snapp Stats"
click at [990, 425] on div "Roselyn de Villa Inbox 9/2/25, 5:24:55 AM 0 1 1 0 0 9/2/25, 5:24:56 AM 0 0 0" at bounding box center [728, 360] width 1129 height 506
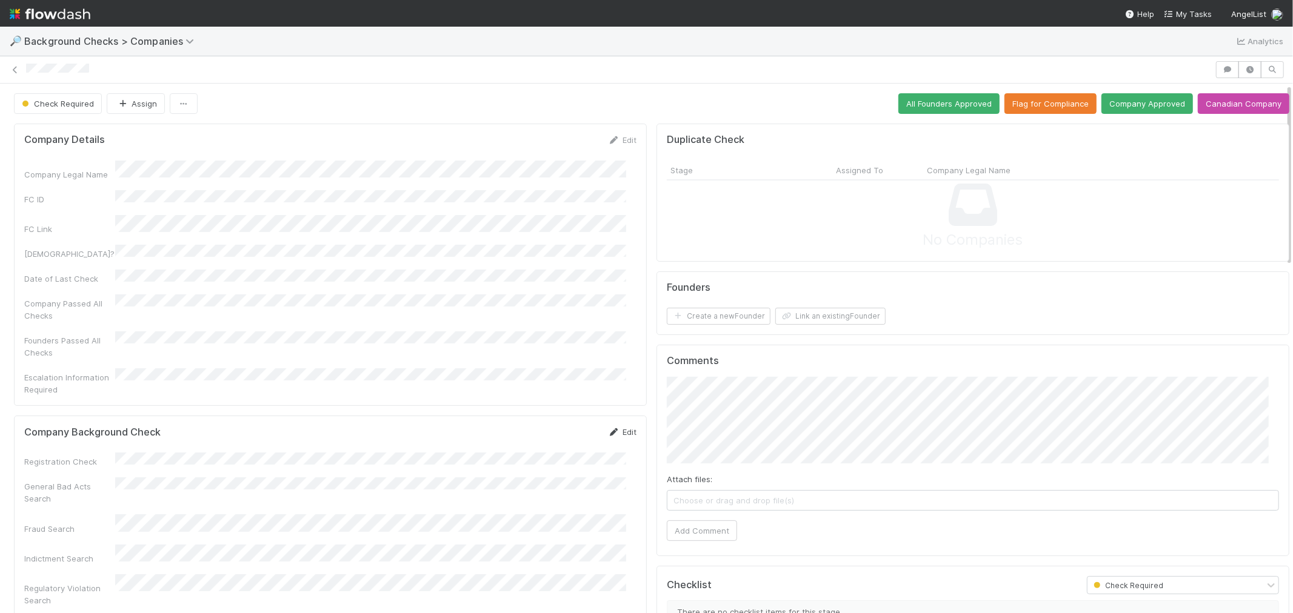
click at [613, 427] on link "Edit" at bounding box center [622, 432] width 28 height 10
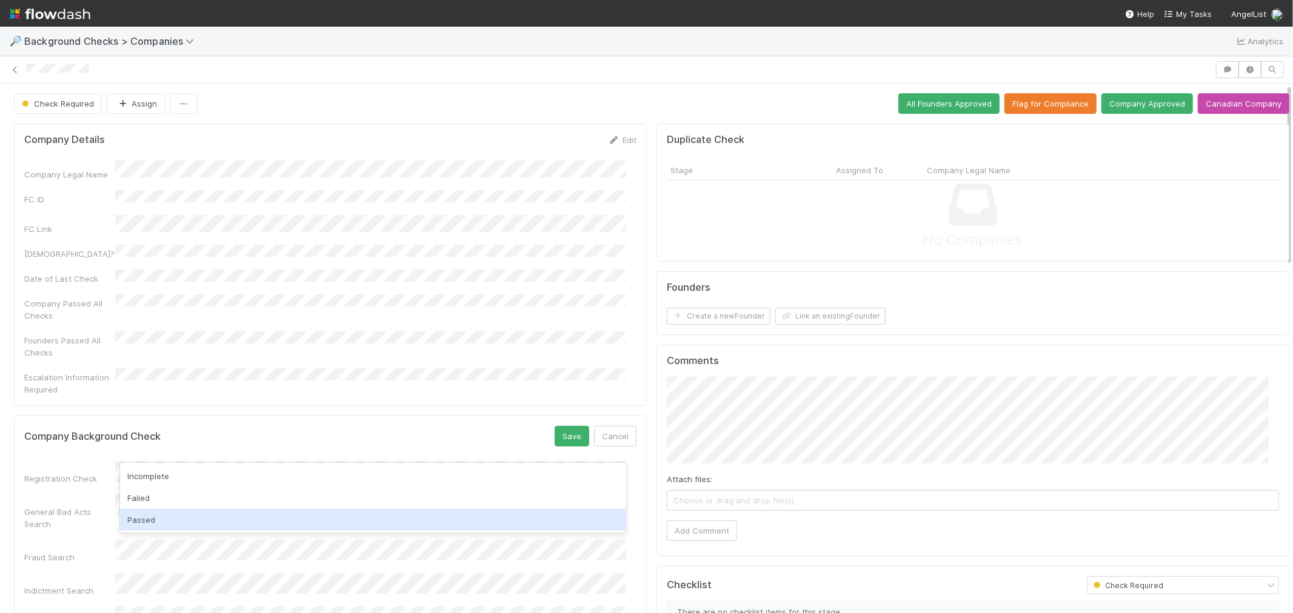
click at [164, 519] on div "Passed" at bounding box center [373, 520] width 506 height 22
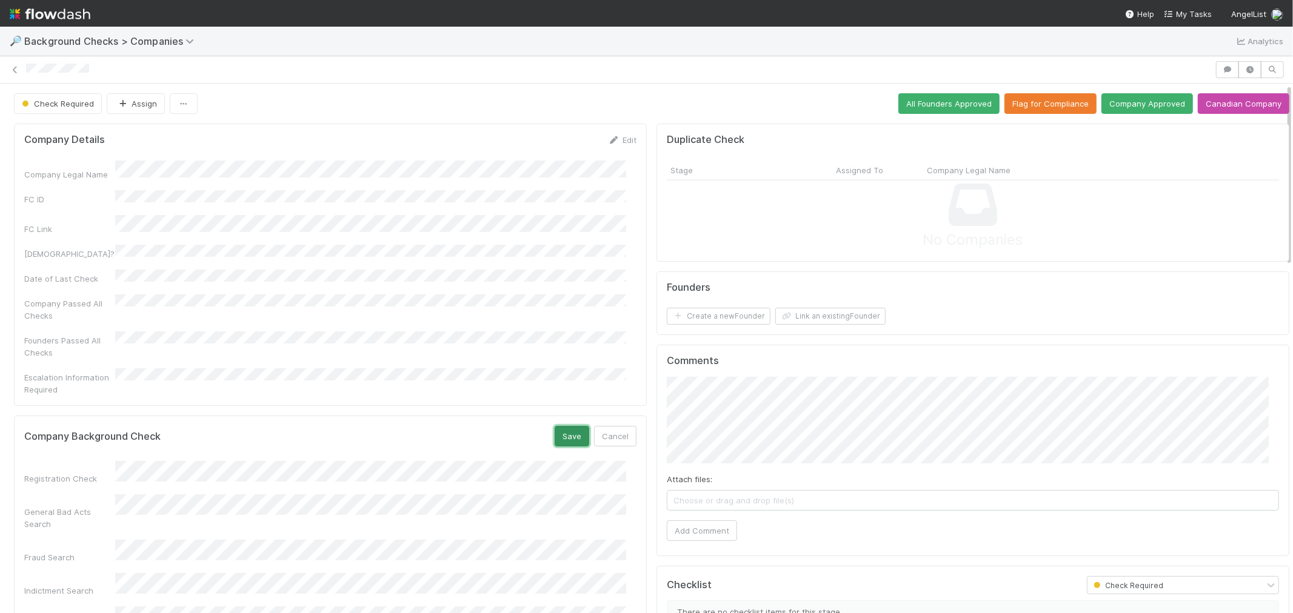
click at [556, 426] on button "Save" at bounding box center [572, 436] width 35 height 21
click at [449, 426] on div "Company Background Check Save Cancel" at bounding box center [330, 436] width 612 height 21
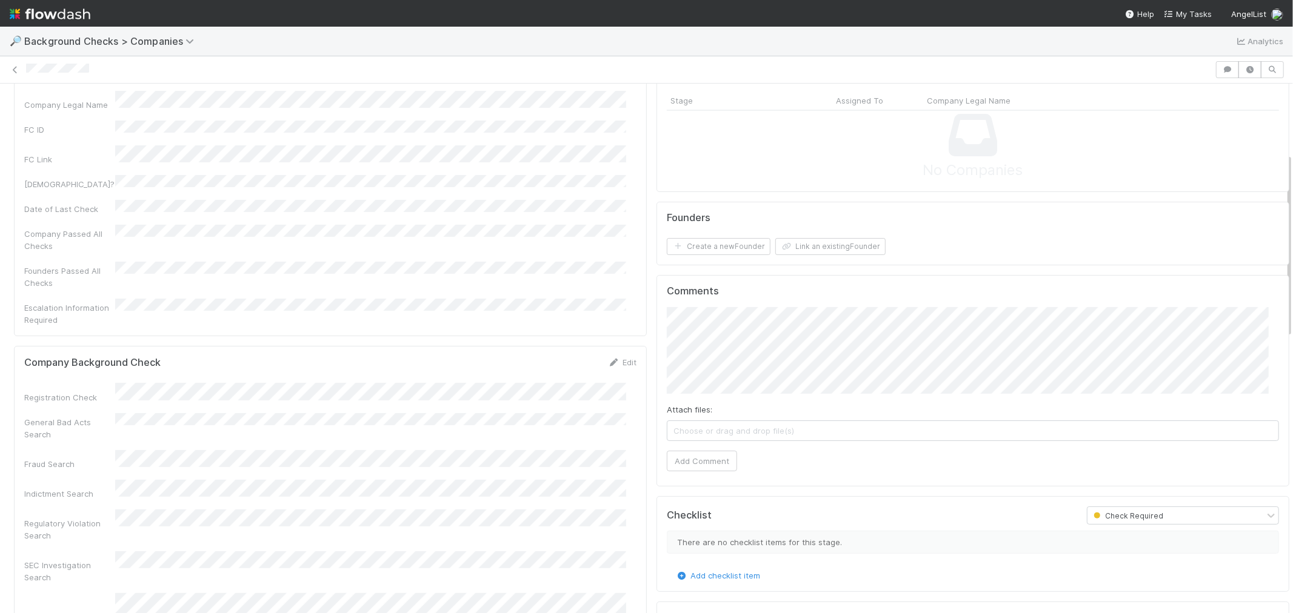
scroll to position [202, 0]
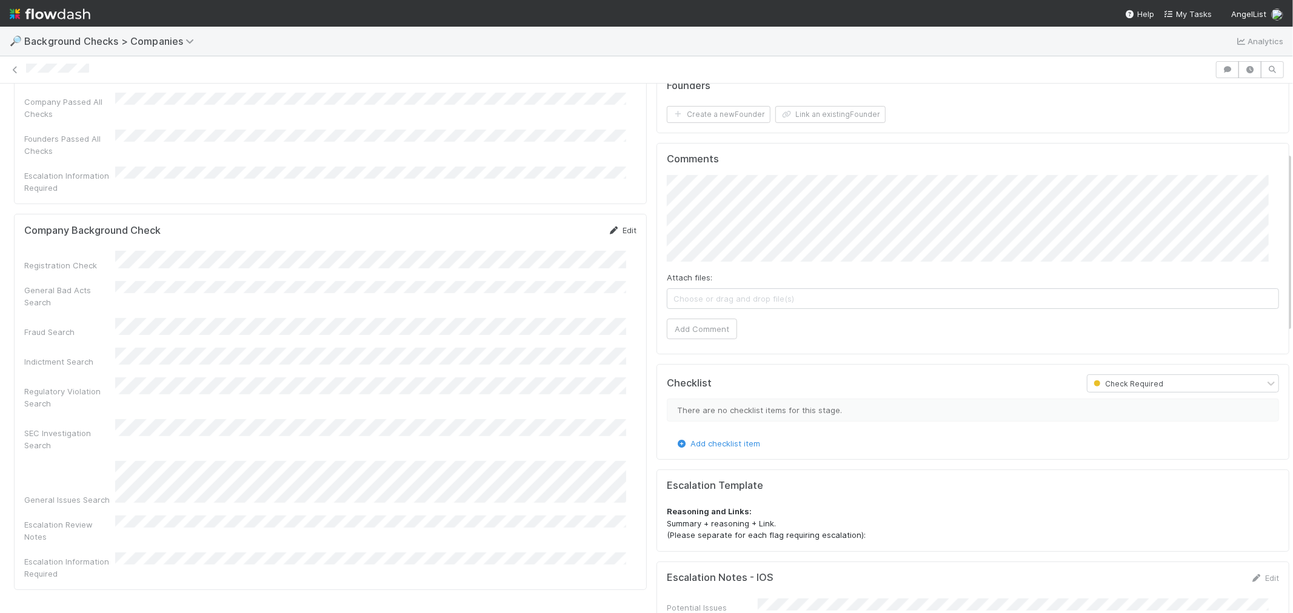
click at [621, 225] on link "Edit" at bounding box center [622, 230] width 28 height 10
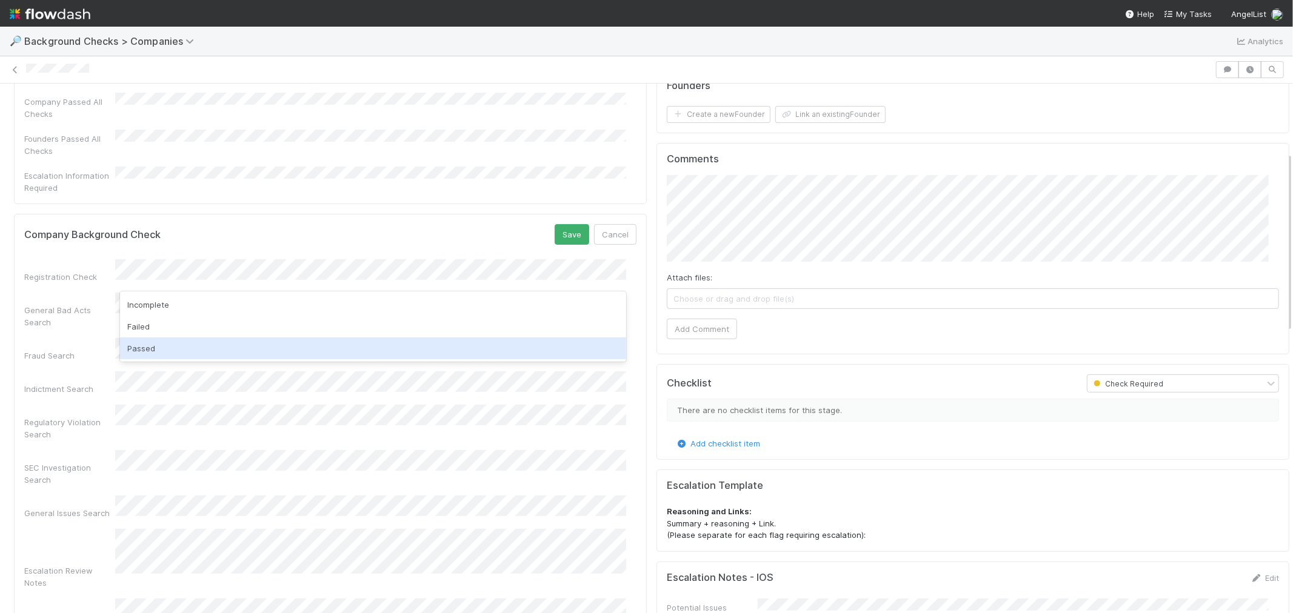
click at [138, 346] on div "Passed" at bounding box center [373, 349] width 506 height 22
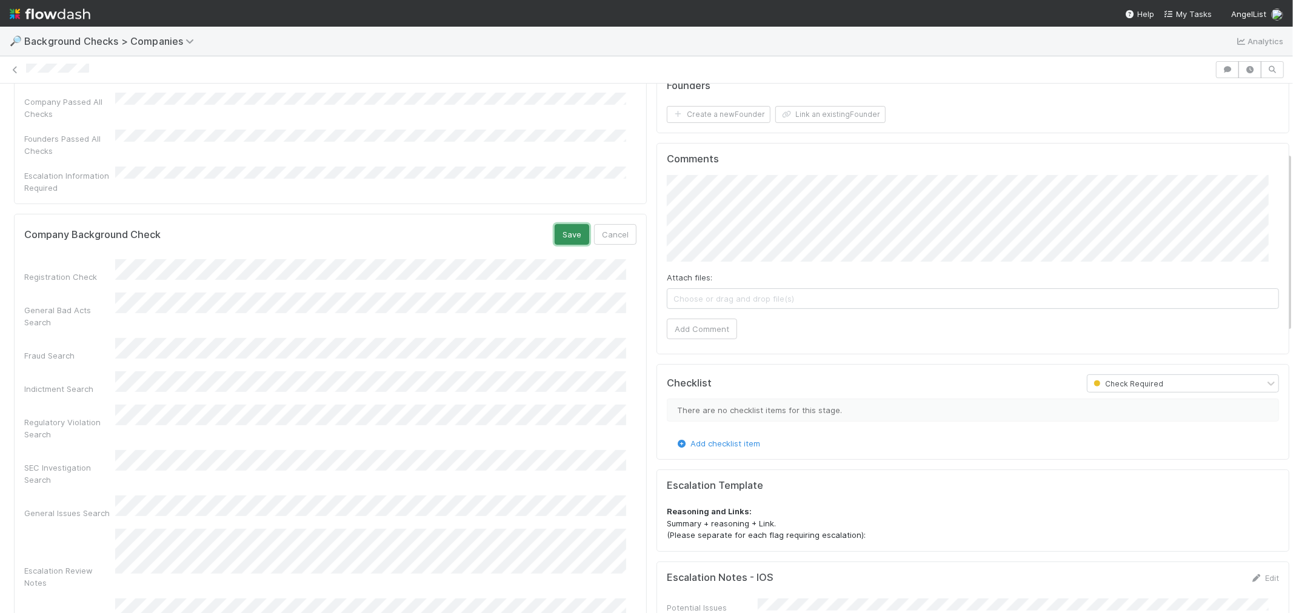
click at [555, 224] on button "Save" at bounding box center [572, 234] width 35 height 21
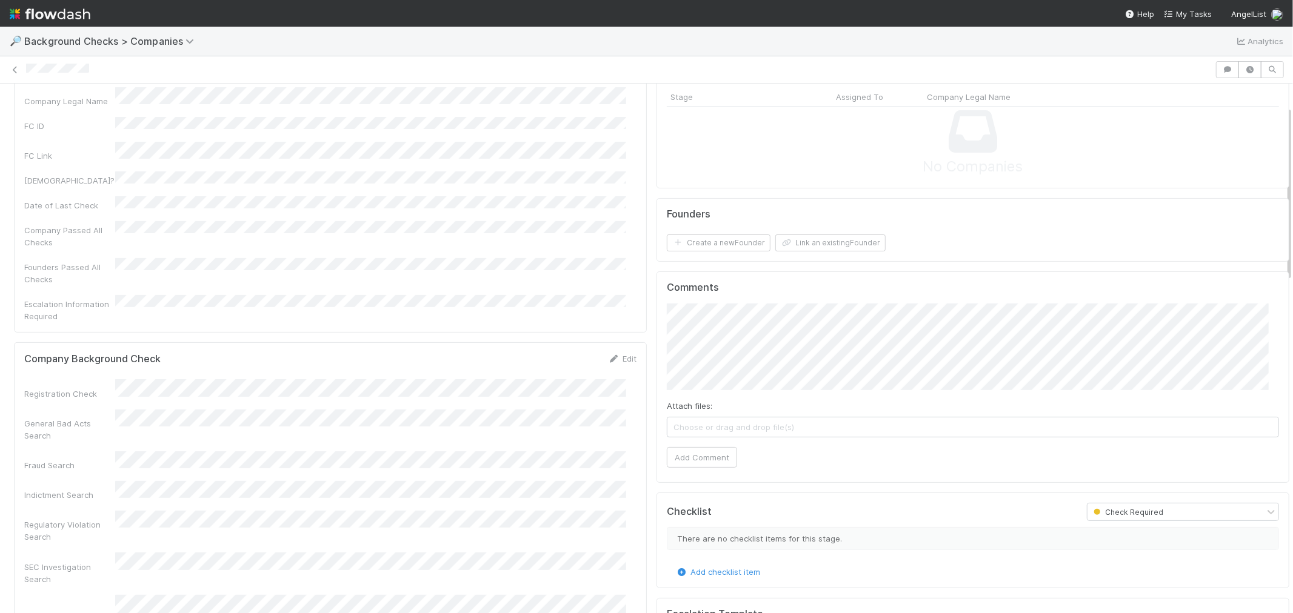
scroll to position [67, 0]
click at [697, 461] on button "Add Comment" at bounding box center [702, 463] width 70 height 21
click at [730, 250] on button "Create a new Founder" at bounding box center [719, 249] width 104 height 17
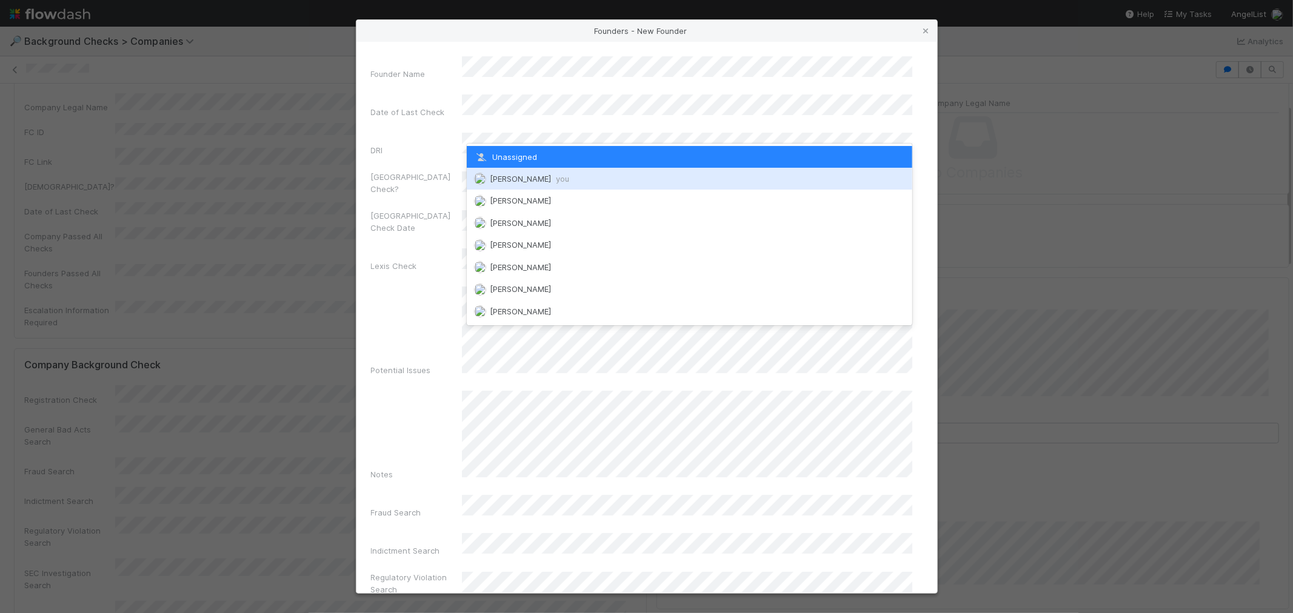
click at [527, 176] on span "Roselyn de Villa you" at bounding box center [529, 179] width 79 height 10
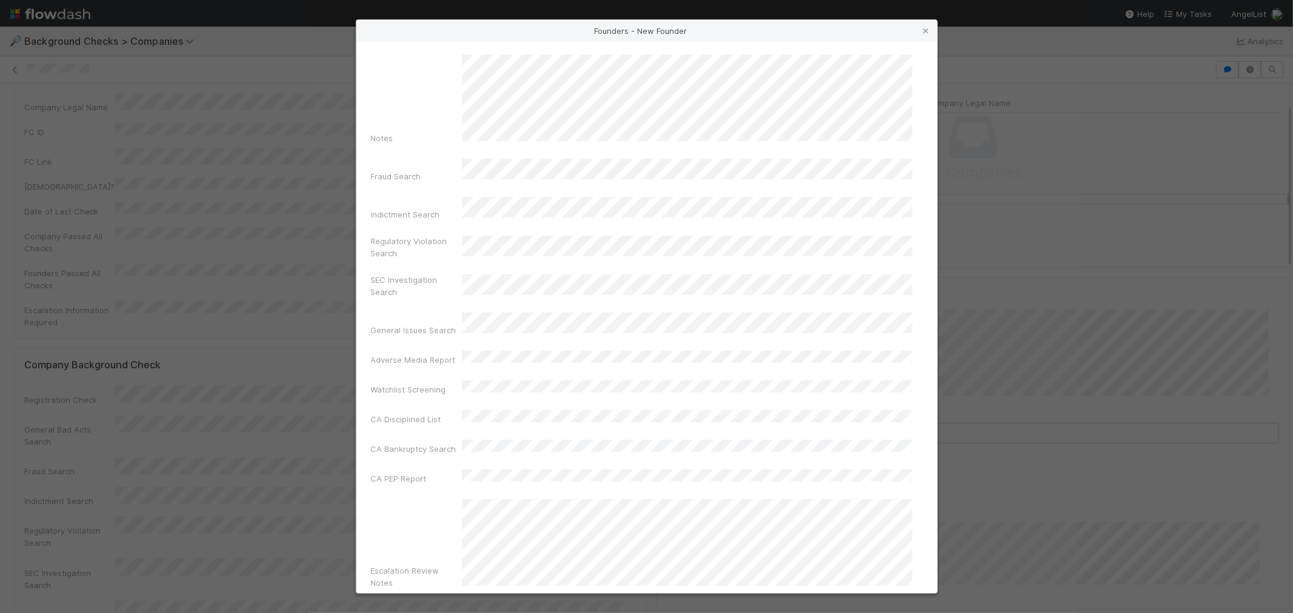
scroll to position [429, 0]
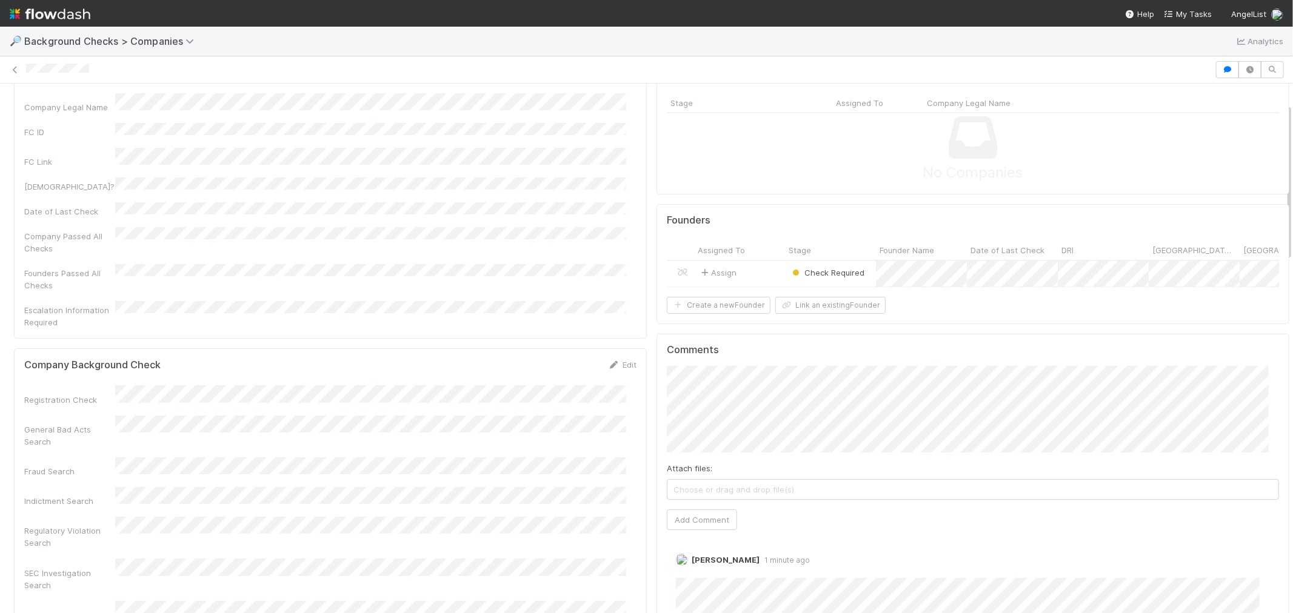
click at [739, 267] on div "Assign" at bounding box center [739, 274] width 91 height 26
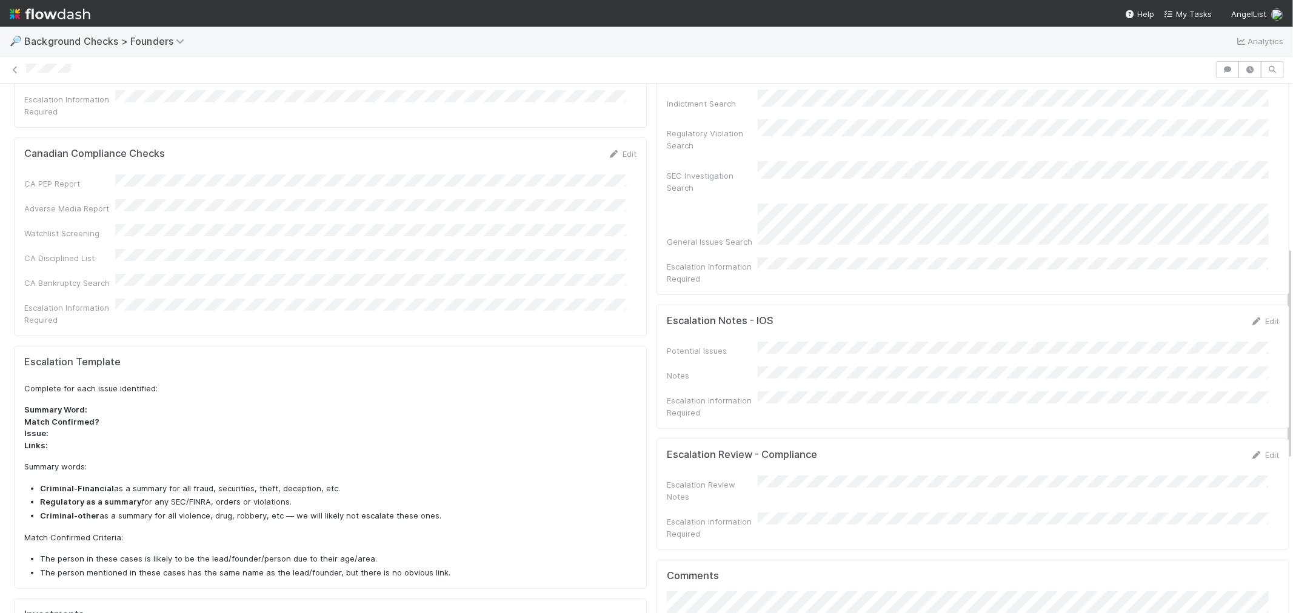
scroll to position [404, 0]
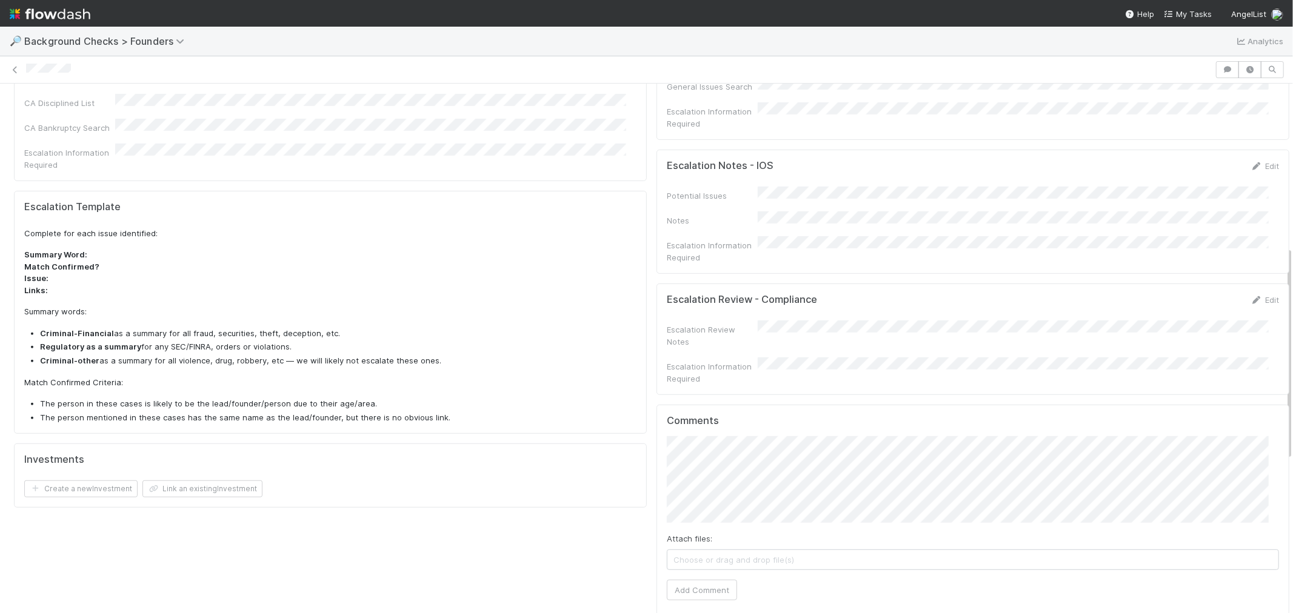
click at [692, 540] on div "Attach files: Choose or drag and drop file(s) Add Comment" at bounding box center [973, 518] width 612 height 164
click at [690, 580] on button "Add Comment" at bounding box center [702, 590] width 70 height 21
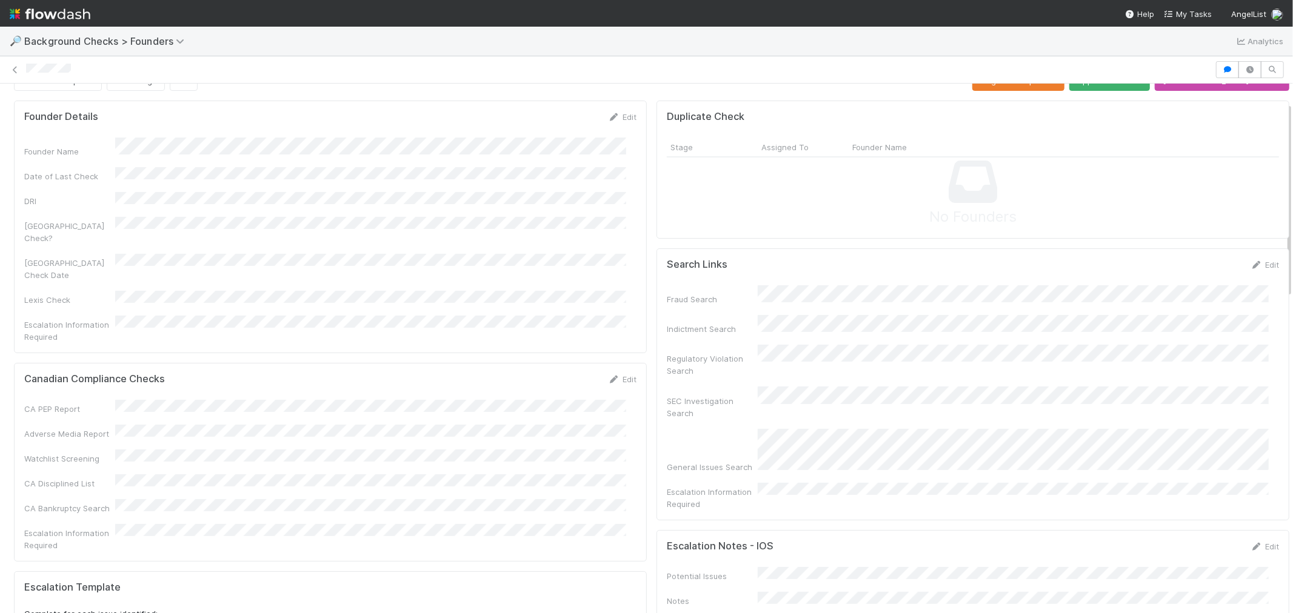
scroll to position [0, 0]
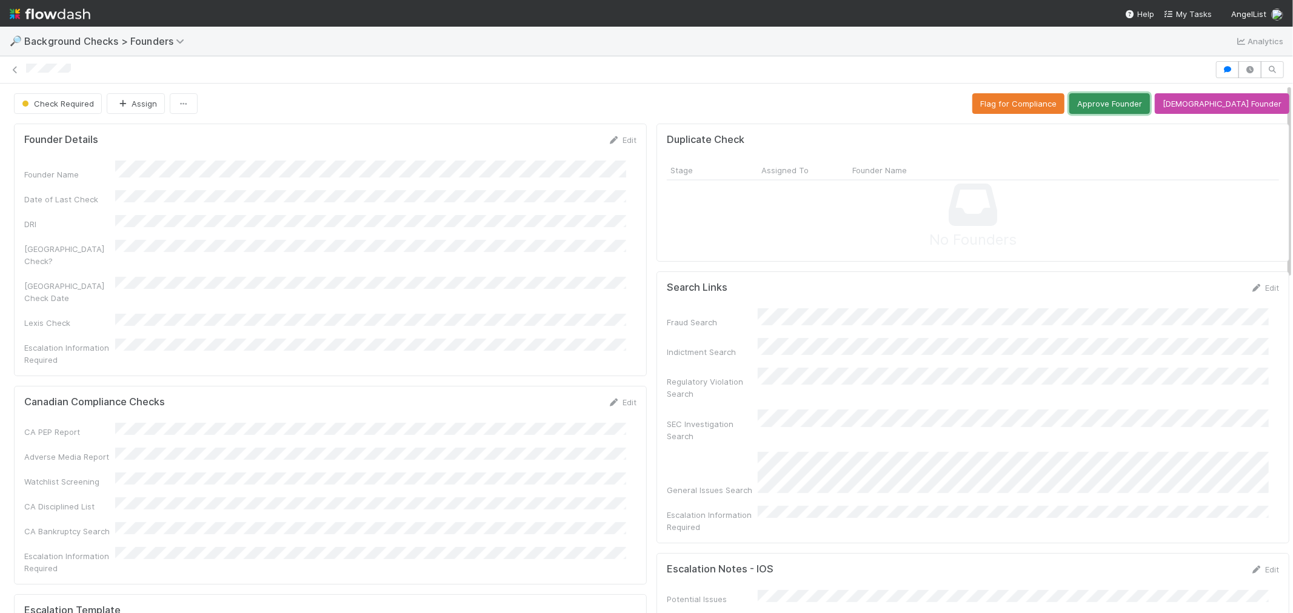
click at [1133, 107] on button "Approve Founder" at bounding box center [1109, 103] width 81 height 21
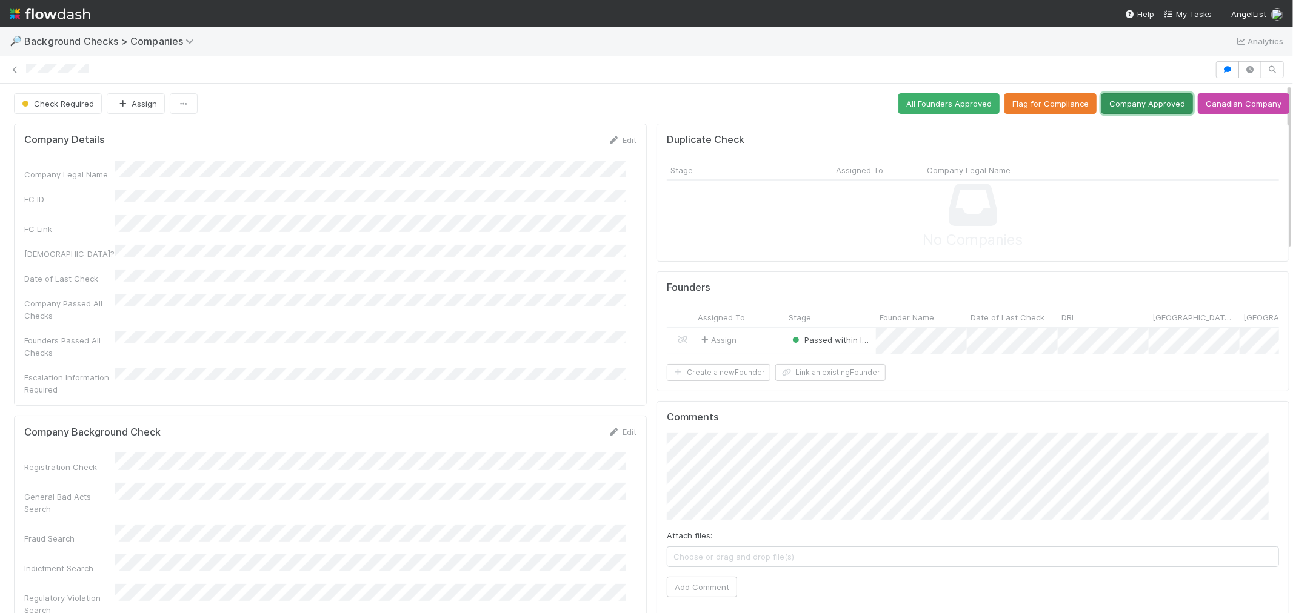
click at [1135, 102] on button "Company Approved" at bounding box center [1147, 103] width 92 height 21
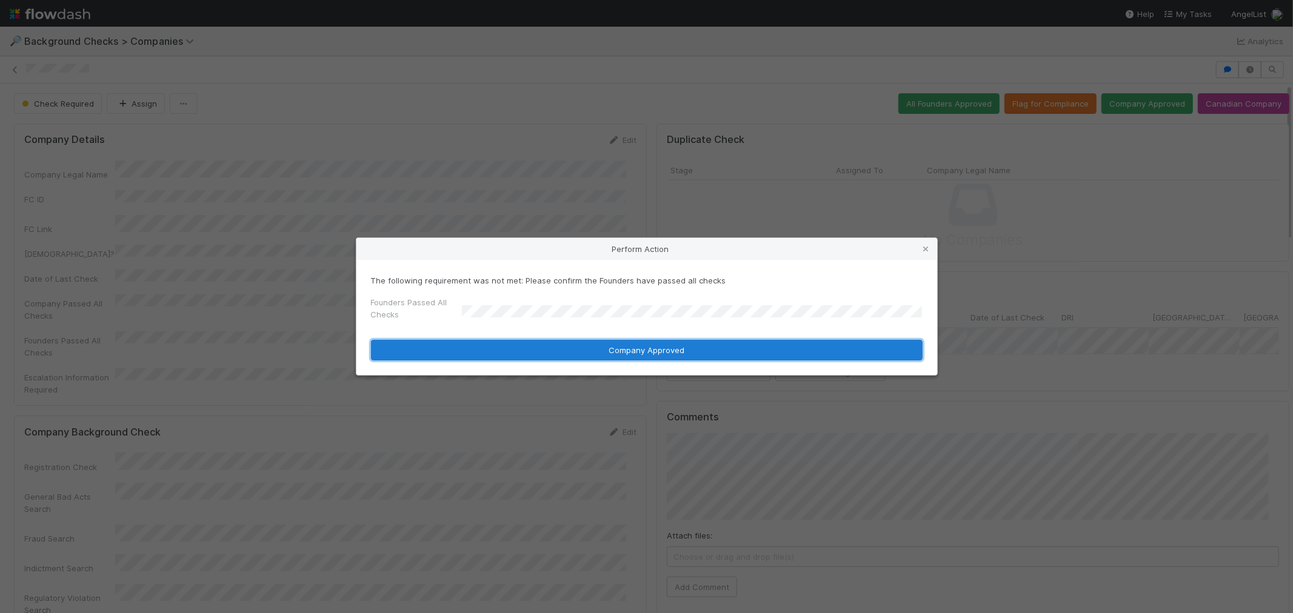
click at [474, 352] on button "Company Approved" at bounding box center [647, 350] width 552 height 21
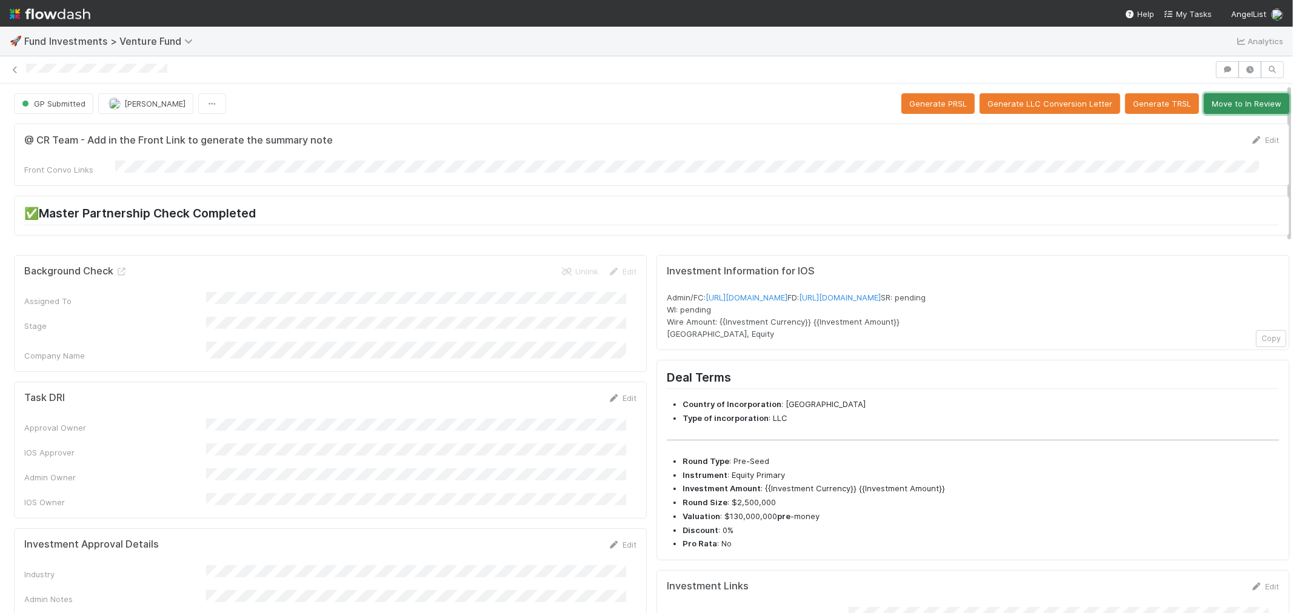
drag, startPoint x: 1238, startPoint y: 108, endPoint x: 1226, endPoint y: 109, distance: 11.6
click at [1236, 108] on button "Move to In Review" at bounding box center [1246, 103] width 85 height 21
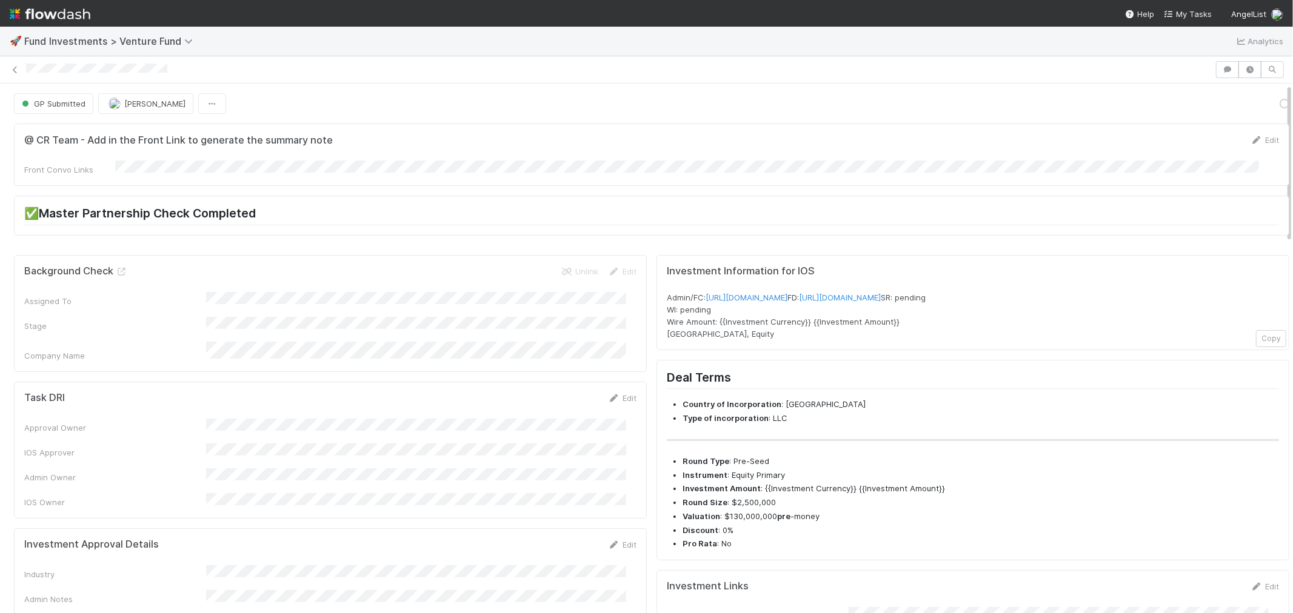
click at [591, 198] on div "✅Master Partnership Check Completed" at bounding box center [651, 215] width 1275 height 39
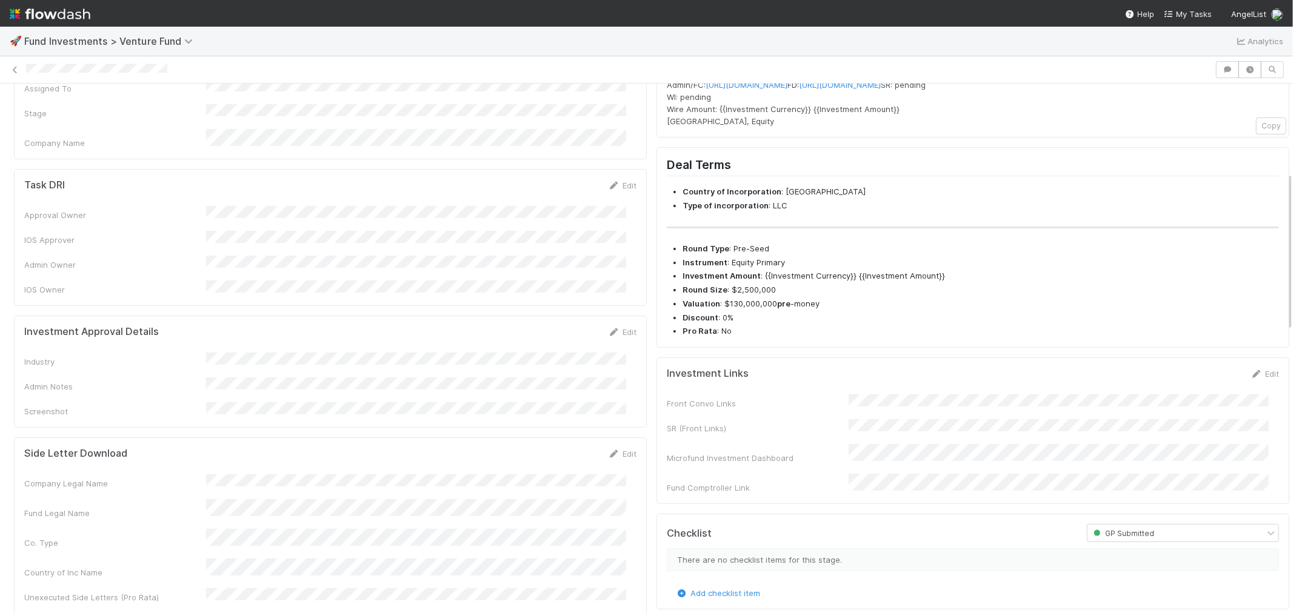
scroll to position [336, 0]
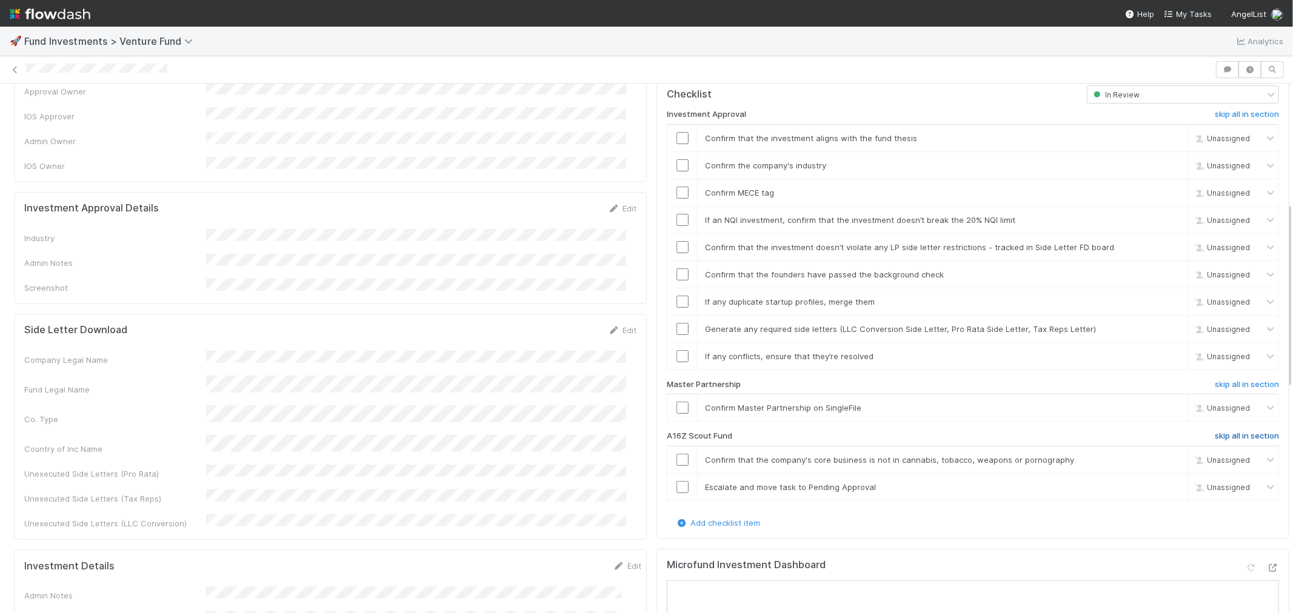
click at [1229, 432] on h6 "skip all in section" at bounding box center [1247, 437] width 64 height 10
click at [676, 402] on input "checkbox" at bounding box center [682, 408] width 12 height 12
click at [676, 241] on input "checkbox" at bounding box center [682, 247] width 12 height 12
click at [1267, 564] on icon at bounding box center [1273, 568] width 12 height 8
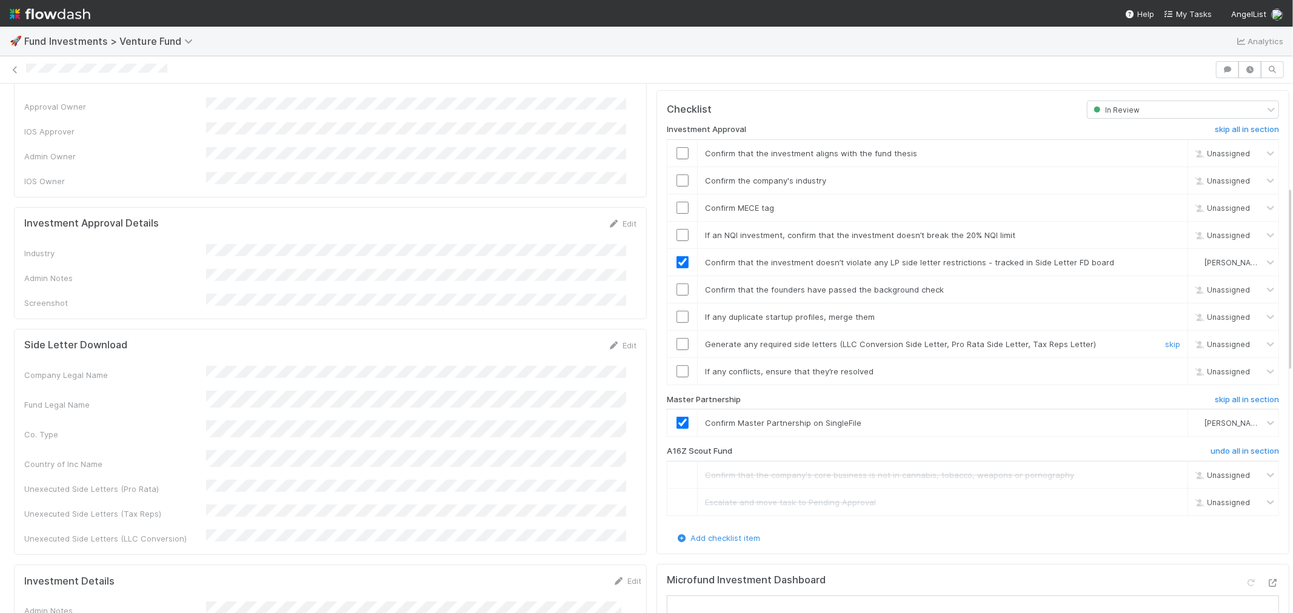
scroll to position [202, 0]
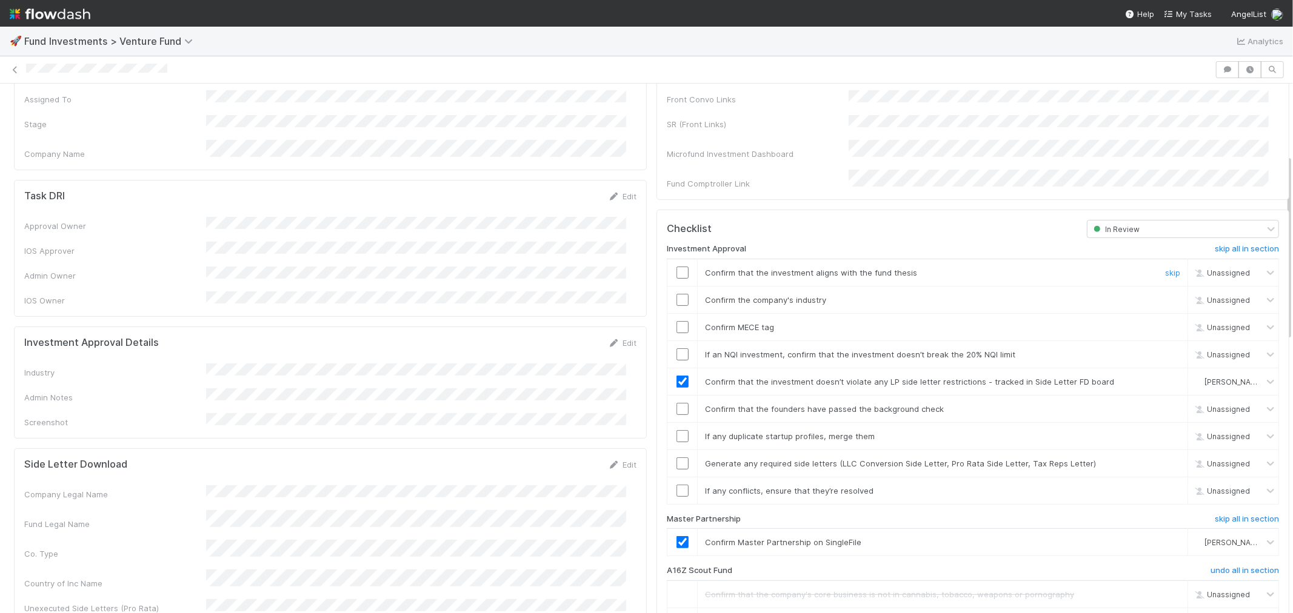
click at [676, 267] on input "checkbox" at bounding box center [682, 273] width 12 height 12
click at [676, 294] on input "checkbox" at bounding box center [682, 300] width 12 height 12
click at [676, 321] on input "checkbox" at bounding box center [682, 327] width 12 height 12
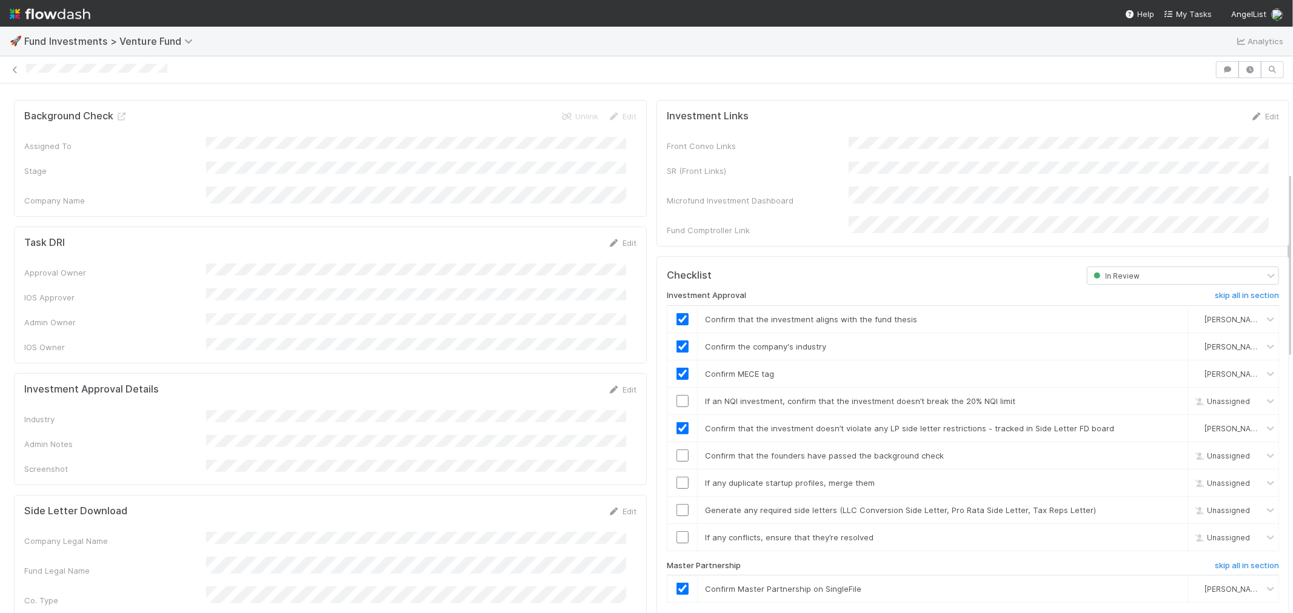
scroll to position [269, 0]
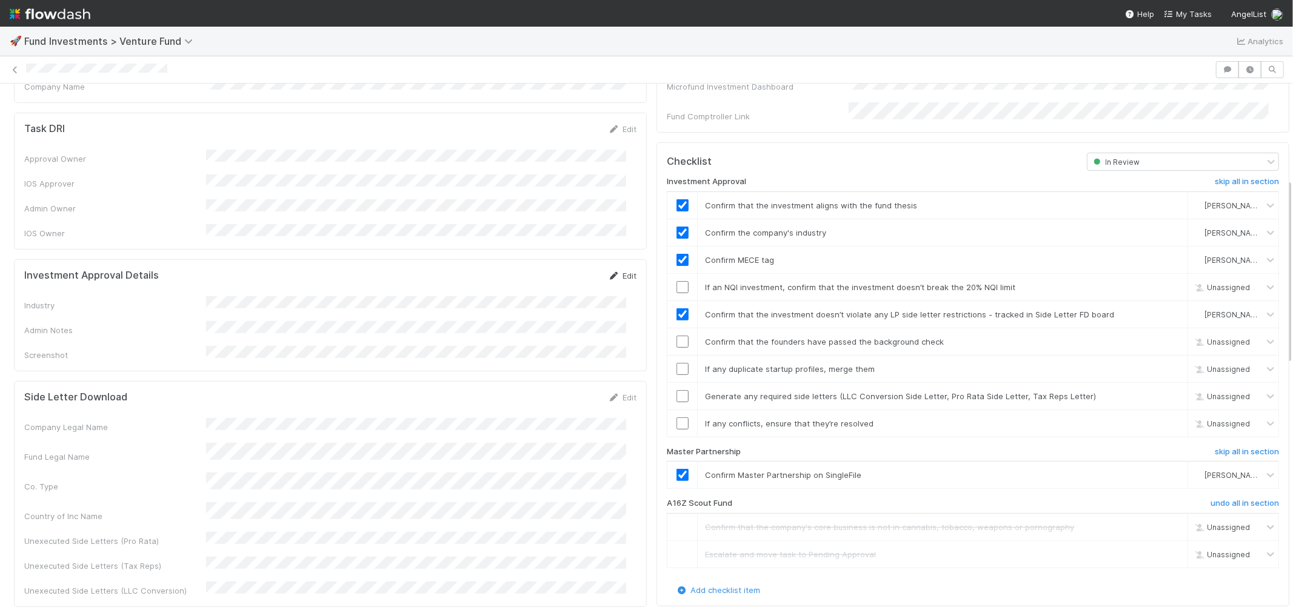
click at [622, 271] on link "Edit" at bounding box center [622, 276] width 28 height 10
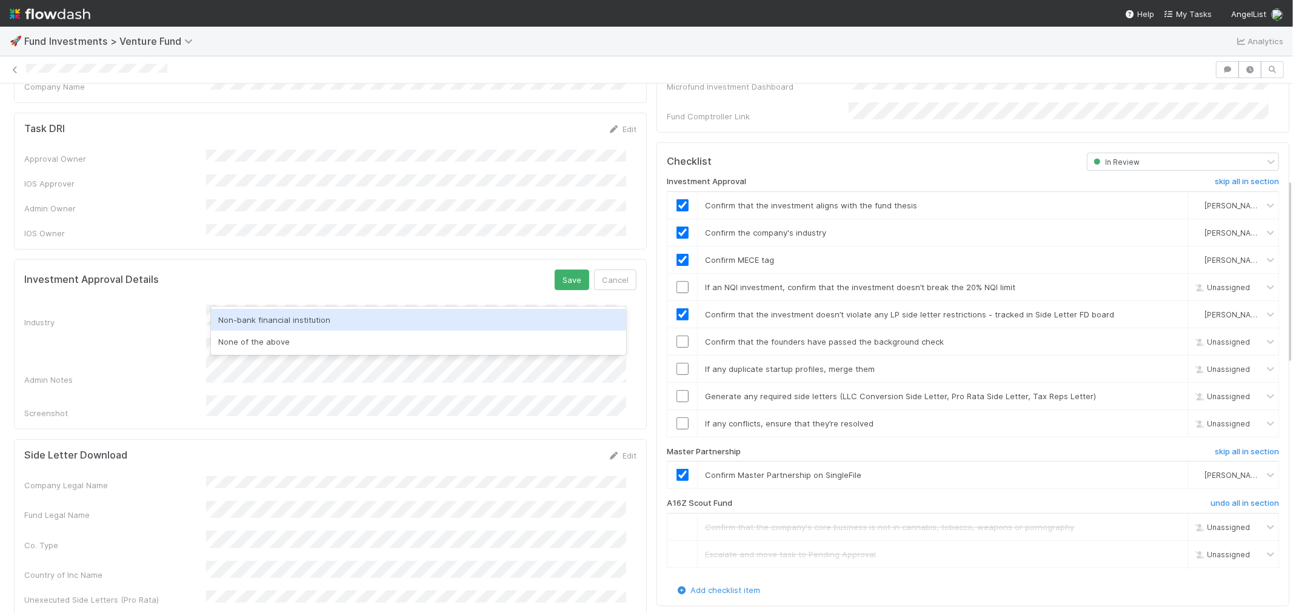
scroll to position [0, 0]
click at [298, 325] on div "None of the above" at bounding box center [418, 320] width 415 height 22
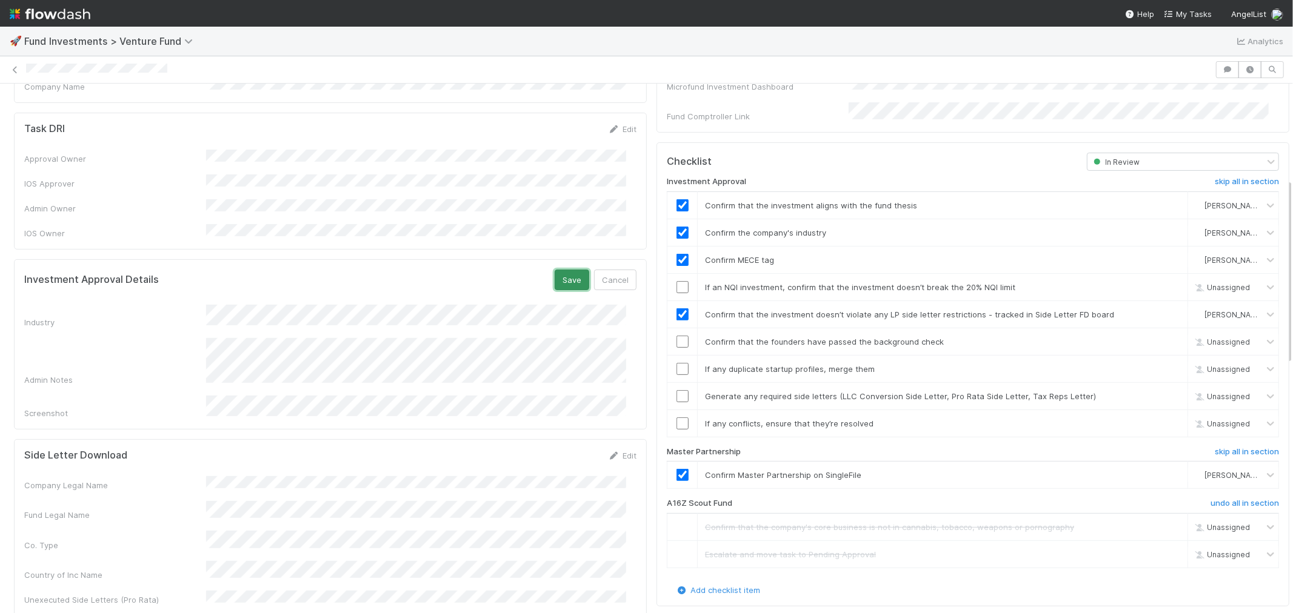
click at [559, 270] on button "Save" at bounding box center [572, 280] width 35 height 21
click at [676, 281] on input "checkbox" at bounding box center [682, 287] width 12 height 12
click at [676, 363] on input "checkbox" at bounding box center [682, 369] width 12 height 12
click at [676, 418] on input "checkbox" at bounding box center [682, 424] width 12 height 12
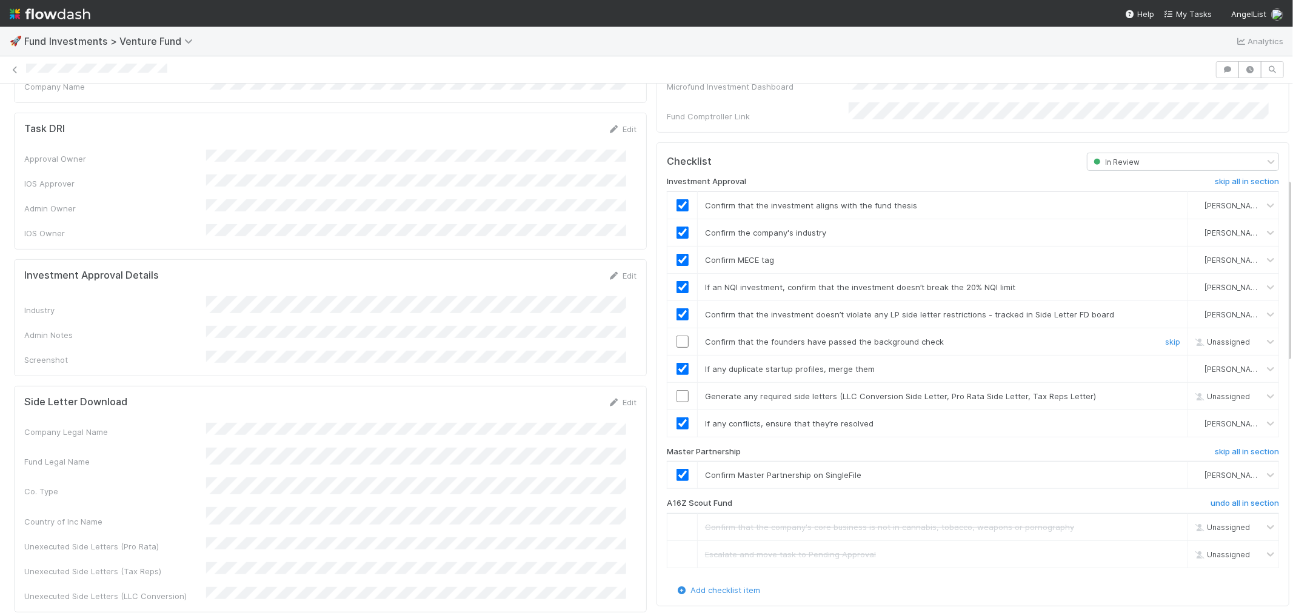
click at [676, 336] on input "checkbox" at bounding box center [682, 342] width 12 height 12
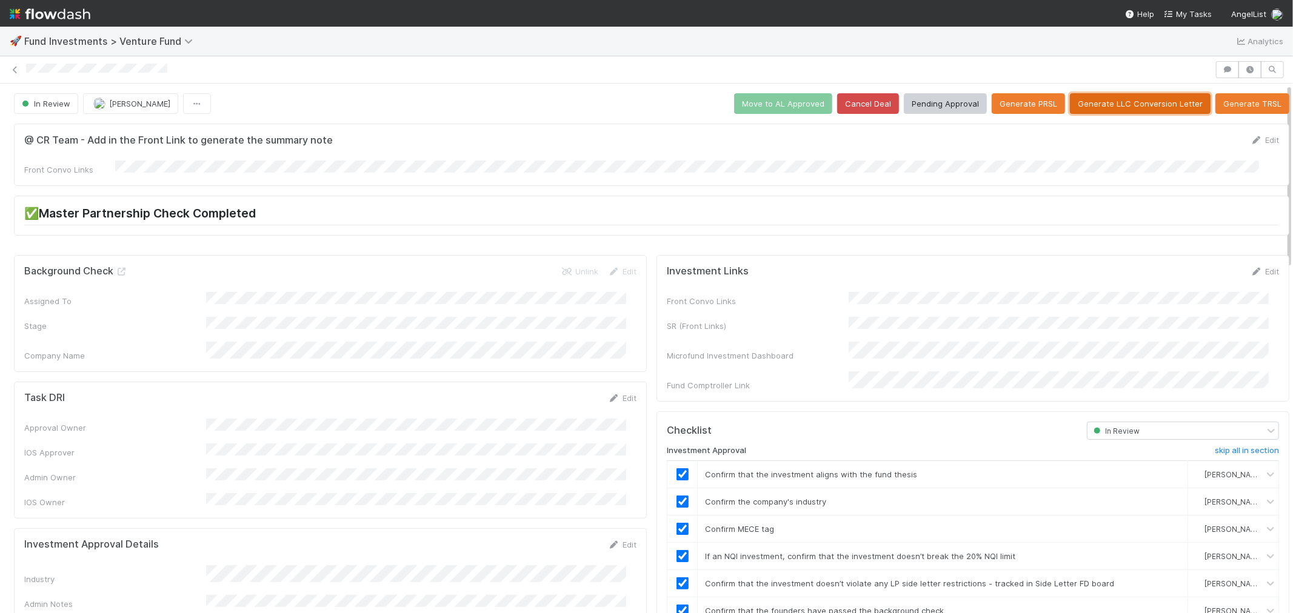
click at [1155, 110] on button "Generate LLC Conversion Letter" at bounding box center [1140, 103] width 141 height 21
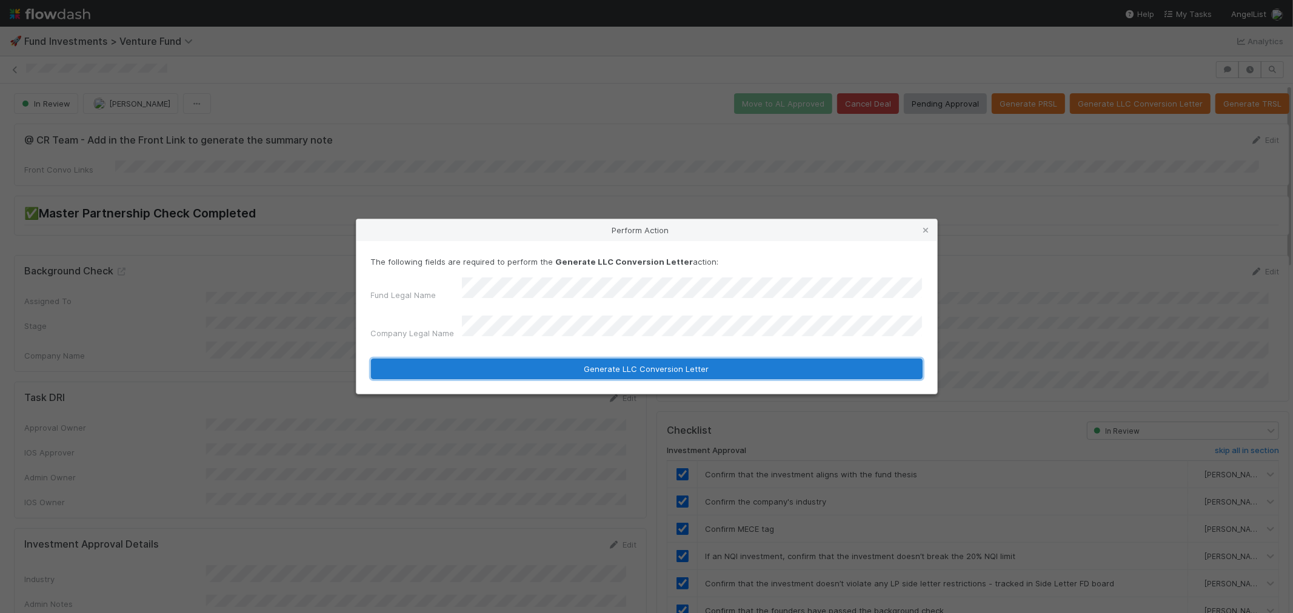
click at [616, 361] on button "Generate LLC Conversion Letter" at bounding box center [647, 369] width 552 height 21
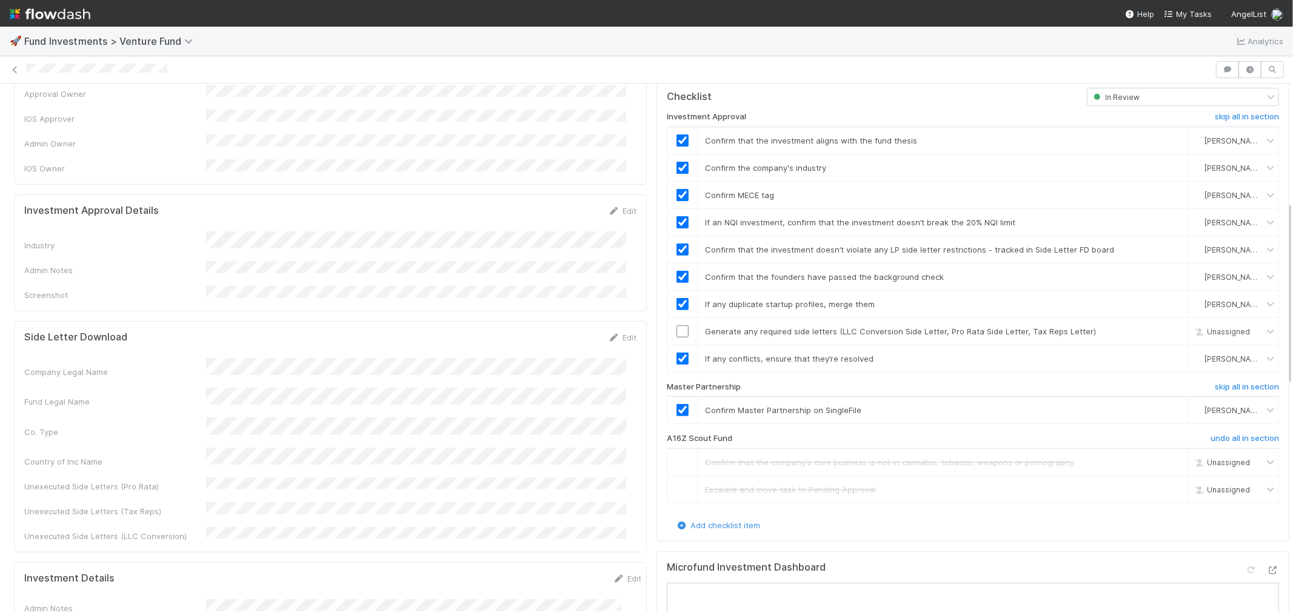
scroll to position [336, 0]
click at [676, 323] on input "checkbox" at bounding box center [682, 329] width 12 height 12
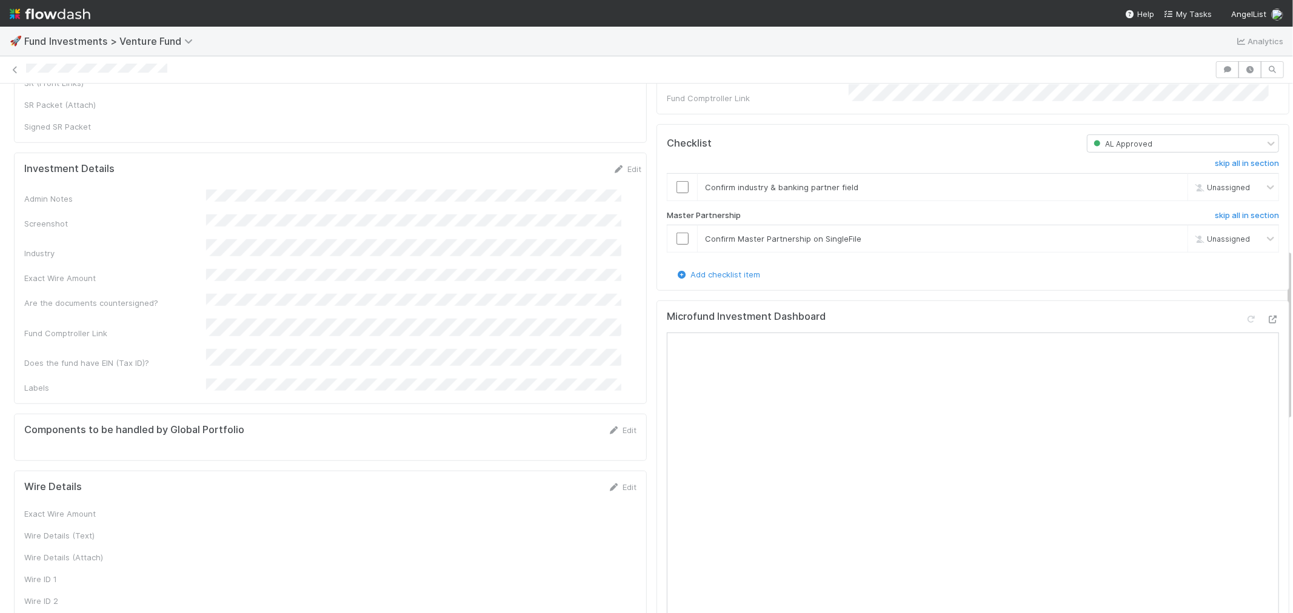
scroll to position [508, 0]
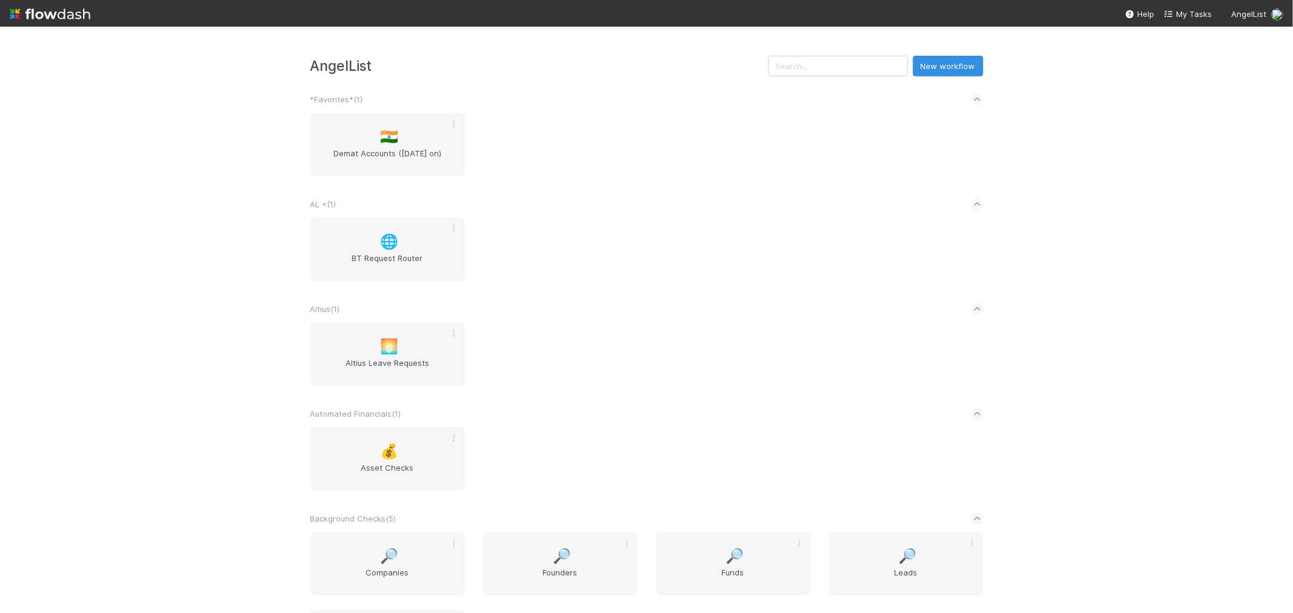
click at [627, 207] on div "AL < ( 1 )" at bounding box center [646, 204] width 673 height 27
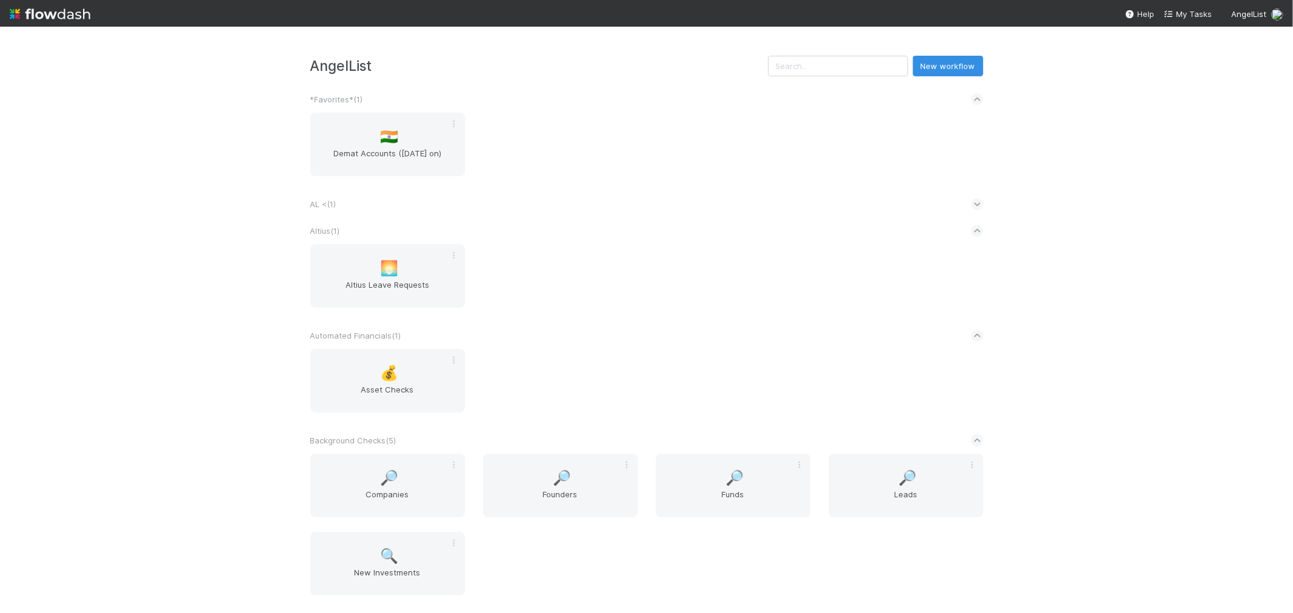
scroll to position [1509, 0]
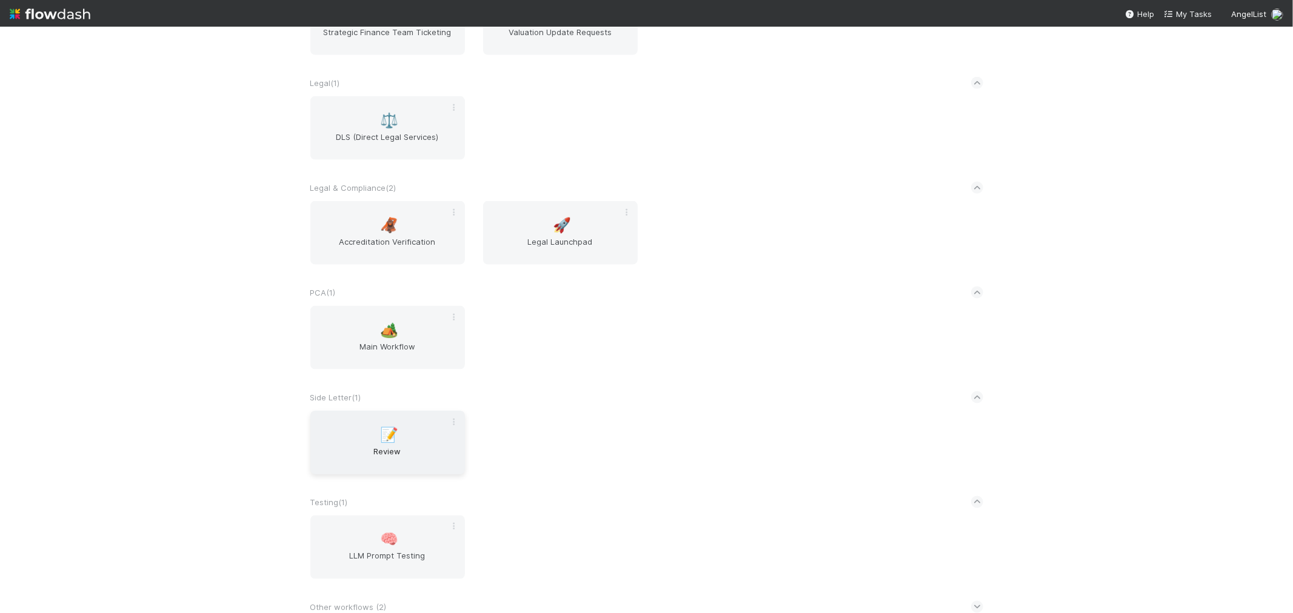
click at [358, 445] on span "Review" at bounding box center [387, 457] width 145 height 24
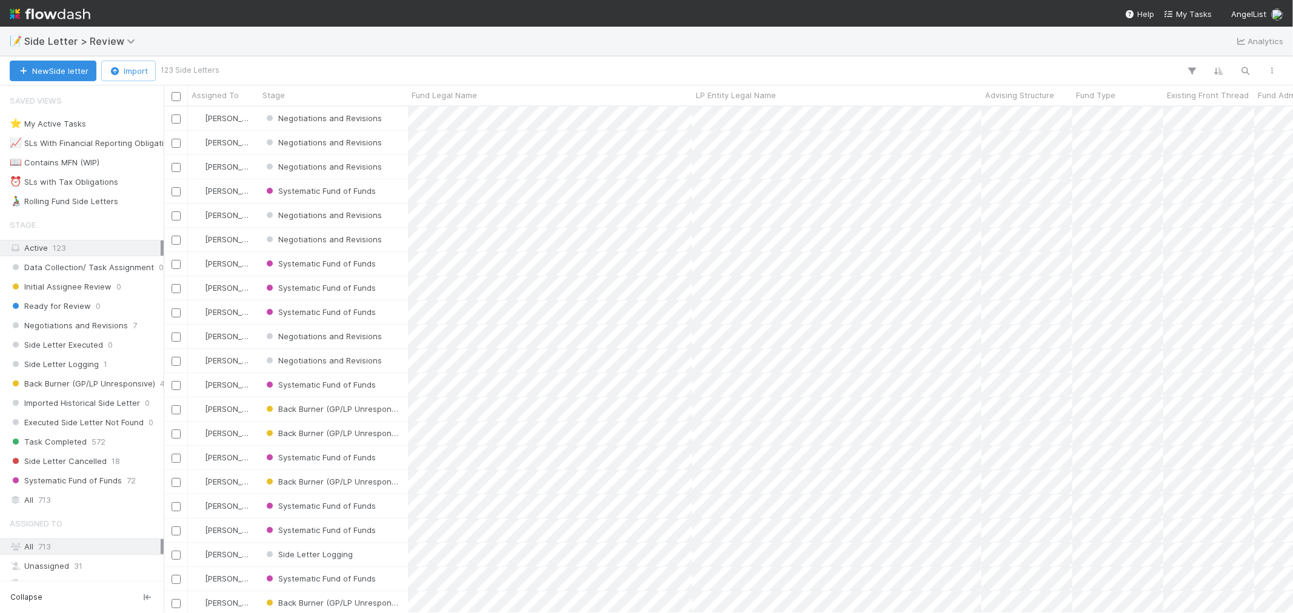
scroll to position [496, 1119]
click at [24, 503] on div "All 713" at bounding box center [85, 500] width 151 height 15
click at [1247, 69] on icon "button" at bounding box center [1245, 70] width 12 height 11
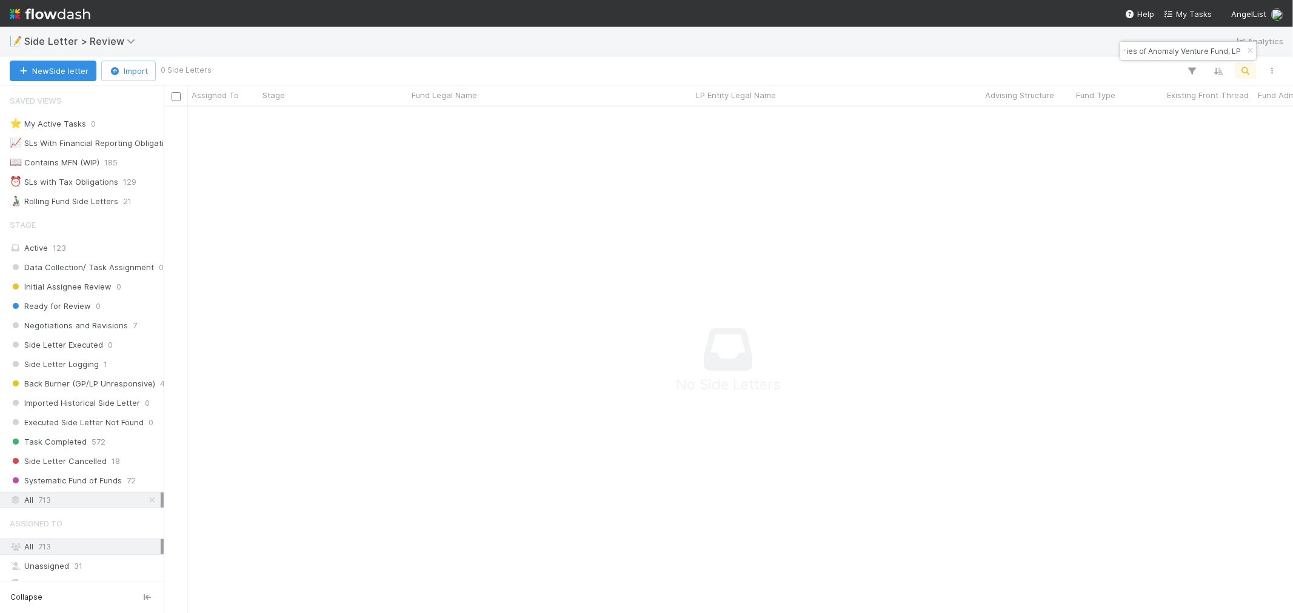
scroll to position [486, 1109]
type input "Fund I, a series of Anomaly Venture Fund, LP"
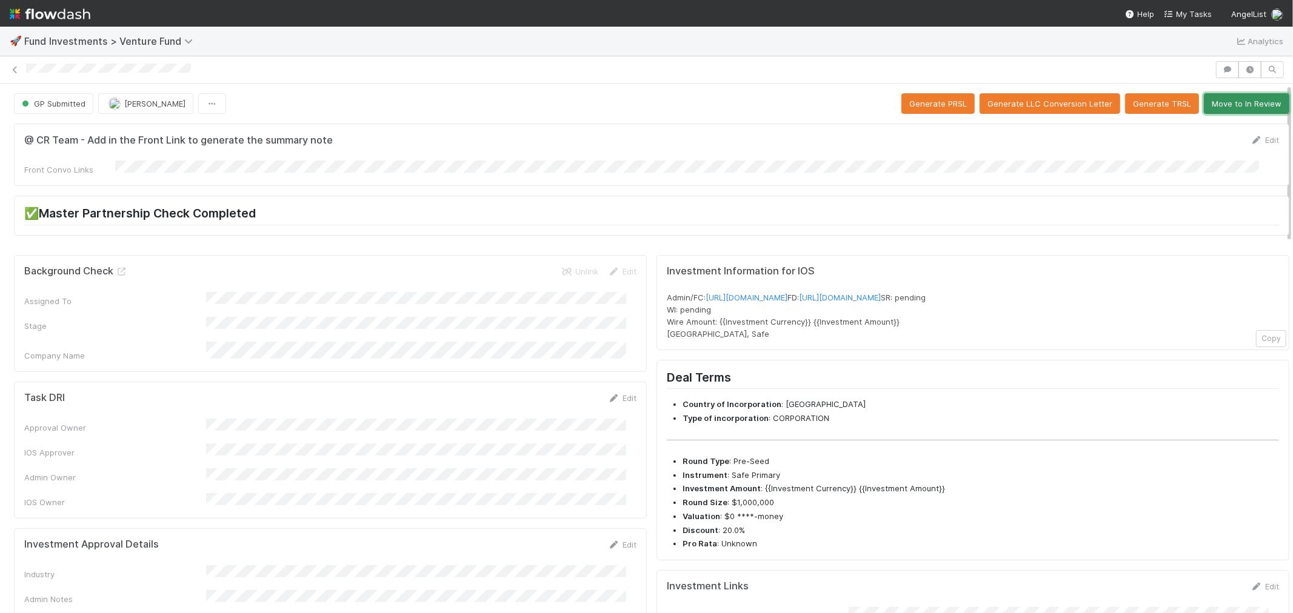
click at [1216, 99] on button "Move to In Review" at bounding box center [1246, 103] width 85 height 21
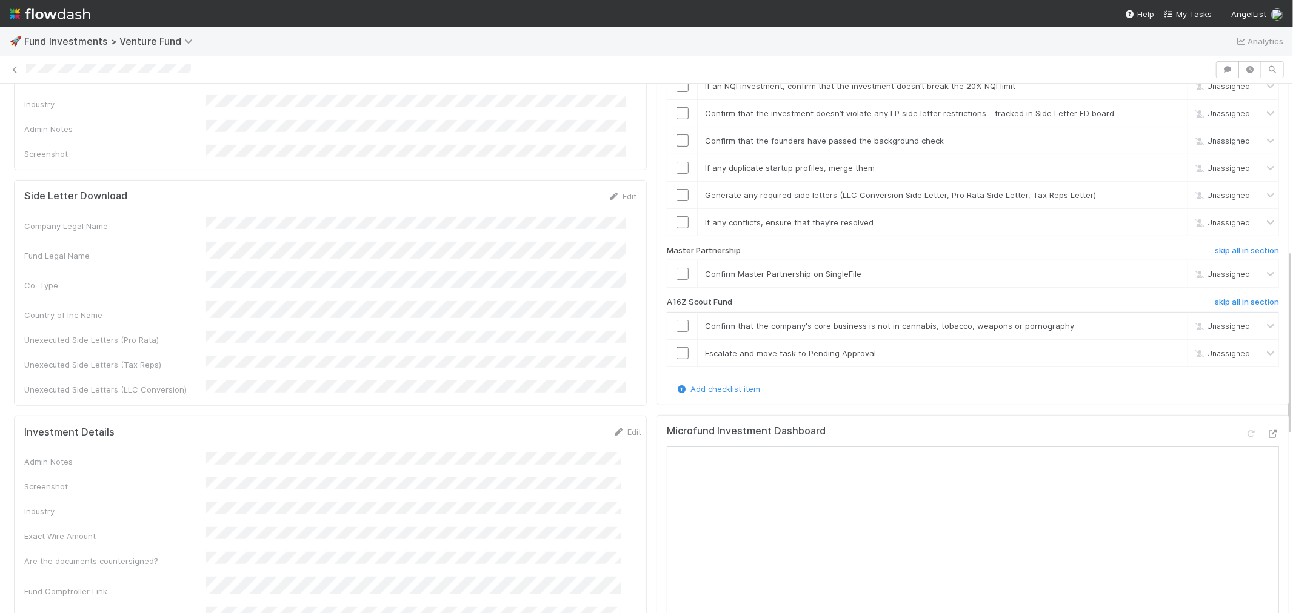
scroll to position [471, 0]
click at [676, 267] on input "checkbox" at bounding box center [682, 273] width 12 height 12
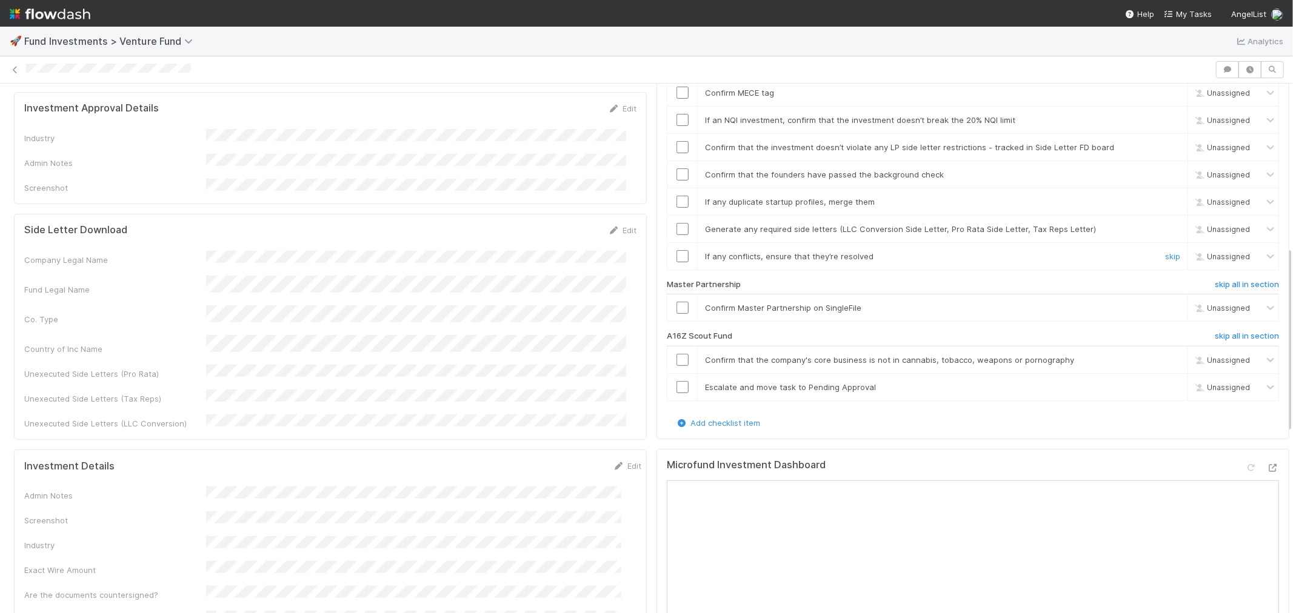
scroll to position [404, 0]
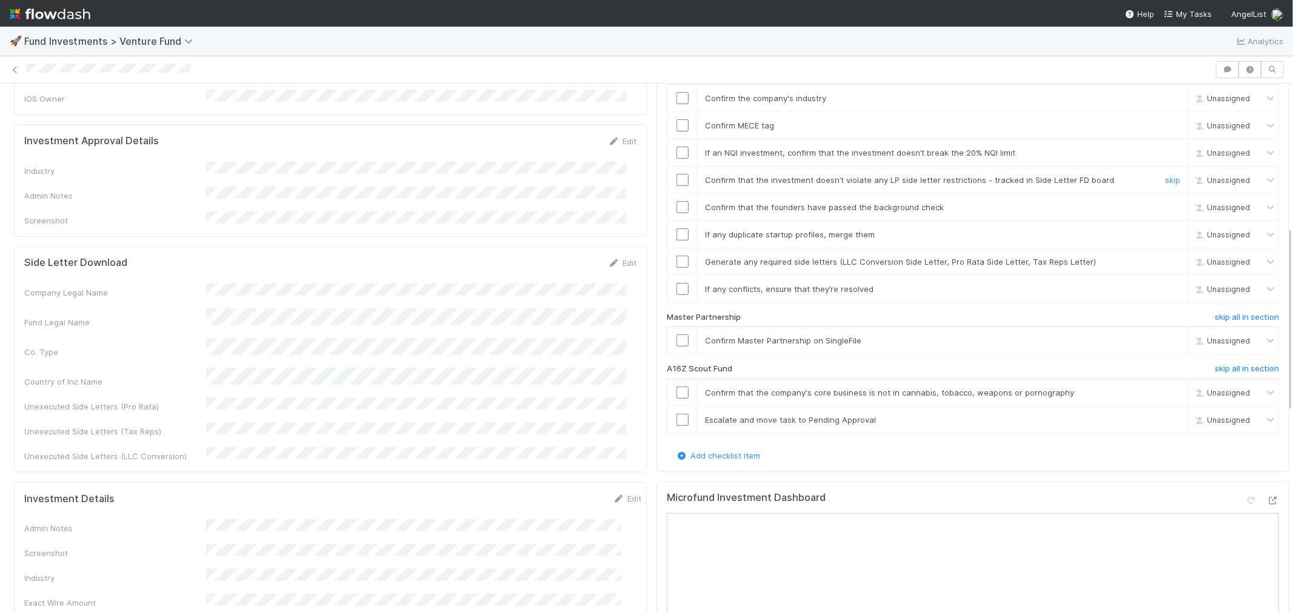
click at [676, 174] on input "checkbox" at bounding box center [682, 180] width 12 height 12
click at [676, 335] on input "checkbox" at bounding box center [682, 341] width 12 height 12
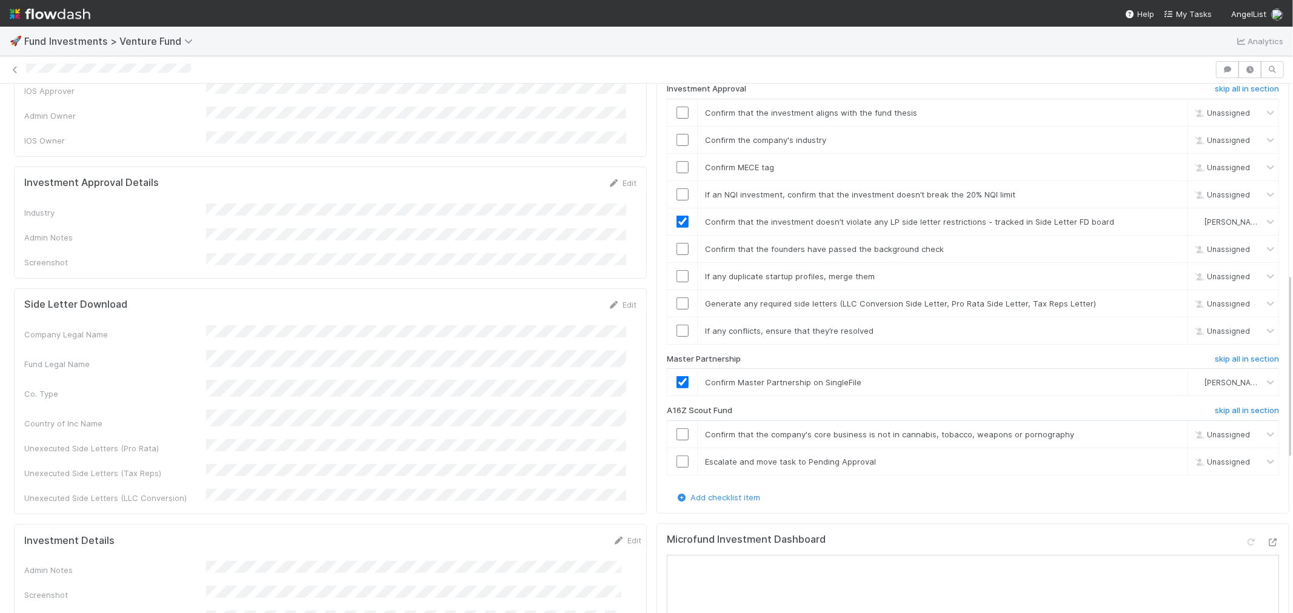
scroll to position [538, 0]
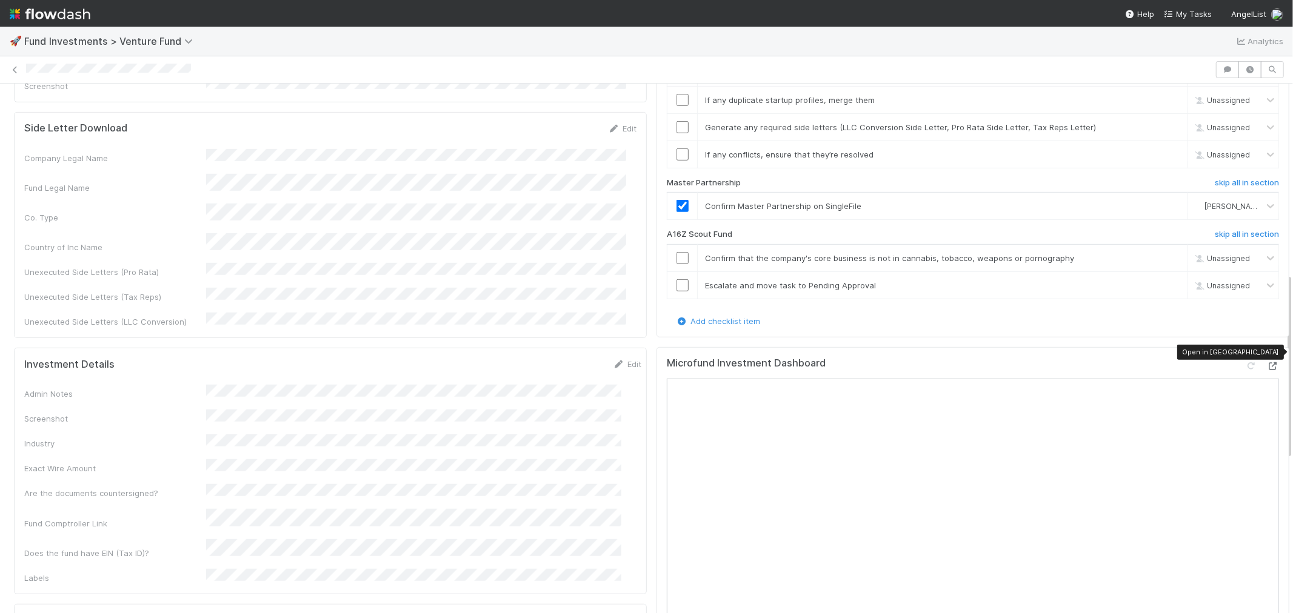
click at [1267, 362] on icon at bounding box center [1273, 366] width 12 height 8
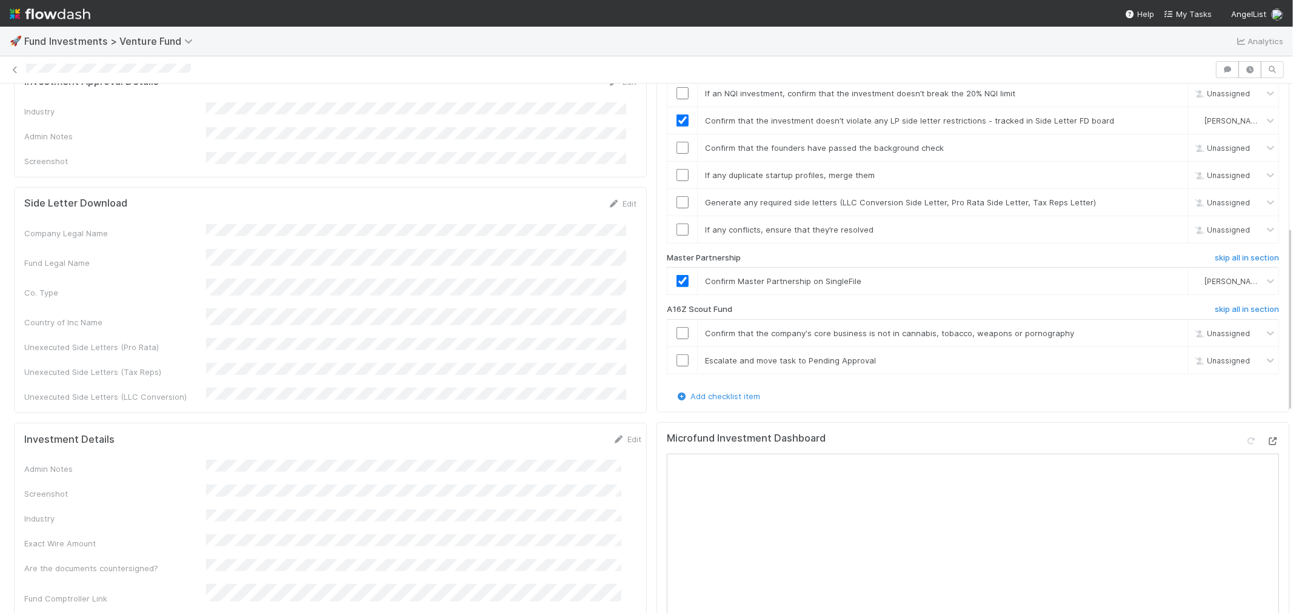
scroll to position [404, 0]
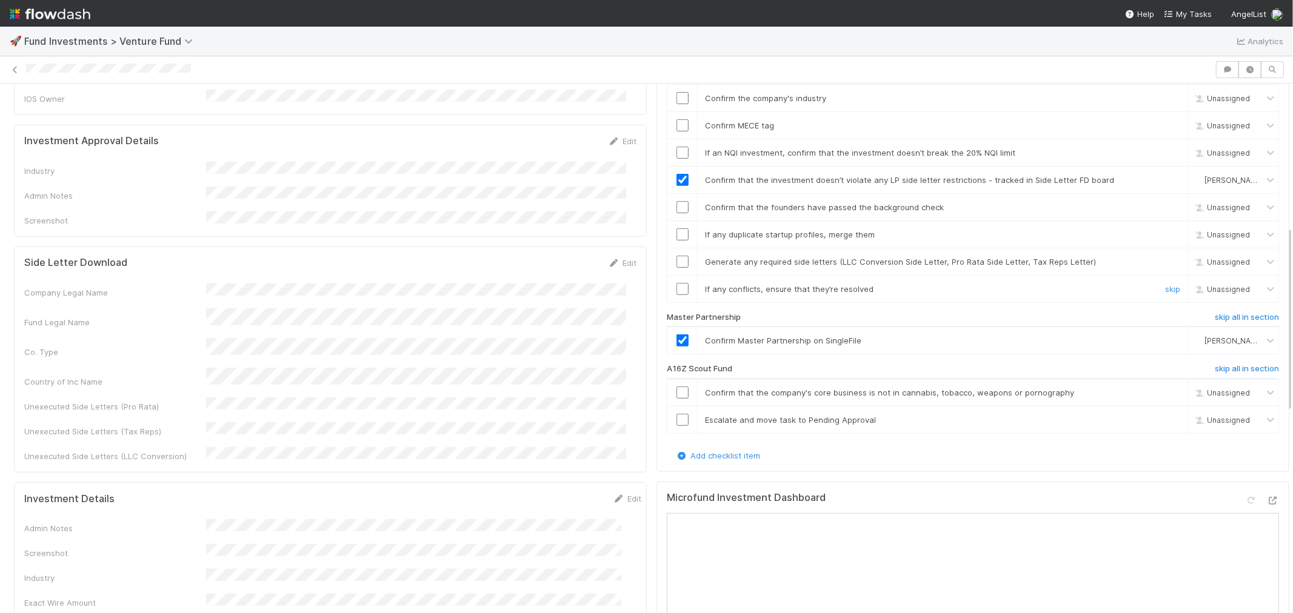
click at [676, 283] on input "checkbox" at bounding box center [682, 289] width 12 height 12
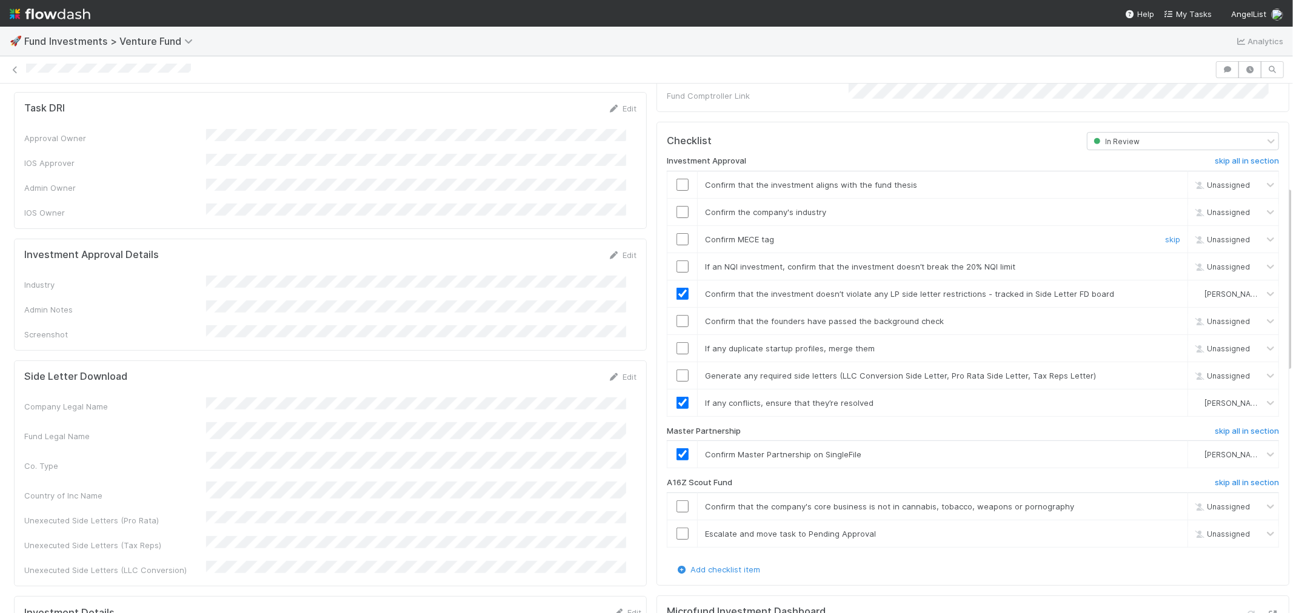
scroll to position [269, 0]
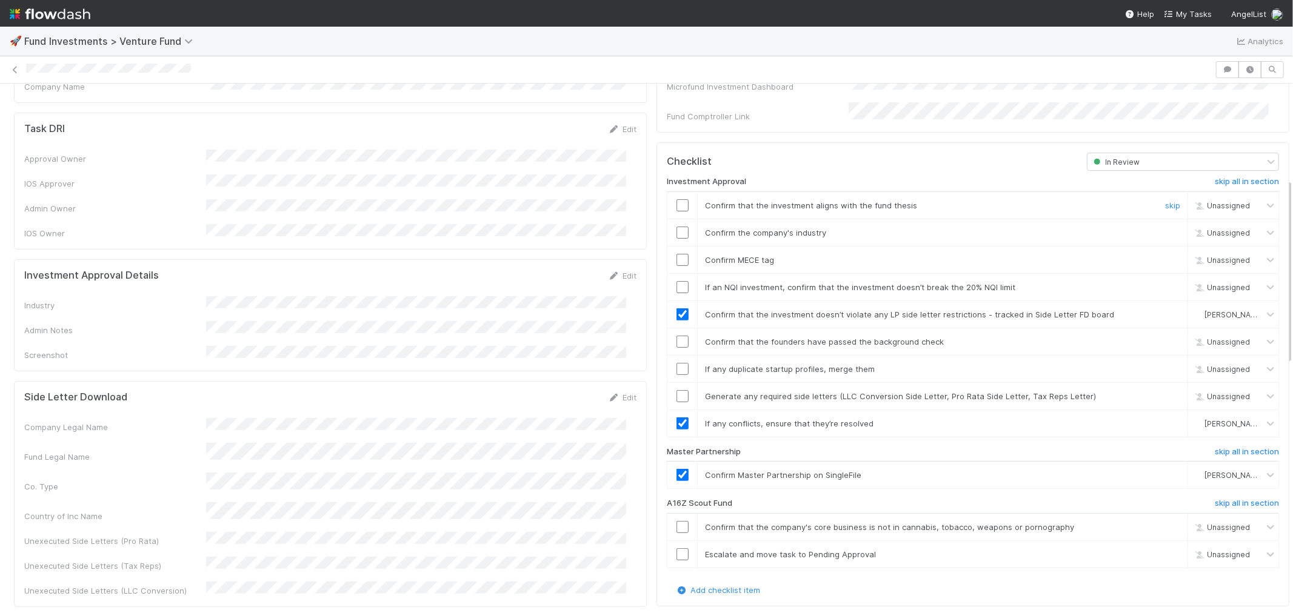
click at [676, 199] on input "checkbox" at bounding box center [682, 205] width 12 height 12
click at [676, 281] on input "checkbox" at bounding box center [682, 287] width 12 height 12
click at [608, 272] on icon at bounding box center [614, 276] width 12 height 8
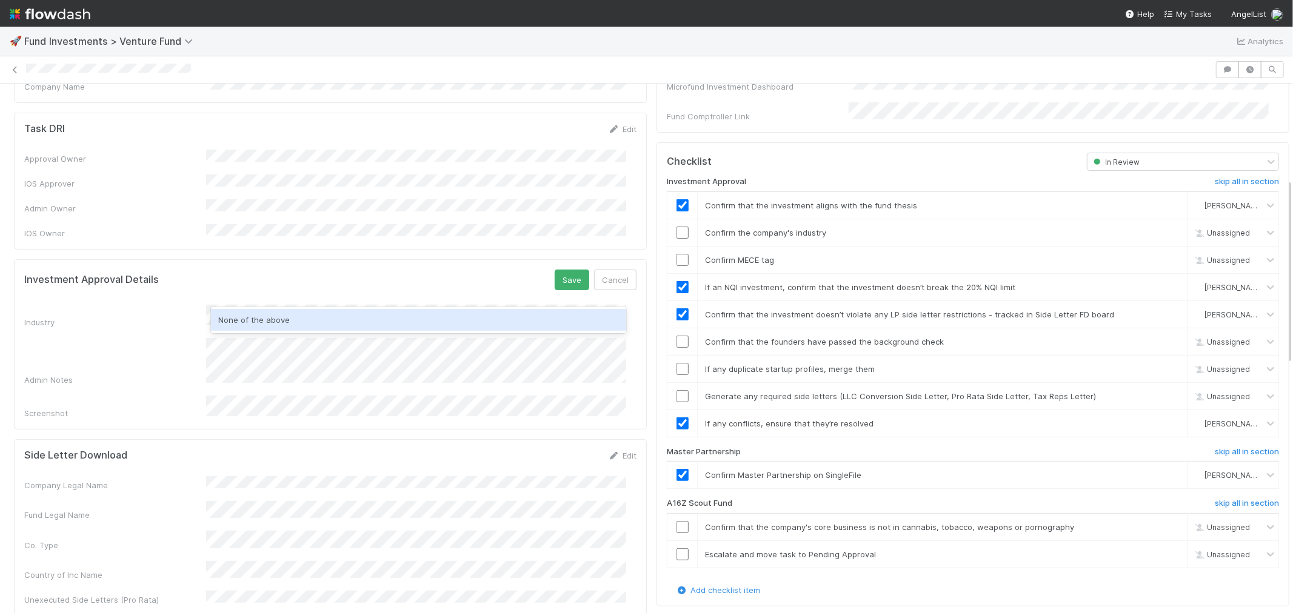
click at [276, 325] on div "None of the above" at bounding box center [418, 320] width 415 height 22
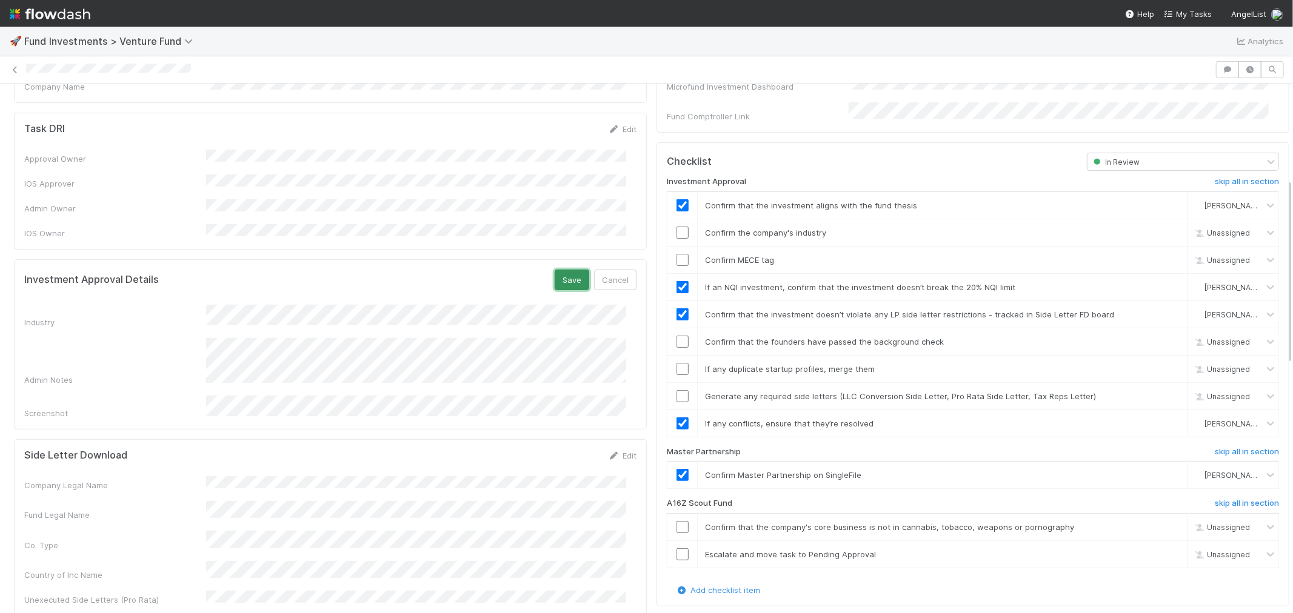
click at [566, 270] on button "Save" at bounding box center [572, 280] width 35 height 21
click at [676, 227] on input "checkbox" at bounding box center [682, 233] width 12 height 12
click at [676, 254] on input "checkbox" at bounding box center [682, 260] width 12 height 12
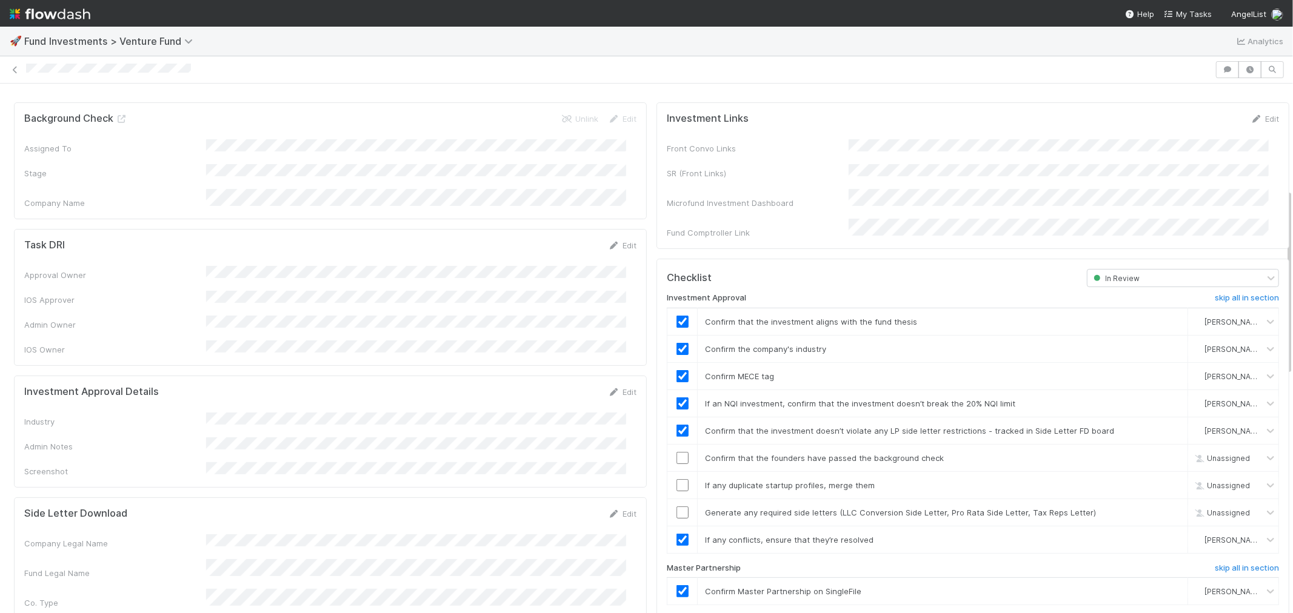
scroll to position [336, 0]
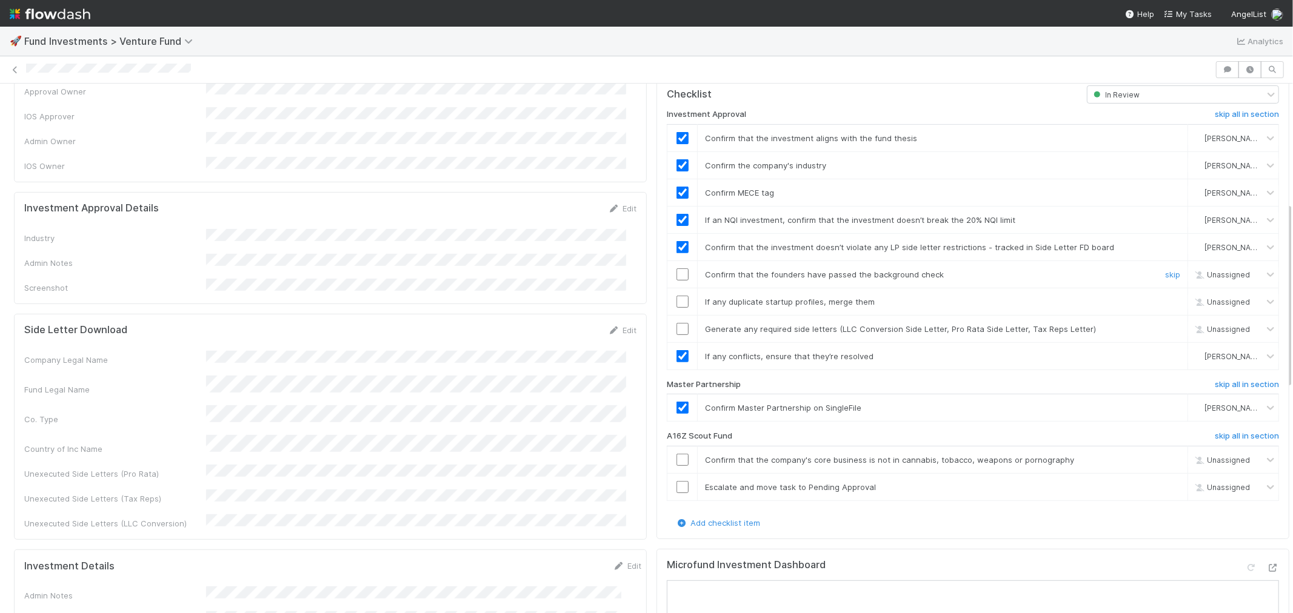
click at [676, 269] on input "checkbox" at bounding box center [682, 275] width 12 height 12
checkbox input "true"
click at [676, 296] on input "checkbox" at bounding box center [682, 302] width 12 height 12
click at [676, 323] on input "checkbox" at bounding box center [682, 329] width 12 height 12
click at [676, 454] on input "checkbox" at bounding box center [682, 460] width 12 height 12
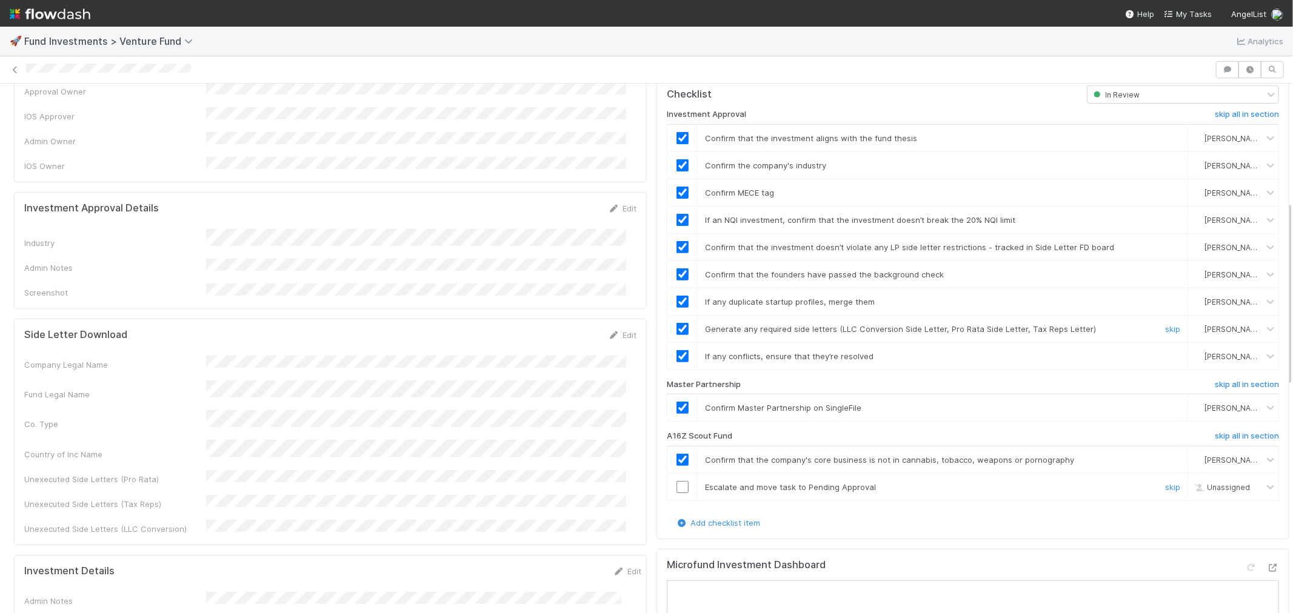
click at [676, 481] on input "checkbox" at bounding box center [682, 487] width 12 height 12
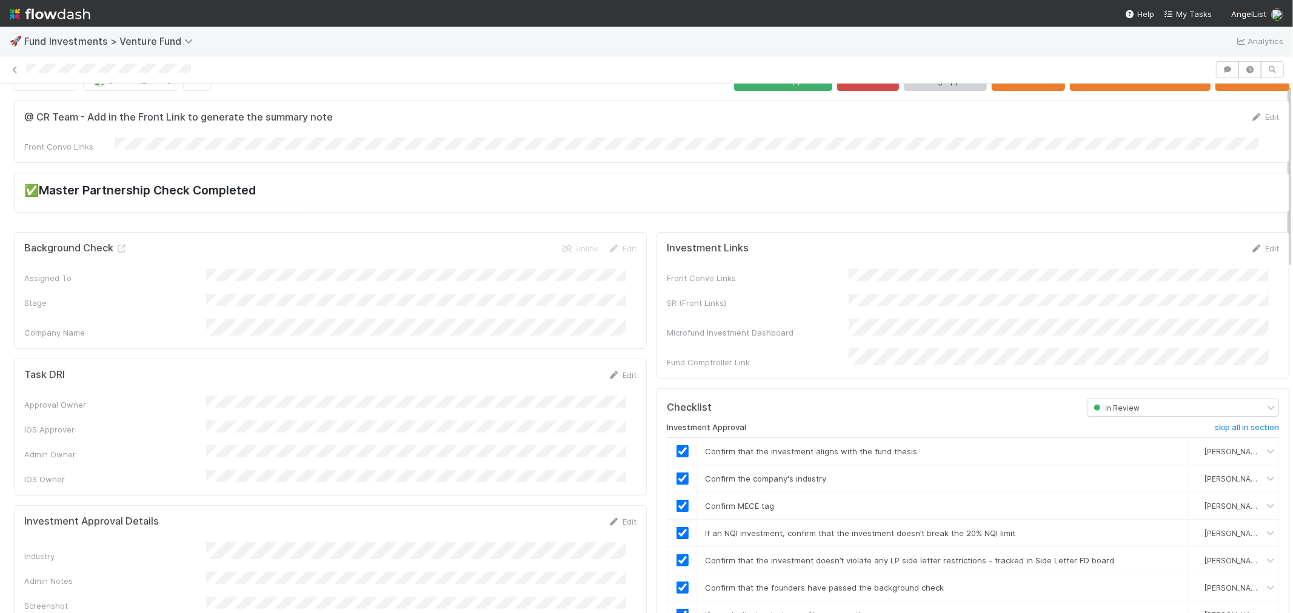
scroll to position [0, 0]
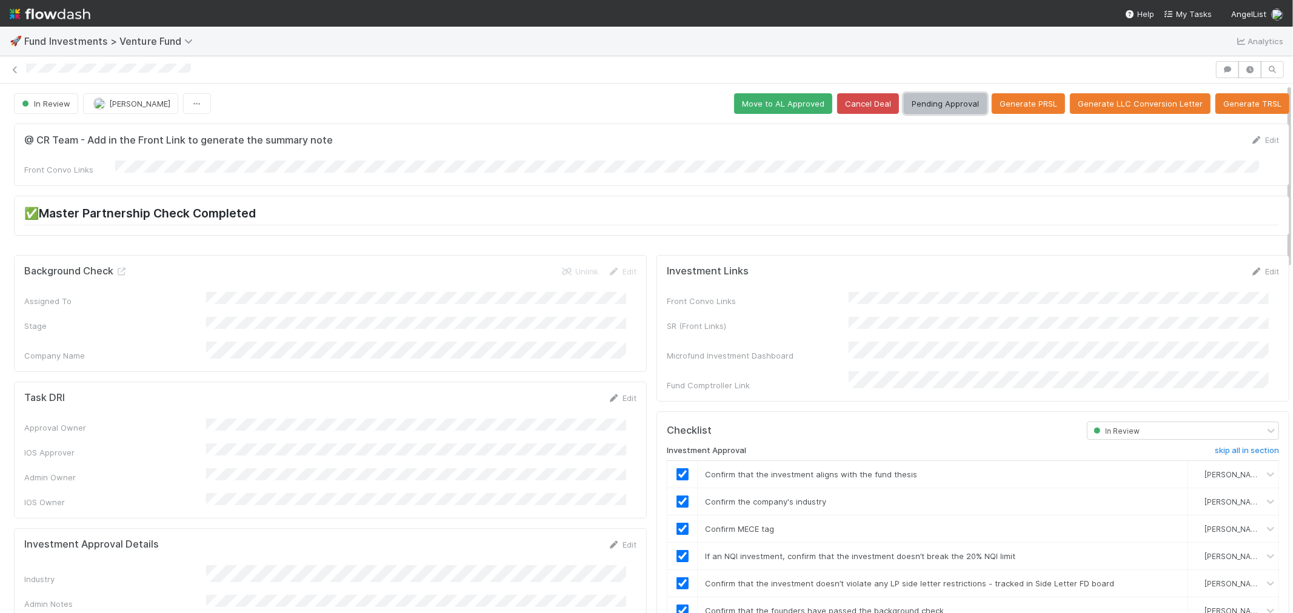
click at [927, 105] on button "Pending Approval" at bounding box center [945, 103] width 83 height 21
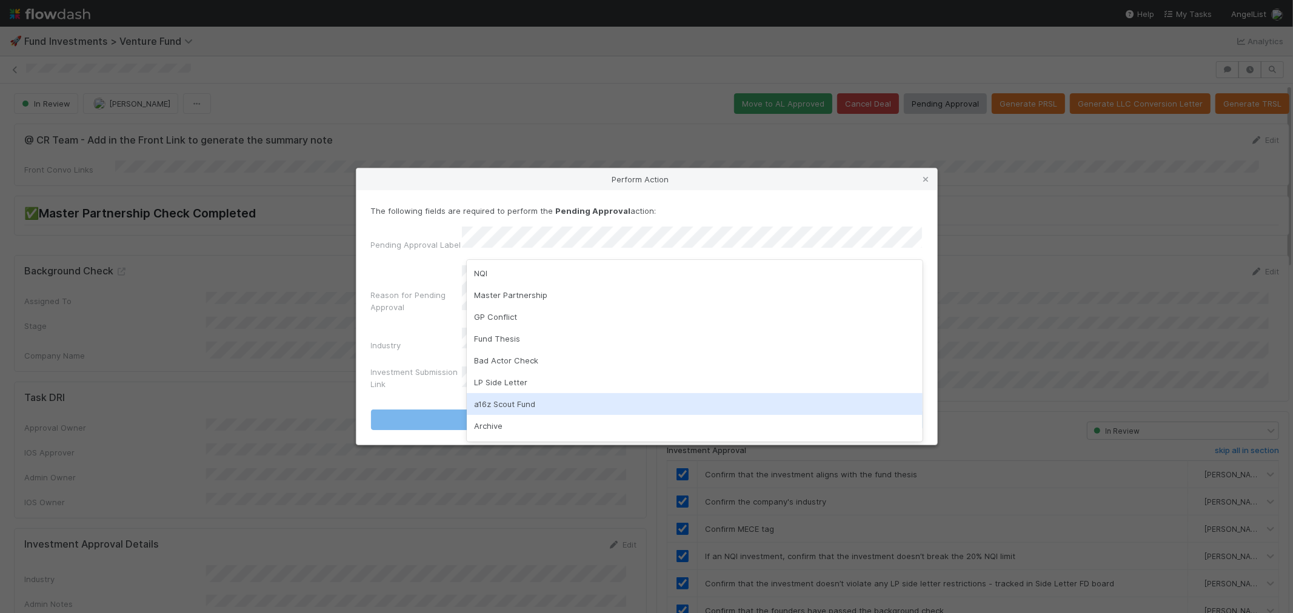
click at [494, 400] on div "a16z Scout Fund" at bounding box center [695, 404] width 456 height 22
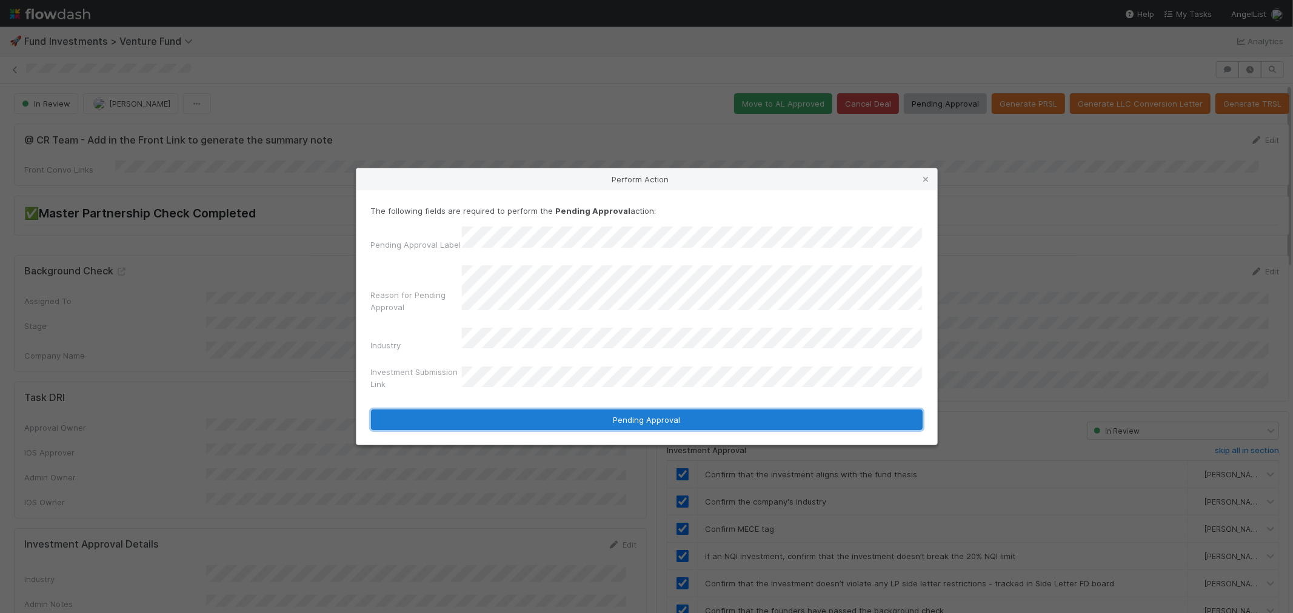
click at [528, 413] on button "Pending Approval" at bounding box center [647, 420] width 552 height 21
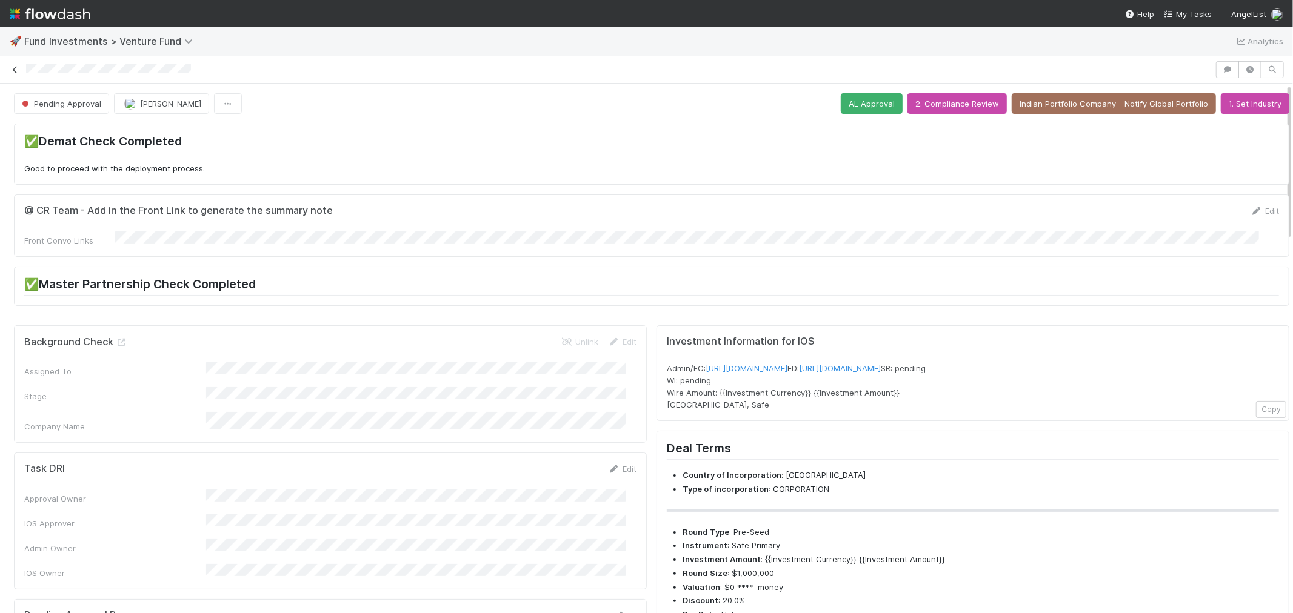
click at [15, 65] on link at bounding box center [15, 70] width 12 height 12
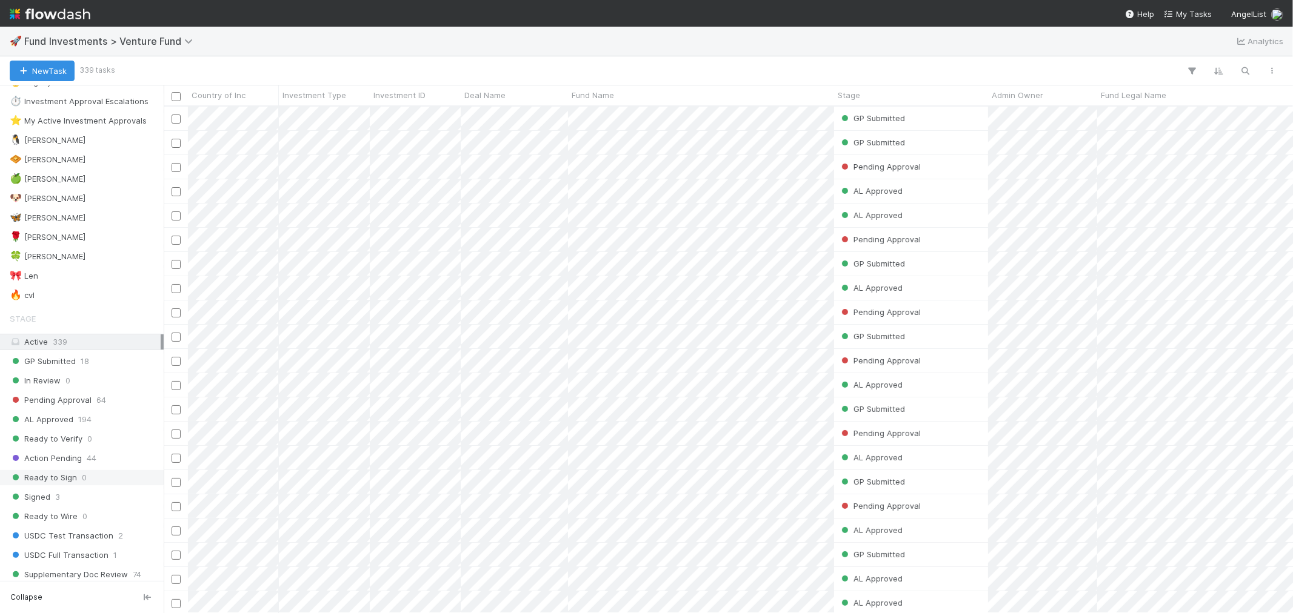
scroll to position [269, 0]
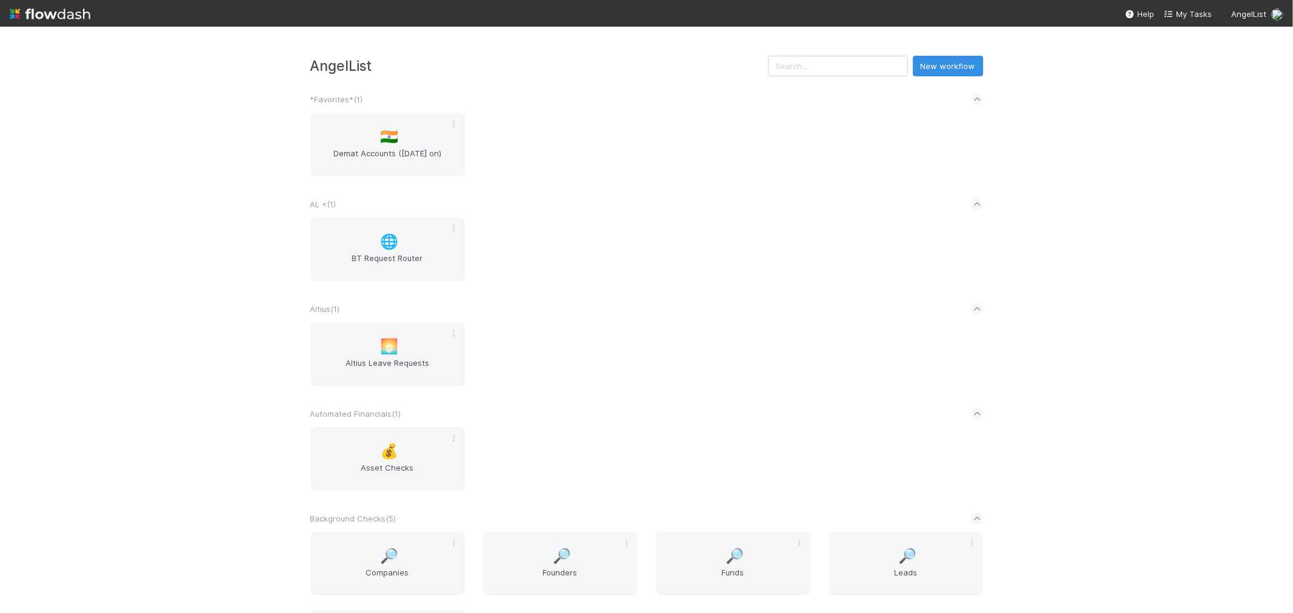
click at [655, 147] on div "🇮🇳 Demat Accounts (April 2025 on)" at bounding box center [646, 152] width 691 height 78
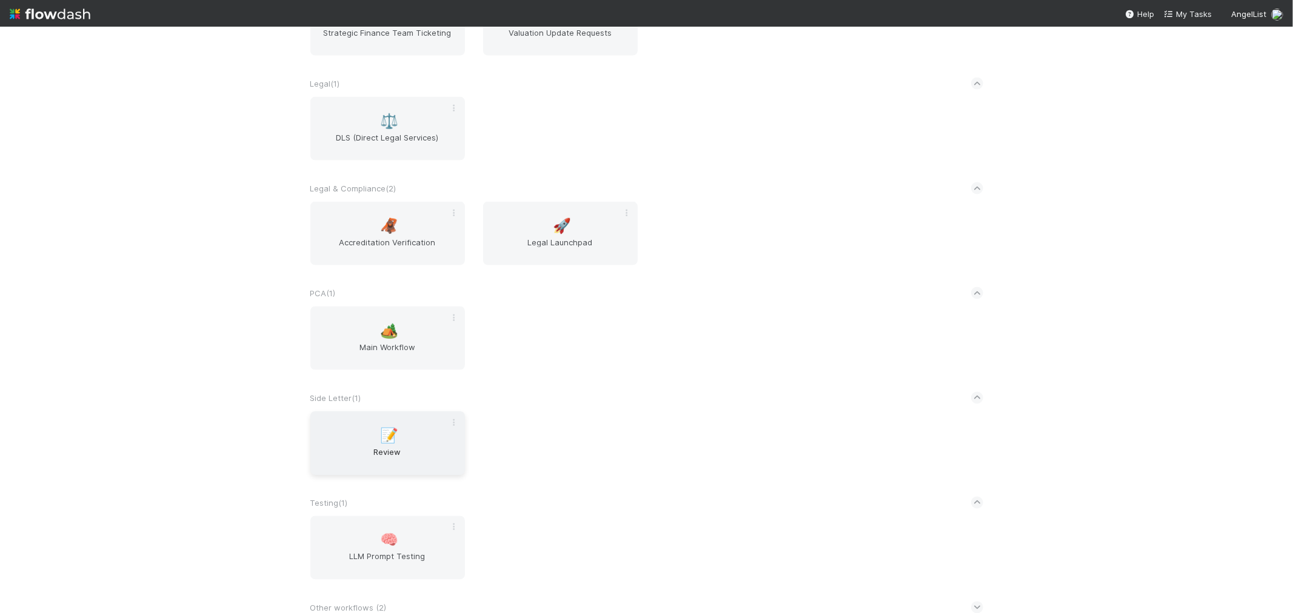
click at [401, 429] on div "📝 Review" at bounding box center [387, 444] width 155 height 64
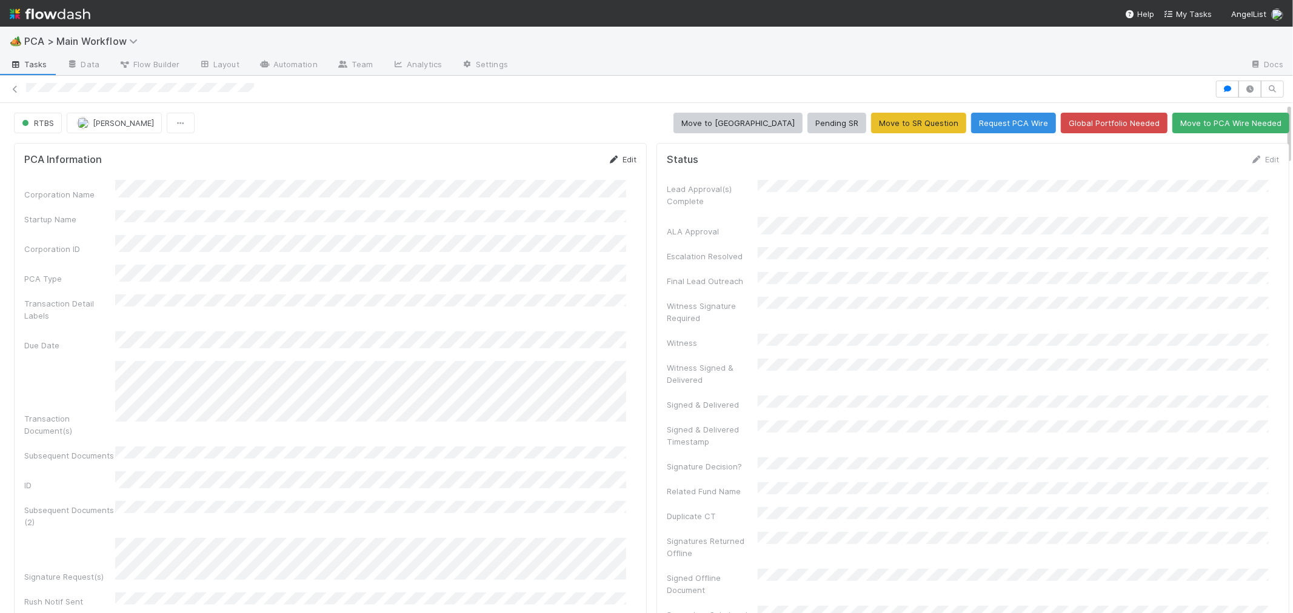
click at [608, 159] on icon at bounding box center [614, 160] width 12 height 8
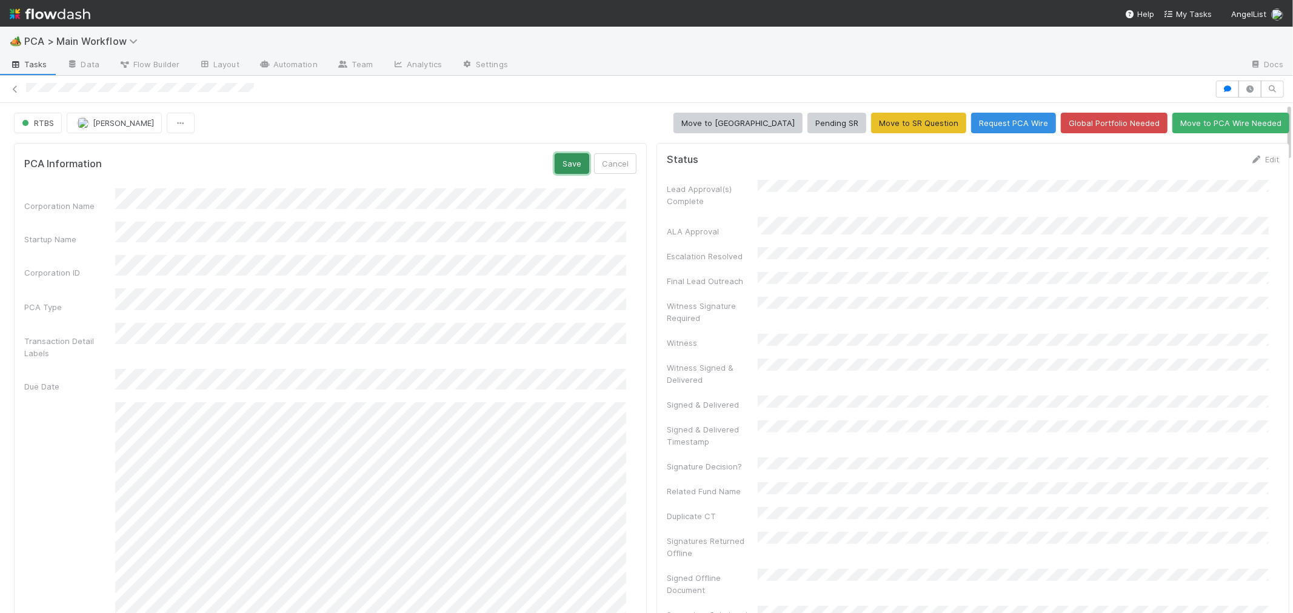
click at [561, 164] on button "Save" at bounding box center [572, 163] width 35 height 21
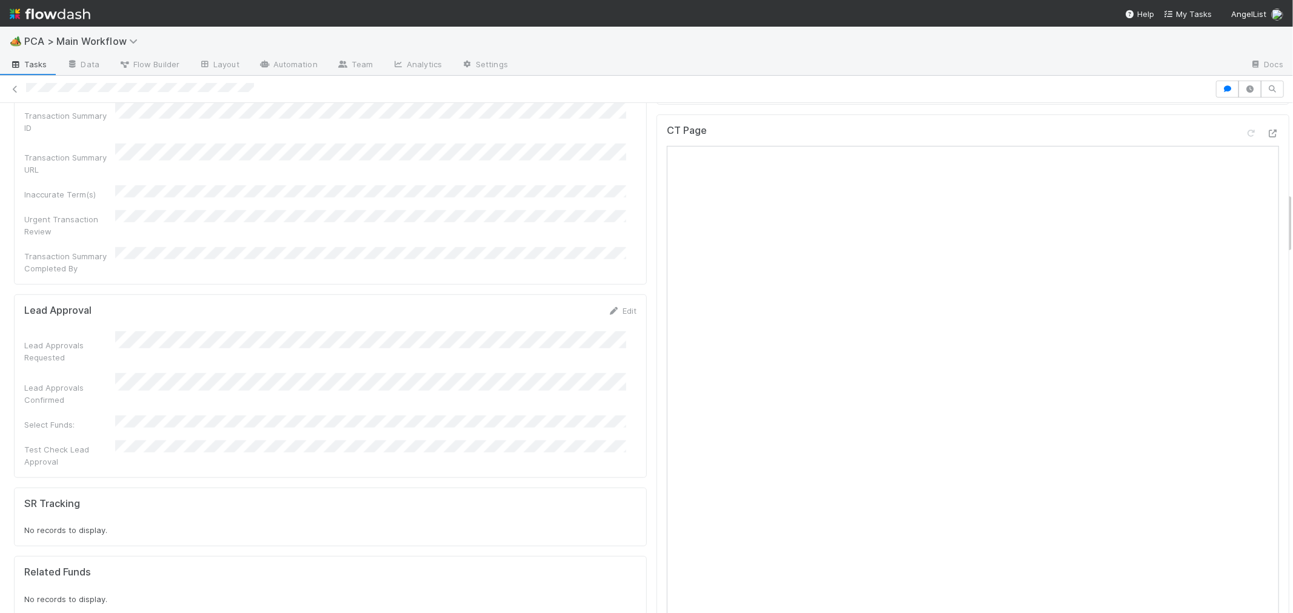
scroll to position [942, 0]
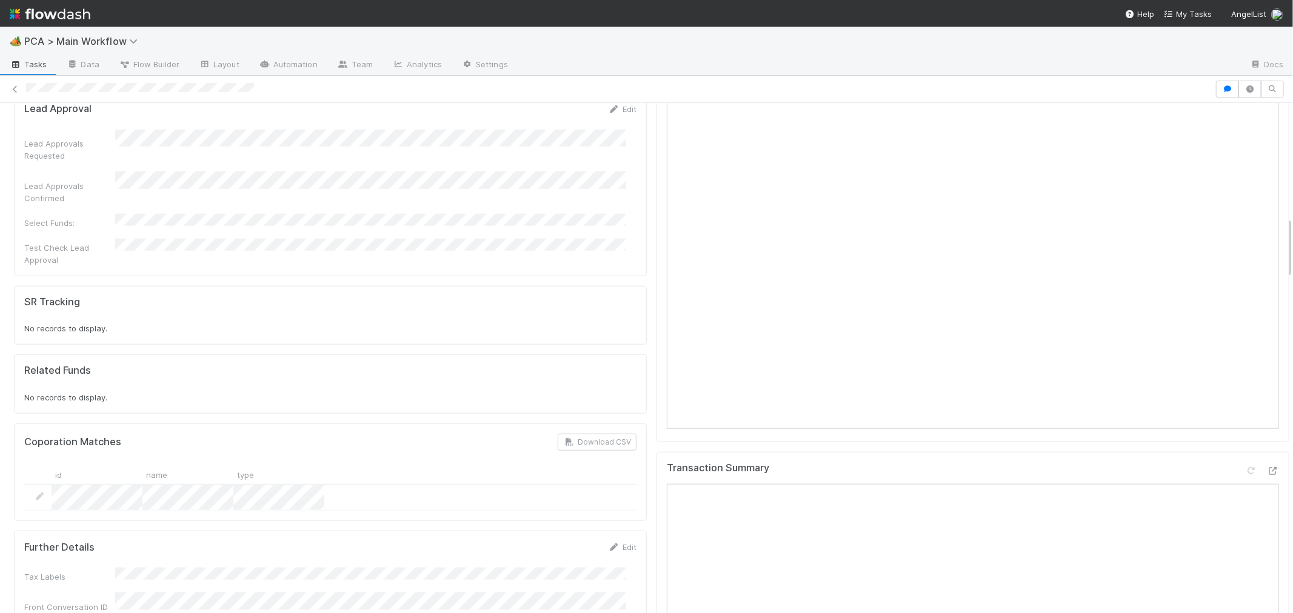
drag, startPoint x: 405, startPoint y: 360, endPoint x: 371, endPoint y: 369, distance: 35.0
click at [371, 465] on div "id name type" at bounding box center [330, 475] width 612 height 20
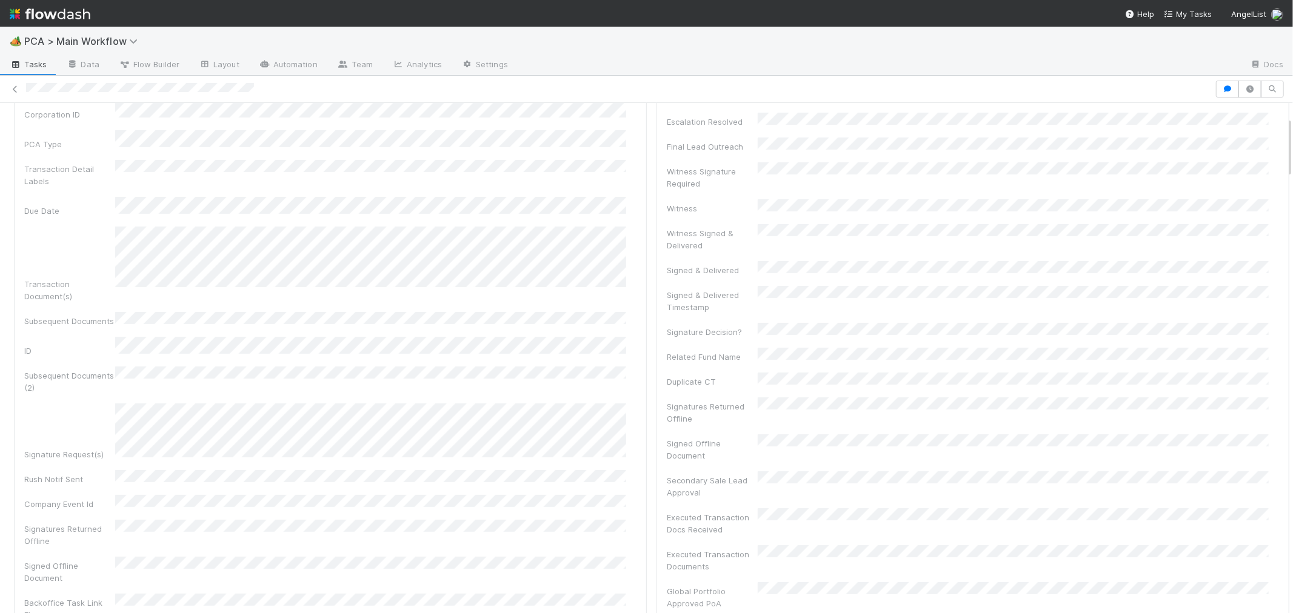
scroll to position [0, 0]
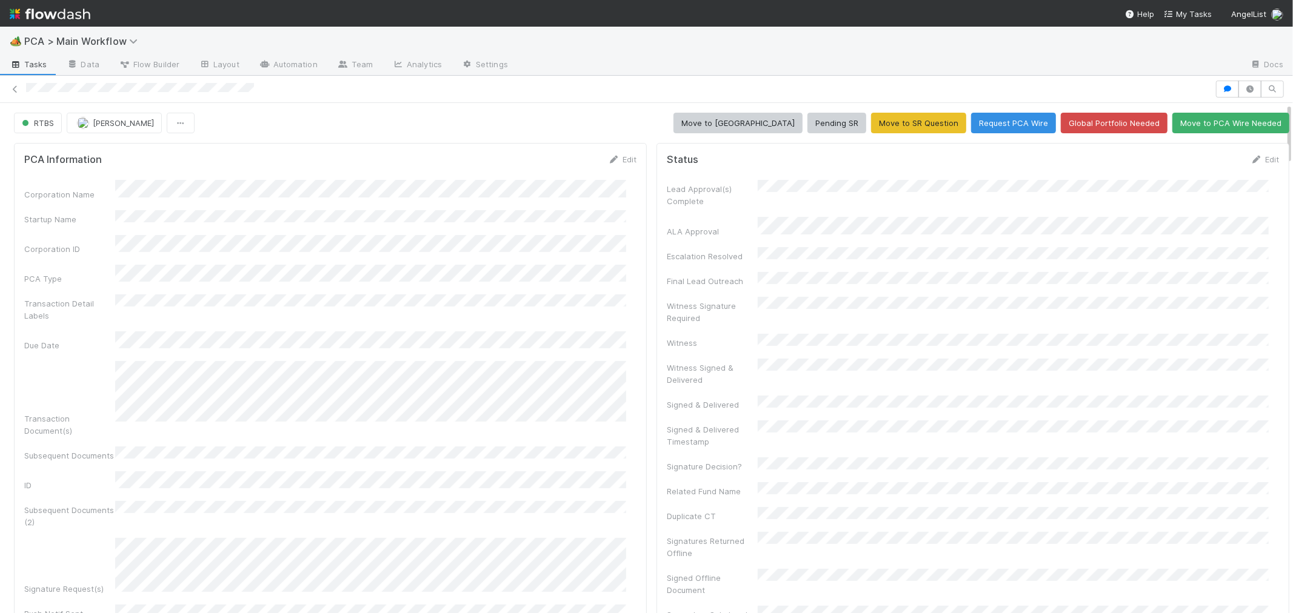
drag, startPoint x: 1241, startPoint y: 161, endPoint x: 1172, endPoint y: 176, distance: 70.7
click at [1250, 160] on icon at bounding box center [1256, 160] width 12 height 8
click at [1197, 162] on button "Save" at bounding box center [1214, 163] width 35 height 21
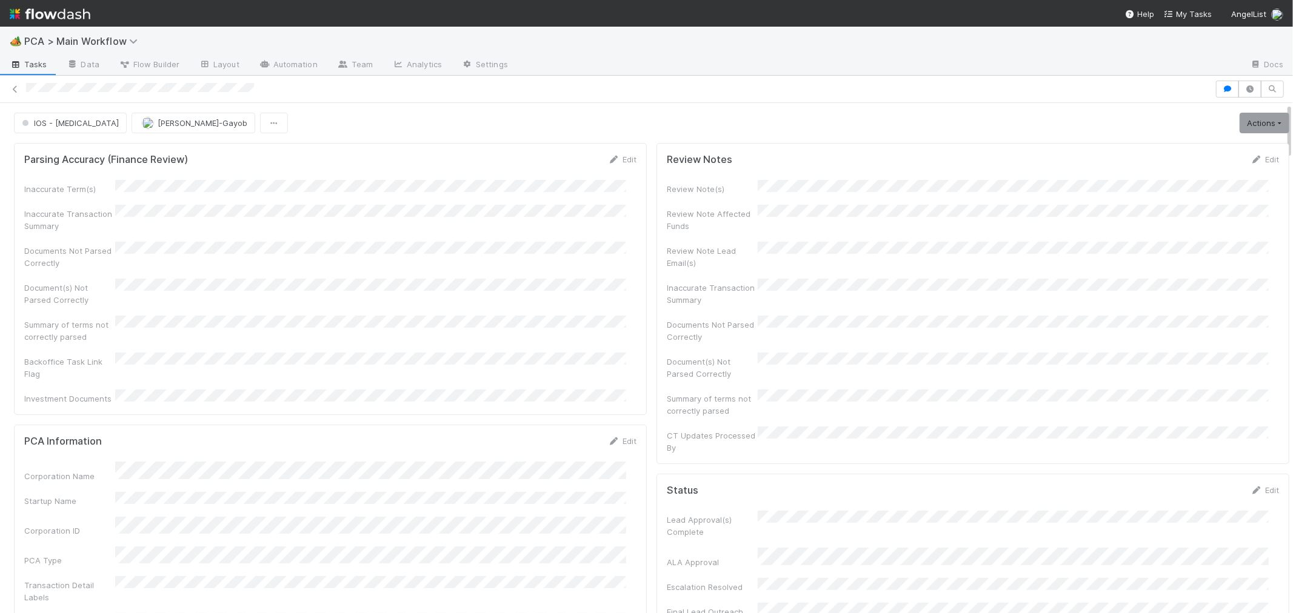
scroll to position [1196, 0]
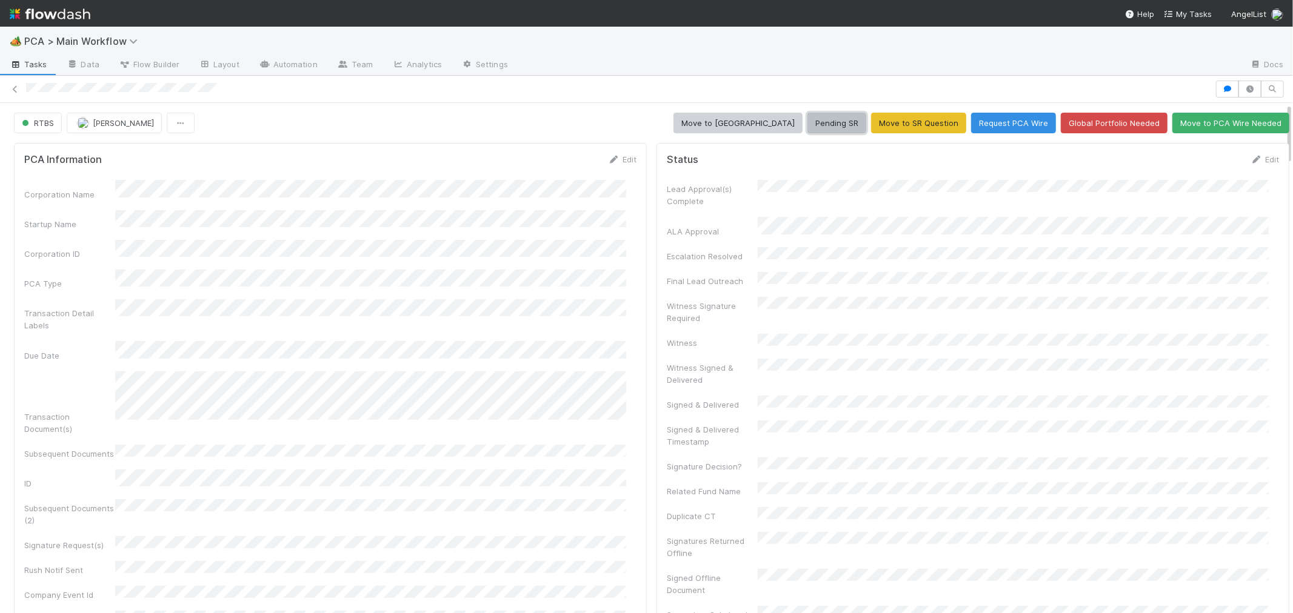
click at [829, 129] on button "Pending SR" at bounding box center [836, 123] width 59 height 21
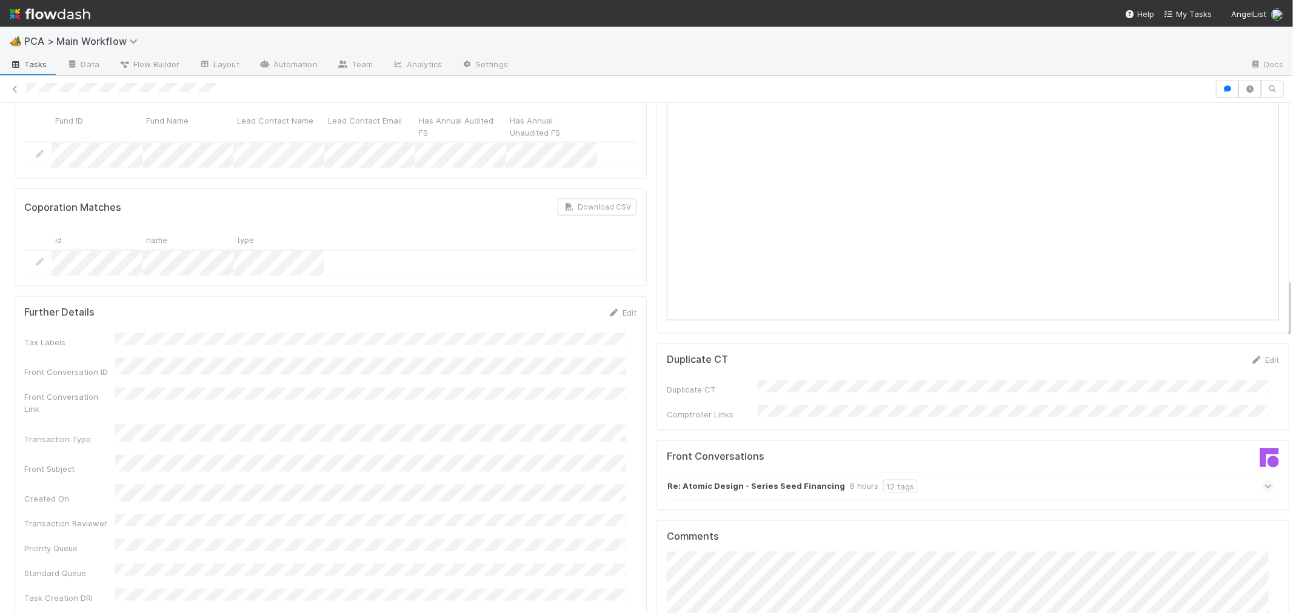
scroll to position [1750, 0]
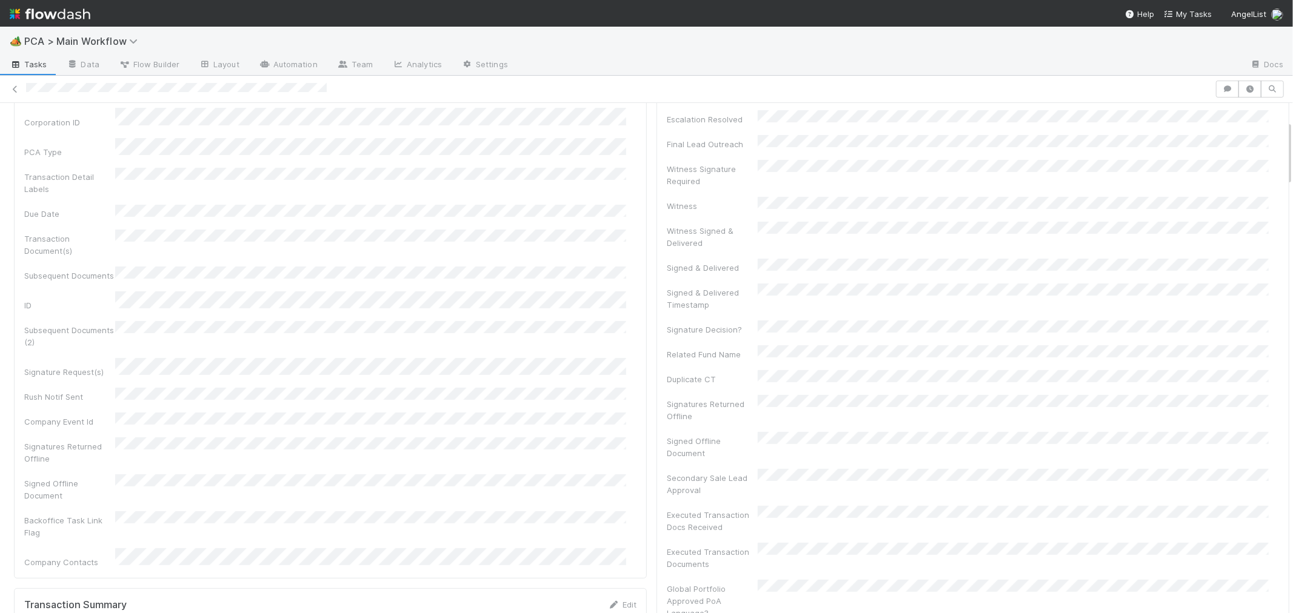
scroll to position [135, 0]
click at [555, 367] on div "Corporation Name Startup Name Corporation ID PCA Type Transaction Detail Labels…" at bounding box center [330, 305] width 612 height 520
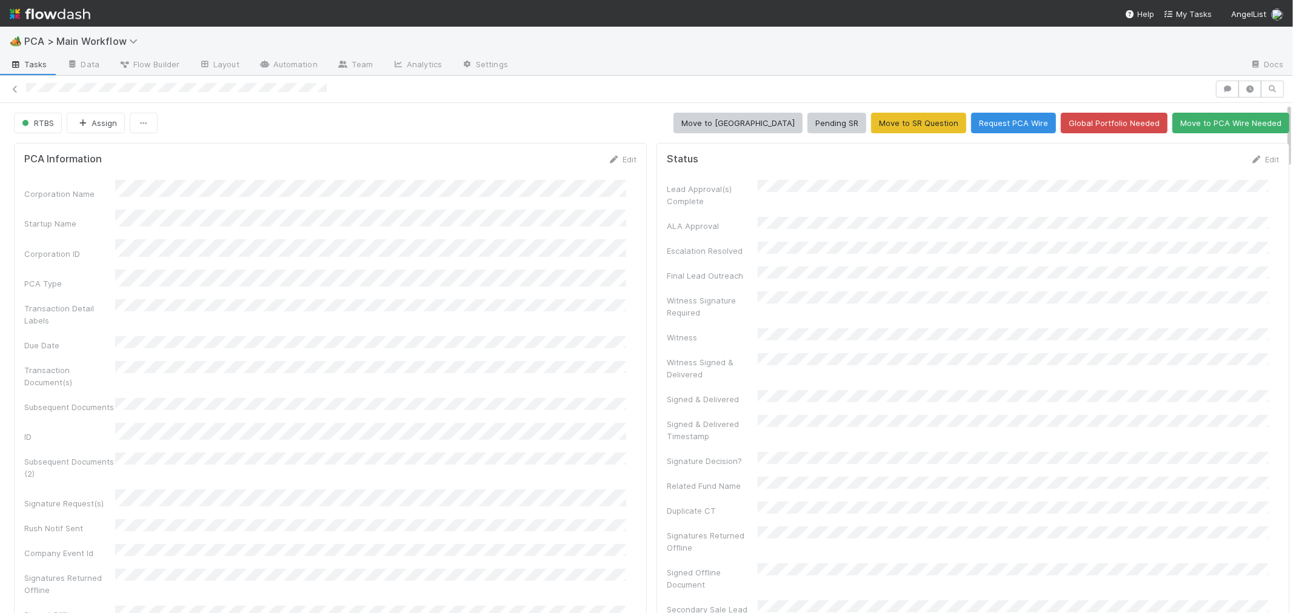
click at [1250, 156] on icon at bounding box center [1256, 160] width 12 height 8
click at [1197, 165] on button "Save" at bounding box center [1214, 163] width 35 height 21
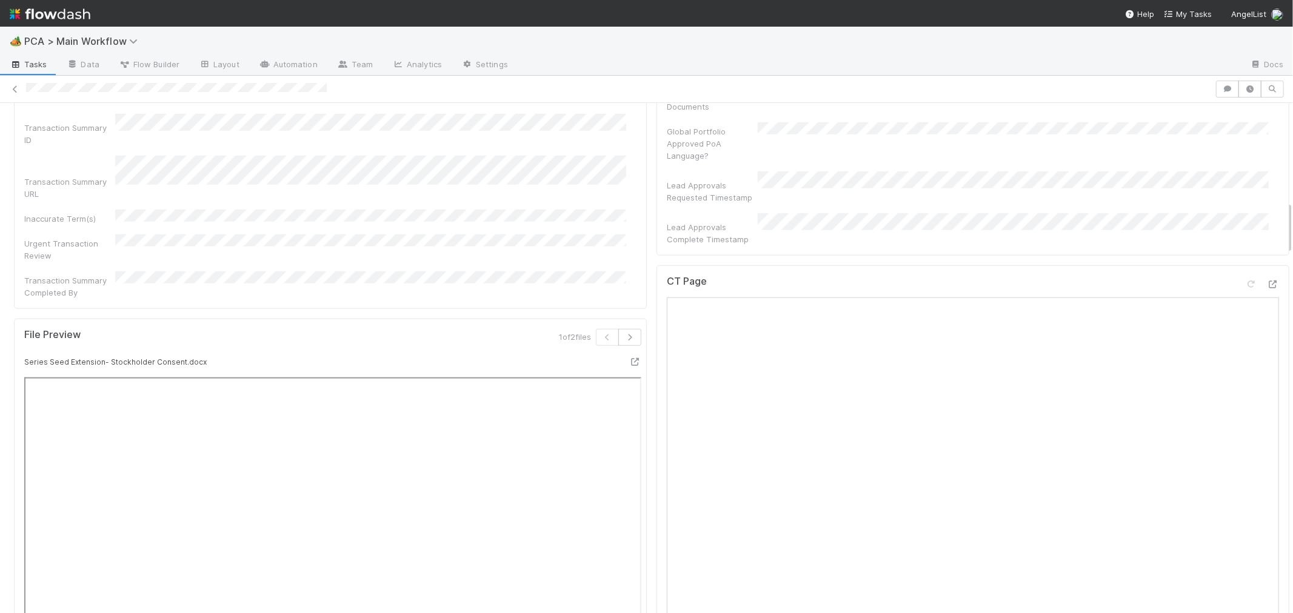
scroll to position [942, 0]
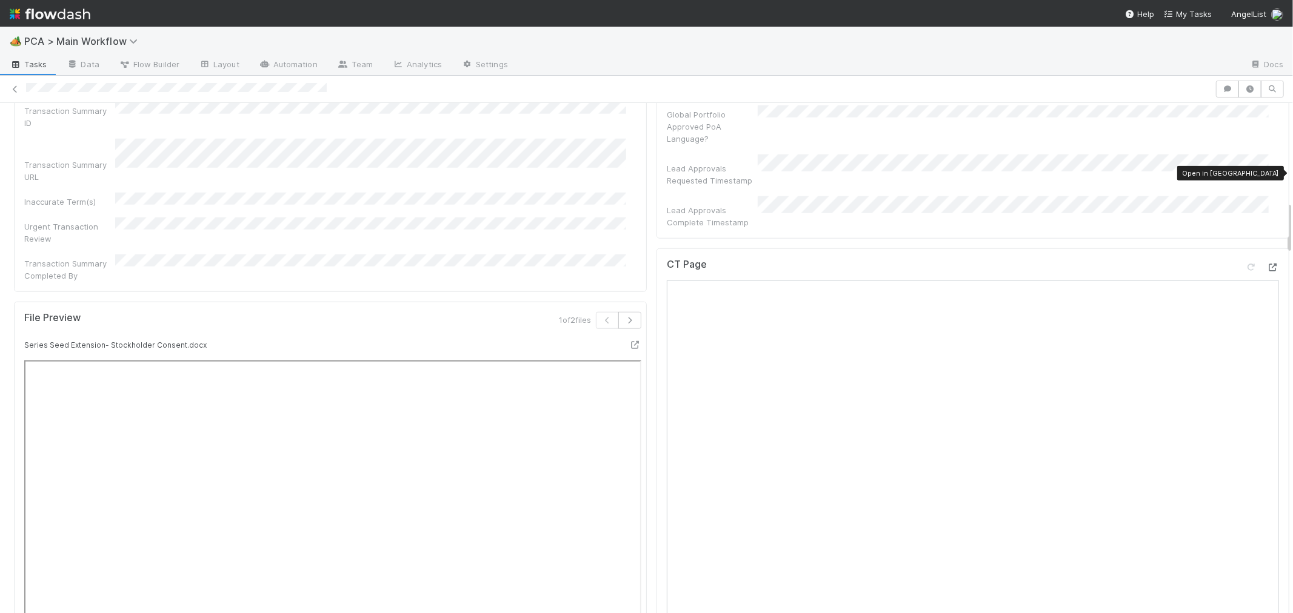
click at [1267, 264] on icon at bounding box center [1273, 268] width 12 height 8
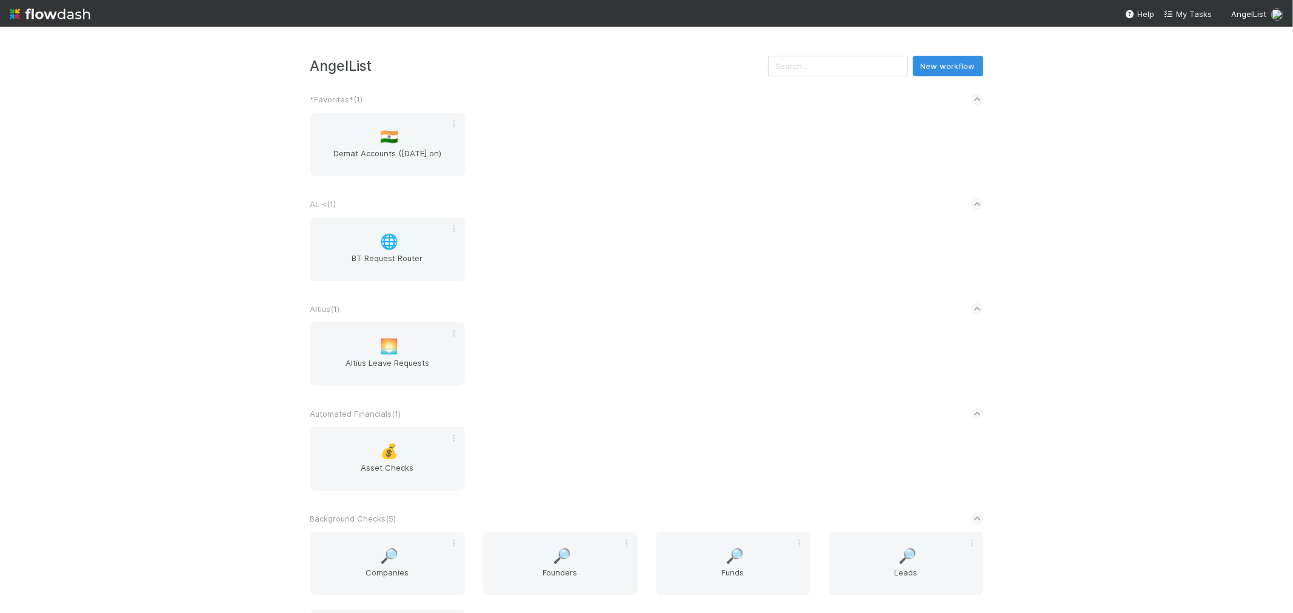
click at [673, 269] on div "🌐 BT Request Router" at bounding box center [646, 257] width 691 height 78
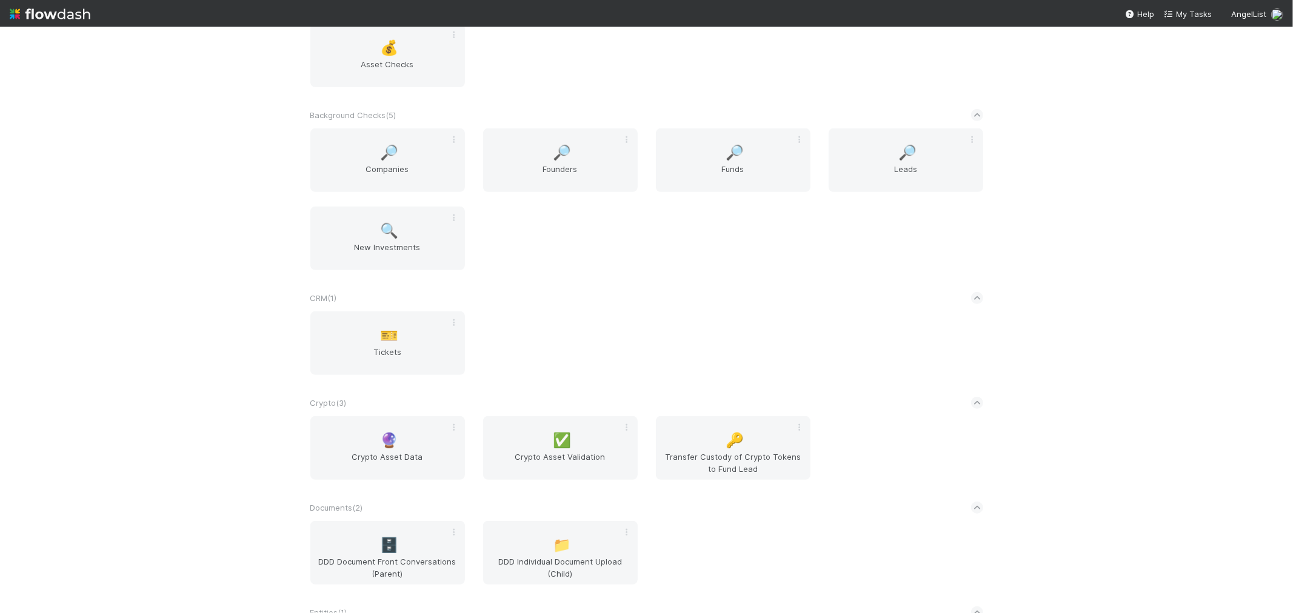
scroll to position [1059, 0]
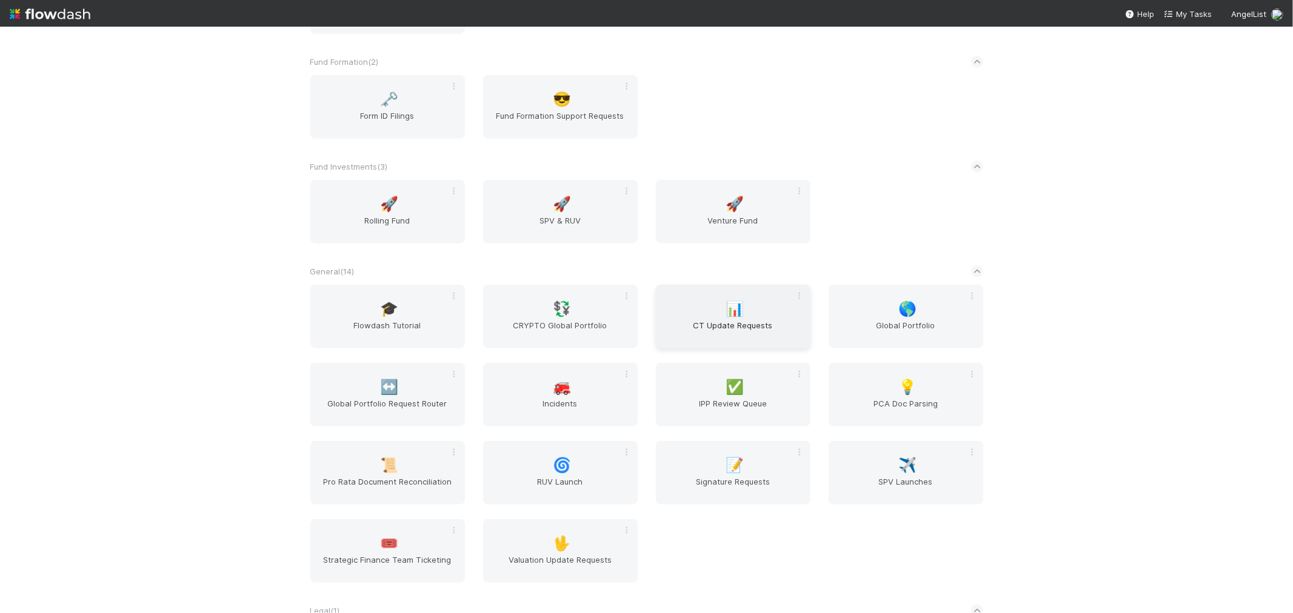
click at [765, 311] on div "📊 CT Update Requests" at bounding box center [733, 317] width 155 height 64
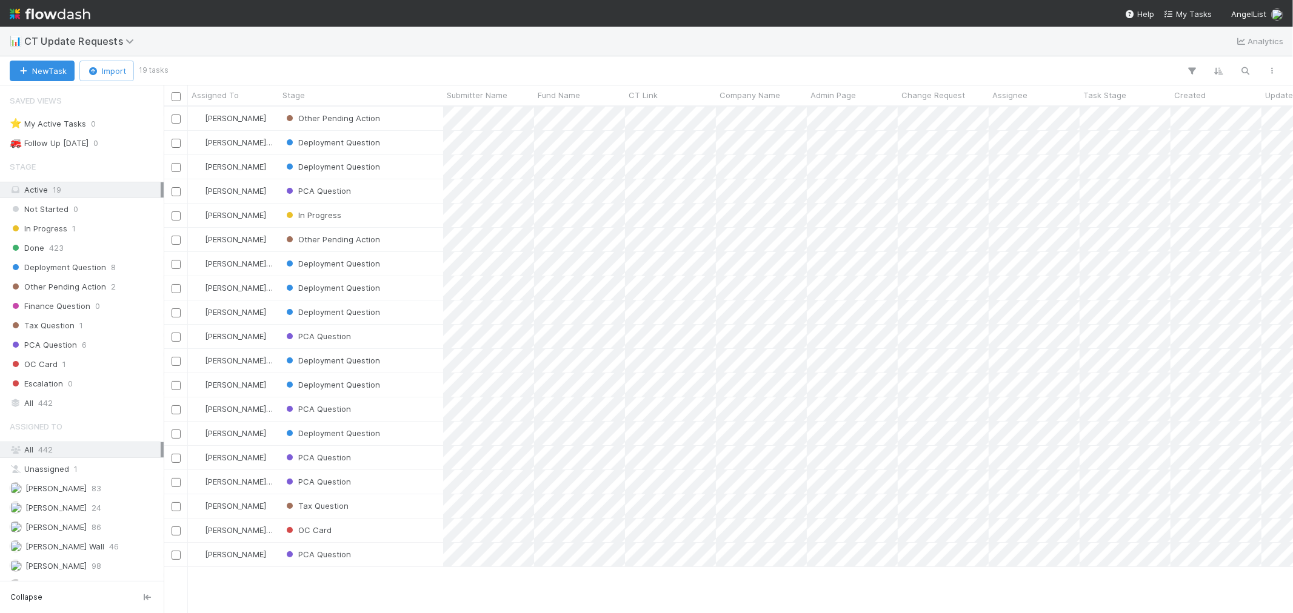
scroll to position [496, 1119]
click at [39, 67] on button "New Task" at bounding box center [42, 71] width 65 height 21
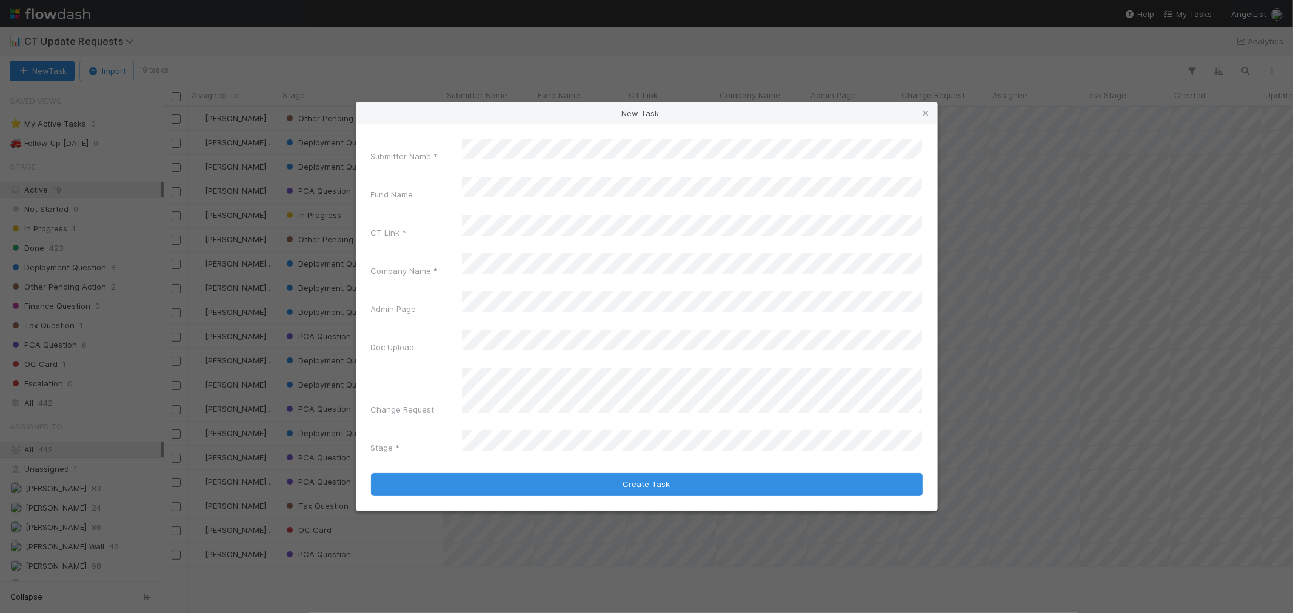
click at [427, 244] on div "CT Link *" at bounding box center [647, 229] width 552 height 28
click at [338, 235] on div "New Task Submitter Name * Fund Name CT Link * Company Name * Admin Page Doc Upl…" at bounding box center [646, 306] width 1293 height 613
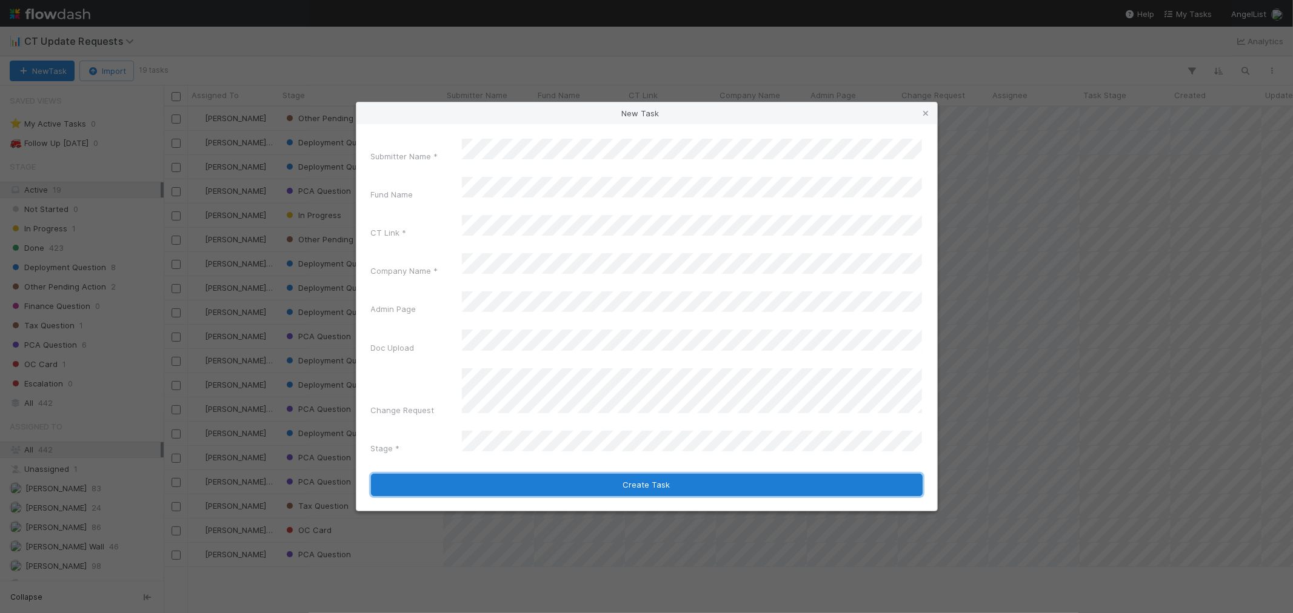
click at [655, 474] on button "Create Task" at bounding box center [647, 485] width 552 height 23
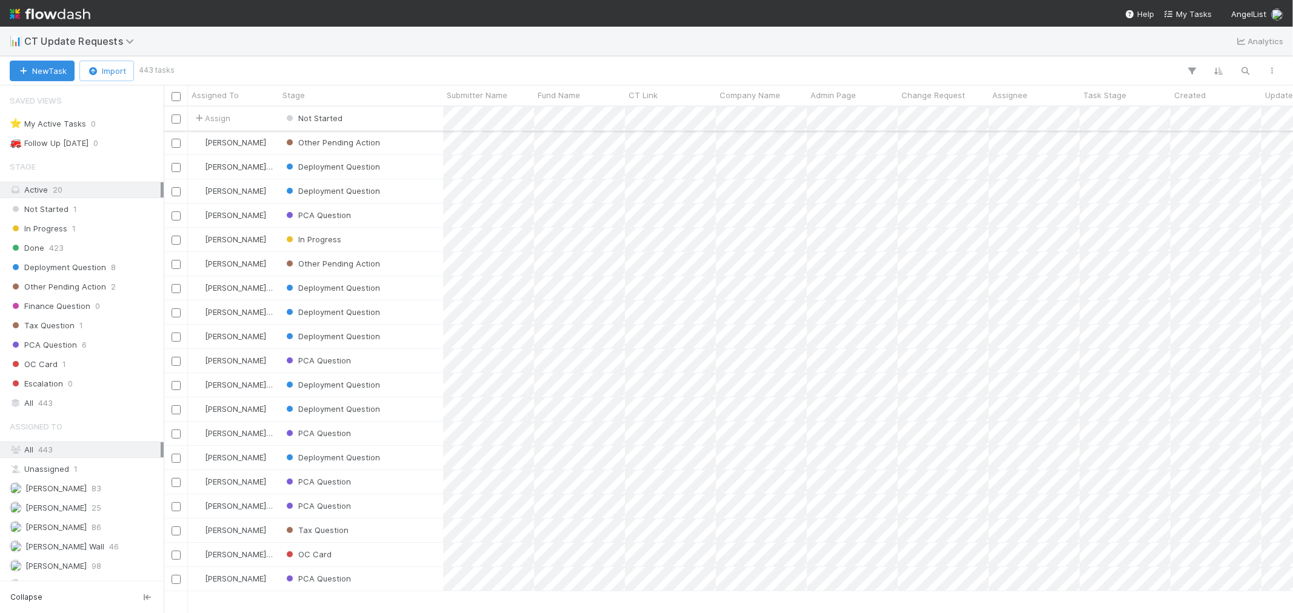
click at [385, 116] on div "Not Started" at bounding box center [361, 119] width 164 height 24
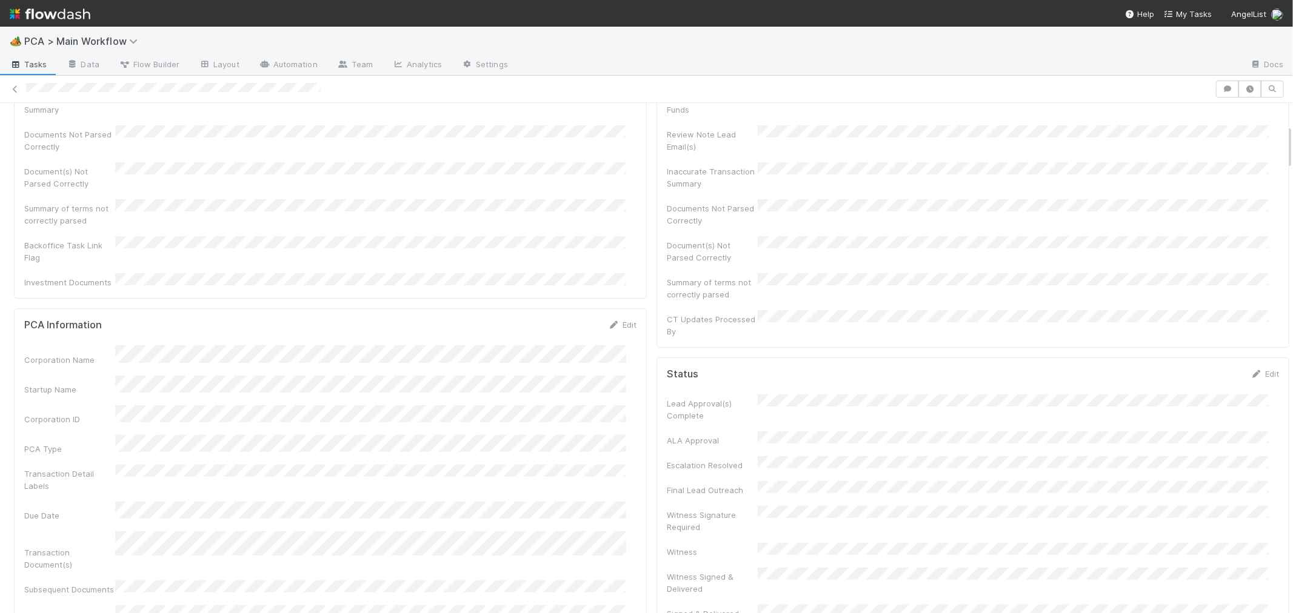
scroll to position [269, 0]
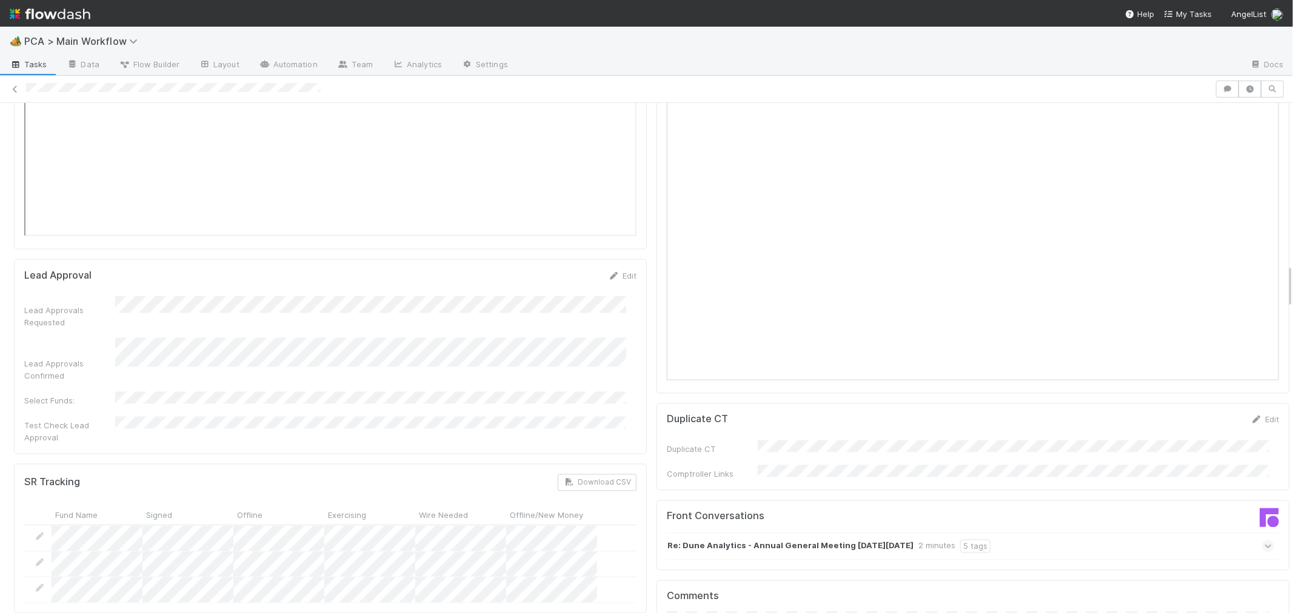
scroll to position [1886, 0]
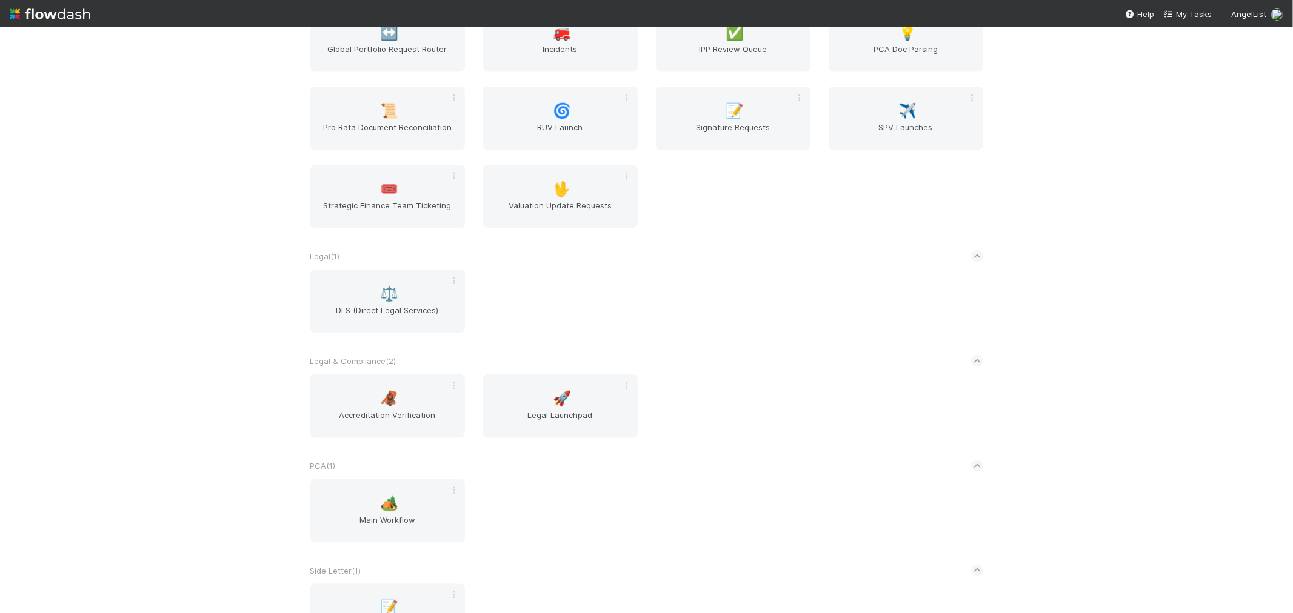
scroll to position [1586, 0]
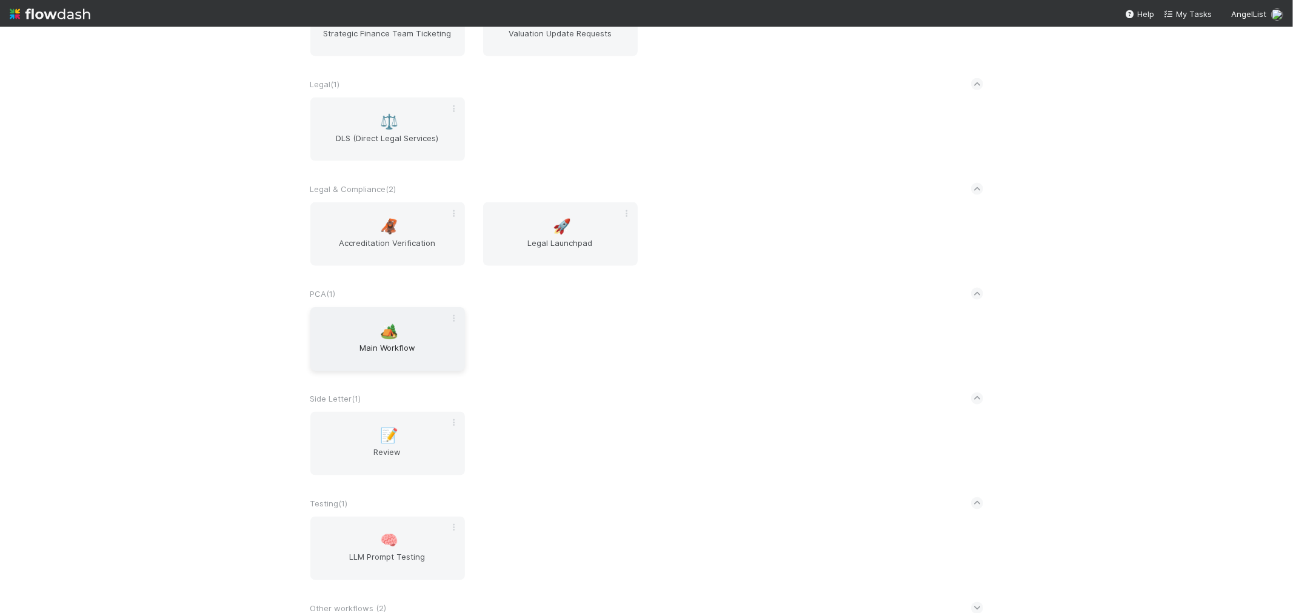
click at [369, 325] on div "🏕️ Main Workflow" at bounding box center [387, 339] width 155 height 64
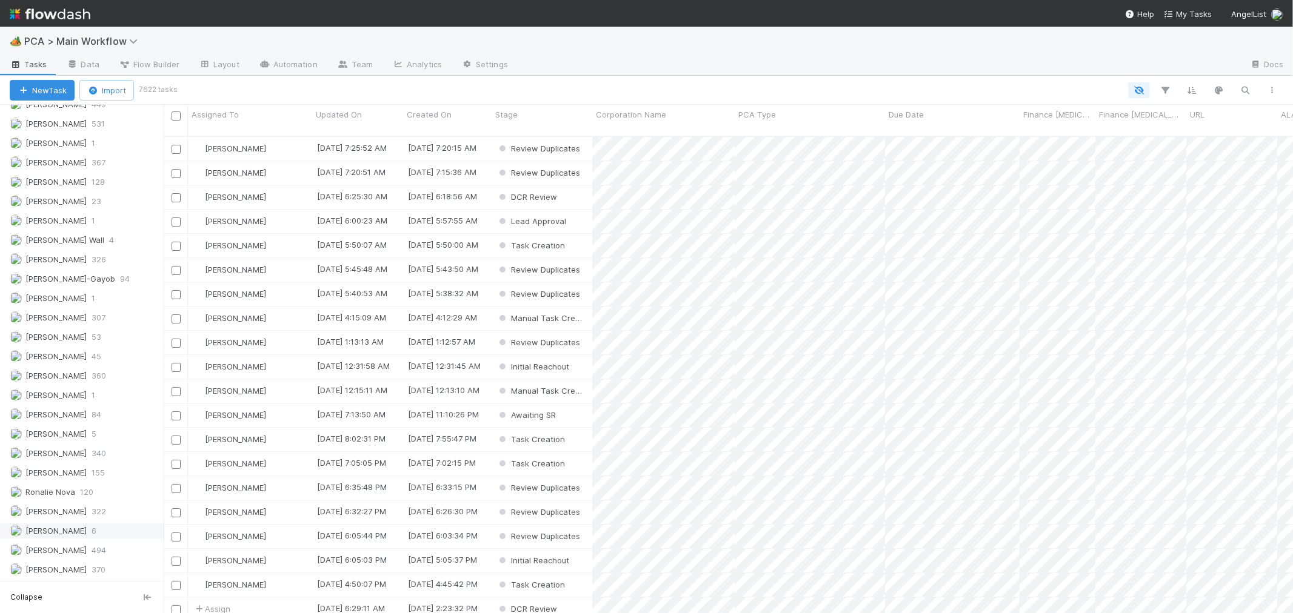
scroll to position [1718, 0]
click at [67, 512] on span "Roselyn de Villa" at bounding box center [55, 512] width 61 height 10
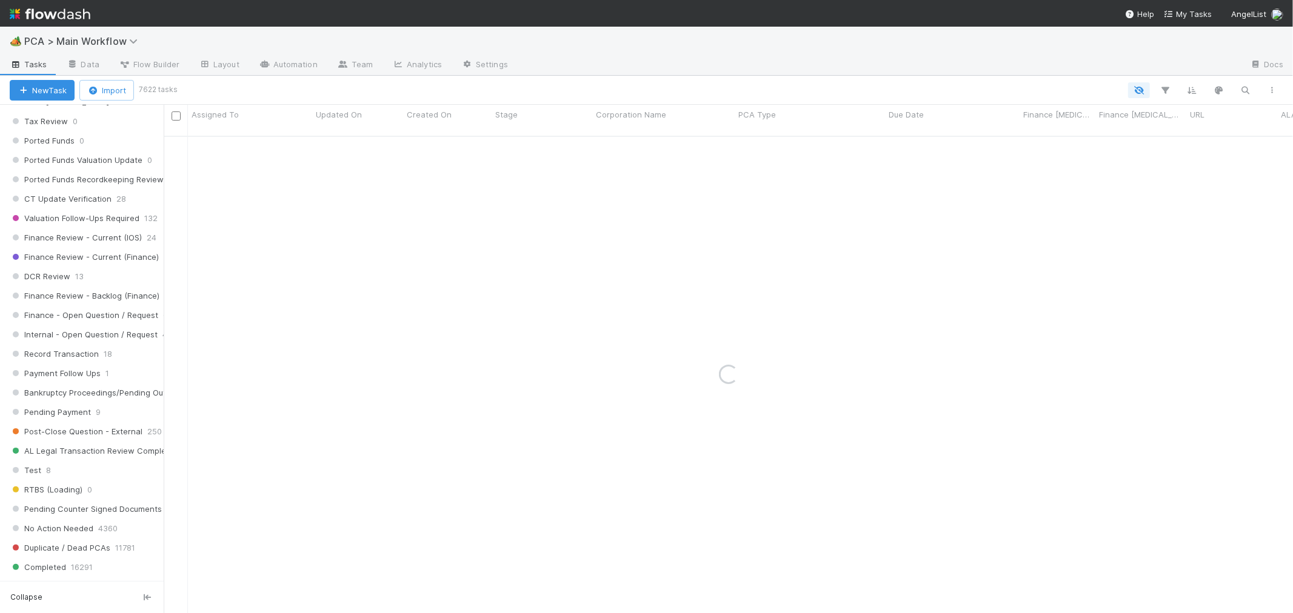
scroll to position [775, 0]
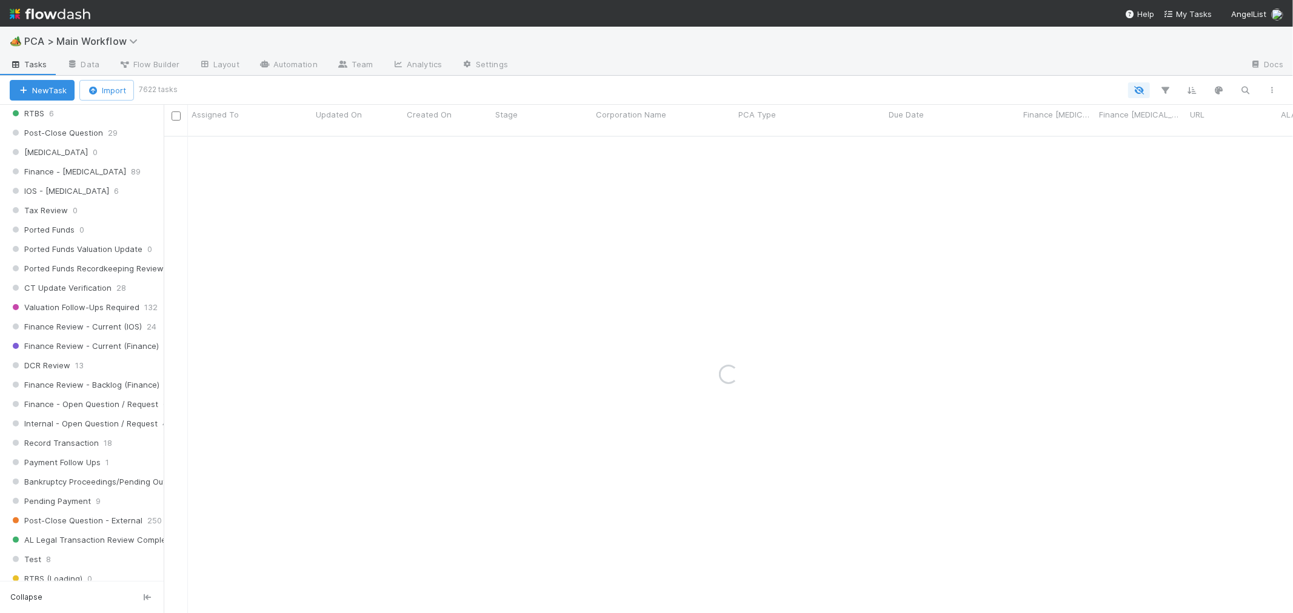
click at [79, 194] on div "IOS - ICU 6" at bounding box center [87, 191] width 154 height 15
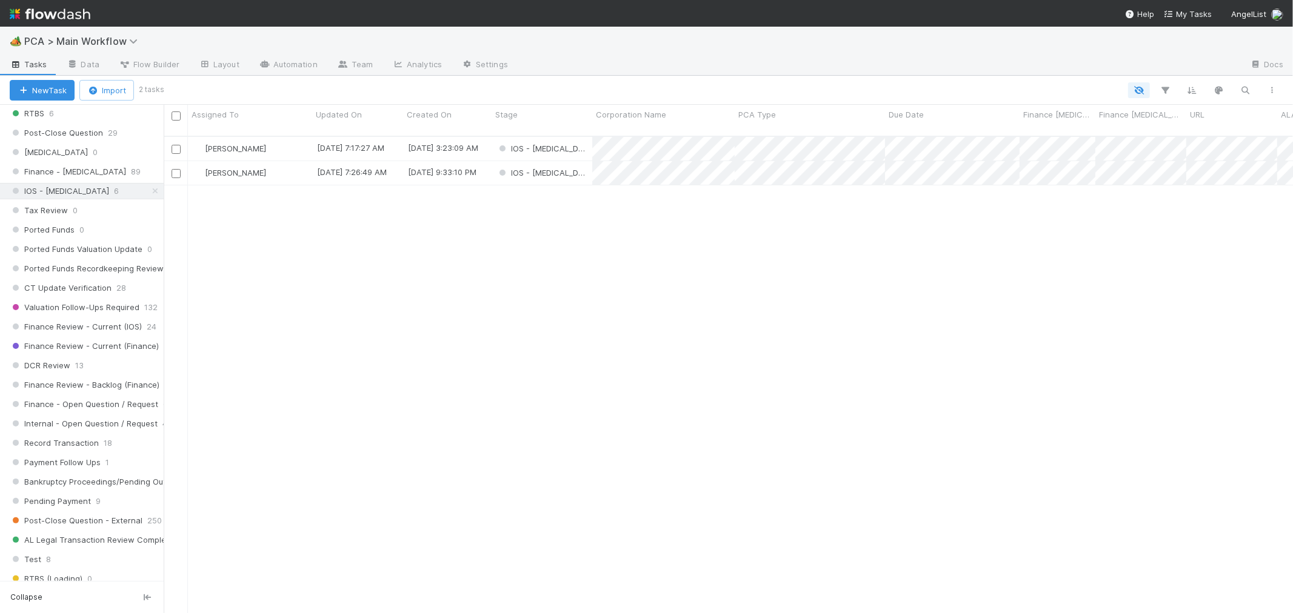
scroll to position [10, 10]
click at [565, 138] on div "IOS - [MEDICAL_DATA]" at bounding box center [542, 149] width 101 height 24
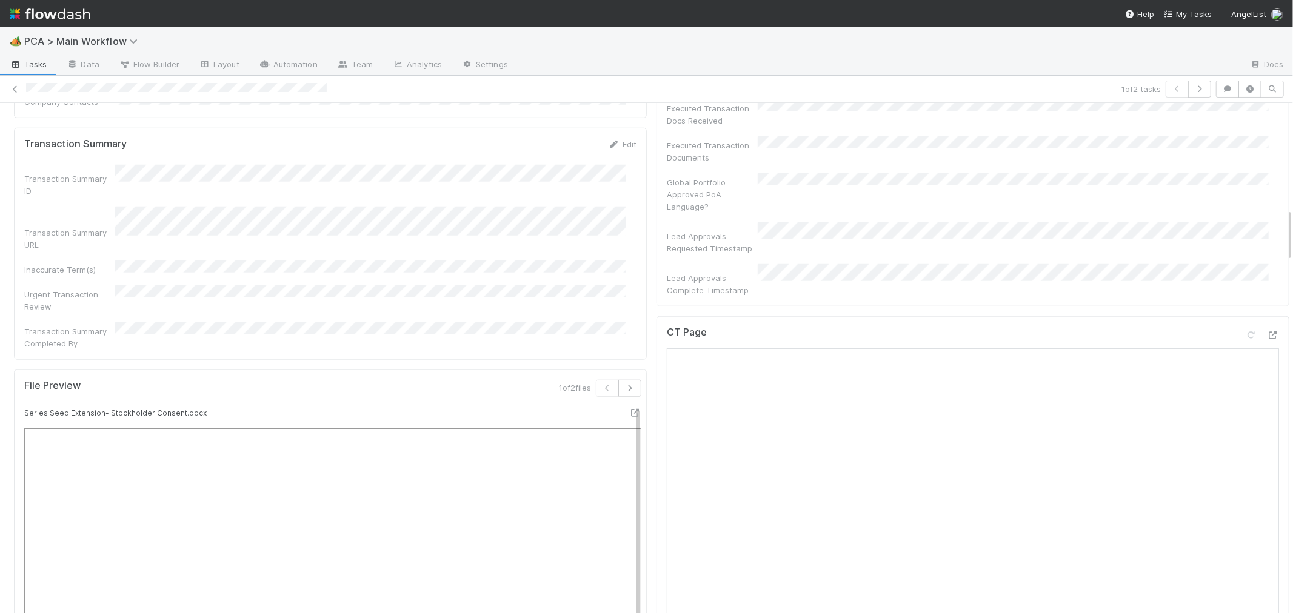
scroll to position [1010, 0]
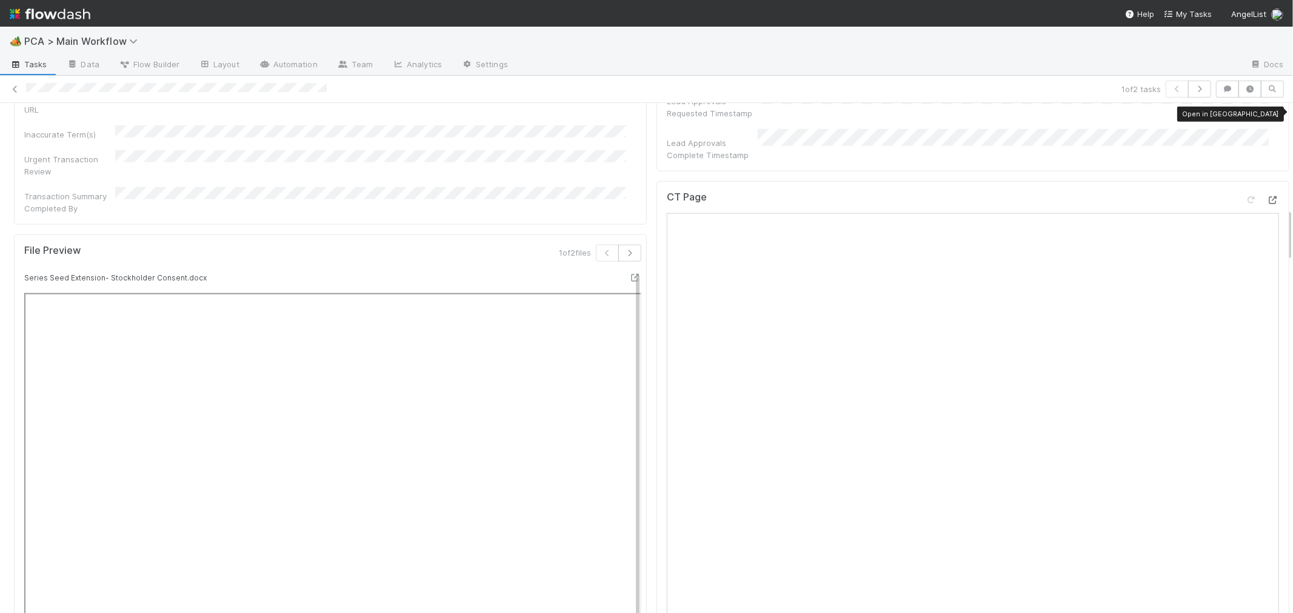
click at [1267, 196] on icon at bounding box center [1273, 200] width 12 height 8
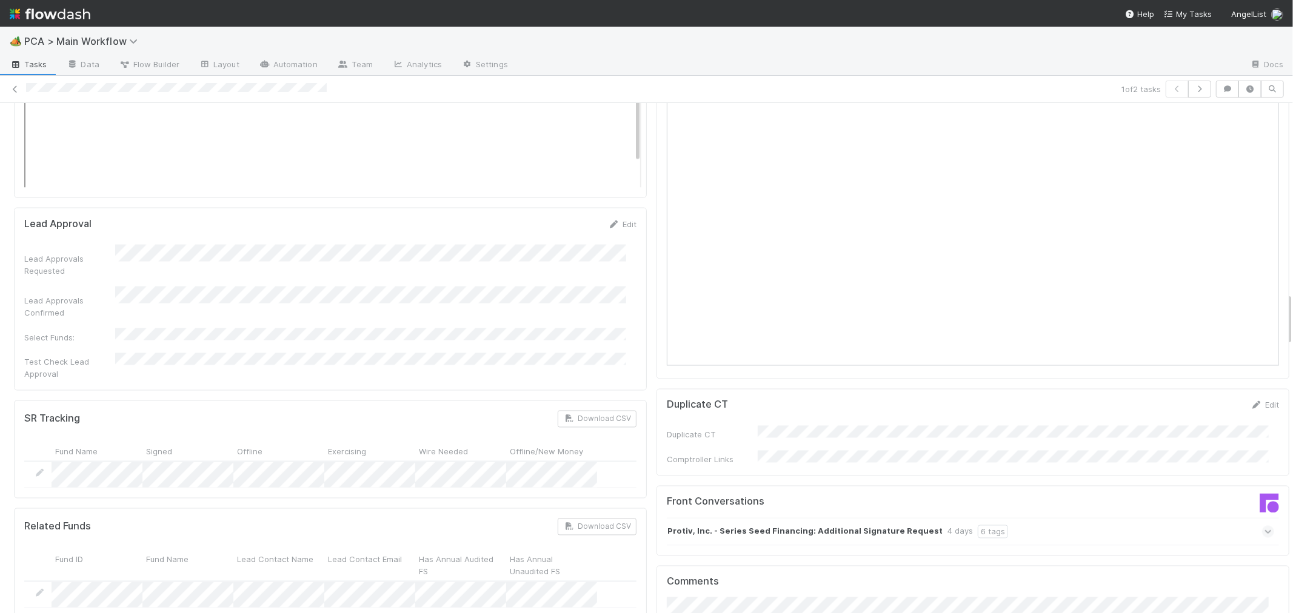
scroll to position [1818, 0]
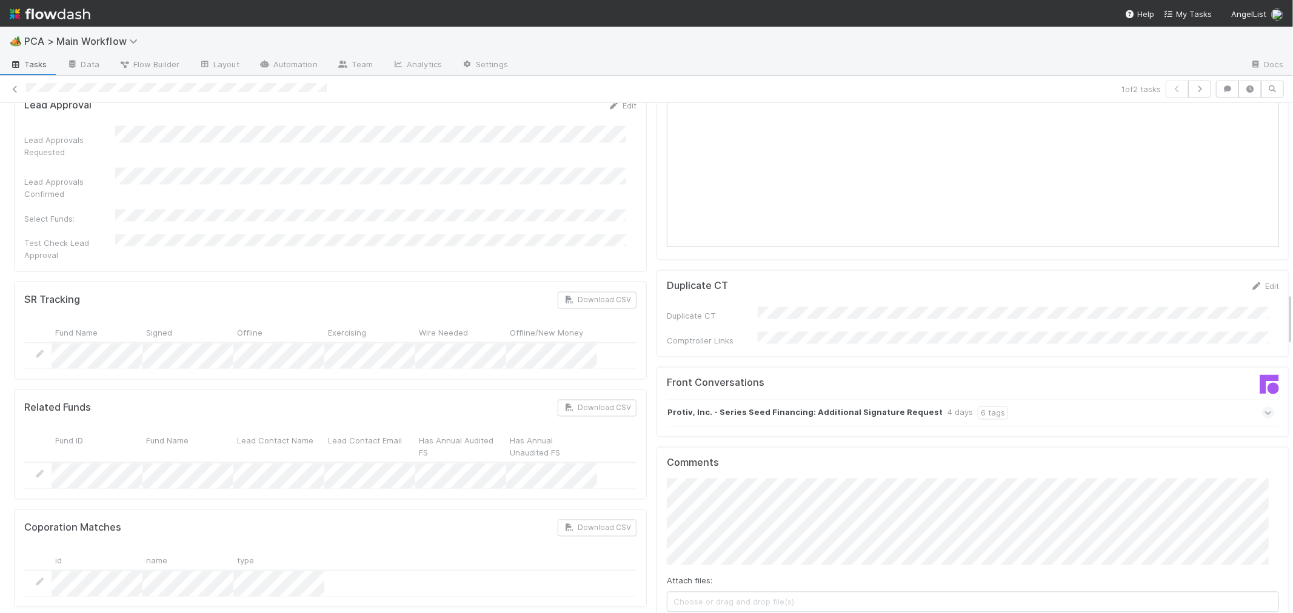
click at [1264, 407] on icon at bounding box center [1268, 413] width 8 height 12
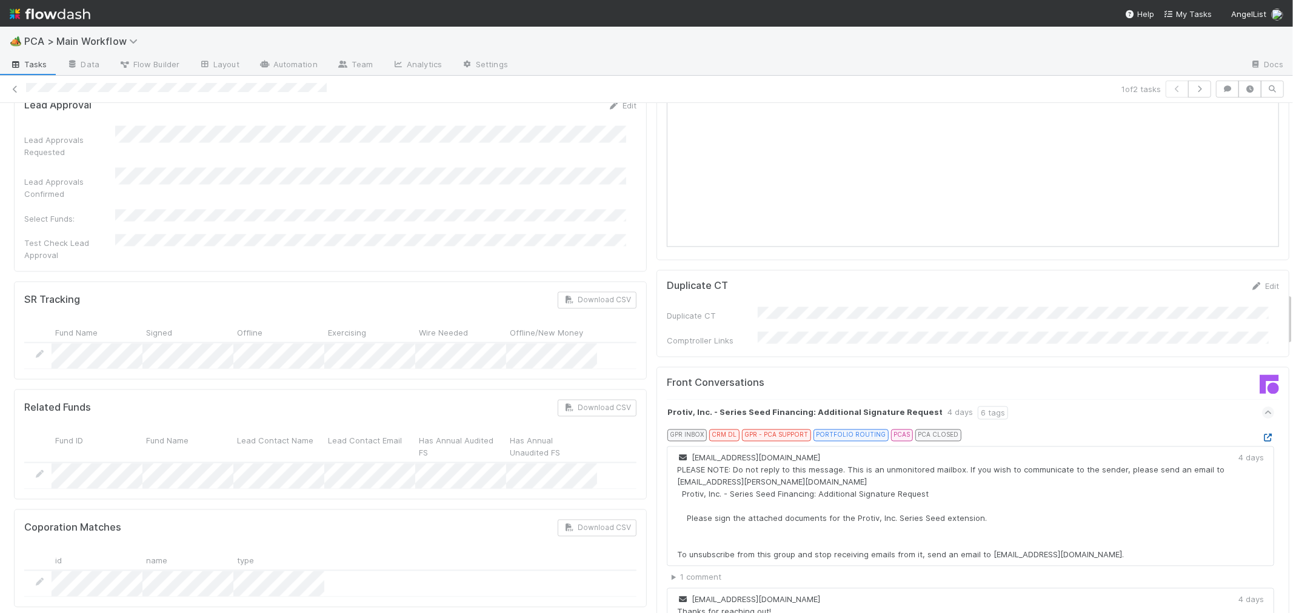
click at [1262, 435] on icon at bounding box center [1268, 439] width 12 height 8
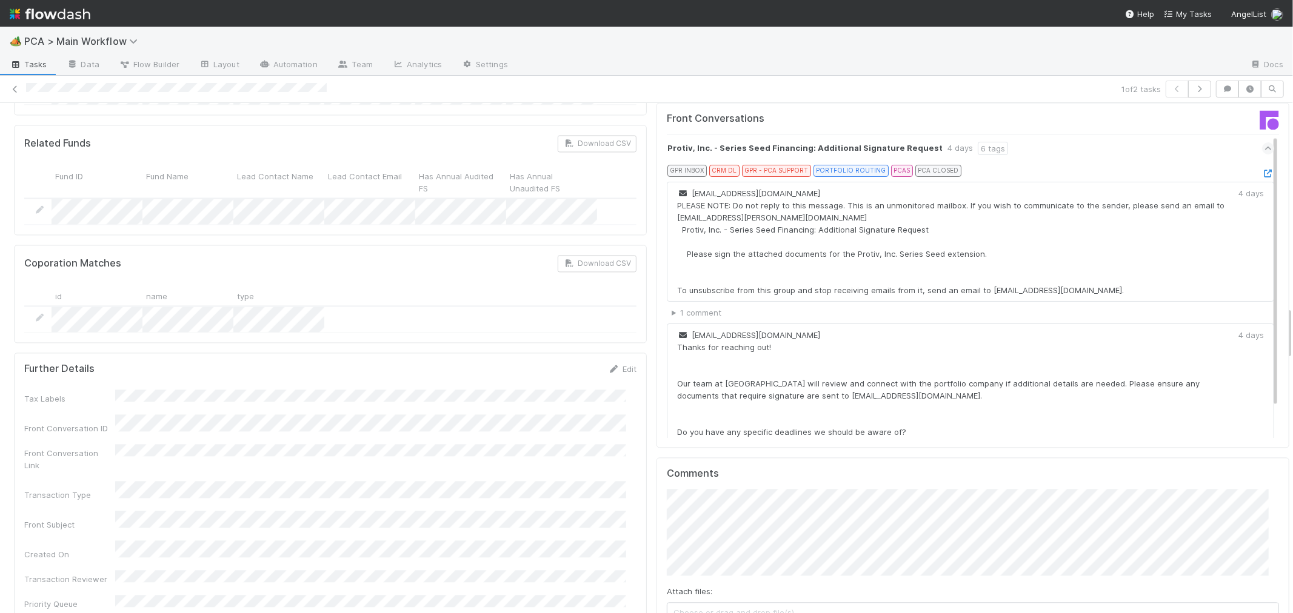
scroll to position [2155, 0]
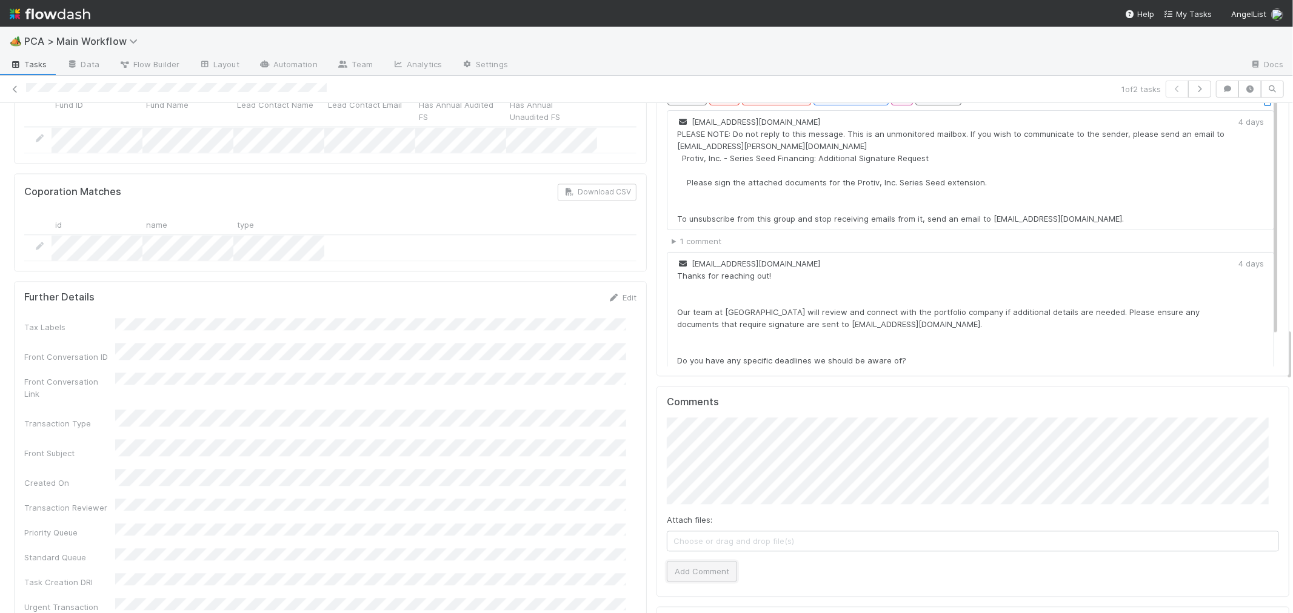
click at [704, 561] on button "Add Comment" at bounding box center [702, 571] width 70 height 21
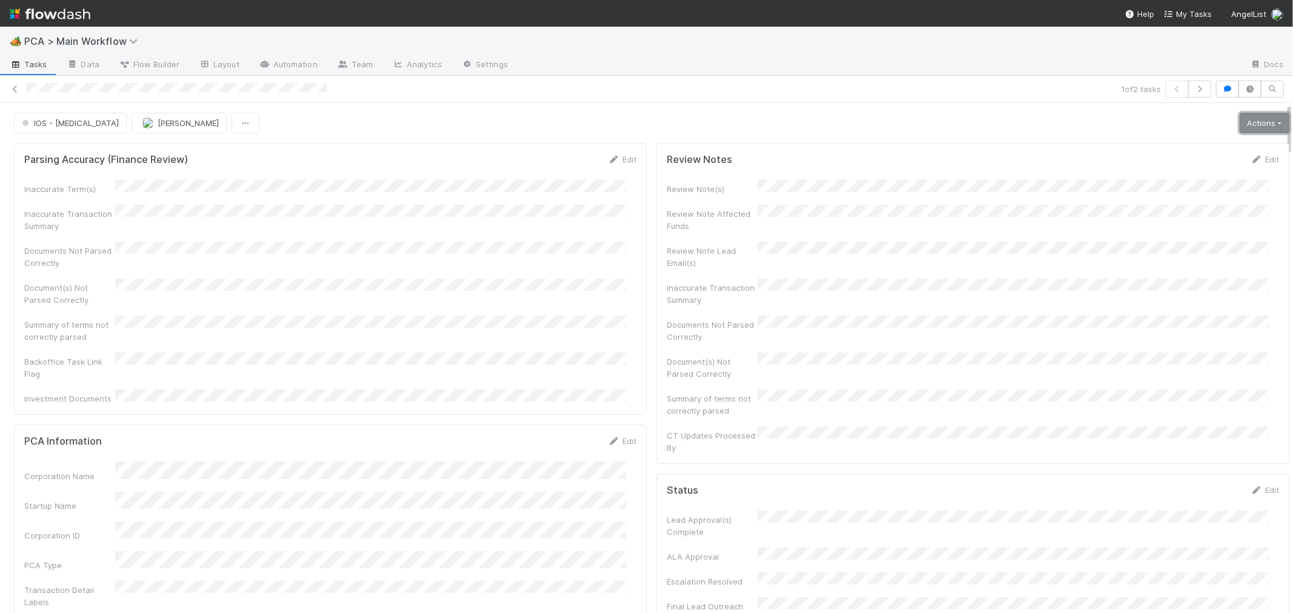
click at [1244, 124] on link "Actions" at bounding box center [1264, 123] width 50 height 21
drag, startPoint x: 644, startPoint y: 130, endPoint x: 639, endPoint y: 160, distance: 30.7
click at [641, 131] on div "IOS - ICU Roselyn de Villa Actions Finish Move to Post-Close Question Move to F…" at bounding box center [651, 123] width 1275 height 21
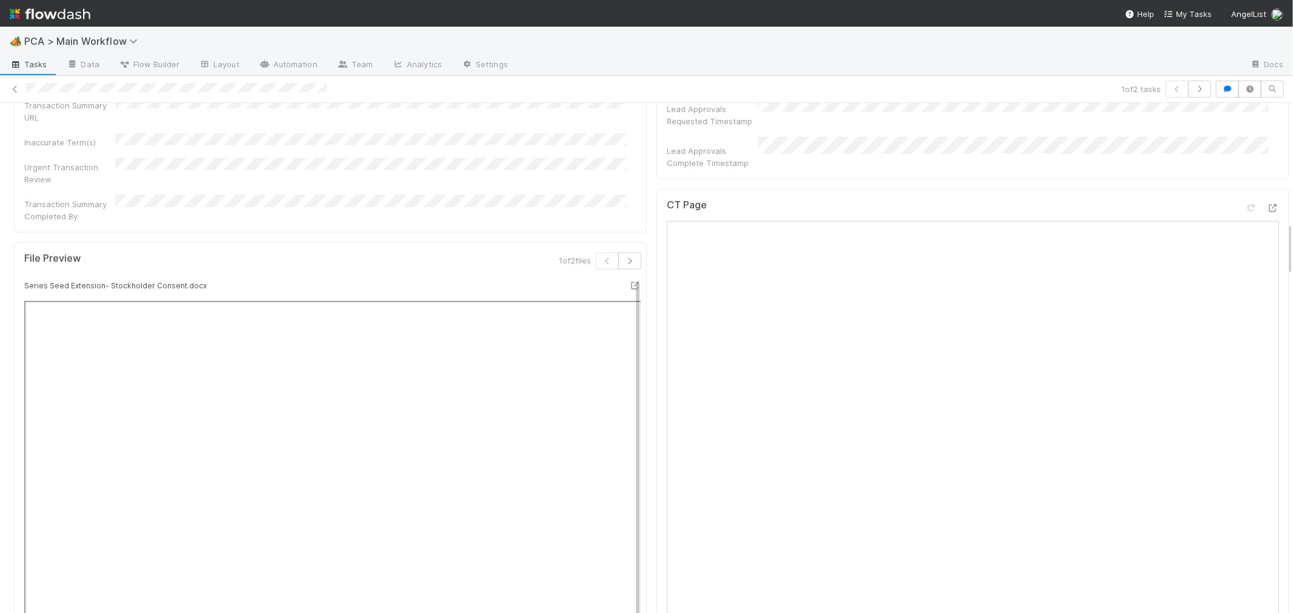
scroll to position [1144, 0]
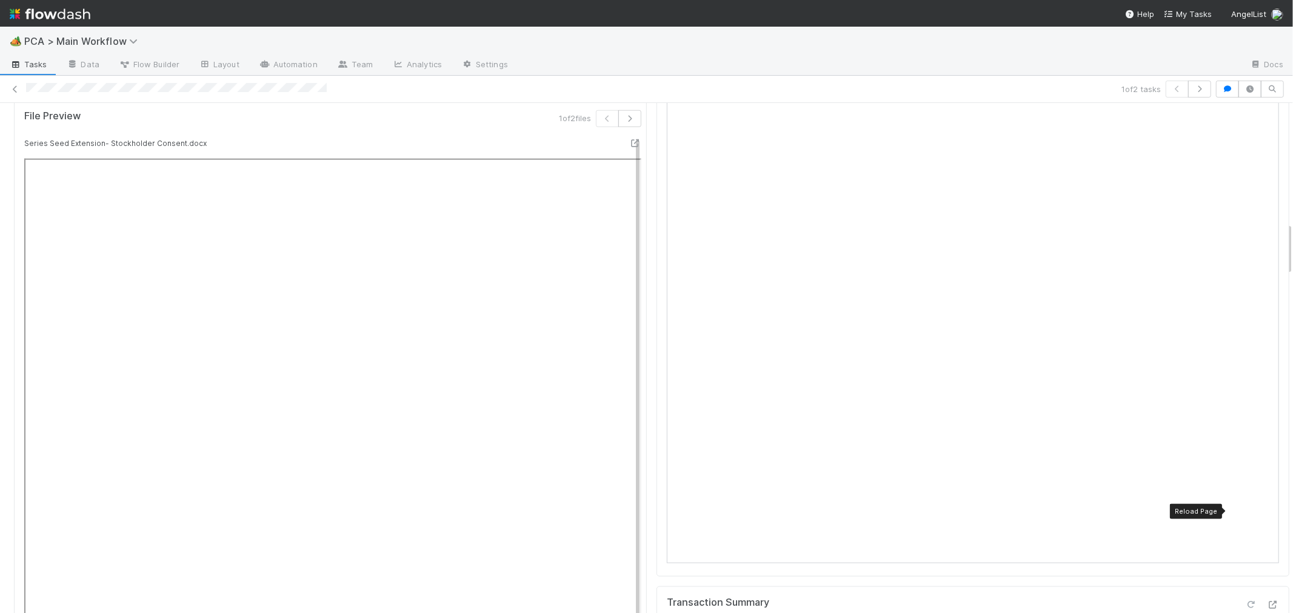
click at [1245, 601] on icon at bounding box center [1251, 605] width 12 height 8
drag, startPoint x: 1019, startPoint y: 511, endPoint x: 1001, endPoint y: 515, distance: 18.7
click at [1018, 597] on div "Transaction Summary" at bounding box center [973, 608] width 612 height 22
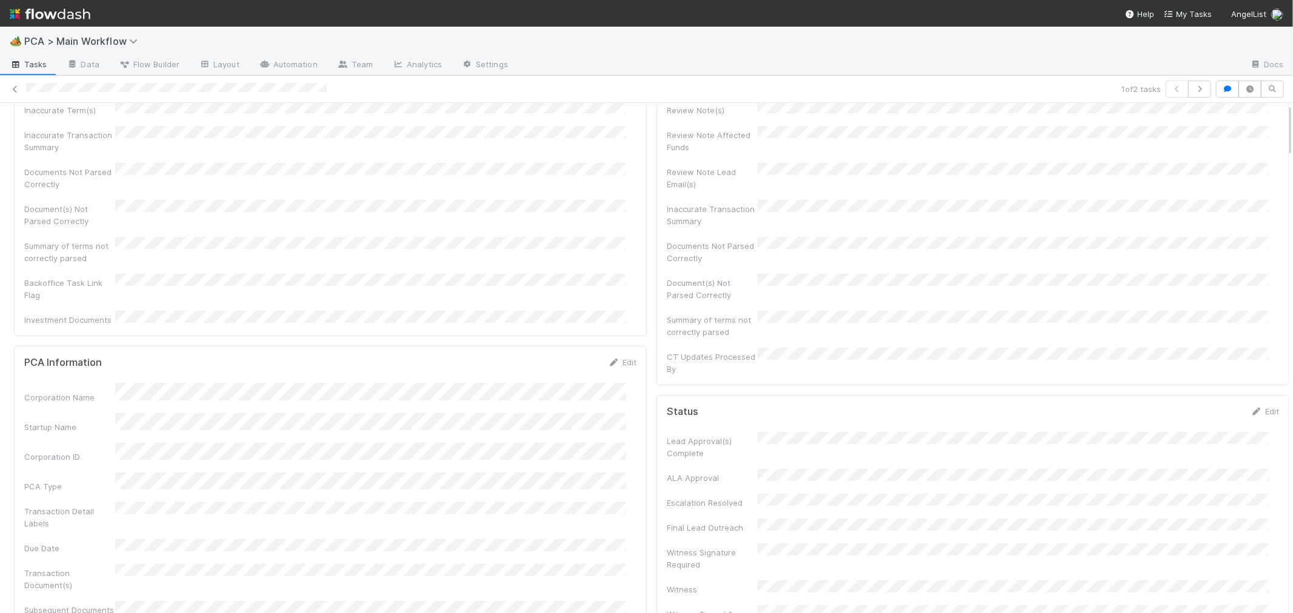
scroll to position [0, 0]
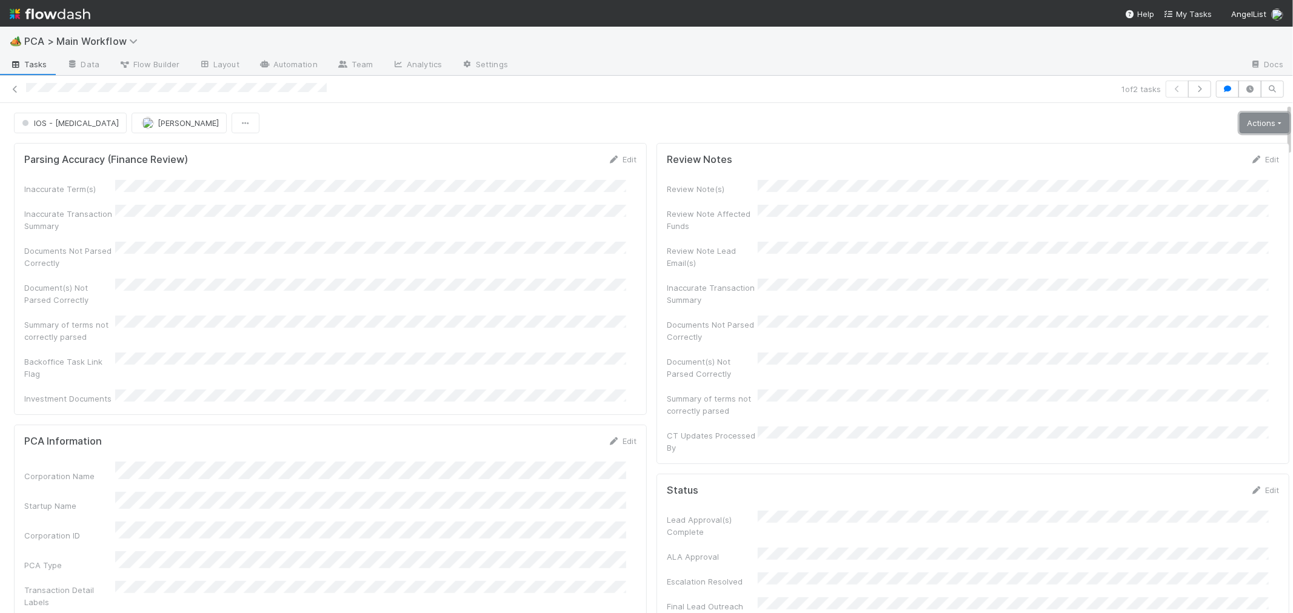
click at [1253, 118] on link "Actions" at bounding box center [1264, 123] width 50 height 21
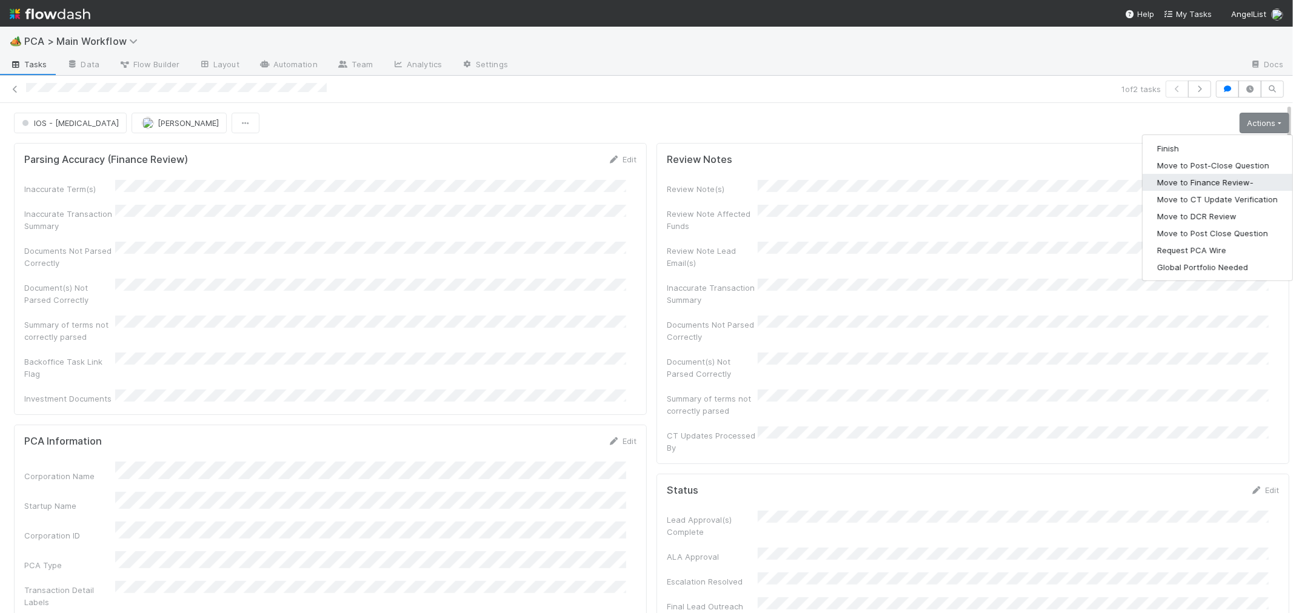
click at [1198, 183] on button "Move to Finance Review-" at bounding box center [1217, 182] width 150 height 17
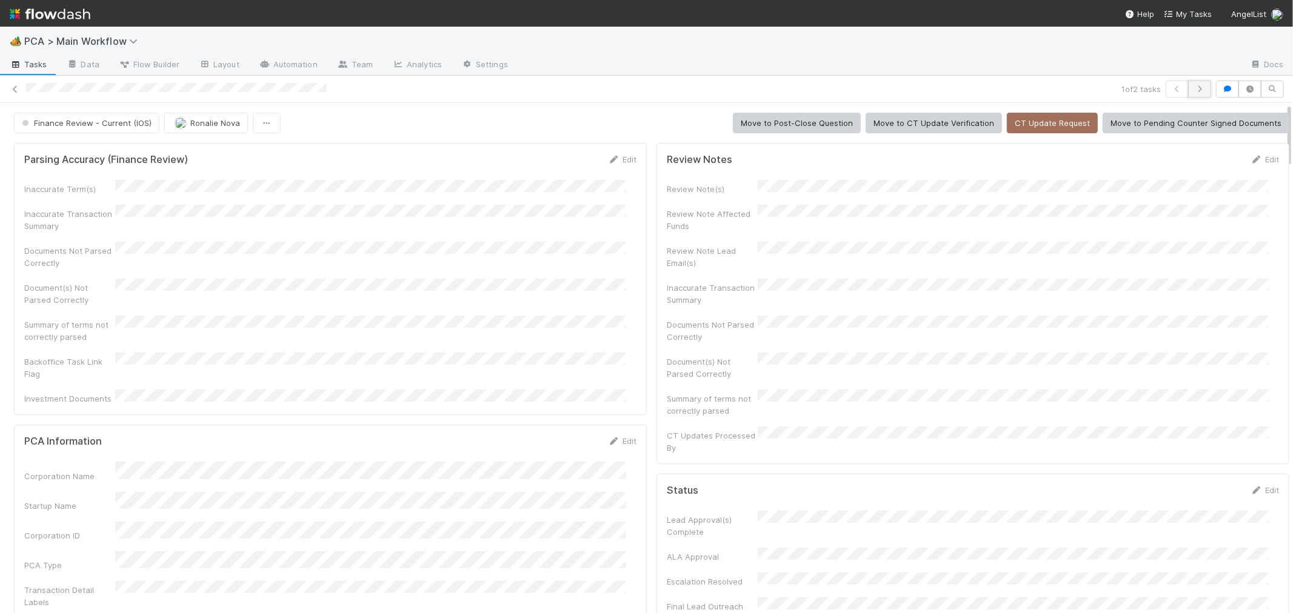
click at [1193, 91] on icon "button" at bounding box center [1199, 88] width 12 height 7
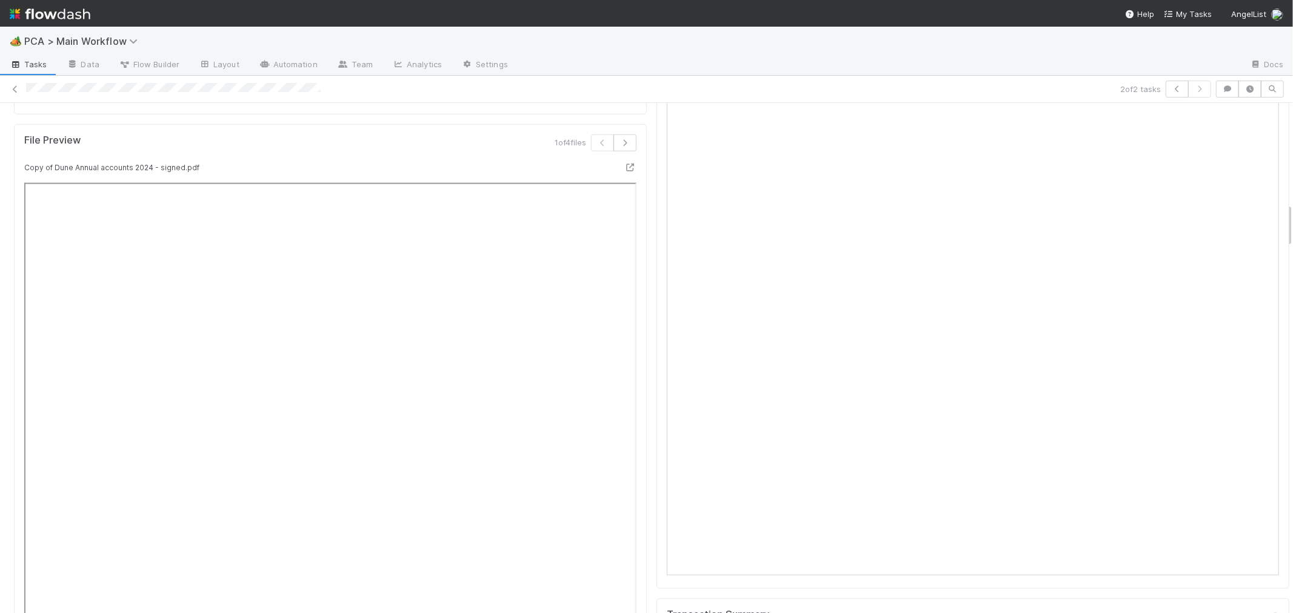
scroll to position [875, 0]
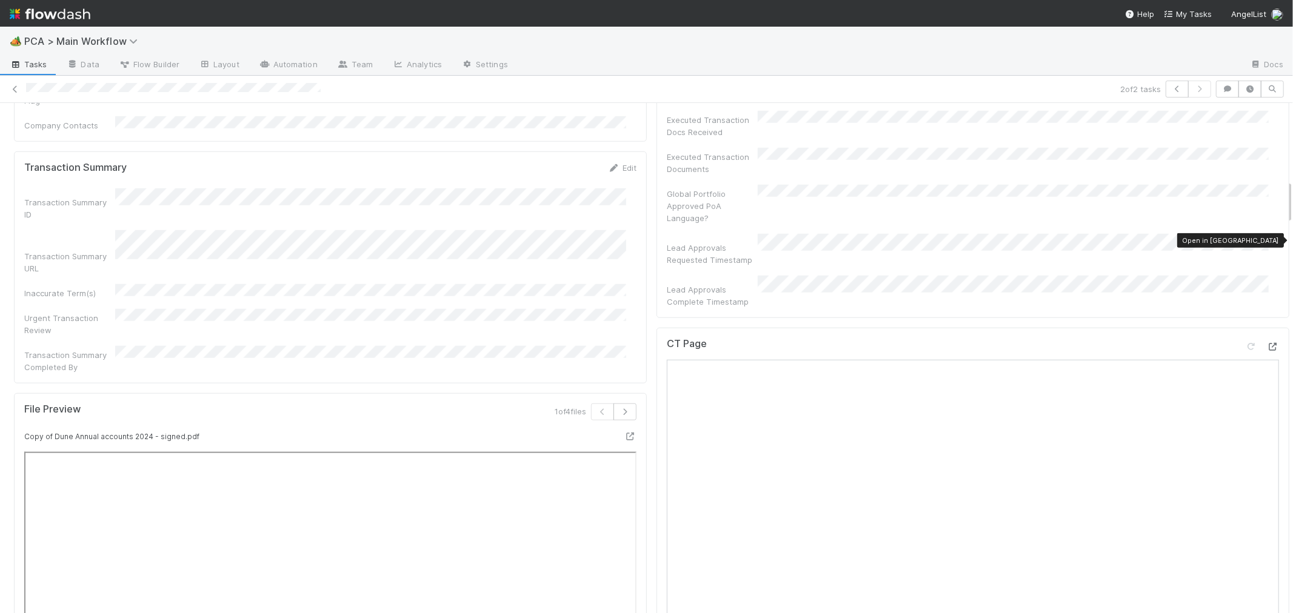
click at [1267, 343] on icon at bounding box center [1273, 347] width 12 height 8
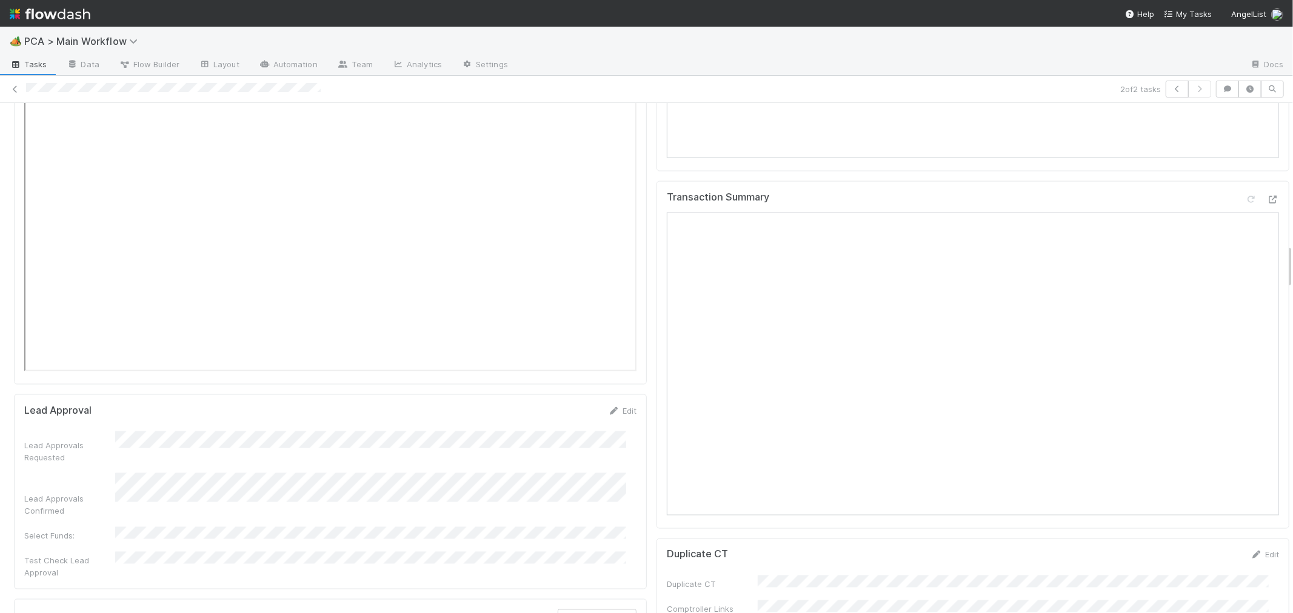
scroll to position [1683, 0]
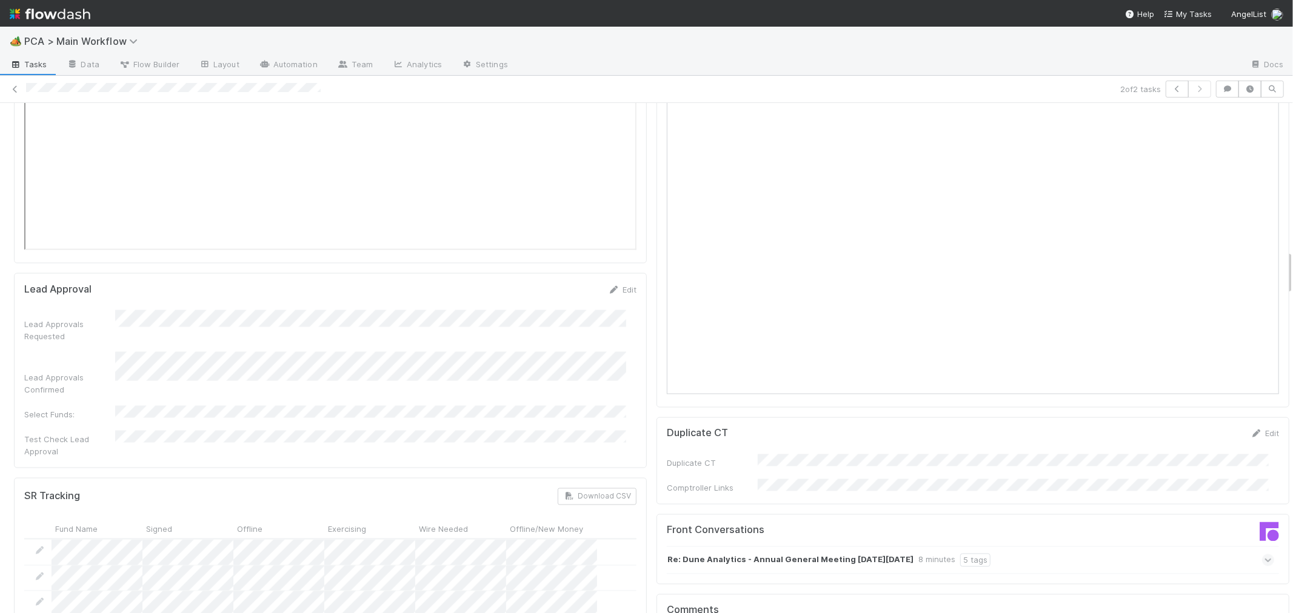
click at [1264, 555] on icon at bounding box center [1268, 561] width 8 height 12
click at [1262, 582] on icon at bounding box center [1268, 586] width 12 height 8
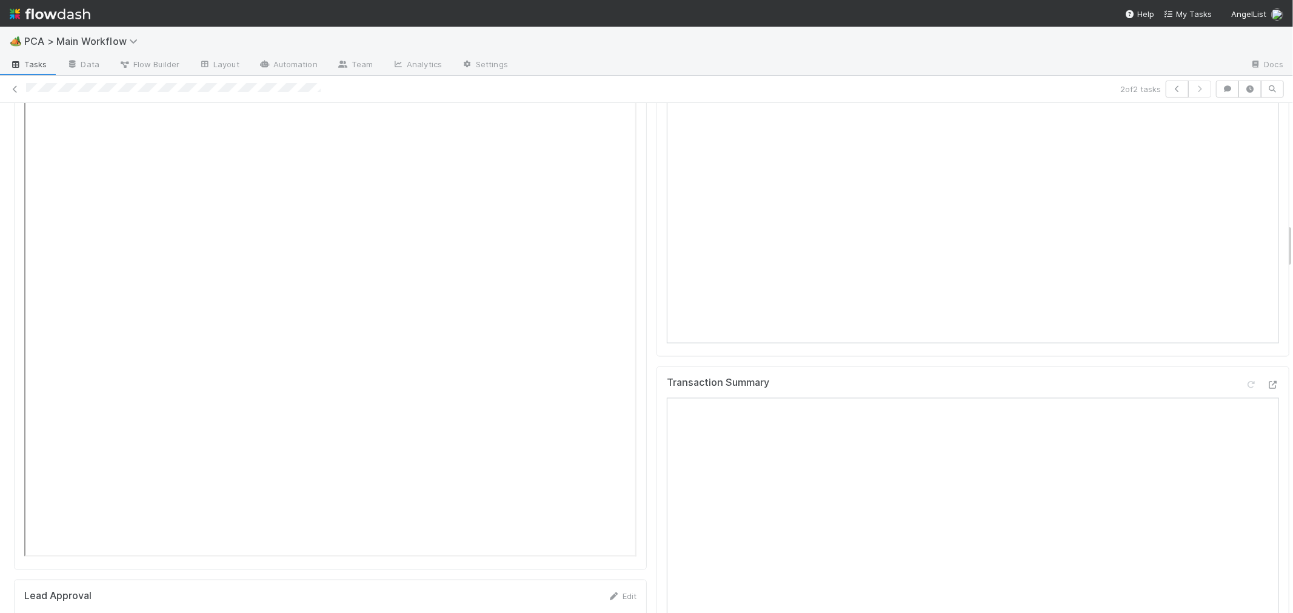
scroll to position [1347, 0]
click at [1245, 411] on icon at bounding box center [1251, 415] width 12 height 8
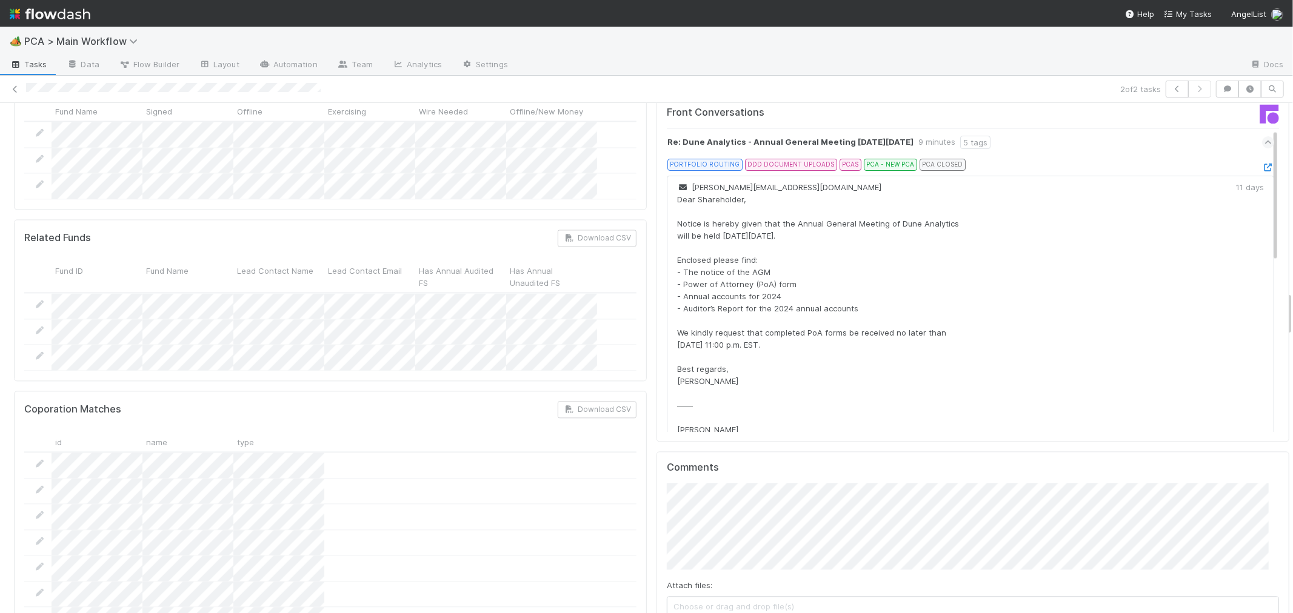
scroll to position [2155, 0]
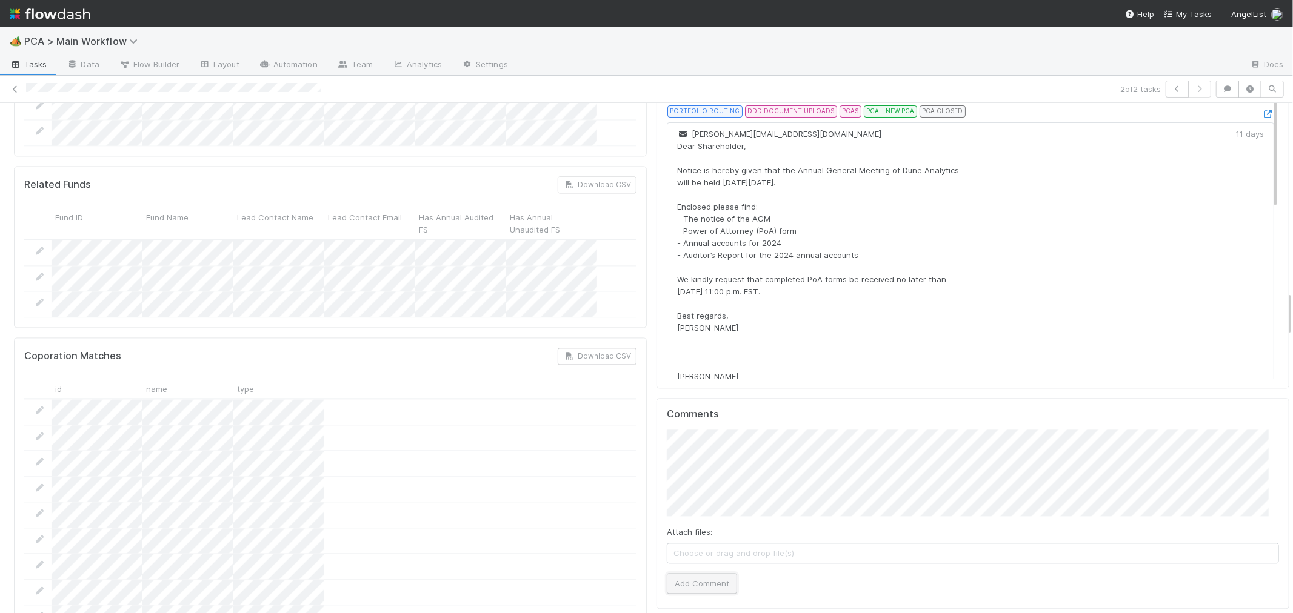
click at [705, 573] on button "Add Comment" at bounding box center [702, 583] width 70 height 21
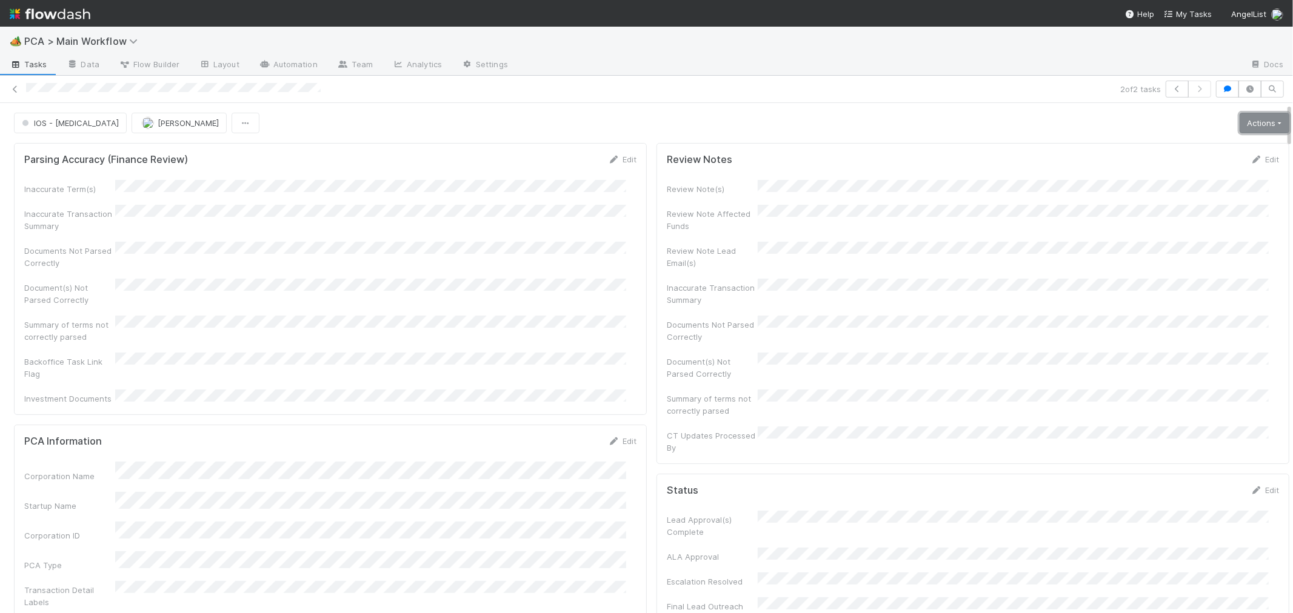
click at [1239, 124] on link "Actions" at bounding box center [1264, 123] width 50 height 21
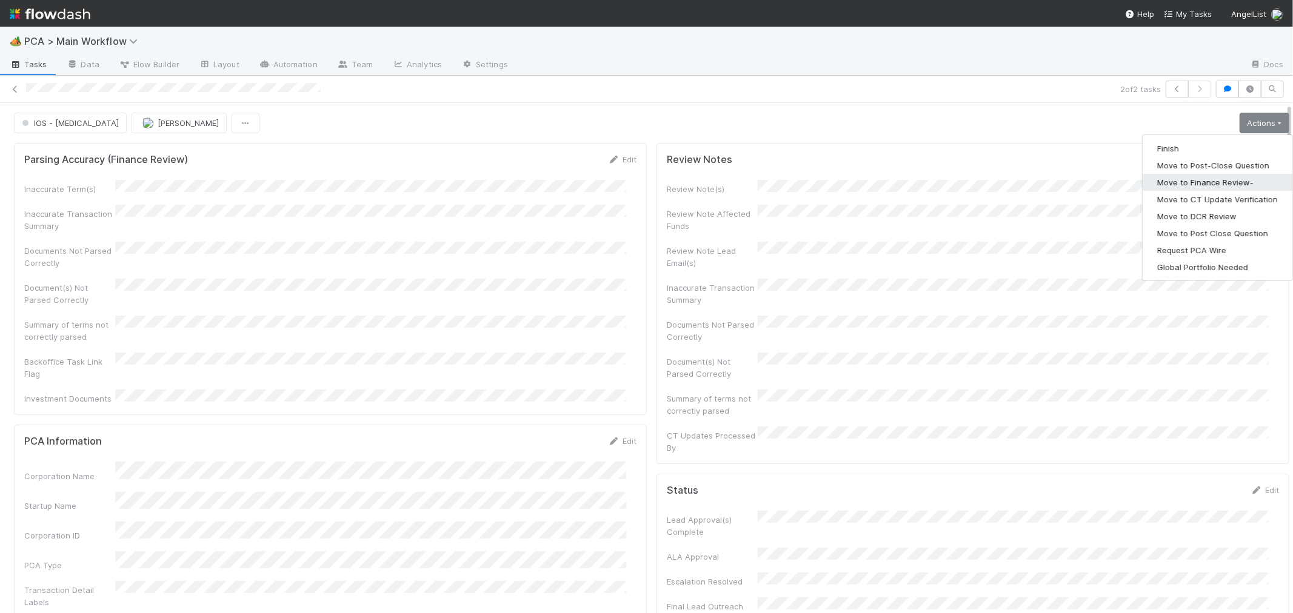
click at [1215, 185] on button "Move to Finance Review-" at bounding box center [1217, 182] width 150 height 17
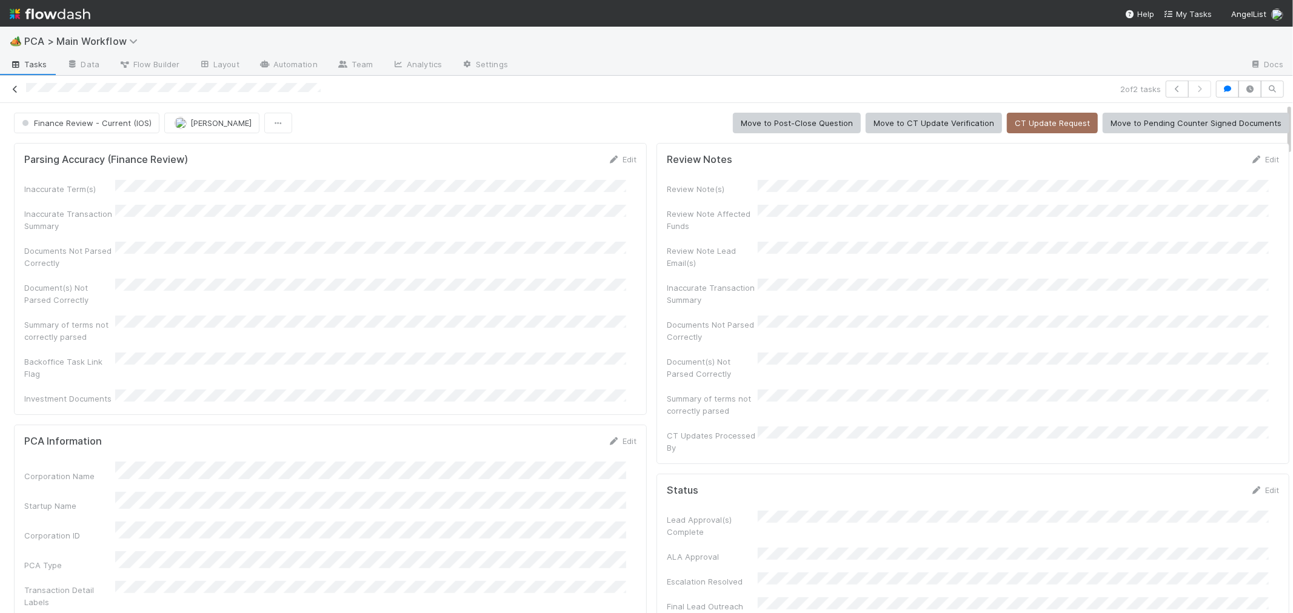
click at [18, 88] on icon at bounding box center [15, 89] width 12 height 8
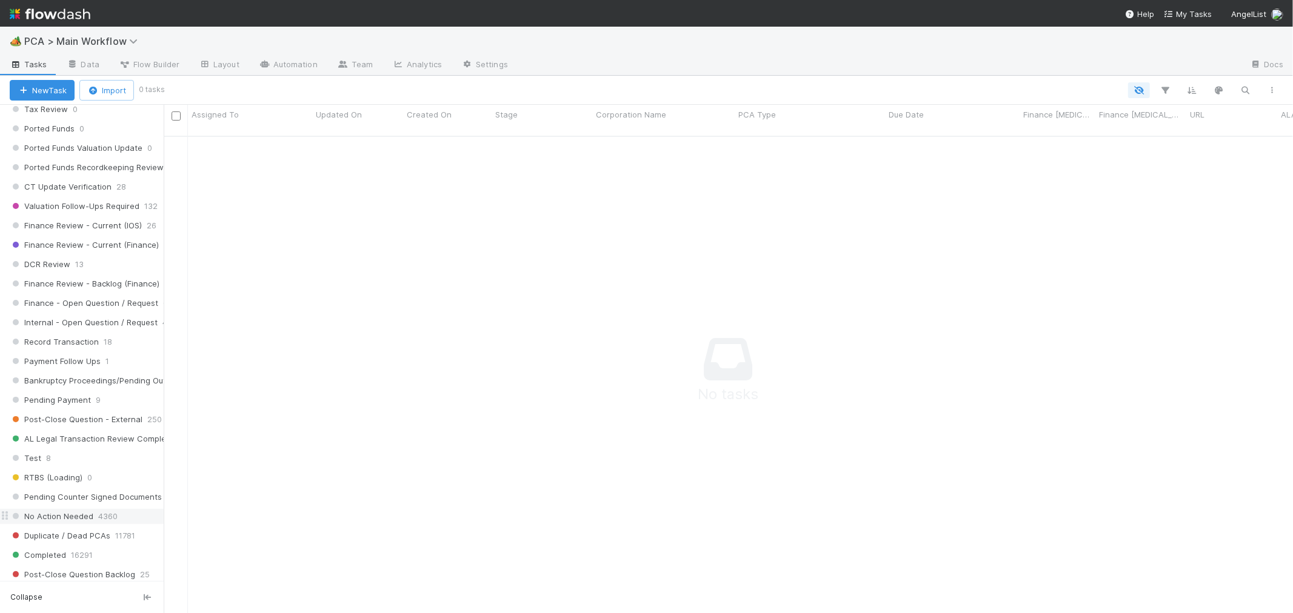
scroll to position [875, 0]
drag, startPoint x: 76, startPoint y: 356, endPoint x: 491, endPoint y: 18, distance: 535.1
click at [76, 350] on span "Record Transaction" at bounding box center [54, 342] width 89 height 15
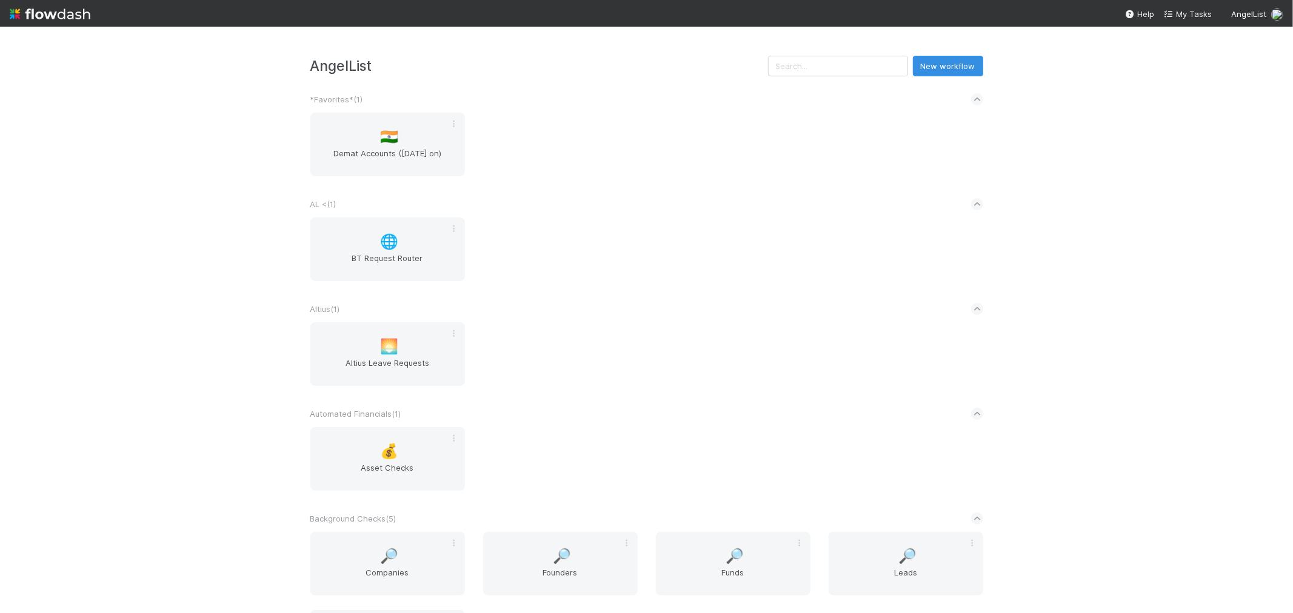
click at [567, 326] on div "🌅 [PERSON_NAME] Leave Requests" at bounding box center [646, 361] width 691 height 78
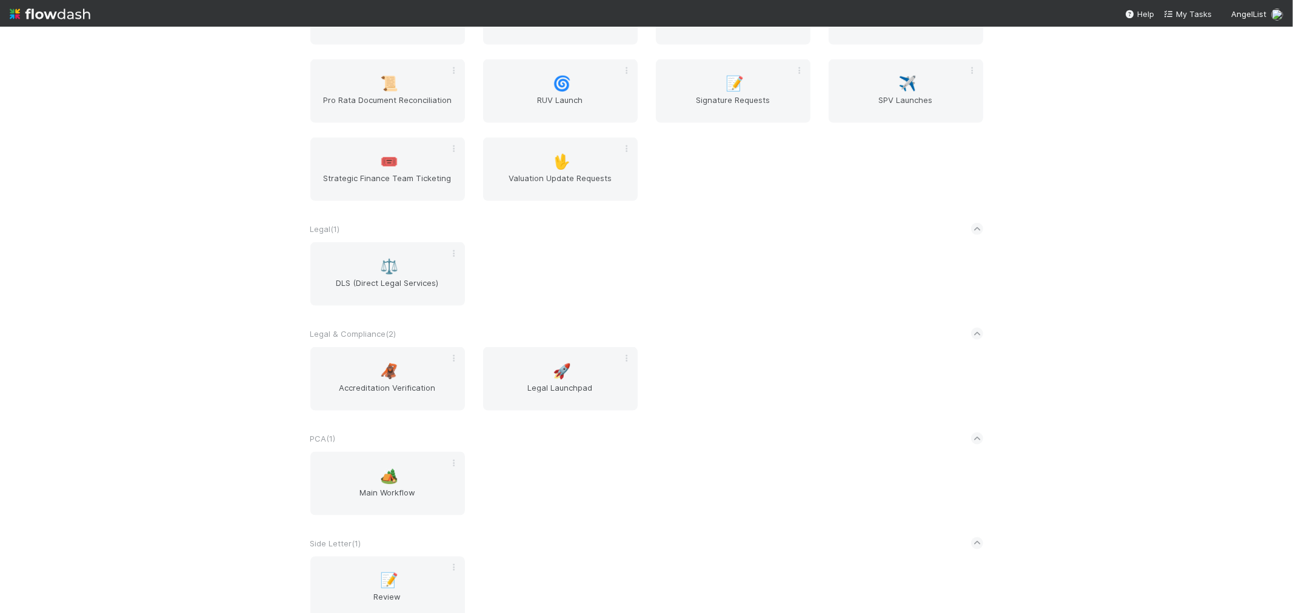
scroll to position [1317, 0]
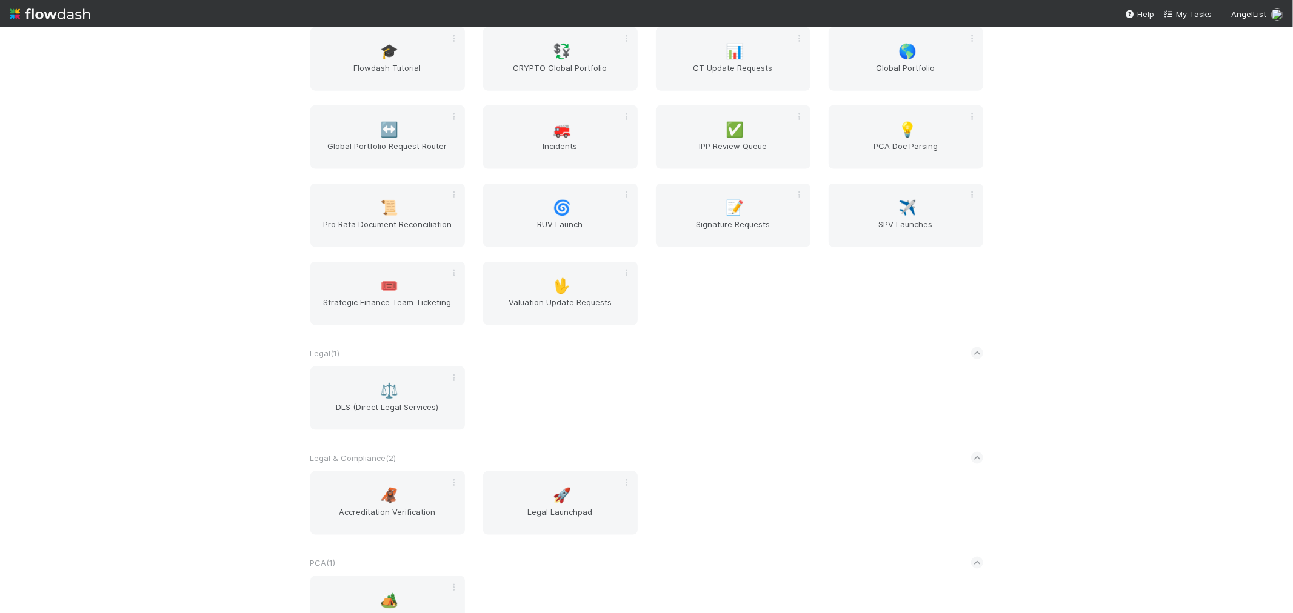
click at [758, 344] on div "Legal ( 1 )" at bounding box center [646, 353] width 673 height 27
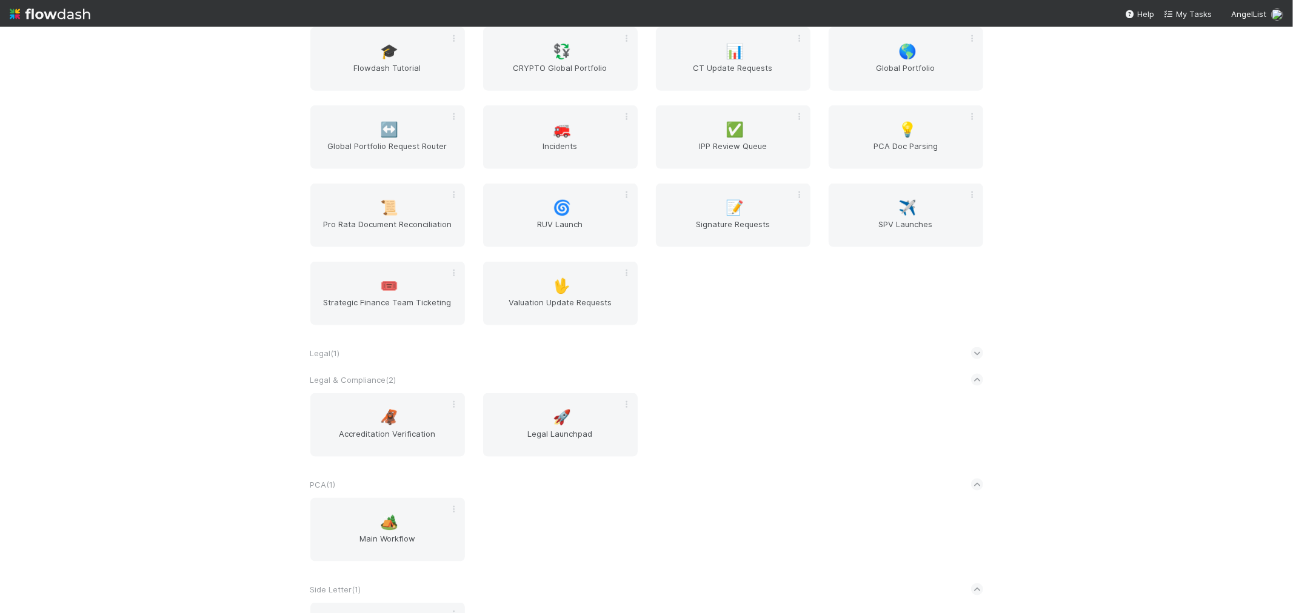
scroll to position [955, 0]
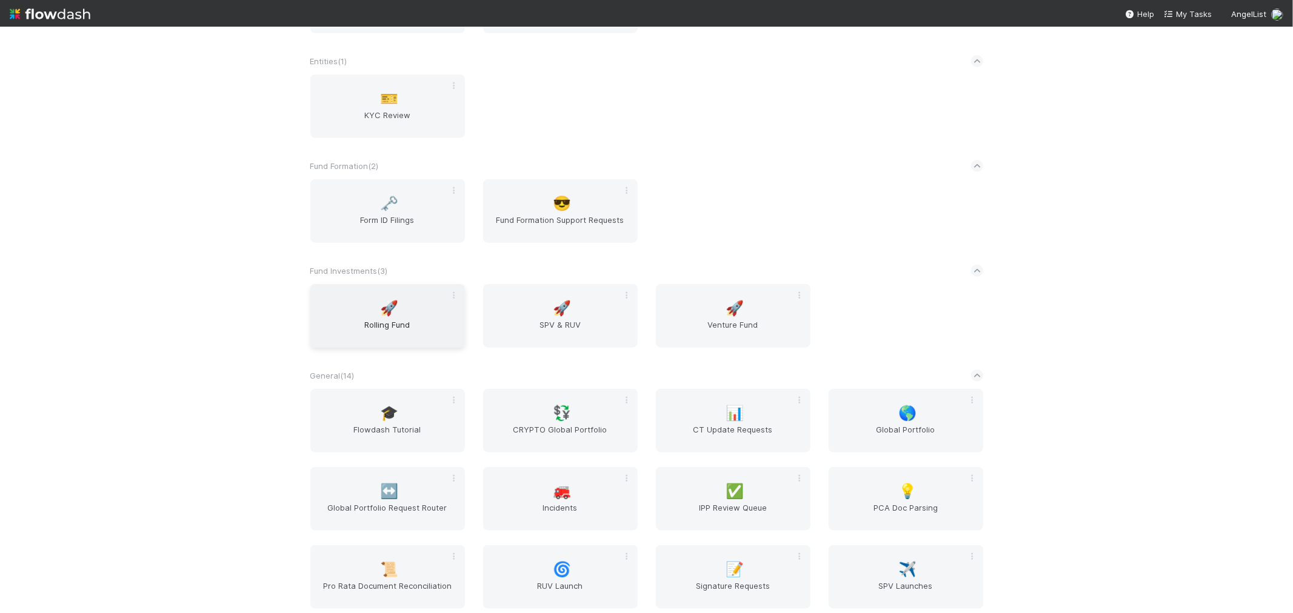
click at [385, 326] on span "Rolling Fund" at bounding box center [387, 331] width 145 height 24
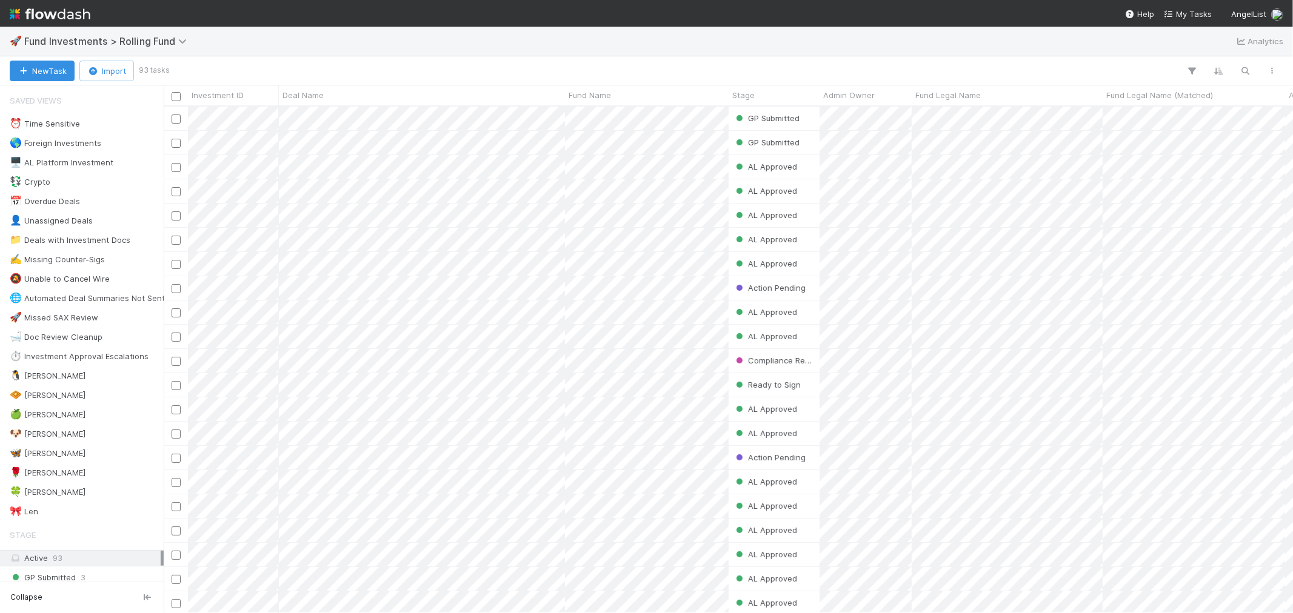
scroll to position [496, 1119]
click at [92, 39] on span "Fund Investments > Rolling Fund" at bounding box center [108, 41] width 168 height 12
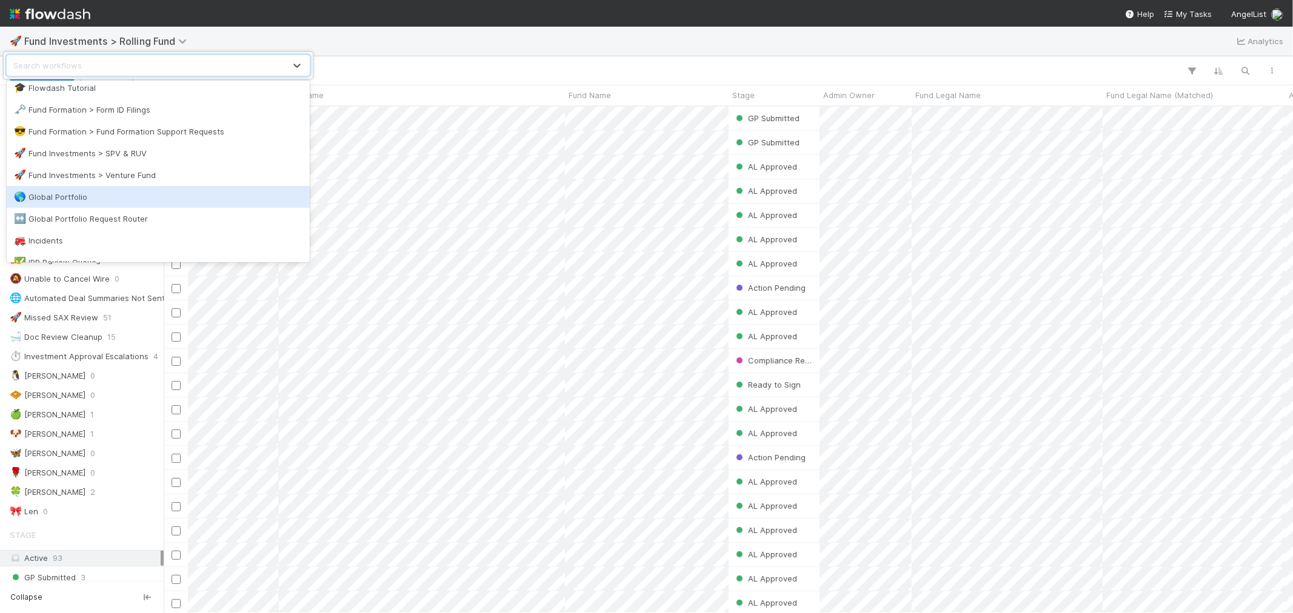
scroll to position [404, 0]
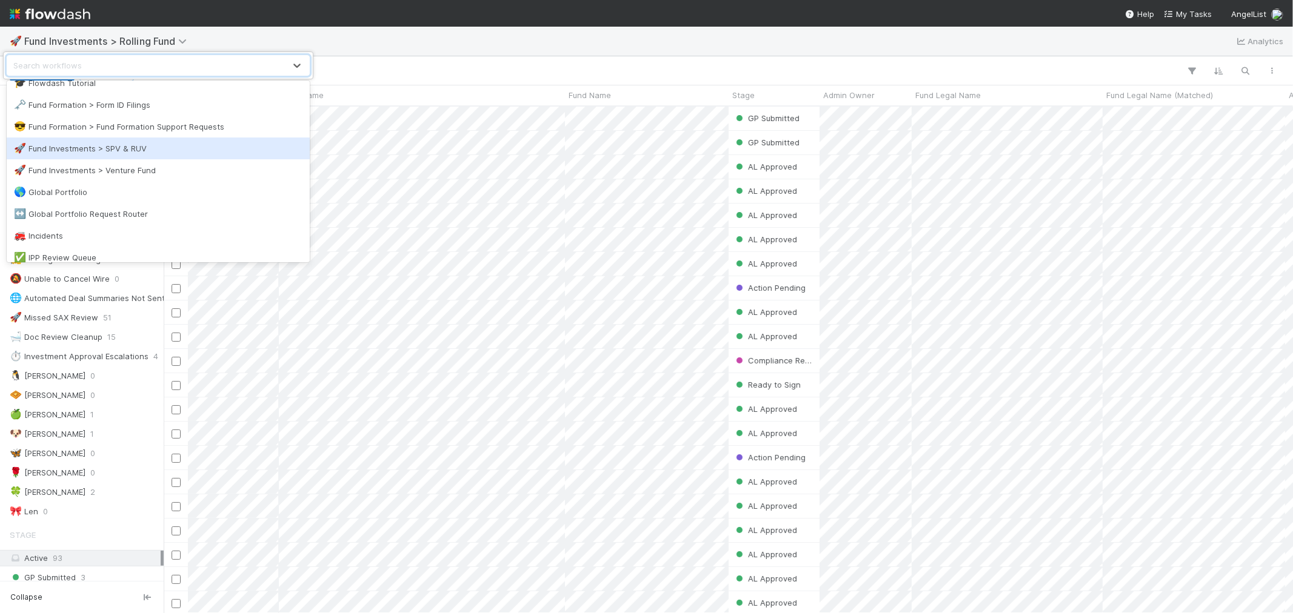
click at [161, 152] on div "🚀 Fund Investments > SPV & RUV" at bounding box center [158, 148] width 289 height 12
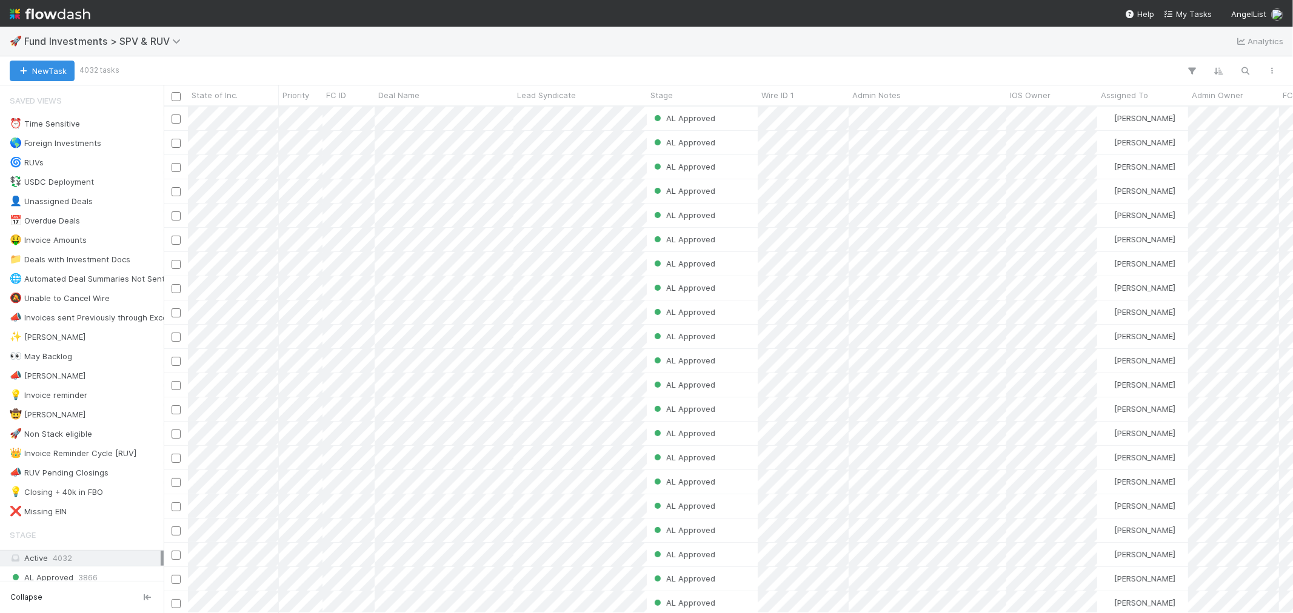
scroll to position [496, 1119]
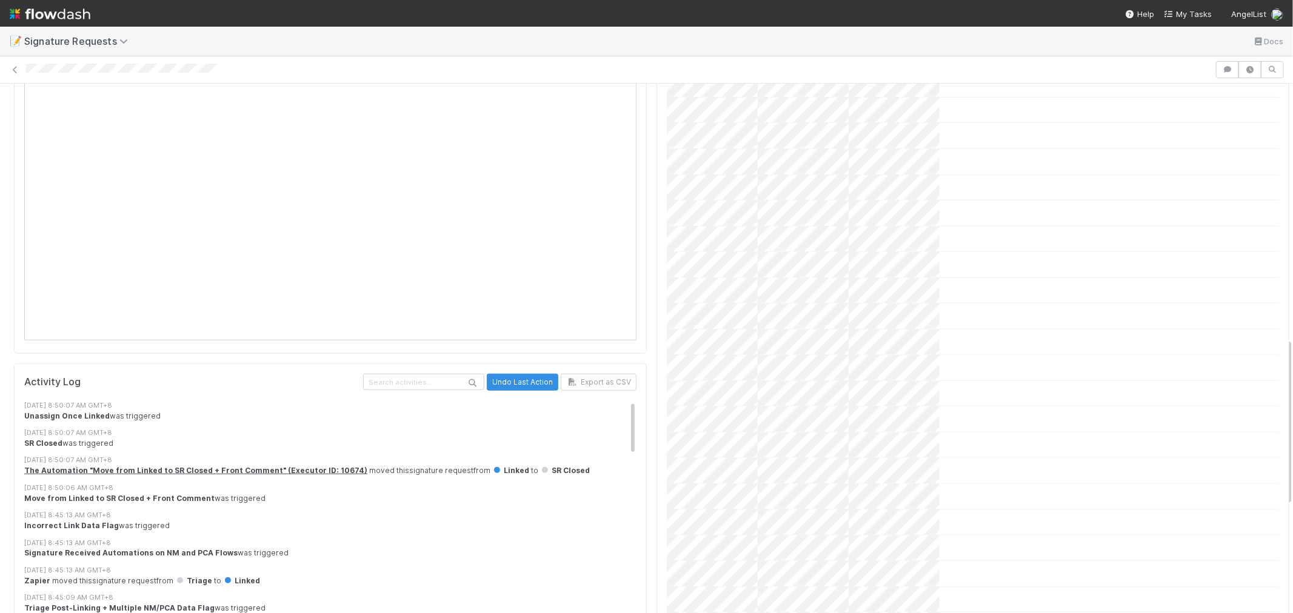
scroll to position [801, 0]
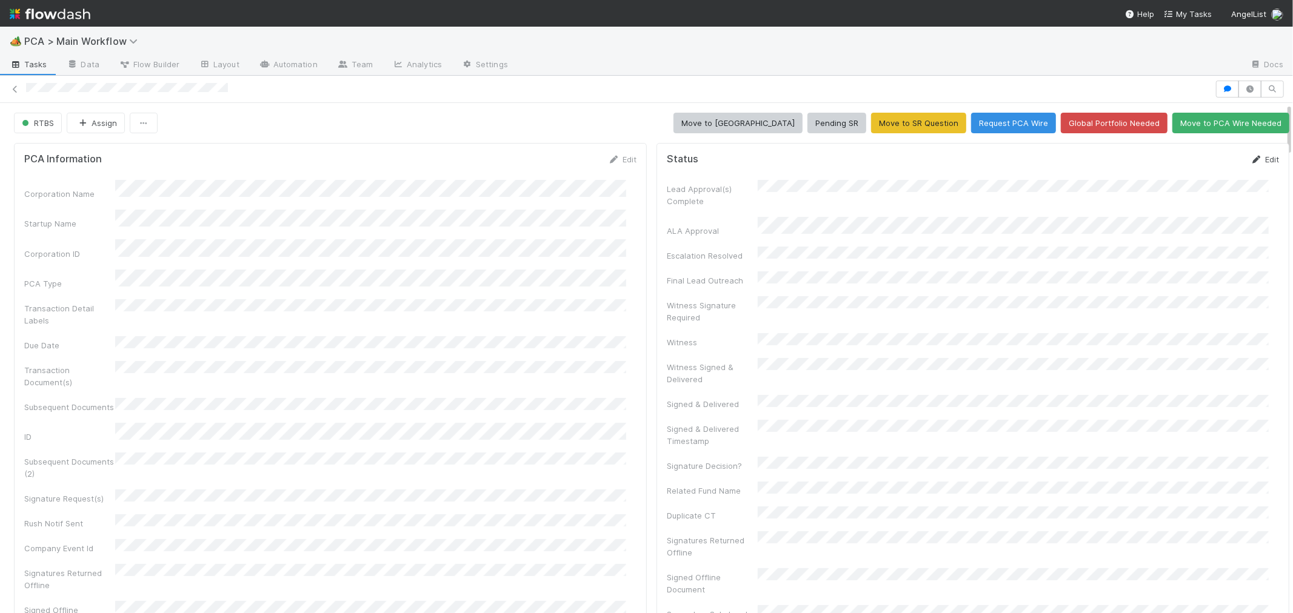
click at [1250, 159] on link "Edit" at bounding box center [1264, 160] width 28 height 10
click at [1197, 168] on button "Save" at bounding box center [1214, 163] width 35 height 21
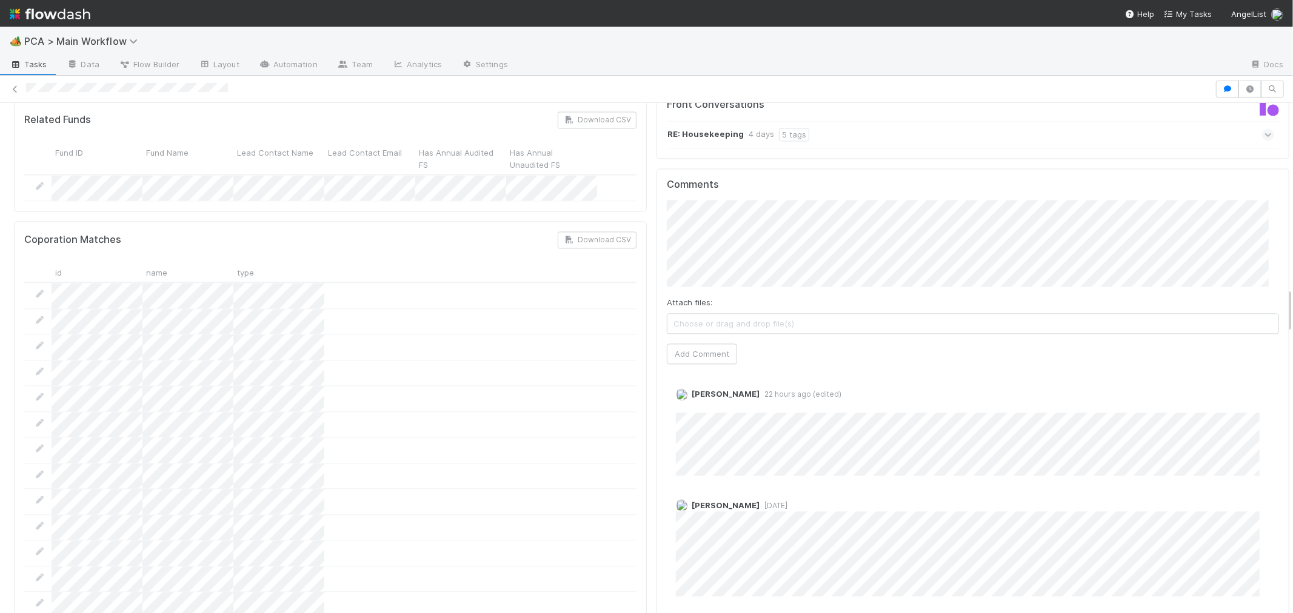
scroll to position [2087, 0]
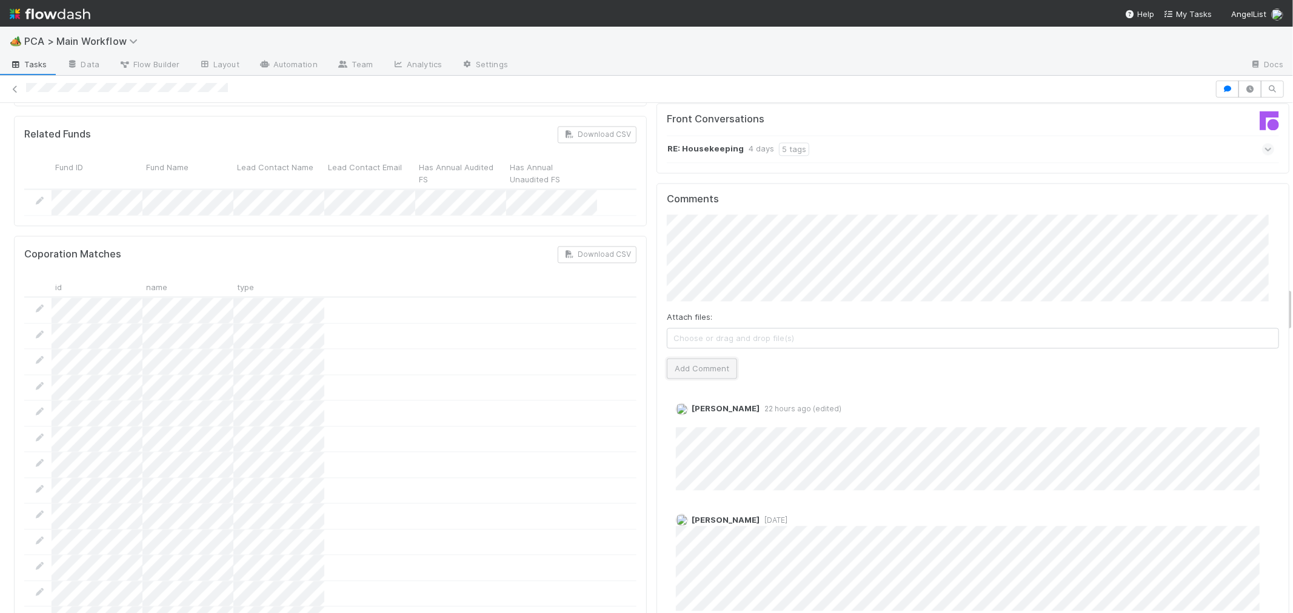
click at [717, 358] on button "Add Comment" at bounding box center [702, 368] width 70 height 21
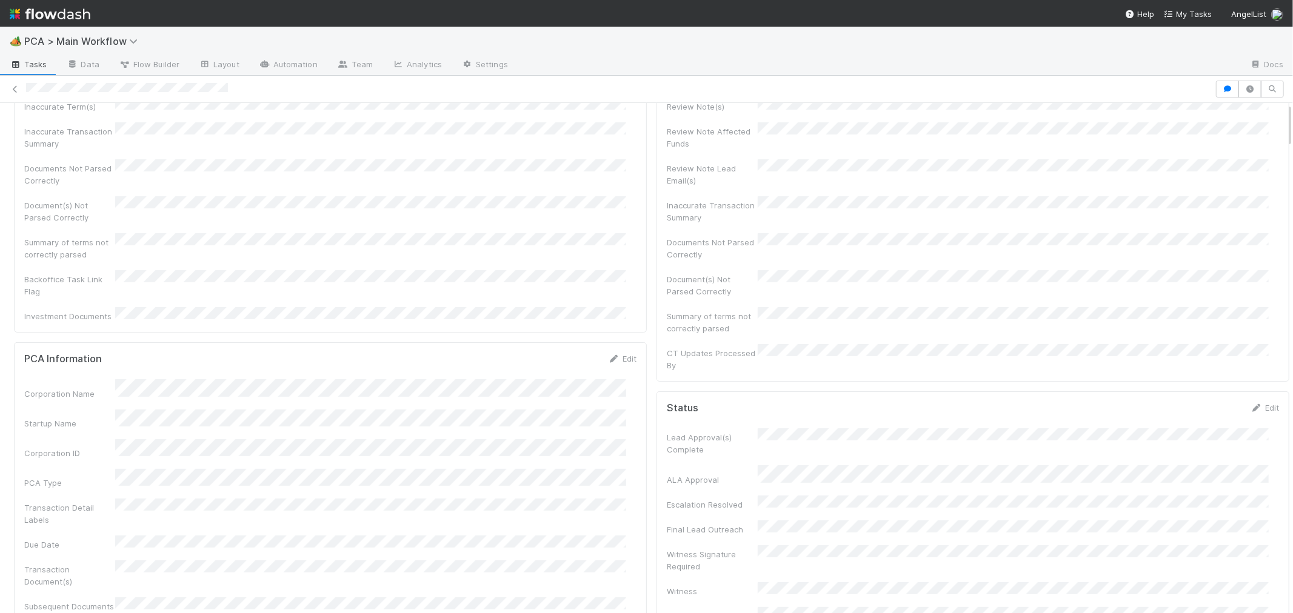
scroll to position [0, 0]
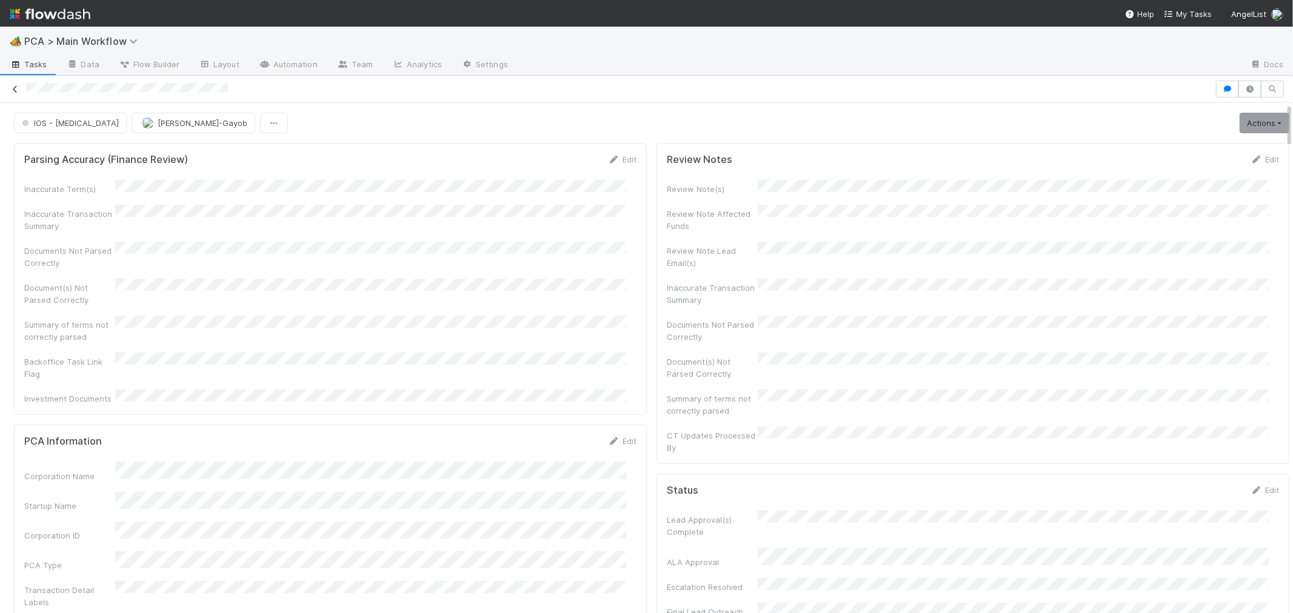
click at [16, 88] on icon at bounding box center [15, 89] width 12 height 8
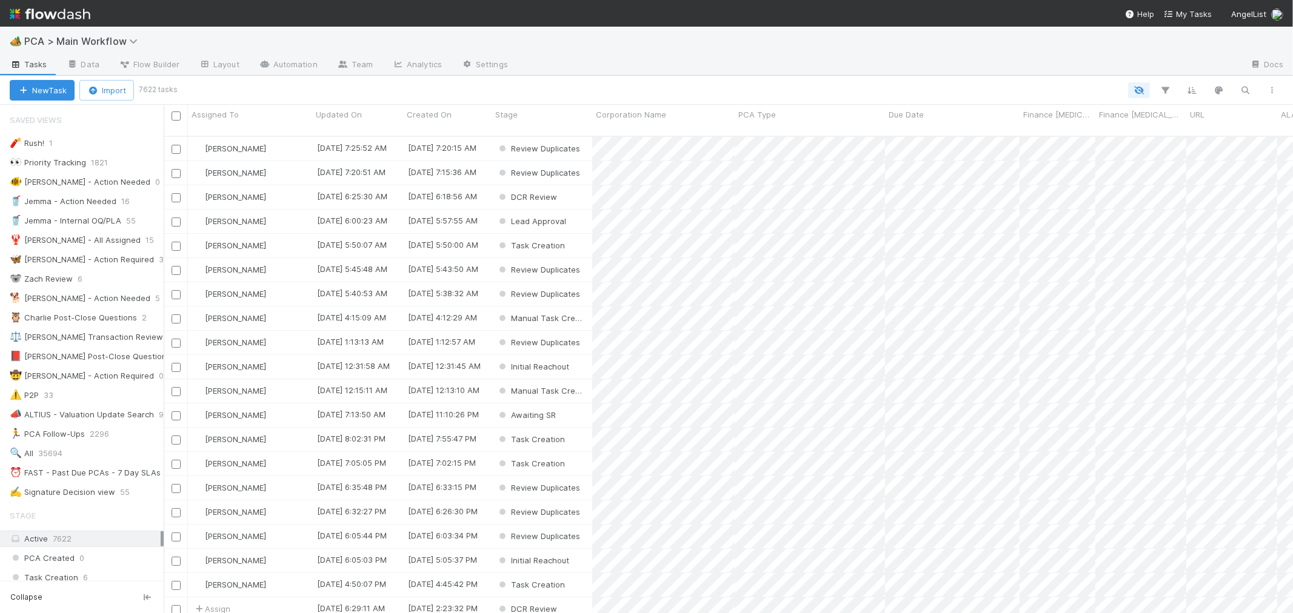
scroll to position [477, 1119]
click at [555, 116] on div "Stage" at bounding box center [542, 114] width 94 height 12
click at [544, 153] on div "Sort Last → First" at bounding box center [565, 156] width 138 height 18
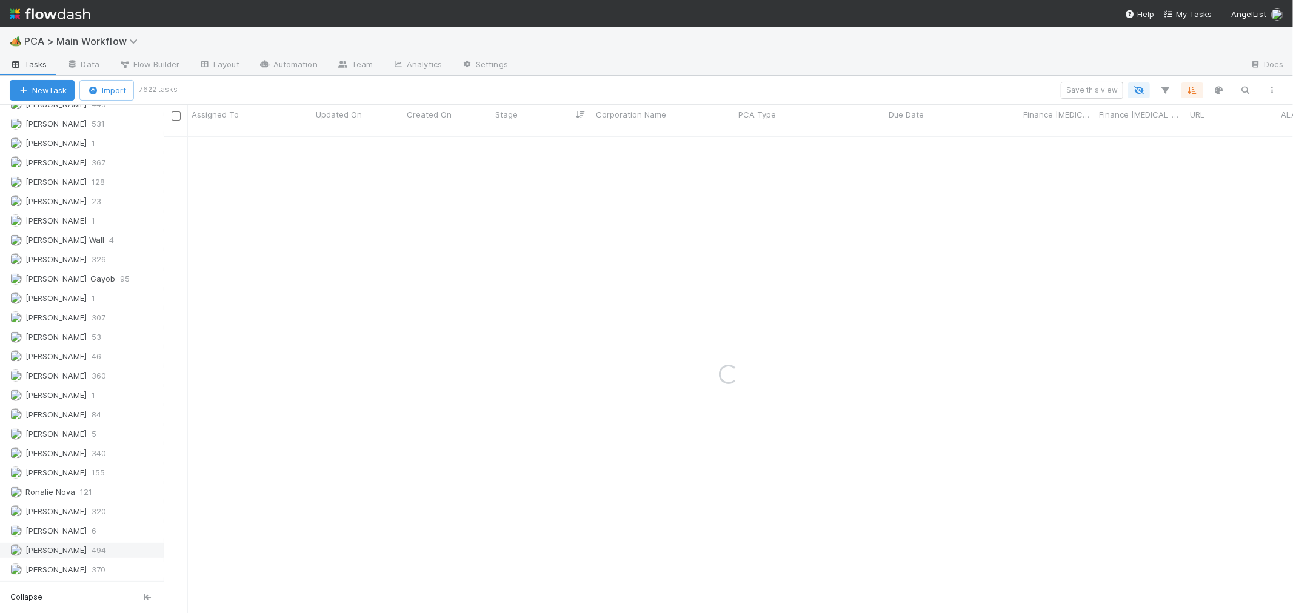
scroll to position [1718, 0]
click at [75, 512] on span "[PERSON_NAME]" at bounding box center [55, 512] width 61 height 10
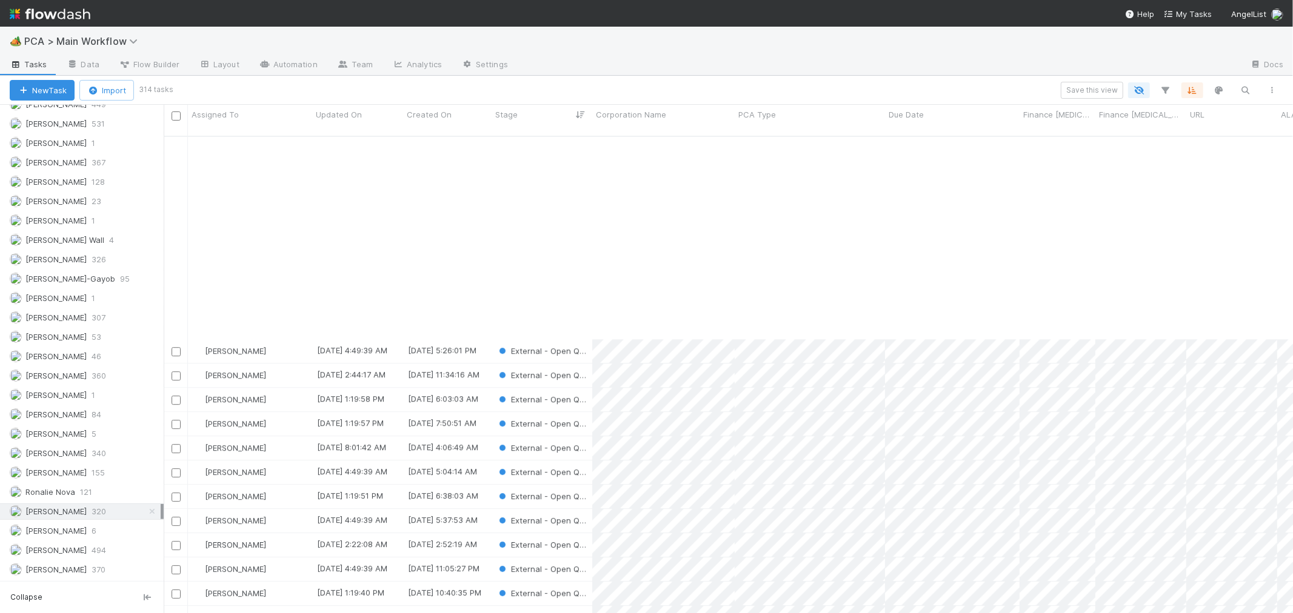
scroll to position [3098, 0]
